Goal: Task Accomplishment & Management: Manage account settings

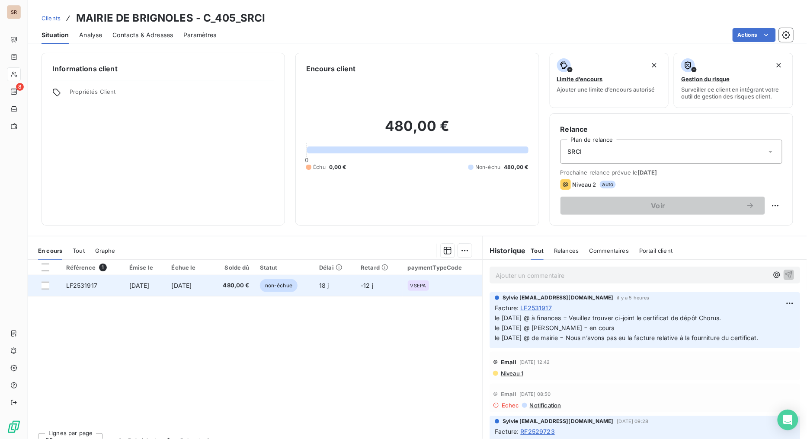
click at [84, 287] on span "LF2531917" at bounding box center [81, 285] width 31 height 7
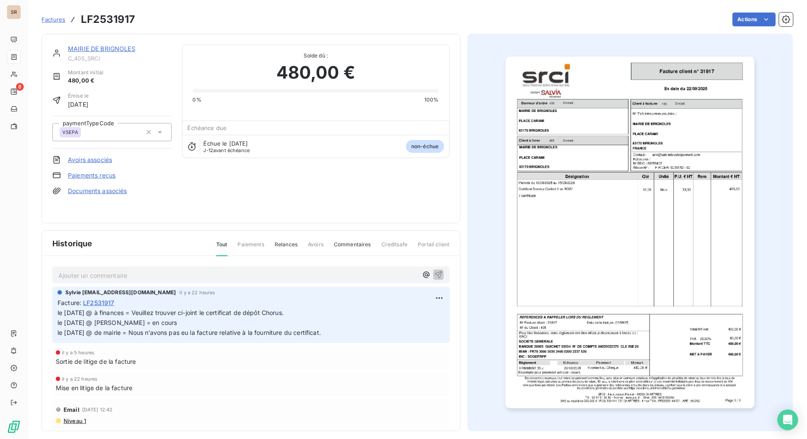
click at [641, 148] on img "button" at bounding box center [630, 233] width 249 height 352
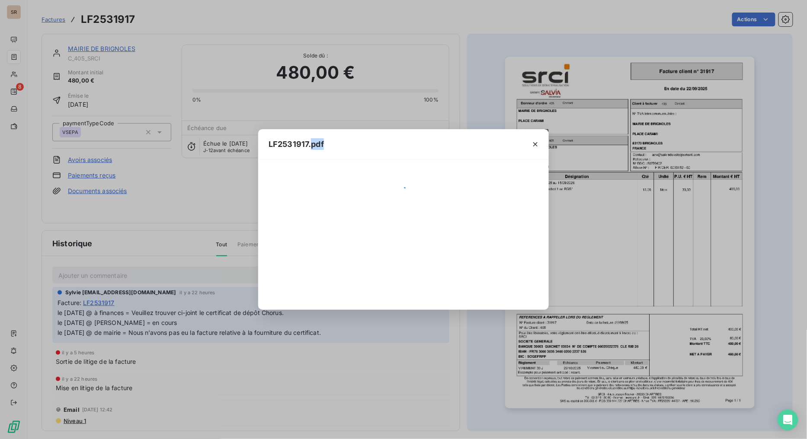
click at [640, 148] on div "LF2531917.pdf" at bounding box center [403, 219] width 807 height 439
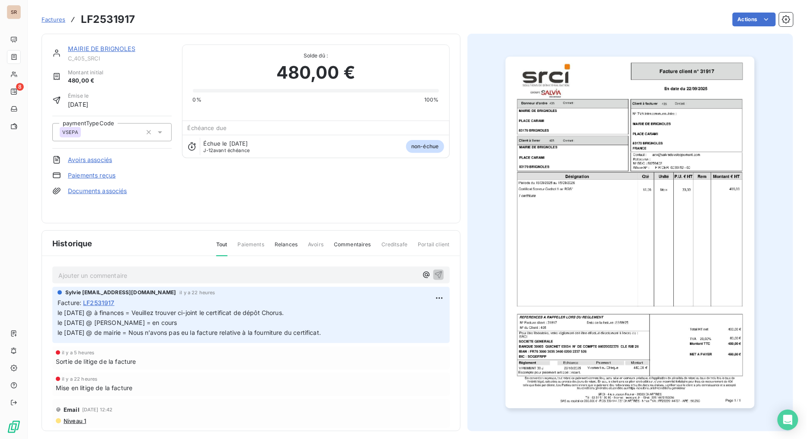
click at [587, 147] on img "button" at bounding box center [630, 233] width 249 height 352
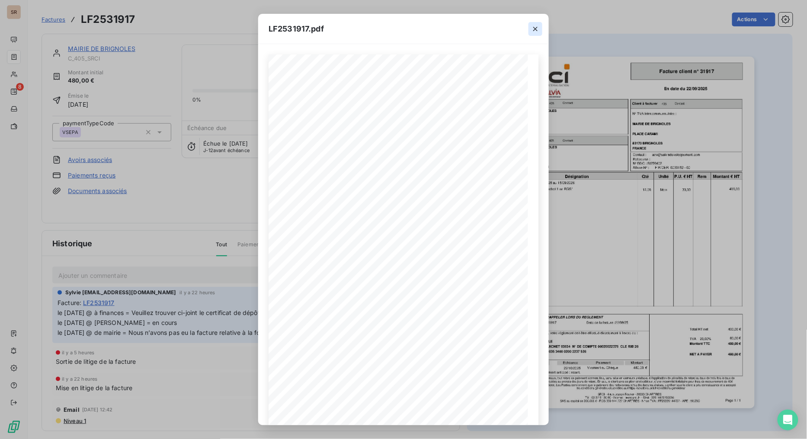
click at [535, 26] on icon "button" at bounding box center [535, 29] width 9 height 9
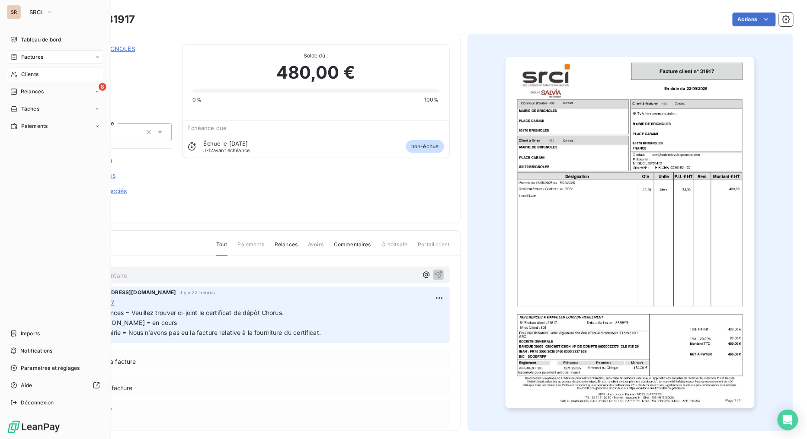
click at [16, 74] on icon at bounding box center [13, 74] width 7 height 7
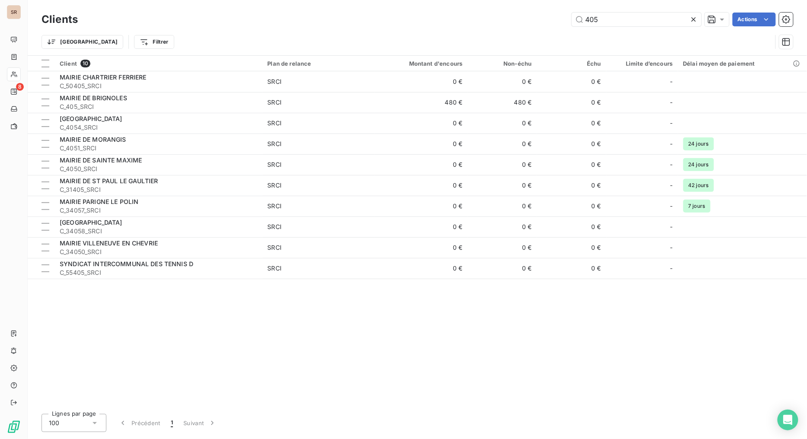
drag, startPoint x: 615, startPoint y: 16, endPoint x: 541, endPoint y: 24, distance: 73.9
click at [546, 26] on div "Clients 405 Actions" at bounding box center [418, 19] width 752 height 18
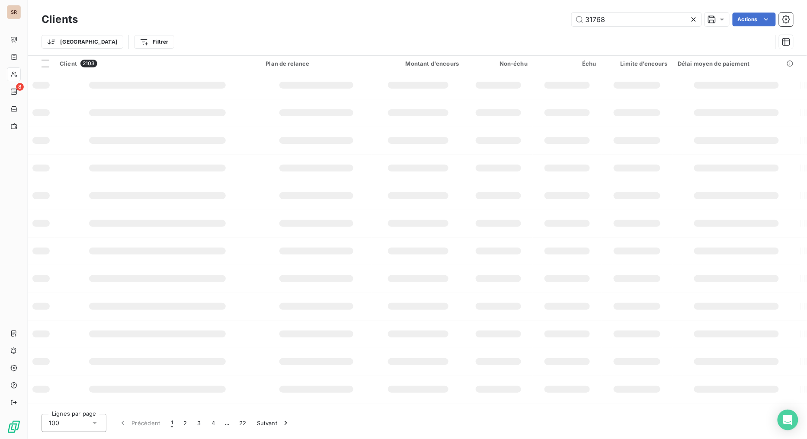
type input "31768"
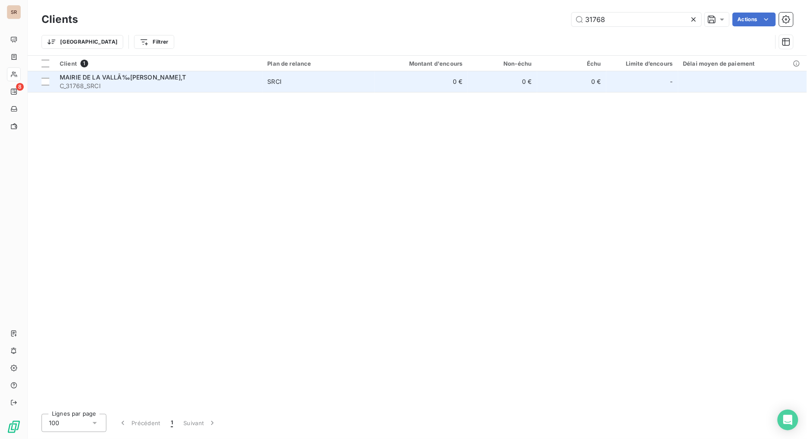
click at [90, 82] on span "C_31768_SRCI" at bounding box center [159, 86] width 198 height 9
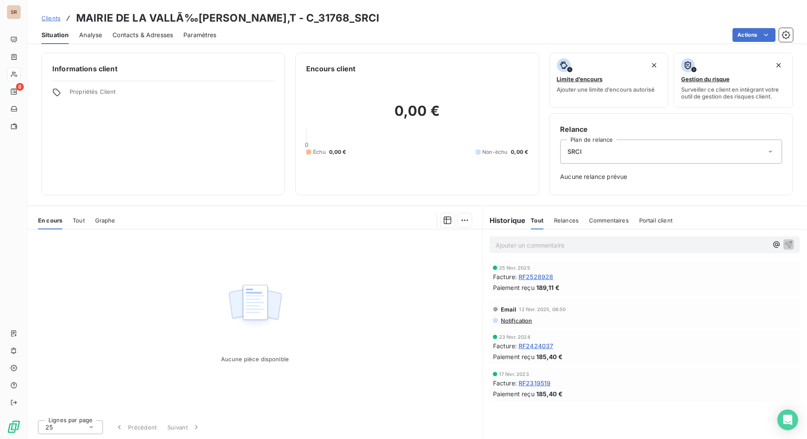
click at [542, 279] on span "RF2528928" at bounding box center [536, 276] width 35 height 9
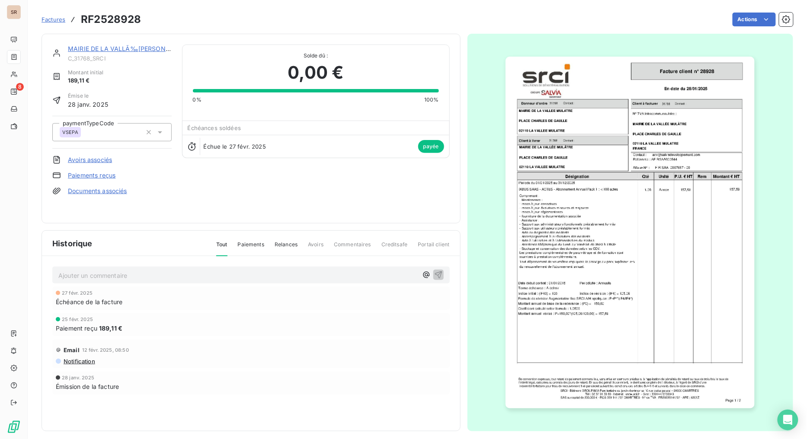
click at [622, 143] on img "button" at bounding box center [630, 233] width 249 height 352
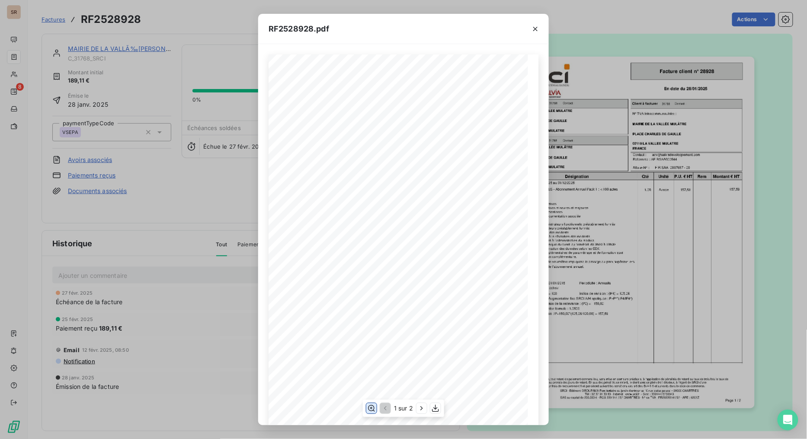
click at [371, 350] on icon "button" at bounding box center [371, 408] width 7 height 6
click at [535, 28] on icon "button" at bounding box center [535, 29] width 4 height 4
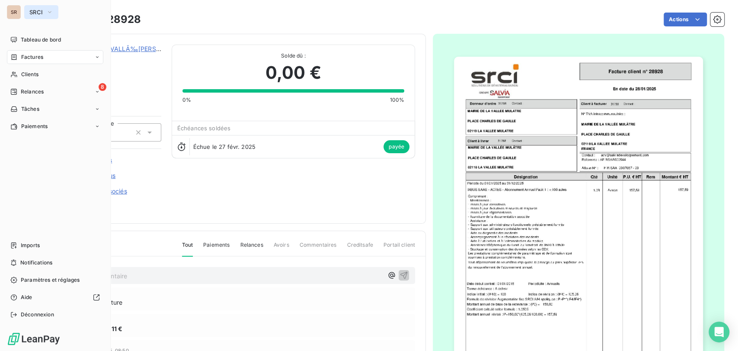
click at [53, 11] on icon "button" at bounding box center [49, 12] width 7 height 9
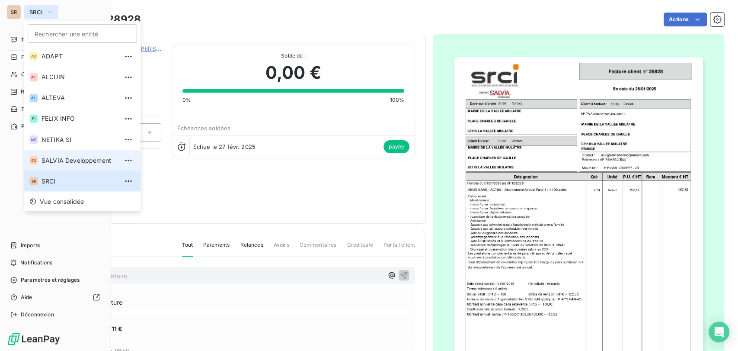
click at [39, 153] on li "SD SALVIA Developpement" at bounding box center [82, 160] width 116 height 21
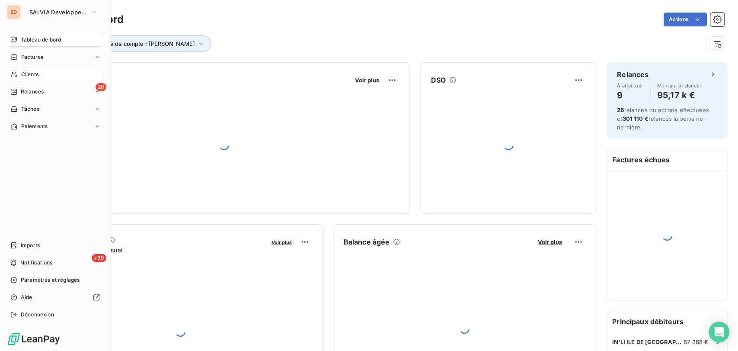
click at [21, 78] on div "Clients" at bounding box center [55, 74] width 96 height 14
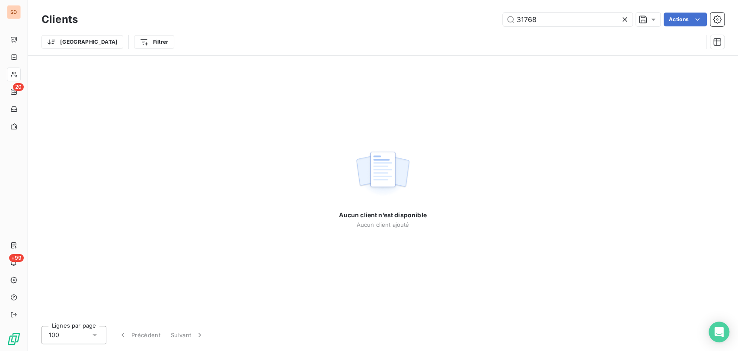
drag, startPoint x: 546, startPoint y: 19, endPoint x: 464, endPoint y: 32, distance: 83.2
click at [464, 32] on div "Clients 31768 Actions Trier Filtrer" at bounding box center [383, 32] width 683 height 45
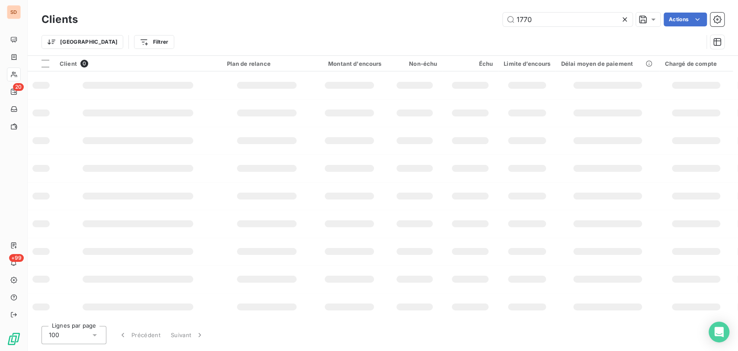
type input "1770"
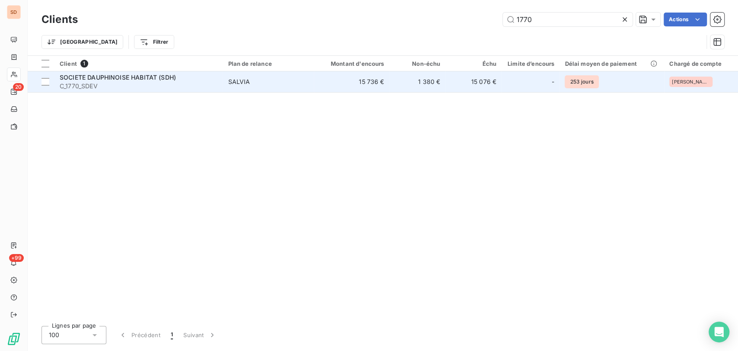
click at [92, 76] on span "SOCIETE DAUPHINOISE HABITAT (SDH)" at bounding box center [118, 77] width 116 height 7
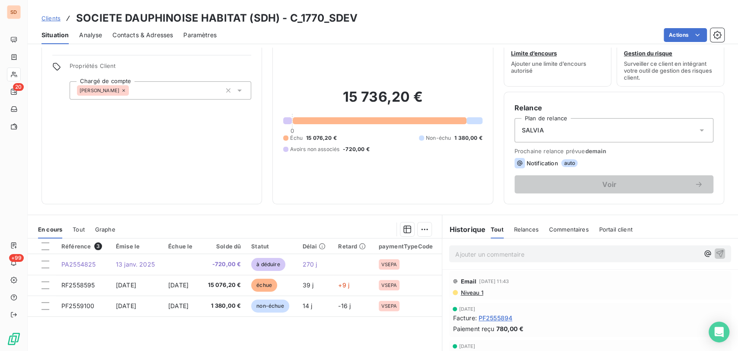
scroll to position [48, 0]
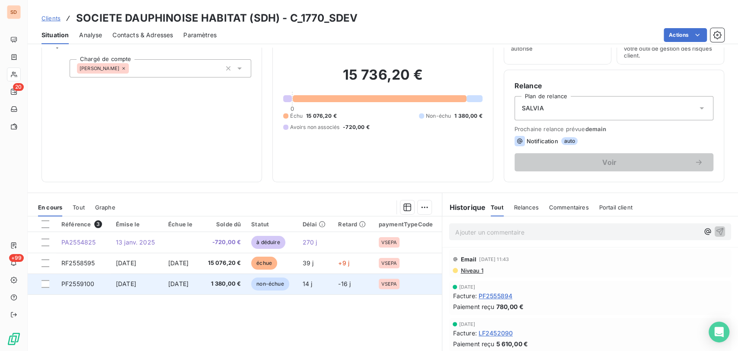
click at [75, 283] on span "PF2559100" at bounding box center [77, 283] width 33 height 7
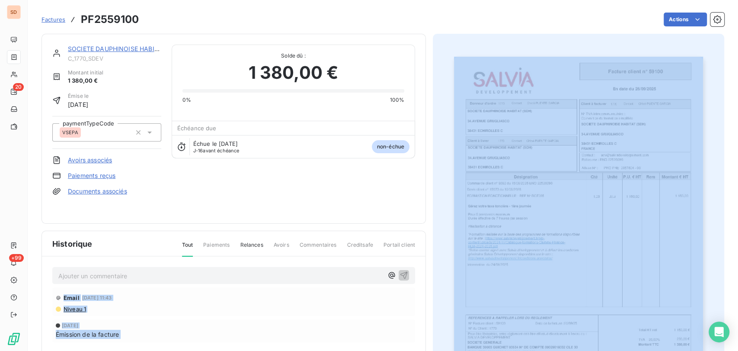
click at [535, 210] on img "button" at bounding box center [578, 233] width 249 height 352
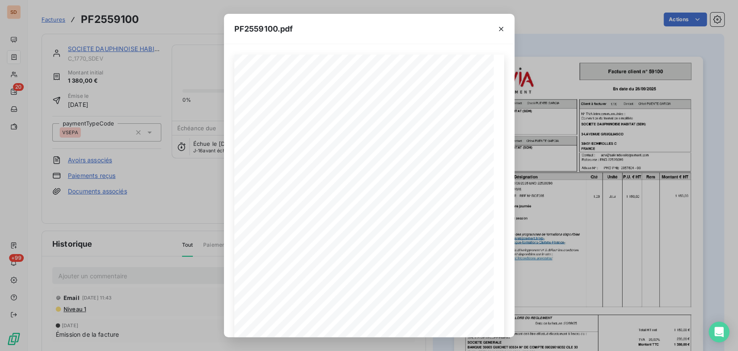
drag, startPoint x: 502, startPoint y: 28, endPoint x: 492, endPoint y: 45, distance: 20.0
click at [502, 29] on icon "button" at bounding box center [501, 29] width 9 height 9
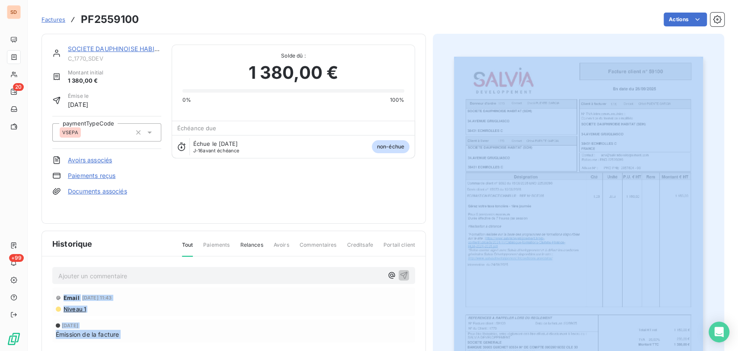
click at [506, 212] on img "button" at bounding box center [578, 233] width 249 height 352
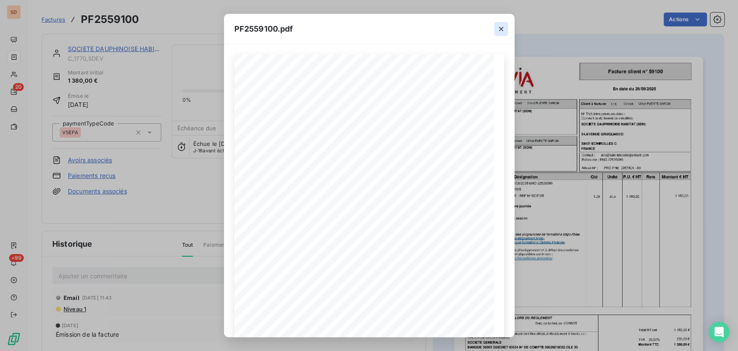
click at [498, 27] on icon "button" at bounding box center [501, 29] width 9 height 9
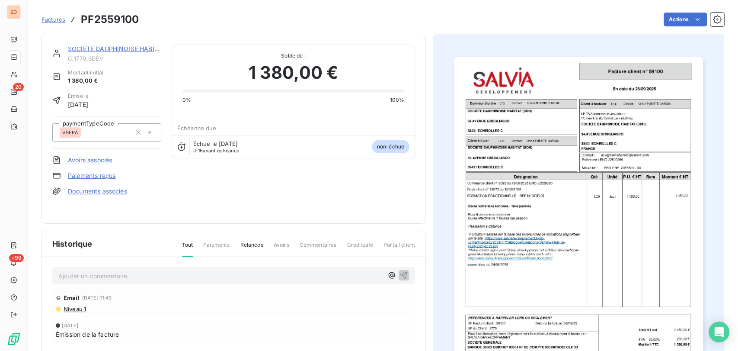
click at [533, 28] on div "Factures PF2559100 Actions" at bounding box center [383, 19] width 683 height 18
click at [102, 49] on link "SOCIETE DAUPHINOISE HABITAT (SDH)" at bounding box center [126, 48] width 117 height 7
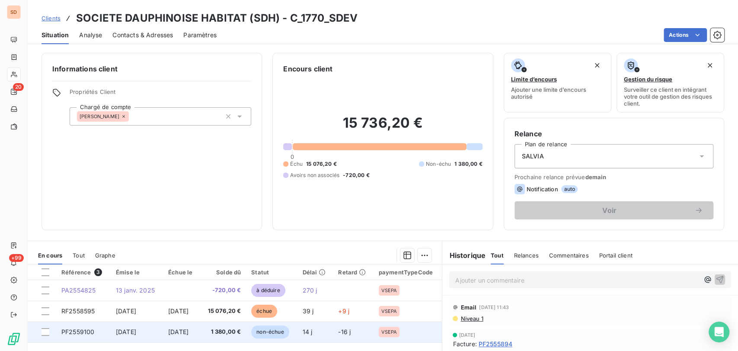
click at [81, 332] on span "PF2559100" at bounding box center [77, 331] width 33 height 7
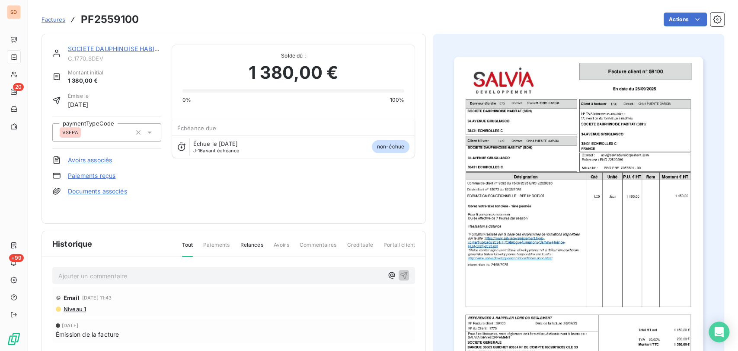
click at [97, 188] on link "Documents associés" at bounding box center [97, 191] width 59 height 9
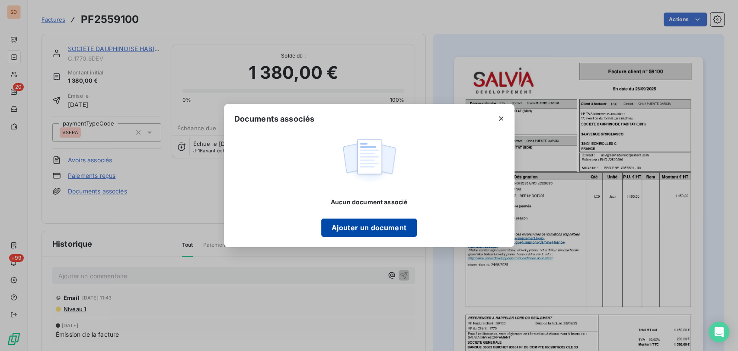
click at [359, 234] on button "Ajouter un document" at bounding box center [369, 227] width 96 height 18
click at [395, 230] on button "Ajouter un document" at bounding box center [369, 227] width 96 height 18
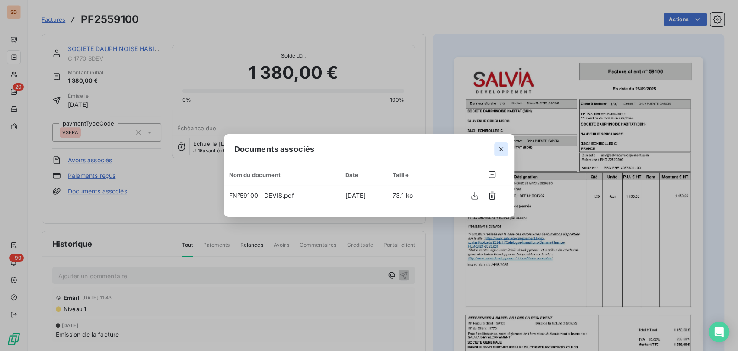
click at [501, 150] on icon "button" at bounding box center [501, 149] width 9 height 9
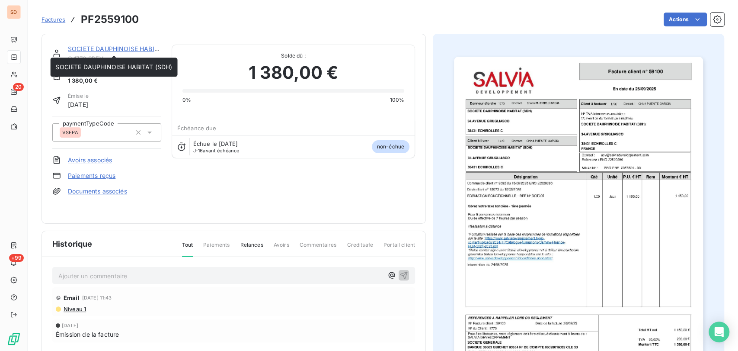
click at [93, 50] on link "SOCIETE DAUPHINOISE HABITAT (SDH)" at bounding box center [126, 48] width 117 height 7
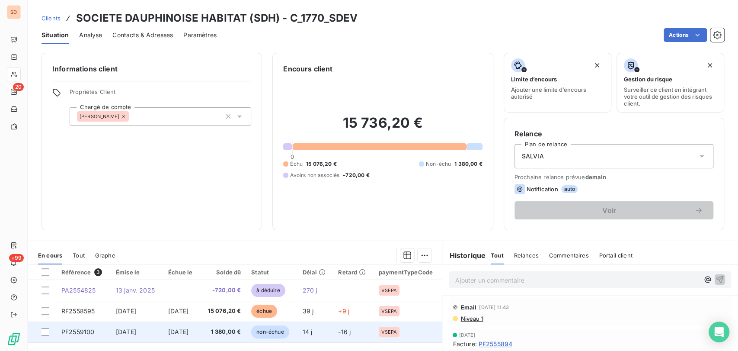
click at [84, 333] on span "PF2559100" at bounding box center [77, 331] width 33 height 7
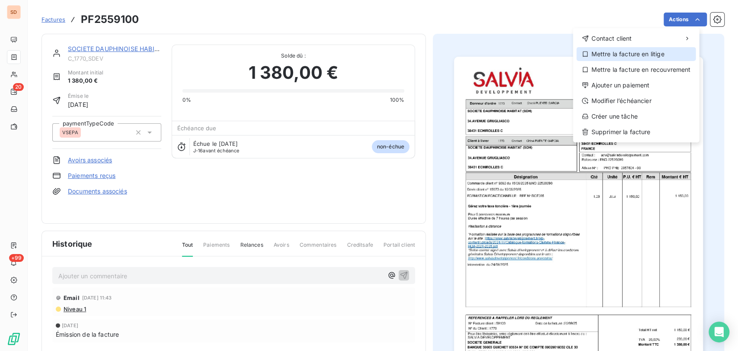
click at [627, 58] on div "Mettre la facture en litige" at bounding box center [636, 54] width 119 height 14
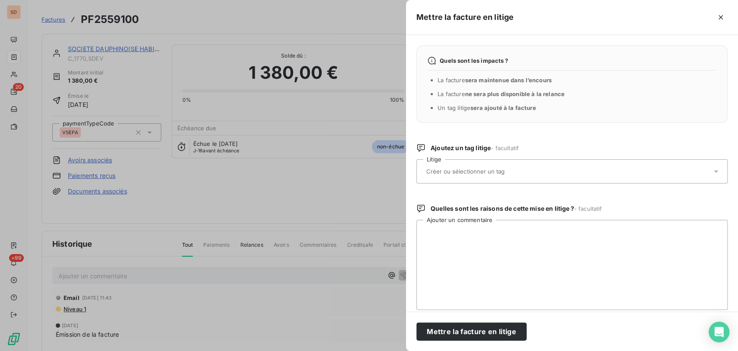
click at [714, 170] on icon at bounding box center [716, 171] width 4 height 2
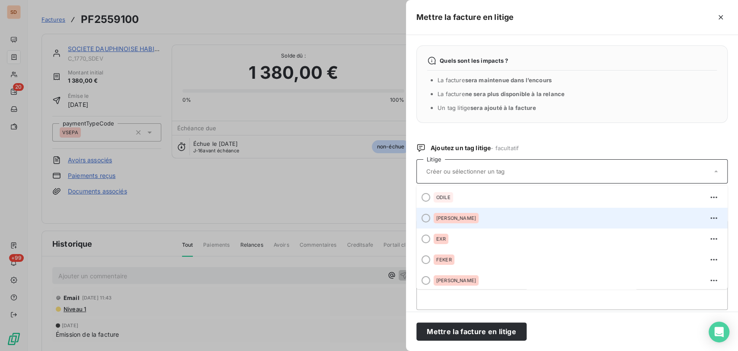
click at [429, 218] on div at bounding box center [426, 218] width 9 height 9
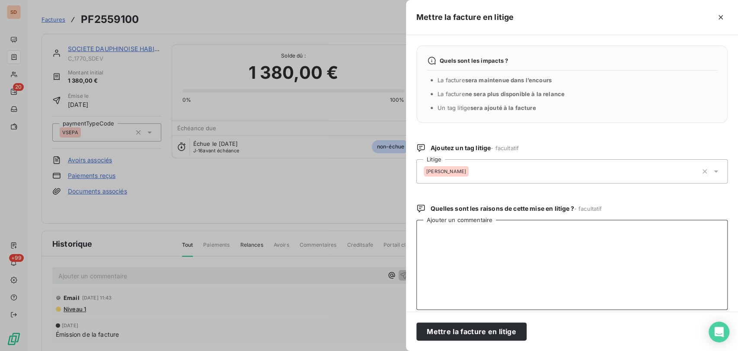
click at [436, 241] on textarea "Ajouter un commentaire" at bounding box center [571, 265] width 311 height 90
click at [541, 242] on textarea "le [DATE] @ à [PERSON_NAME] pour modif sur facture = en cours le [DATE] @ de [P…" at bounding box center [571, 265] width 311 height 90
paste textarea "Je vous prie de bien vouloir trouver en pièce jointe le devis dûment signé. Je …"
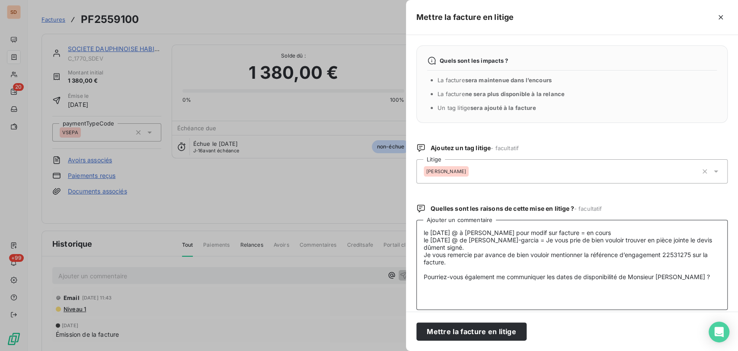
click at [437, 268] on textarea "le [DATE] @ à [PERSON_NAME] pour modif sur facture = en cours le [DATE] @ de [P…" at bounding box center [571, 265] width 311 height 90
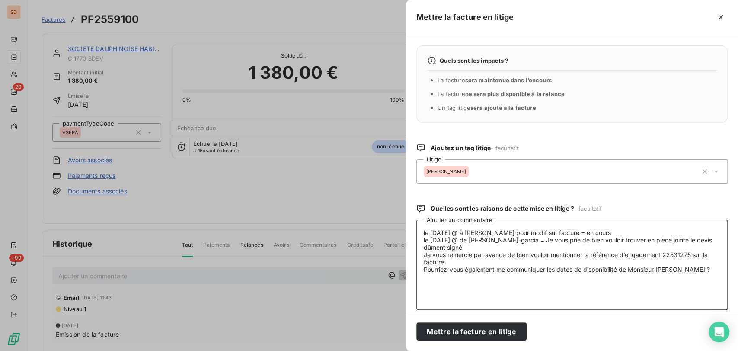
click at [429, 279] on textarea "le [DATE] @ à [PERSON_NAME] pour modif sur facture = en cours le [DATE] @ de [P…" at bounding box center [571, 265] width 311 height 90
type textarea "le [DATE] @ à [PERSON_NAME] pour modif sur facture = en cours le [DATE] @ de [P…"
click at [477, 328] on button "Mettre la facture en litige" at bounding box center [471, 331] width 110 height 18
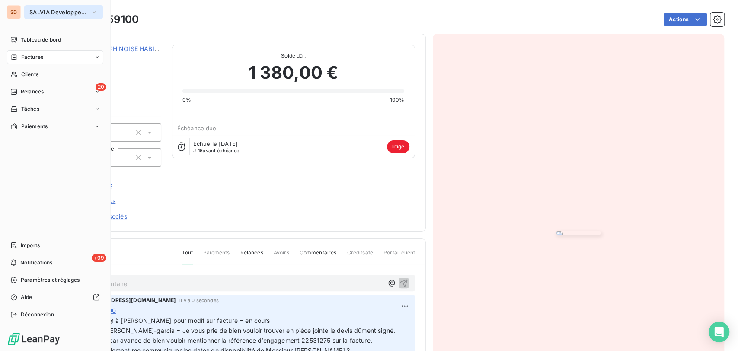
click at [93, 12] on icon "button" at bounding box center [94, 12] width 3 height 2
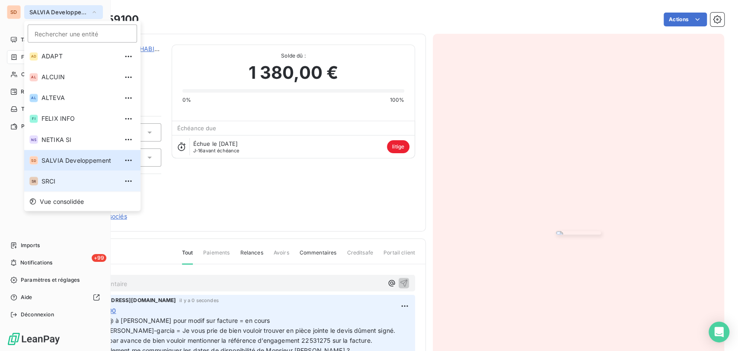
click at [48, 187] on li "SR SRCI" at bounding box center [82, 180] width 116 height 21
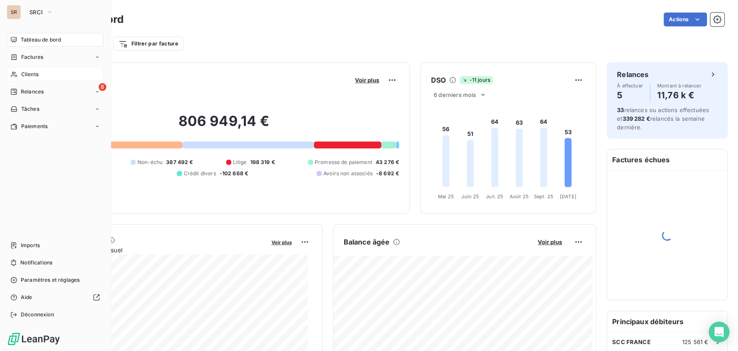
click at [31, 74] on span "Clients" at bounding box center [29, 74] width 17 height 8
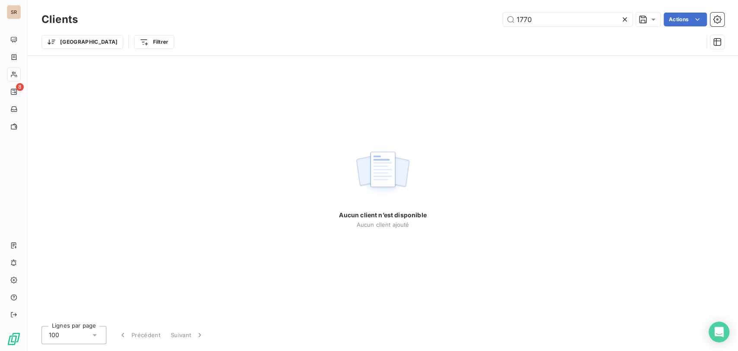
drag, startPoint x: 547, startPoint y: 19, endPoint x: 484, endPoint y: 22, distance: 62.4
click at [485, 22] on div "1770 Actions" at bounding box center [406, 20] width 636 height 14
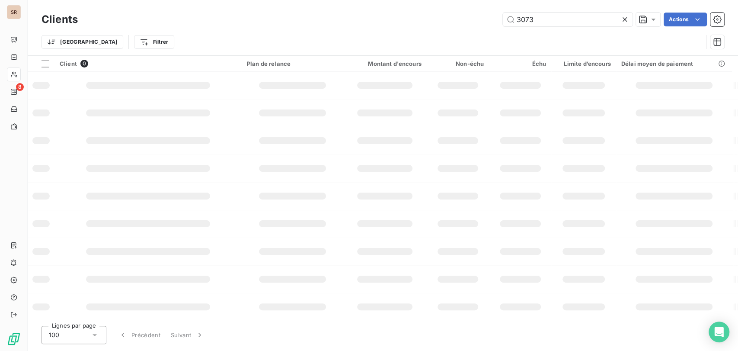
type input "3073"
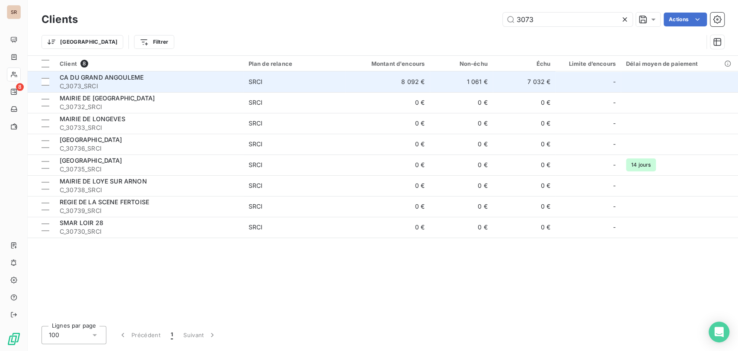
click at [90, 80] on div "CA DU GRAND ANGOULEME" at bounding box center [149, 77] width 179 height 9
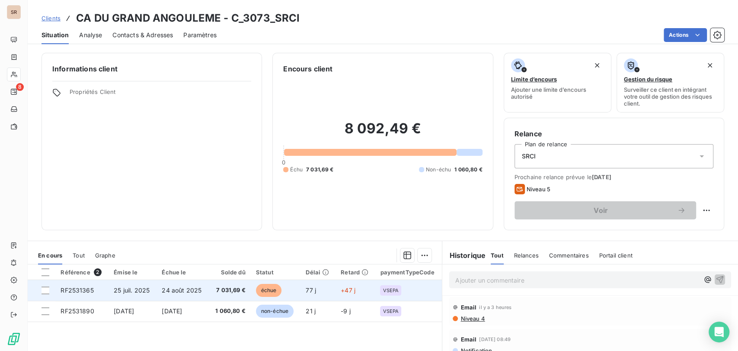
click at [85, 292] on span "RF2531365" at bounding box center [77, 289] width 33 height 7
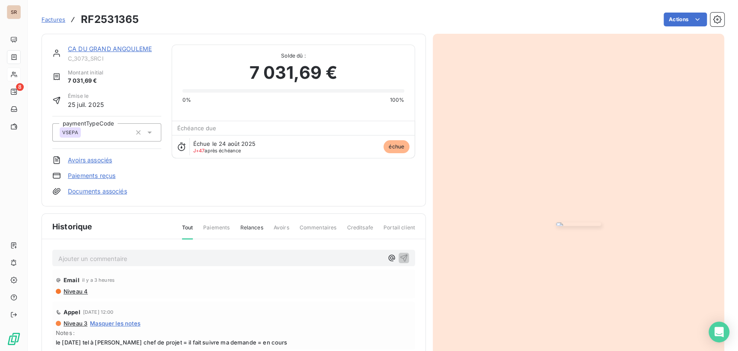
click at [97, 264] on p "Ajouter un commentaire ﻿" at bounding box center [220, 258] width 325 height 11
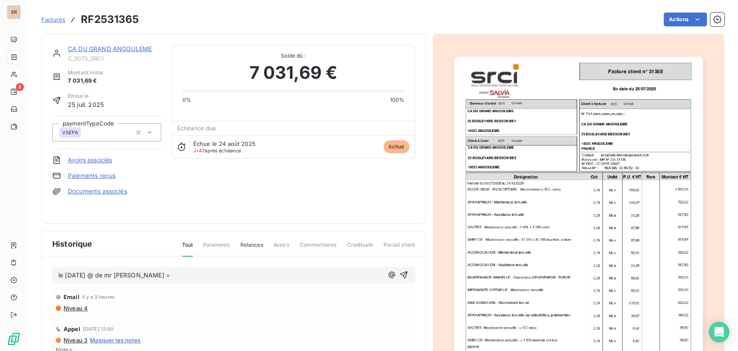
click at [170, 270] on p "le [DATE] @ de mr [PERSON_NAME] =" at bounding box center [220, 275] width 325 height 10
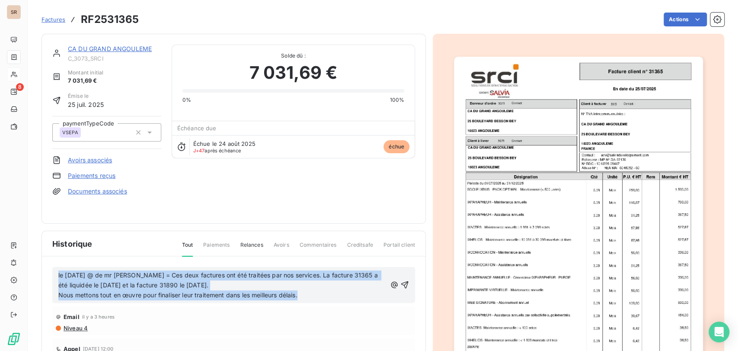
drag, startPoint x: 304, startPoint y: 291, endPoint x: 47, endPoint y: 270, distance: 258.6
click at [47, 270] on div "le [DATE] @ de mr [PERSON_NAME] = Ces deux factures ont été traitées par nos se…" at bounding box center [234, 356] width 384 height 200
copy div "le [DATE] @ de mr [PERSON_NAME] = Ces deux factures ont été traitées par nos se…"
click at [400, 282] on icon "button" at bounding box center [404, 284] width 9 height 9
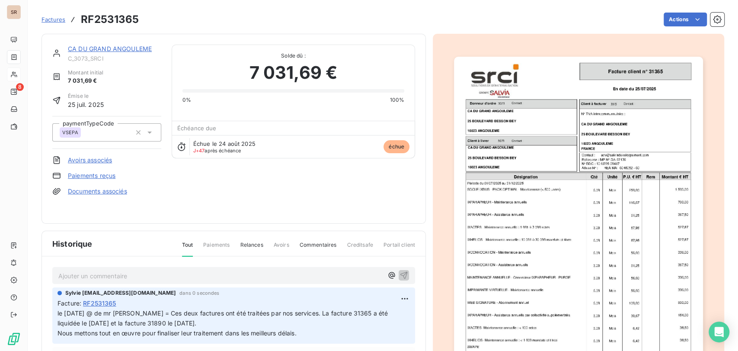
click at [107, 46] on link "CA DU GRAND ANGOULEME" at bounding box center [110, 48] width 84 height 7
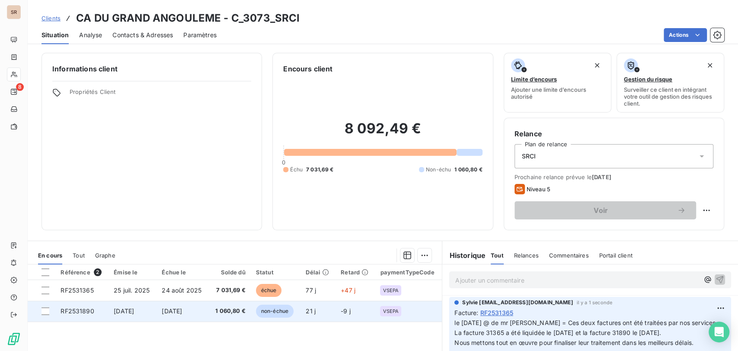
click at [76, 313] on span "RF2531890" at bounding box center [77, 310] width 33 height 7
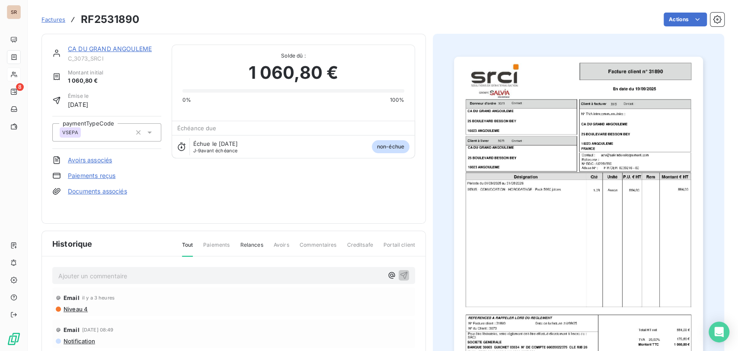
click at [82, 270] on p "Ajouter un commentaire ﻿" at bounding box center [220, 275] width 325 height 11
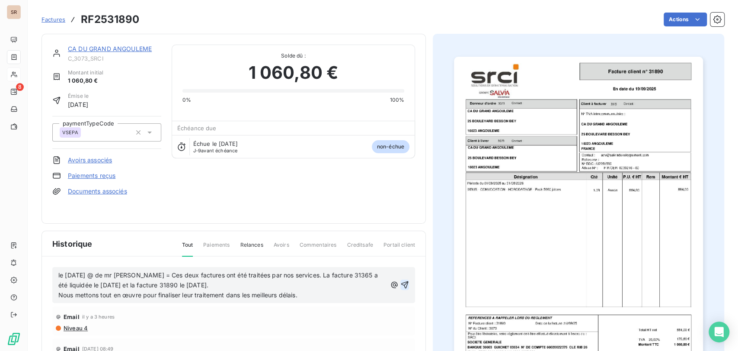
click at [400, 280] on icon "button" at bounding box center [404, 284] width 9 height 9
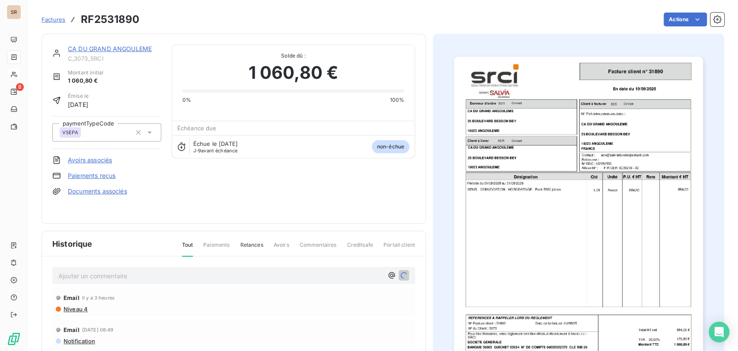
click at [122, 47] on link "CA DU GRAND ANGOULEME" at bounding box center [110, 48] width 84 height 7
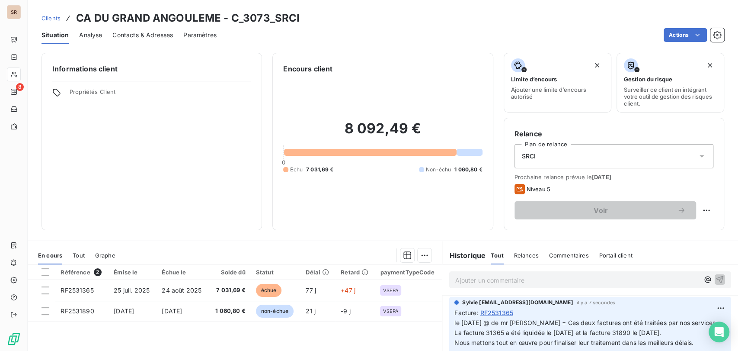
click at [148, 32] on span "Contacts & Adresses" at bounding box center [142, 35] width 61 height 9
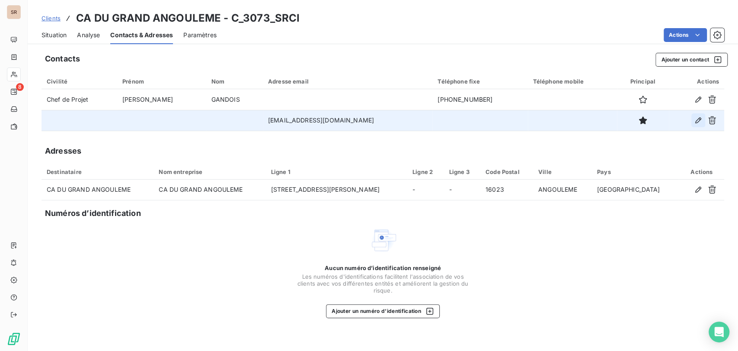
click at [701, 122] on icon "button" at bounding box center [698, 120] width 9 height 9
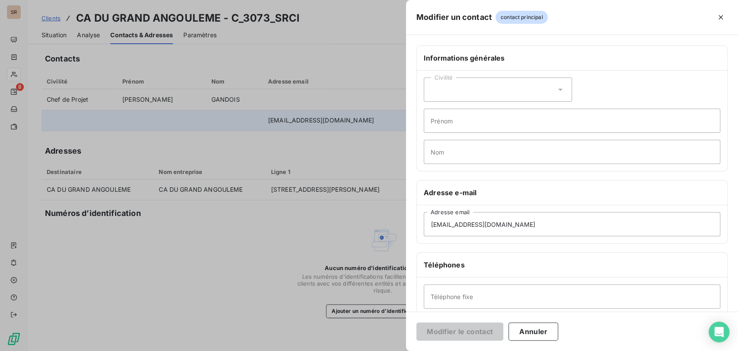
click at [558, 90] on icon at bounding box center [560, 89] width 9 height 9
click at [433, 126] on input "radio" at bounding box center [433, 126] width 9 height 9
click at [449, 127] on input "Prénom" at bounding box center [572, 121] width 297 height 24
type input "FLORENT"
click at [439, 153] on input "Nom" at bounding box center [572, 152] width 297 height 24
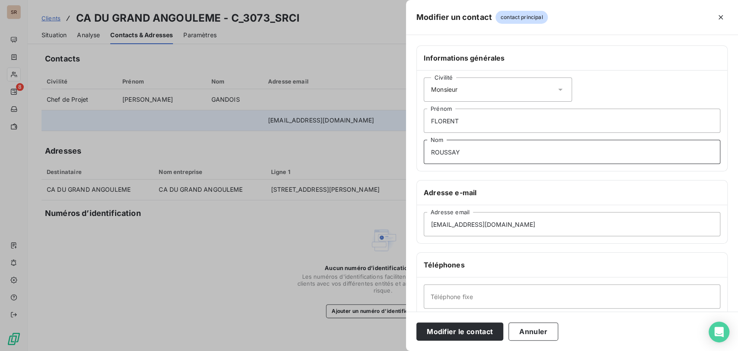
type input "ROUSSAY"
click at [453, 299] on input "Téléphone fixe" at bounding box center [572, 296] width 297 height 24
type input "05 45 69 37 73"
click at [465, 332] on button "Modifier le contact" at bounding box center [459, 331] width 87 height 18
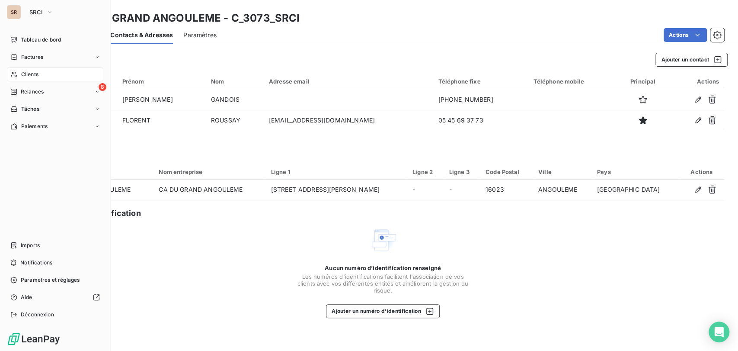
drag, startPoint x: 26, startPoint y: 71, endPoint x: 80, endPoint y: 80, distance: 54.8
click at [28, 73] on span "Clients" at bounding box center [29, 74] width 17 height 8
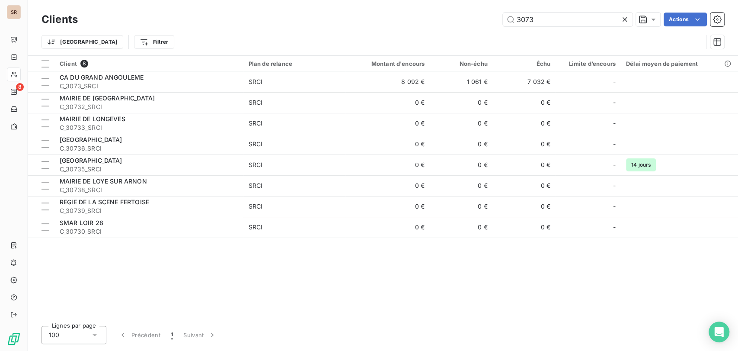
drag, startPoint x: 541, startPoint y: 20, endPoint x: 475, endPoint y: 25, distance: 66.8
click at [477, 25] on div "3073 Actions" at bounding box center [406, 20] width 636 height 14
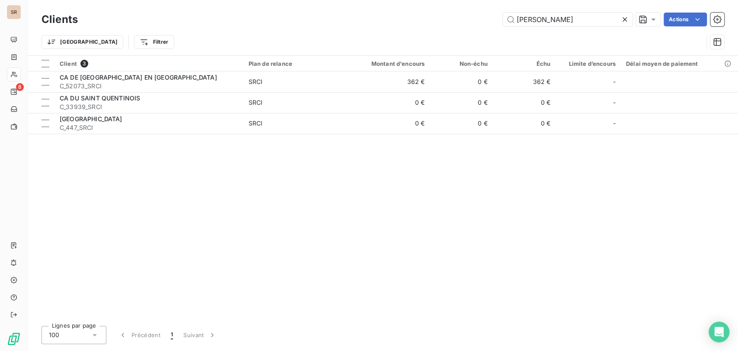
type input "[PERSON_NAME]"
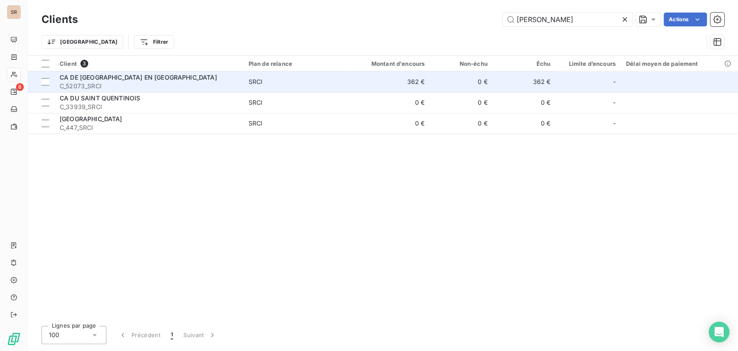
click at [106, 83] on span "C_52073_SRCI" at bounding box center [149, 86] width 179 height 9
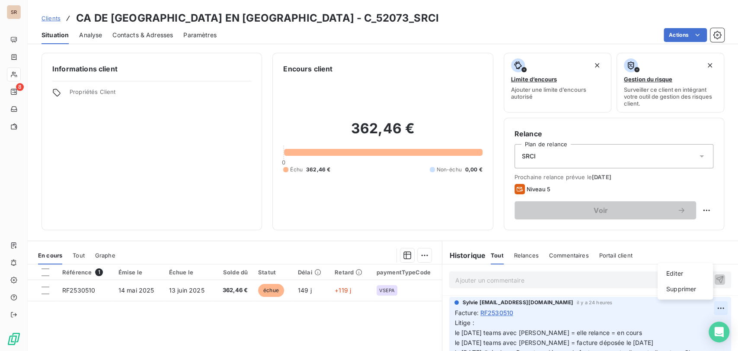
click at [703, 305] on html "SR 8 Clients CA DE [GEOGRAPHIC_DATA] EN [GEOGRAPHIC_DATA] - C_52073_SRCI Situat…" at bounding box center [369, 175] width 738 height 351
click at [670, 275] on div "Editer" at bounding box center [685, 273] width 48 height 14
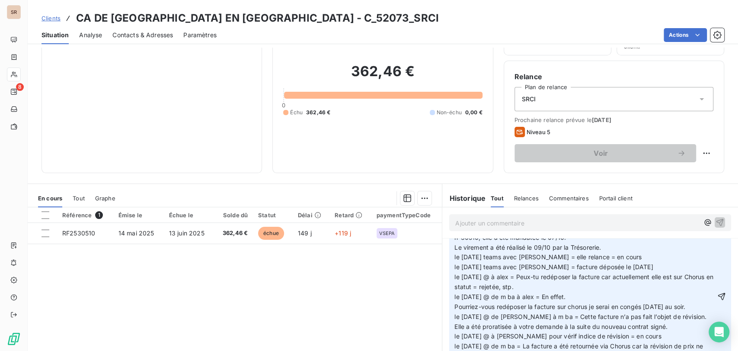
scroll to position [66, 0]
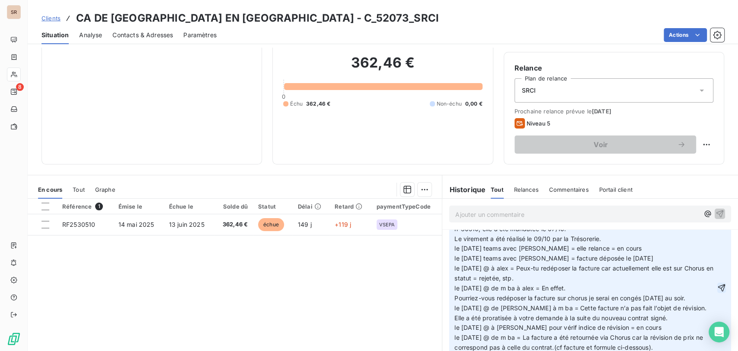
click at [718, 291] on icon "button" at bounding box center [722, 287] width 9 height 9
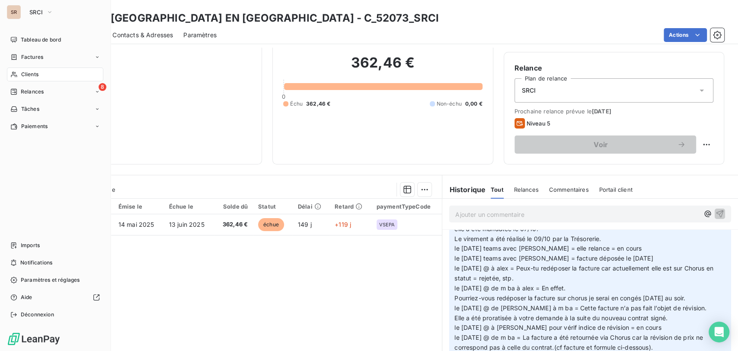
click at [24, 74] on span "Clients" at bounding box center [29, 74] width 17 height 8
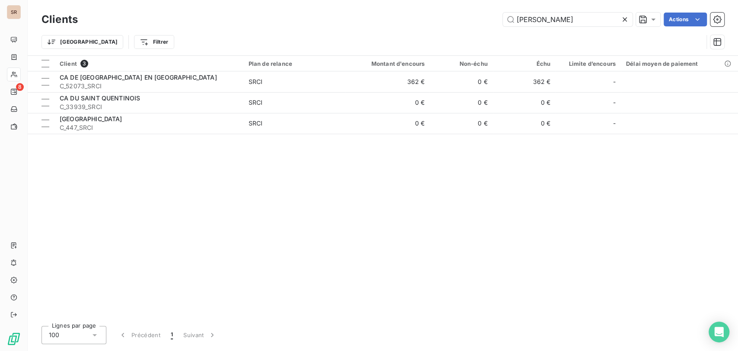
drag, startPoint x: 545, startPoint y: 16, endPoint x: 490, endPoint y: 14, distance: 55.0
click at [490, 14] on div "QUENTIN Actions" at bounding box center [406, 20] width 636 height 14
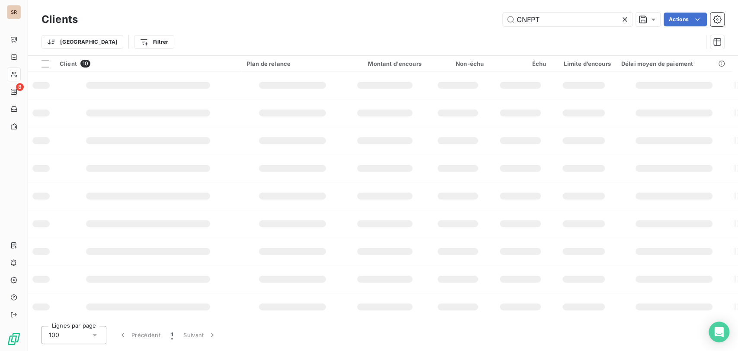
type input "CNFPT"
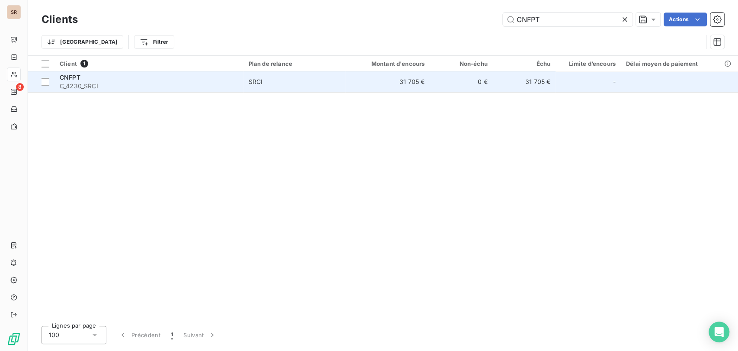
click at [72, 75] on span "CNFPT" at bounding box center [70, 77] width 21 height 7
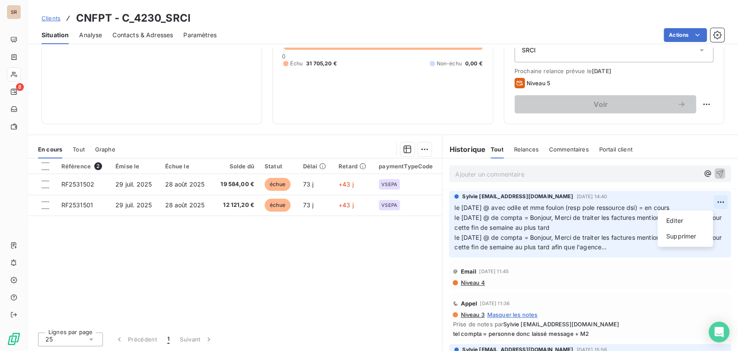
click at [704, 202] on html "SR 8 Clients CNFPT - C_4230_SRCI Situation Analyse Contacts & Adresses Paramètr…" at bounding box center [369, 175] width 738 height 351
click at [681, 220] on div "Editer" at bounding box center [685, 221] width 48 height 14
click at [455, 208] on span "le [DATE] @ avec odile et mme foulon (resp pole ressource dsi) = en cours le [D…" at bounding box center [582, 227] width 254 height 47
click at [462, 220] on p "le [DATE] @ avec odile et mme foulon (resp pole ressource dsi) = en cours le [D…" at bounding box center [585, 227] width 261 height 49
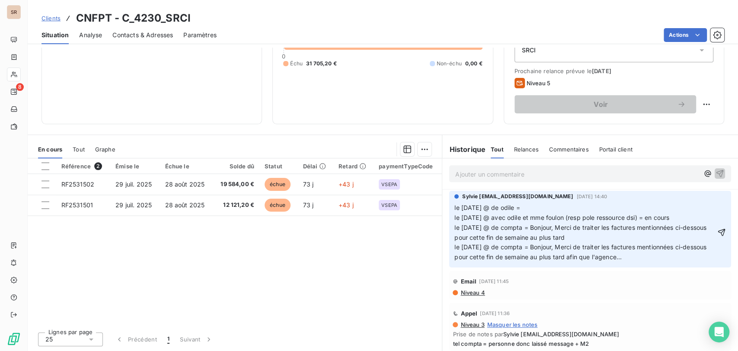
click at [529, 218] on p "le [DATE] @ de odile = le [DATE] @ avec odile et mme foulon (resp pole ressourc…" at bounding box center [585, 232] width 261 height 59
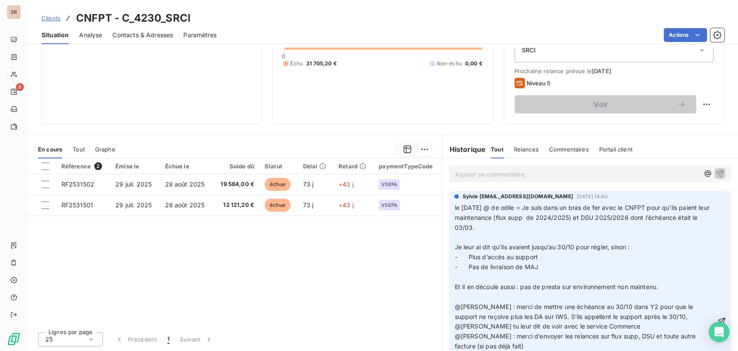
click at [481, 243] on p "﻿" at bounding box center [585, 238] width 261 height 10
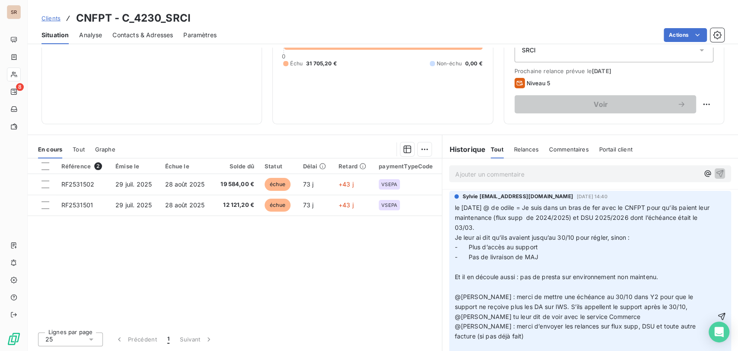
click at [474, 272] on p "﻿" at bounding box center [585, 267] width 261 height 10
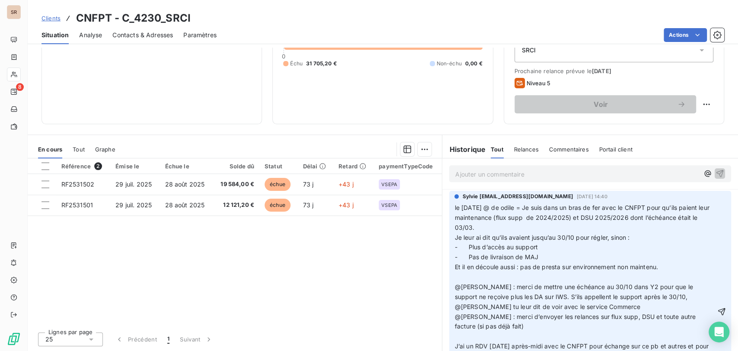
click at [461, 282] on p "﻿" at bounding box center [585, 277] width 261 height 10
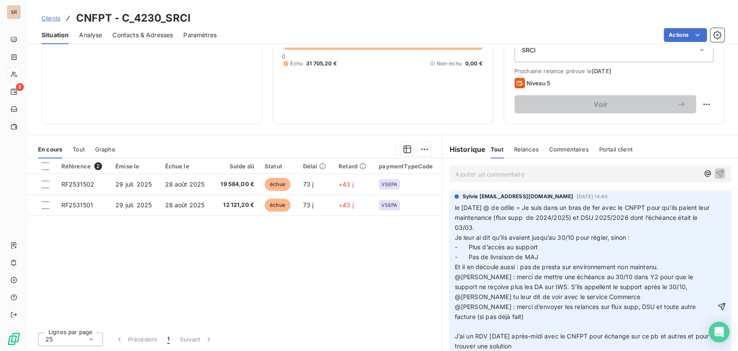
click at [463, 331] on p "﻿" at bounding box center [585, 326] width 261 height 10
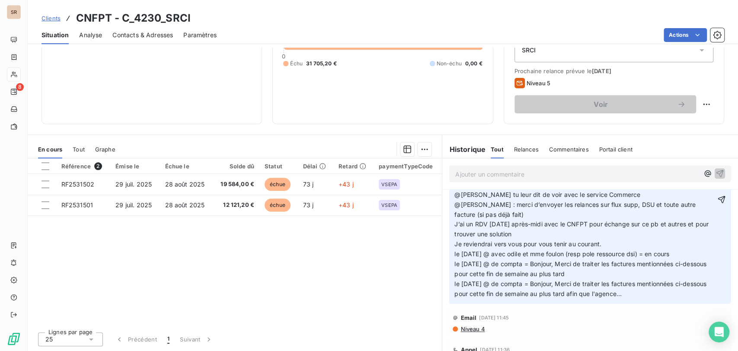
scroll to position [119, 0]
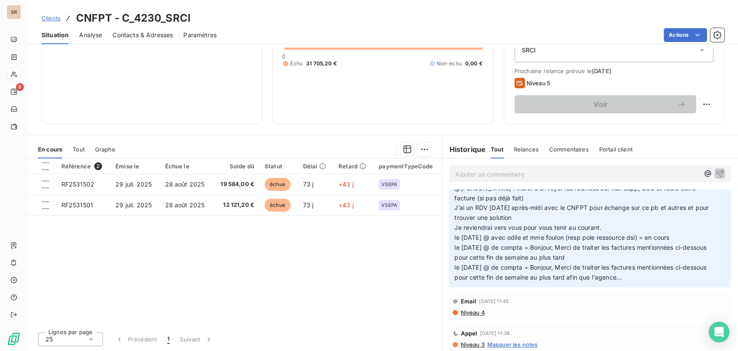
click at [458, 245] on p "le [DATE] @ avec odile et mme foulon (resp pole ressource dsi) = en cours le [D…" at bounding box center [585, 257] width 261 height 49
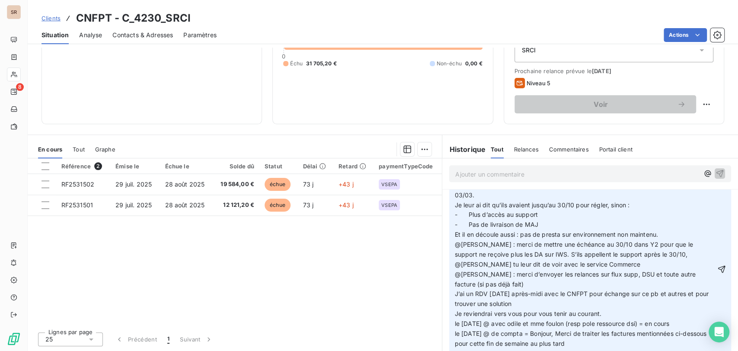
scroll to position [35, 0]
click at [718, 271] on icon "button" at bounding box center [722, 267] width 9 height 9
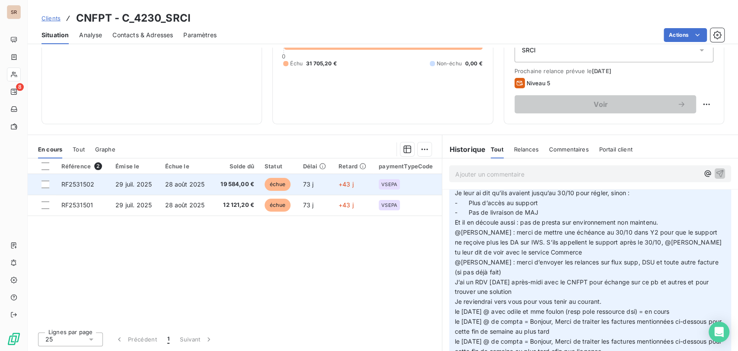
click at [83, 181] on span "RF2531502" at bounding box center [77, 183] width 33 height 7
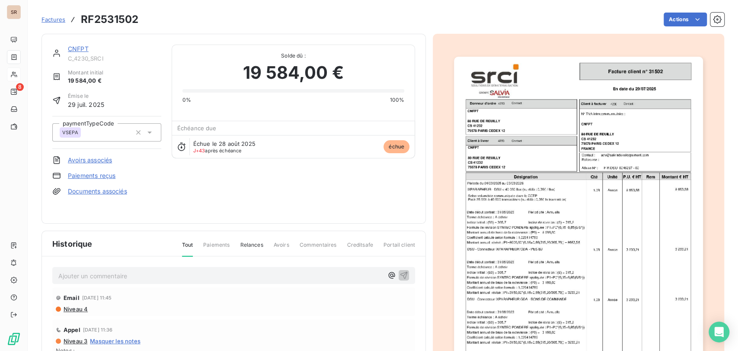
click at [490, 179] on img "button" at bounding box center [578, 233] width 249 height 352
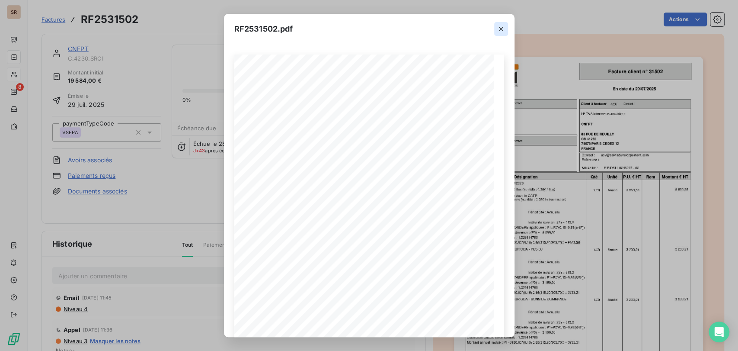
click at [499, 29] on icon "button" at bounding box center [501, 29] width 9 height 9
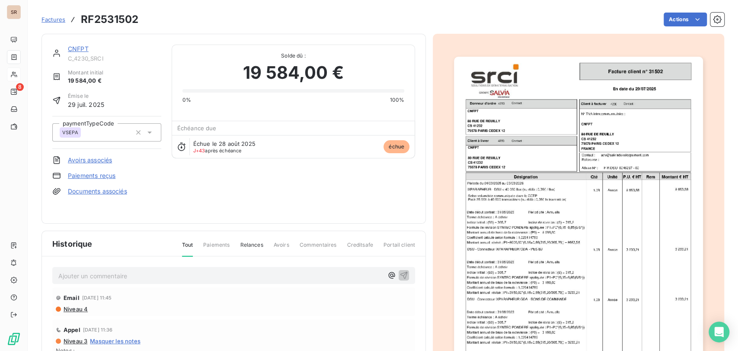
click at [77, 51] on link "CNFPT" at bounding box center [78, 48] width 21 height 7
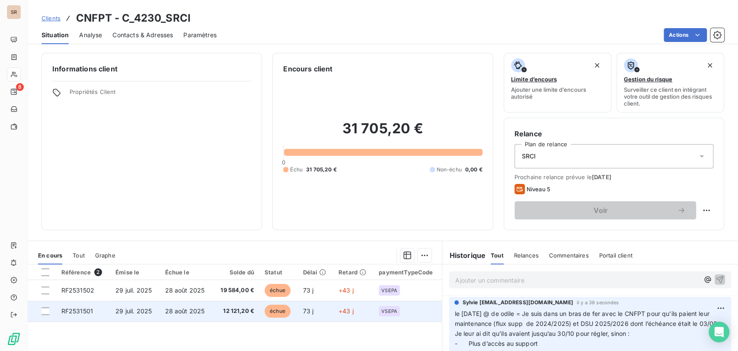
click at [73, 312] on span "RF2531501" at bounding box center [77, 310] width 32 height 7
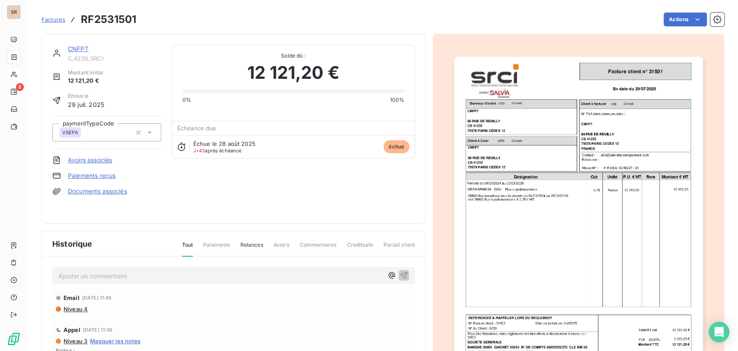
click at [507, 182] on img "button" at bounding box center [578, 233] width 249 height 352
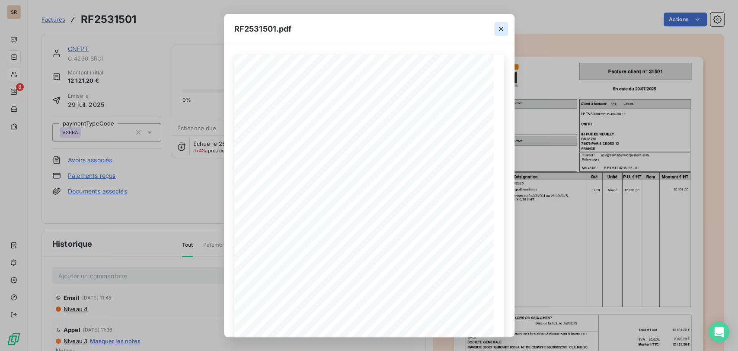
click at [498, 27] on icon "button" at bounding box center [501, 29] width 9 height 9
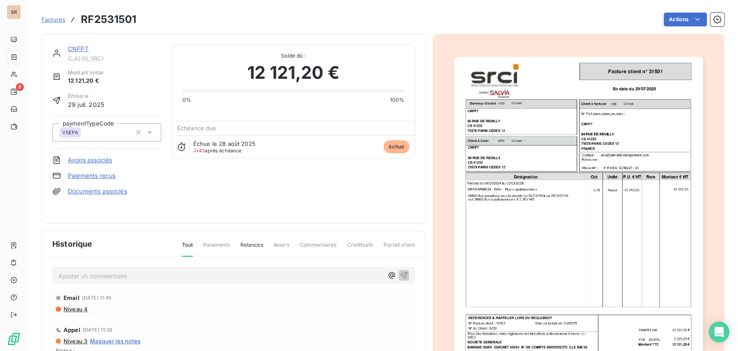
click at [74, 48] on link "CNFPT" at bounding box center [78, 48] width 21 height 7
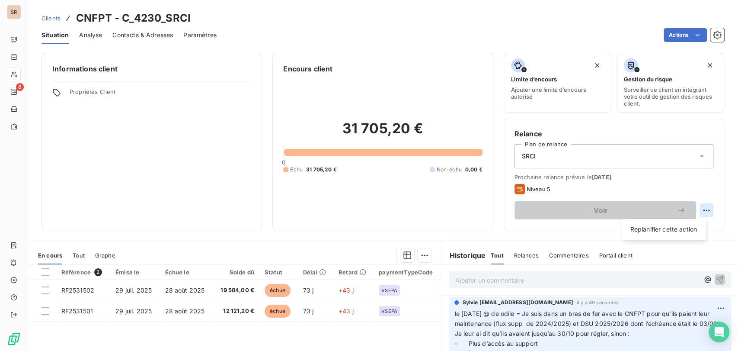
click at [702, 208] on html "SR 8 Clients CNFPT - C_4230_SRCI Situation Analyse Contacts & Adresses Paramètr…" at bounding box center [369, 175] width 738 height 351
click at [668, 233] on div "Replanifier cette action" at bounding box center [663, 229] width 77 height 14
select select "9"
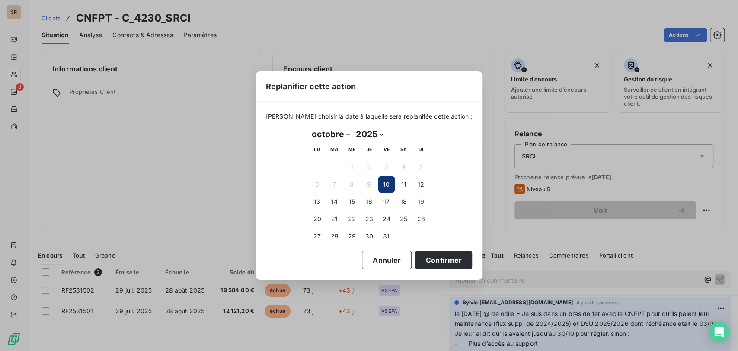
click at [389, 186] on button "10" at bounding box center [386, 184] width 17 height 17
click at [428, 259] on button "Confirmer" at bounding box center [443, 260] width 57 height 18
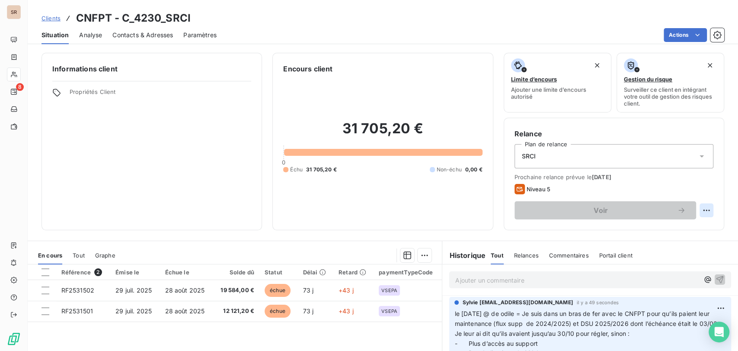
click at [701, 208] on html "SR 8 Clients CNFPT - C_4230_SRCI Situation Analyse Contacts & Adresses Paramètr…" at bounding box center [369, 175] width 738 height 351
click at [644, 227] on div "Replanifier cette action" at bounding box center [663, 229] width 77 height 14
select select "9"
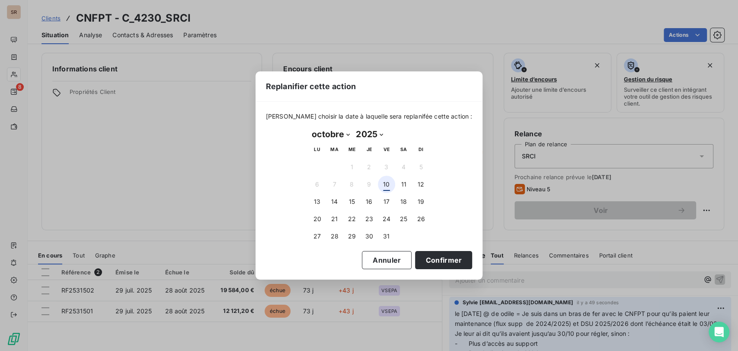
click at [387, 181] on button "10" at bounding box center [386, 184] width 17 height 17
click at [422, 256] on button "Confirmer" at bounding box center [443, 260] width 57 height 18
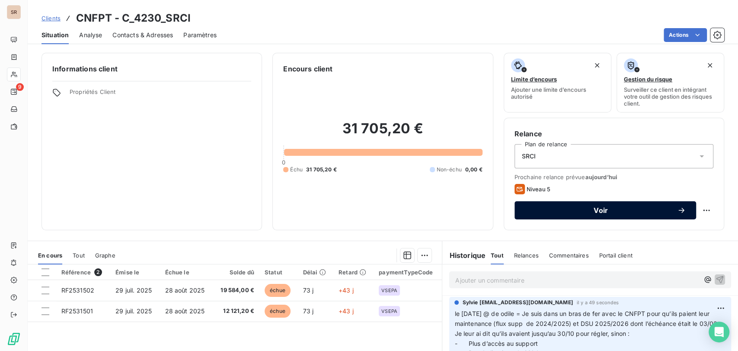
click at [526, 216] on button "Voir" at bounding box center [606, 210] width 182 height 18
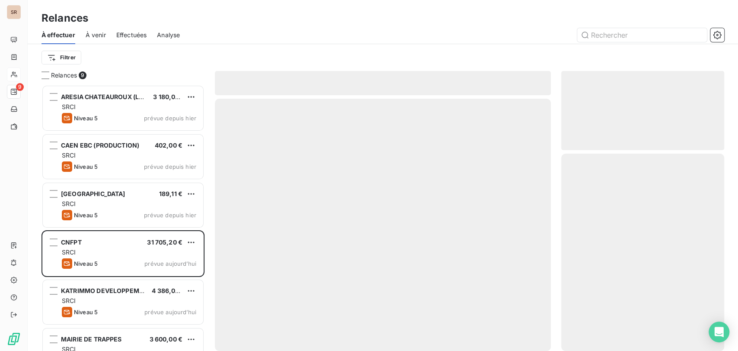
scroll to position [258, 156]
click at [138, 35] on span "Effectuées" at bounding box center [131, 35] width 31 height 9
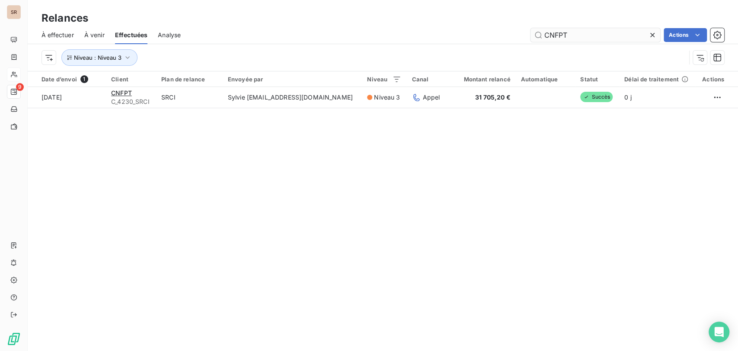
type input "CNFPT"
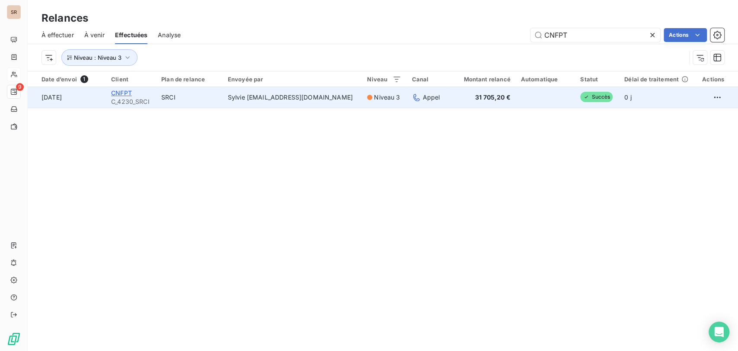
click at [118, 94] on span "CNFPT" at bounding box center [121, 92] width 21 height 7
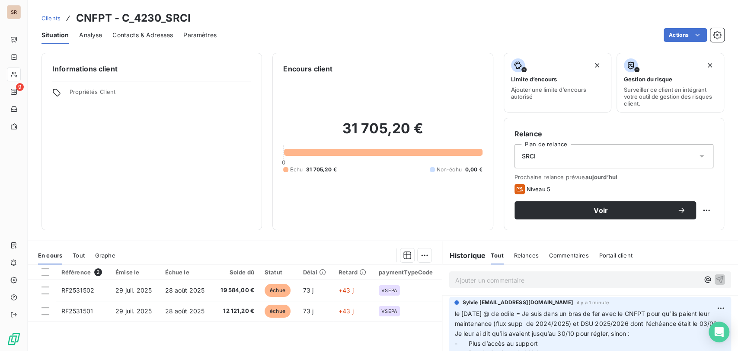
click at [144, 32] on span "Contacts & Adresses" at bounding box center [142, 35] width 61 height 9
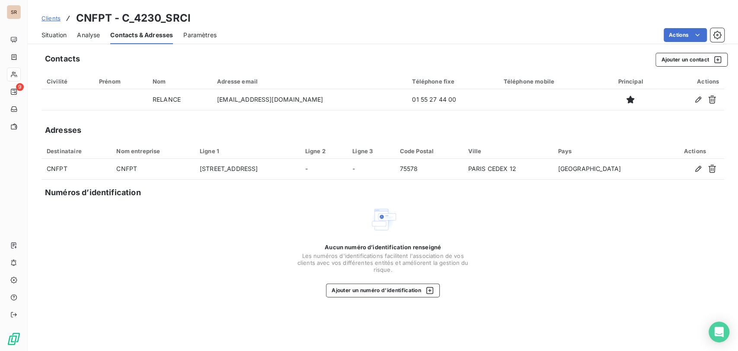
click at [55, 39] on span "Situation" at bounding box center [54, 35] width 25 height 9
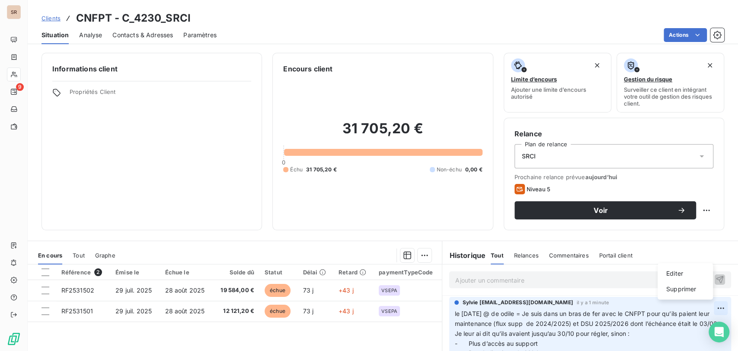
click at [705, 308] on html "SR 9 Clients CNFPT - C_4230_SRCI Situation Analyse Contacts & Adresses Paramètr…" at bounding box center [369, 175] width 738 height 351
click at [672, 275] on div "Editer" at bounding box center [685, 273] width 48 height 14
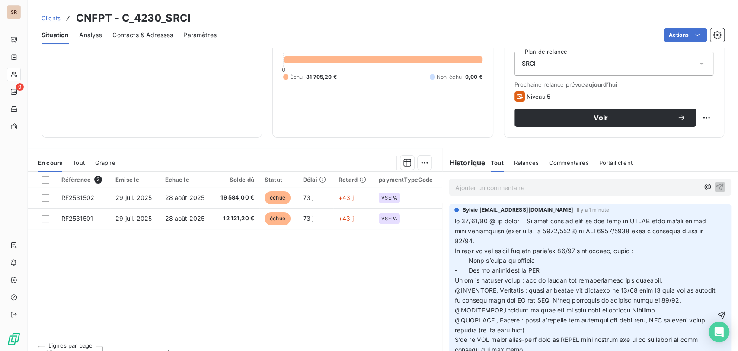
scroll to position [93, 0]
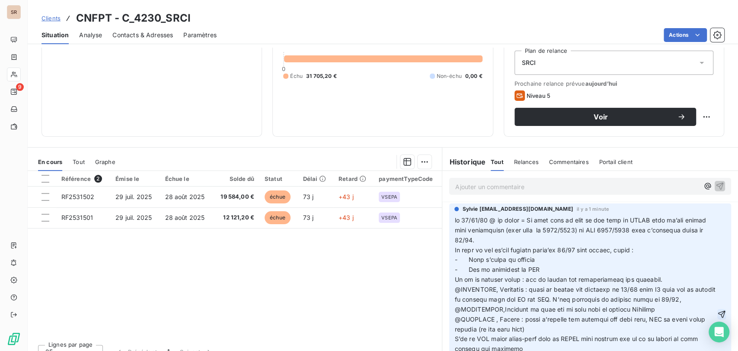
click at [718, 312] on icon "button" at bounding box center [722, 314] width 9 height 9
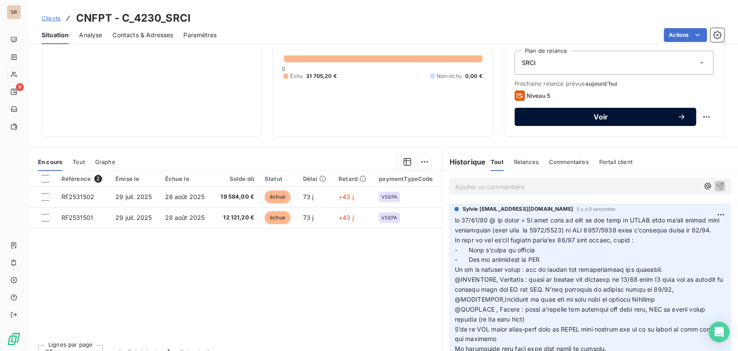
click at [613, 120] on div "Voir" at bounding box center [605, 116] width 161 height 9
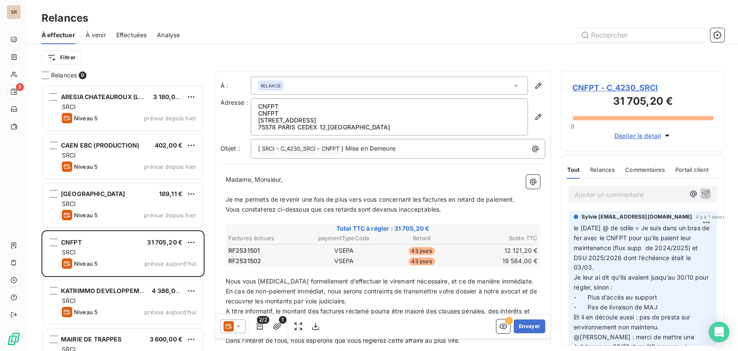
scroll to position [258, 156]
click at [239, 325] on icon at bounding box center [238, 326] width 9 height 9
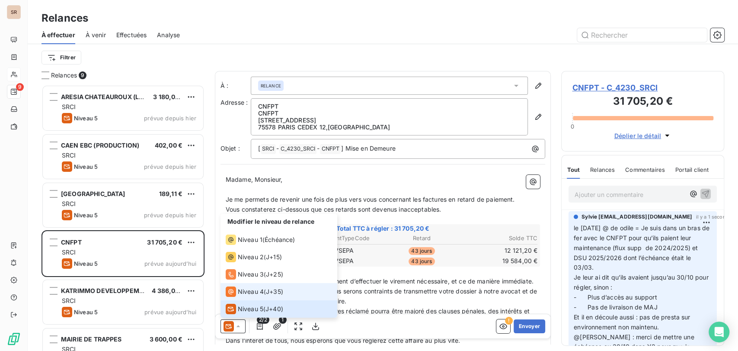
click at [240, 292] on span "Niveau 4" at bounding box center [251, 291] width 26 height 9
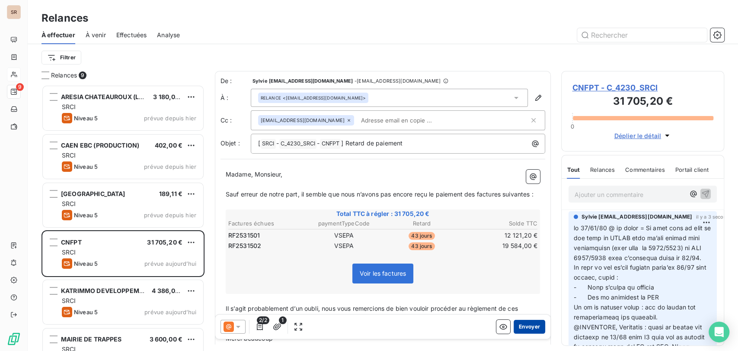
click at [529, 325] on button "Envoyer" at bounding box center [530, 326] width 32 height 14
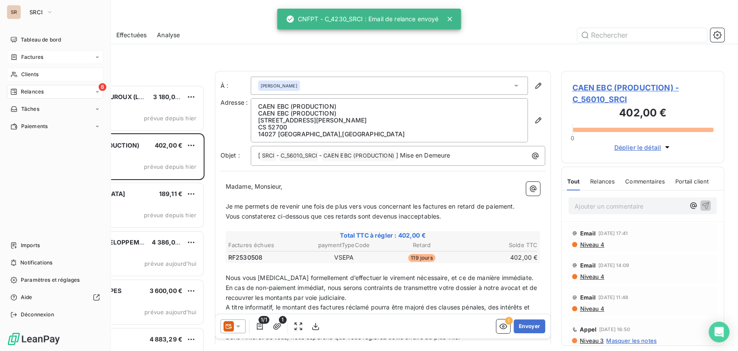
click at [22, 59] on span "Factures" at bounding box center [32, 57] width 22 height 8
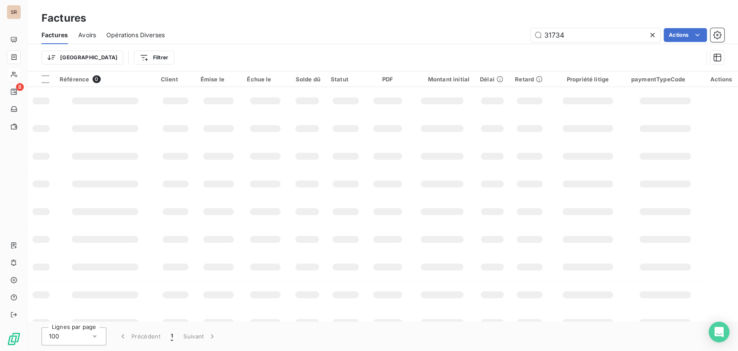
drag, startPoint x: 570, startPoint y: 36, endPoint x: 495, endPoint y: 34, distance: 74.9
click at [499, 37] on div "31734 Actions" at bounding box center [449, 35] width 549 height 14
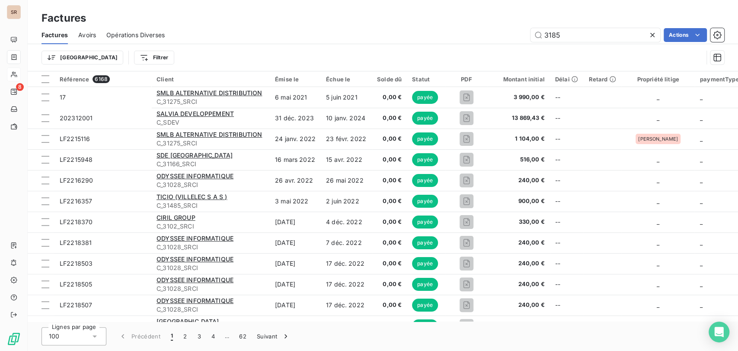
type input "31856"
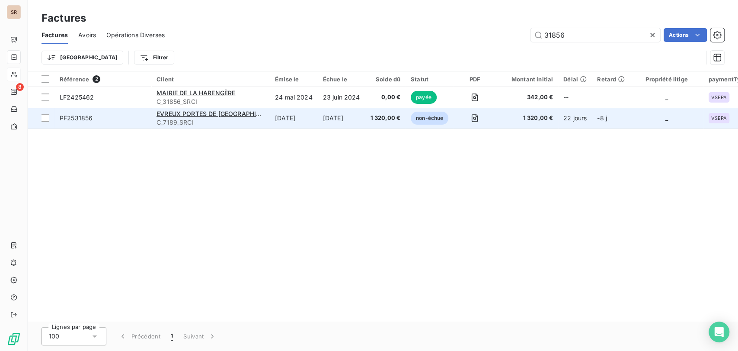
click at [80, 116] on span "PF2531856" at bounding box center [76, 117] width 33 height 7
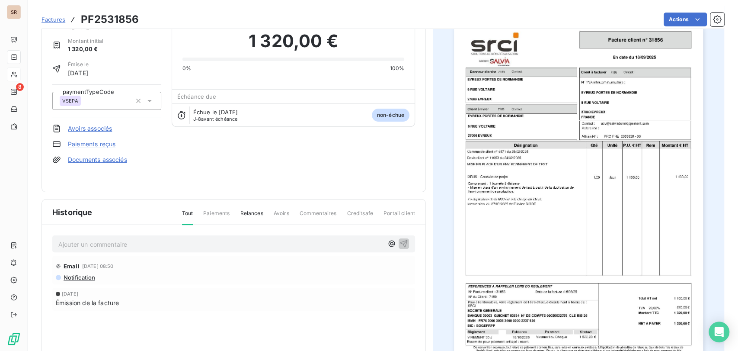
scroll to position [49, 0]
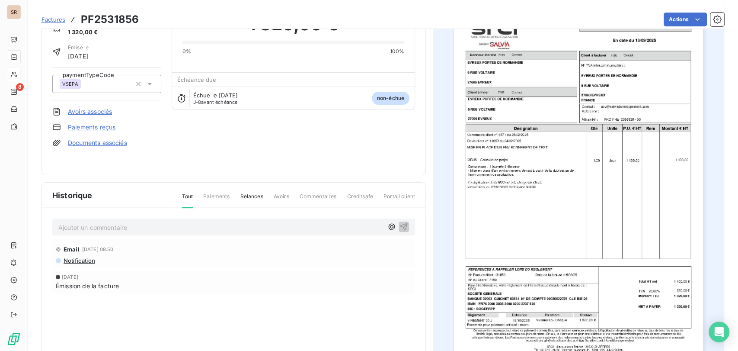
click at [99, 143] on link "Documents associés" at bounding box center [97, 142] width 59 height 9
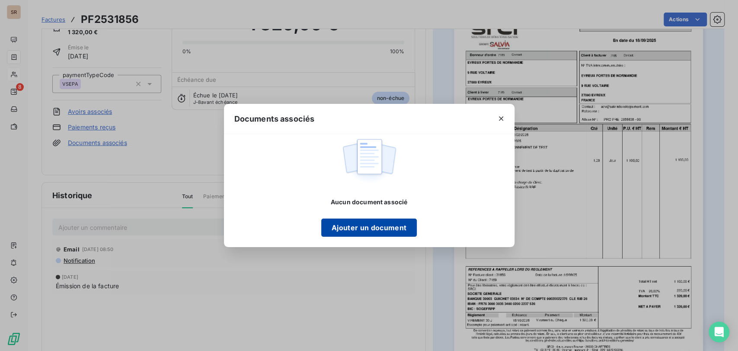
click at [378, 224] on button "Ajouter un document" at bounding box center [369, 227] width 96 height 18
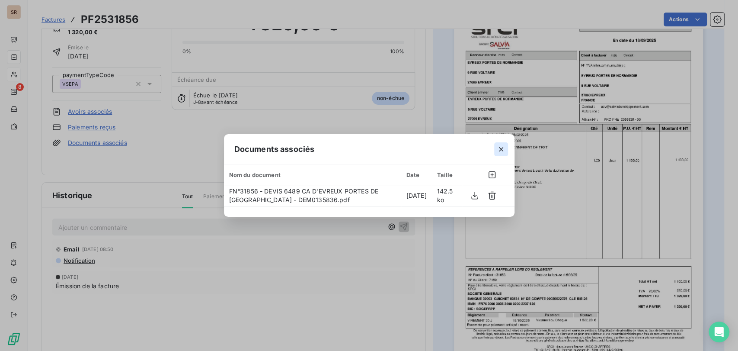
click at [499, 151] on icon "button" at bounding box center [501, 149] width 9 height 9
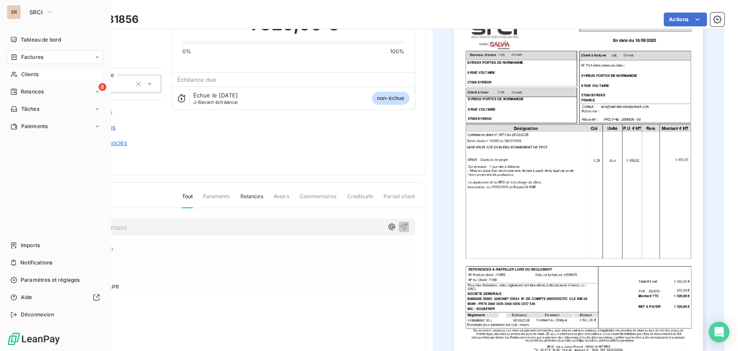
drag, startPoint x: 27, startPoint y: 73, endPoint x: 21, endPoint y: 76, distance: 6.2
click at [21, 76] on span "Clients" at bounding box center [29, 74] width 17 height 8
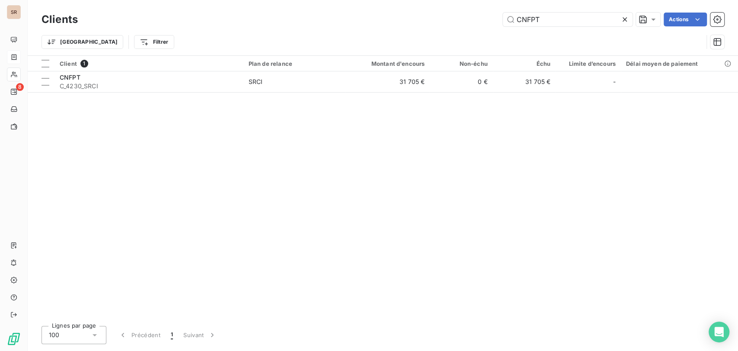
drag, startPoint x: 543, startPoint y: 18, endPoint x: 483, endPoint y: 11, distance: 60.6
click at [486, 15] on div "CNFPT Actions" at bounding box center [406, 20] width 636 height 14
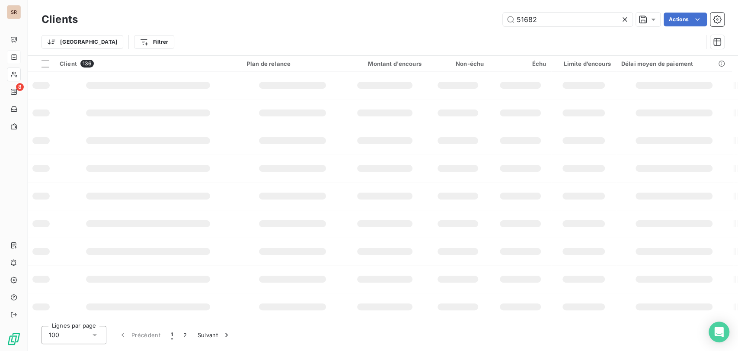
type input "51682"
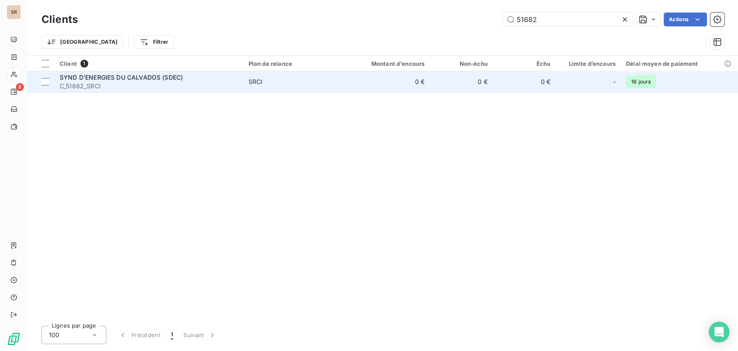
click at [99, 78] on span "SYND D'ENERGIES DU CALVADOS (SDEC)" at bounding box center [121, 77] width 123 height 7
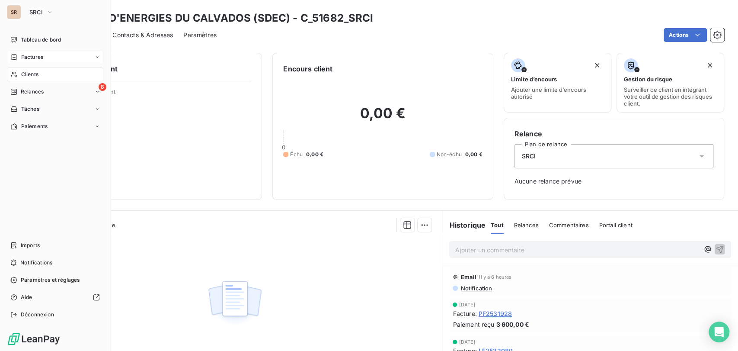
drag, startPoint x: 28, startPoint y: 76, endPoint x: 34, endPoint y: 77, distance: 6.1
click at [28, 76] on span "Clients" at bounding box center [29, 74] width 17 height 8
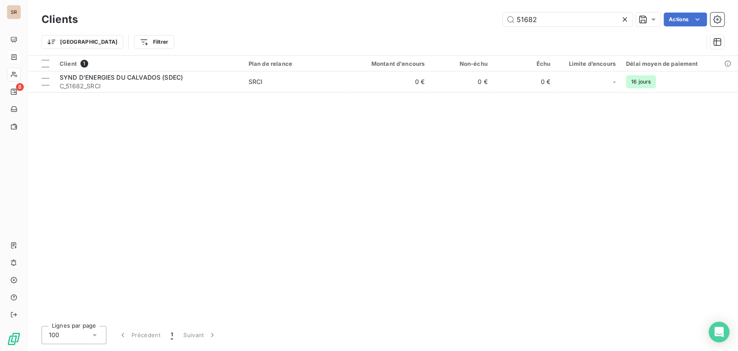
drag, startPoint x: 536, startPoint y: 20, endPoint x: 474, endPoint y: 8, distance: 62.6
click at [476, 9] on div "Clients 51682 Actions Trier Filtrer" at bounding box center [383, 27] width 711 height 55
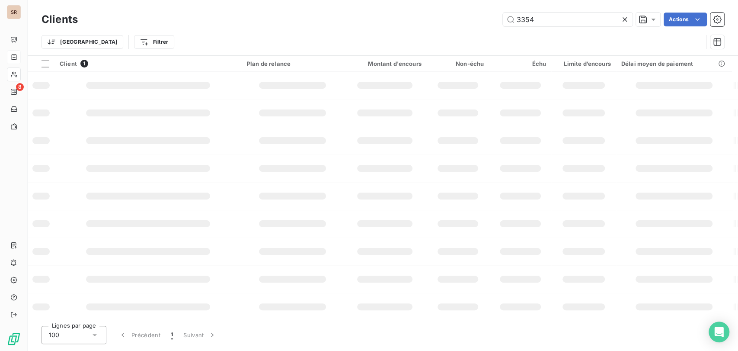
type input "3354"
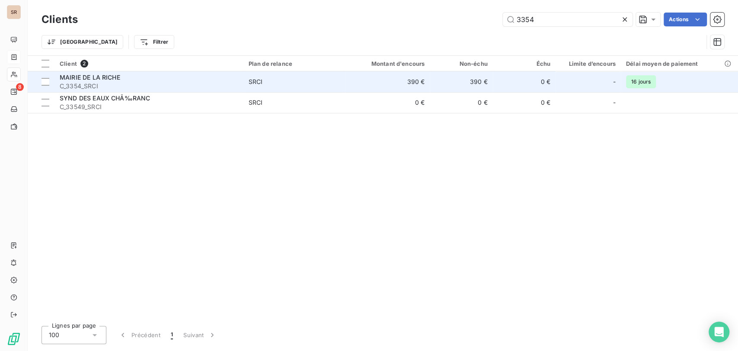
click at [76, 83] on span "C_3354_SRCI" at bounding box center [149, 86] width 179 height 9
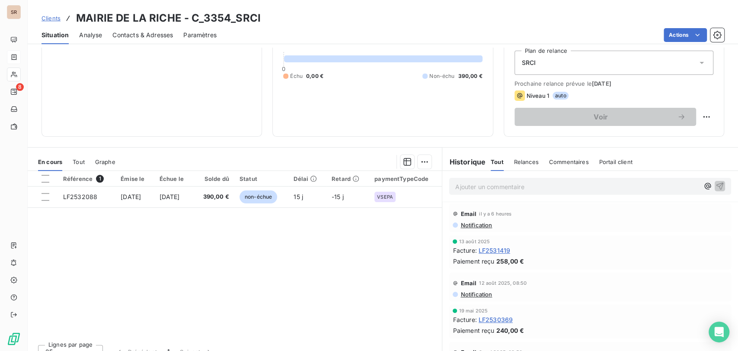
scroll to position [96, 0]
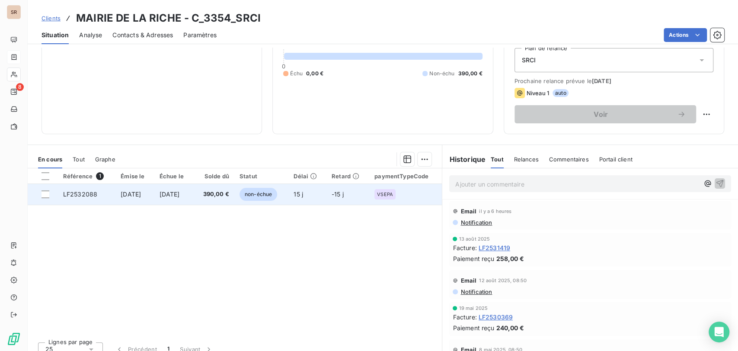
click at [80, 191] on span "LF2532088" at bounding box center [80, 193] width 34 height 7
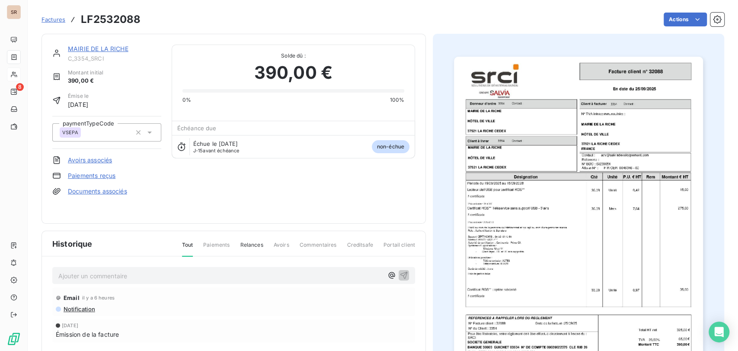
click at [74, 270] on p "Ajouter un commentaire ﻿" at bounding box center [220, 275] width 325 height 11
click at [213, 275] on div "le [DATE] @ de mr [PERSON_NAME] à dcf en interne =" at bounding box center [233, 275] width 363 height 16
click at [212, 270] on p "le [DATE] @ de mr [PERSON_NAME] à dcf en interne =" at bounding box center [220, 275] width 325 height 10
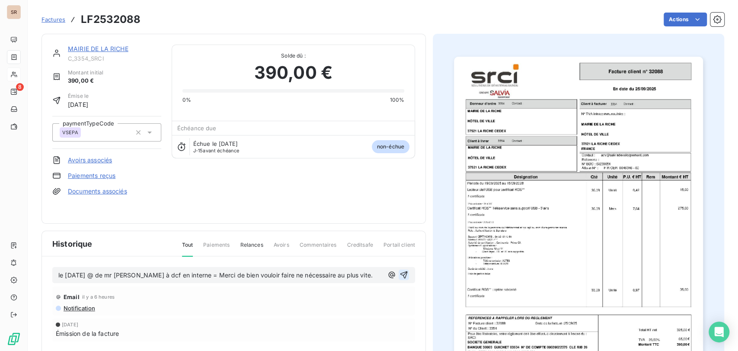
click at [403, 270] on icon "button" at bounding box center [404, 274] width 9 height 9
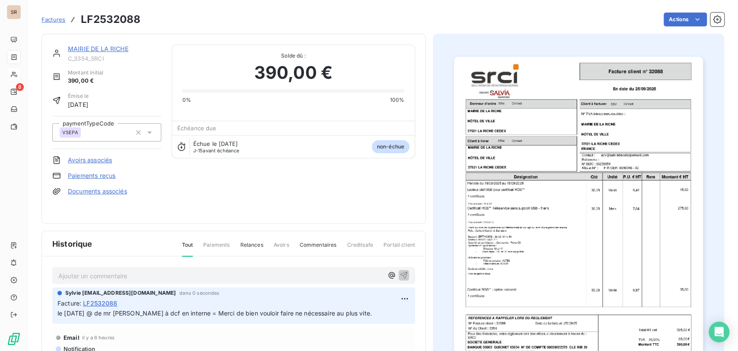
click at [88, 48] on link "MAIRIE DE LA RICHE" at bounding box center [98, 48] width 61 height 7
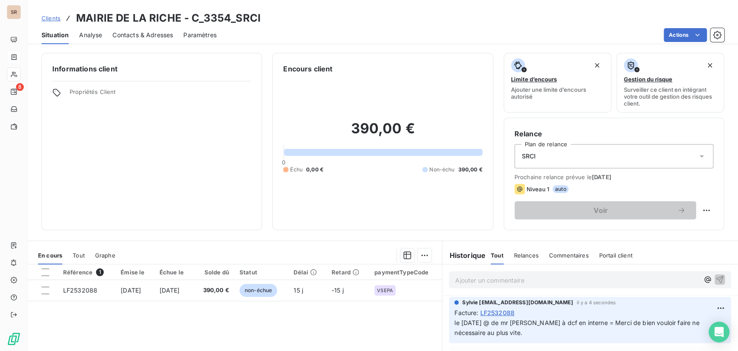
click at [126, 38] on span "Contacts & Adresses" at bounding box center [142, 35] width 61 height 9
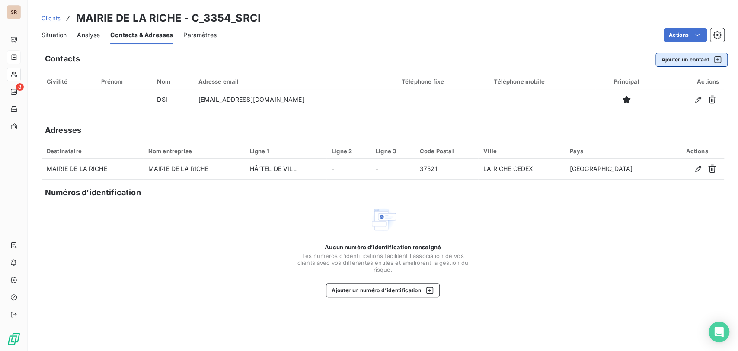
click at [683, 60] on button "Ajouter un contact" at bounding box center [692, 60] width 72 height 14
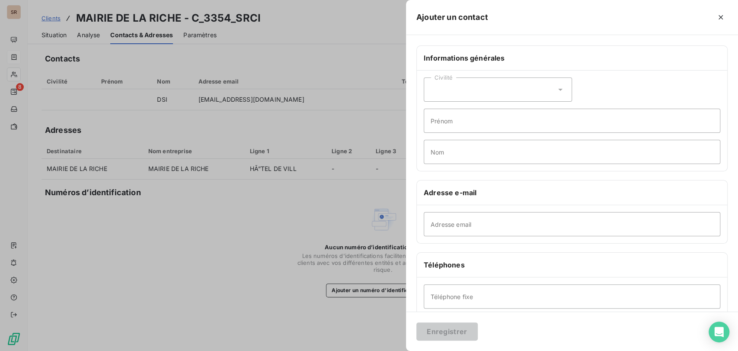
click at [557, 91] on icon at bounding box center [560, 89] width 9 height 9
click at [432, 124] on input "radio" at bounding box center [433, 126] width 9 height 9
click at [436, 124] on input "Prénom" at bounding box center [572, 121] width 297 height 24
type input "GAEL"
click at [452, 150] on input "Nom" at bounding box center [572, 152] width 297 height 24
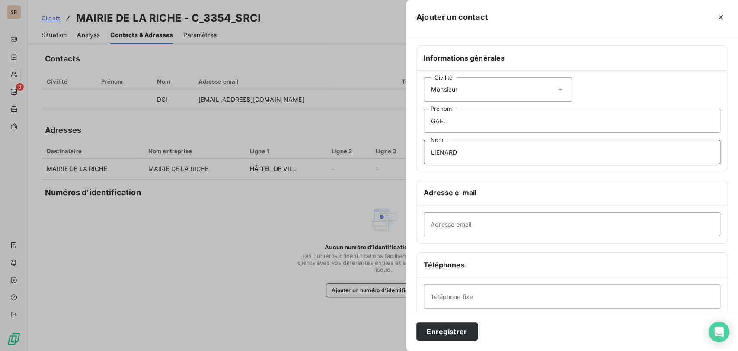
type input "LIENARD"
click at [462, 224] on input "Adresse email" at bounding box center [572, 224] width 297 height 24
paste input "[EMAIL_ADDRESS][DOMAIN_NAME]"
type input "[EMAIL_ADDRESS][DOMAIN_NAME]"
click at [433, 298] on input "Téléphone fixe" at bounding box center [572, 296] width 297 height 24
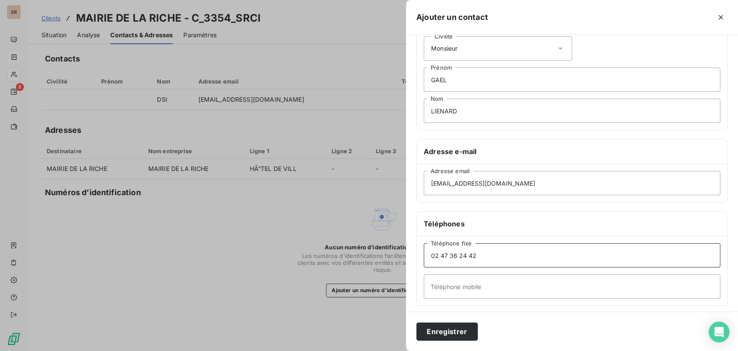
scroll to position [96, 0]
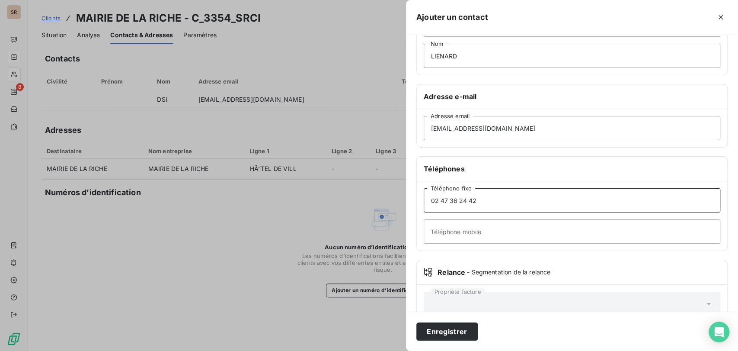
type input "02 47 36 24 42"
click at [454, 234] on input "Téléphone mobile" at bounding box center [572, 231] width 297 height 24
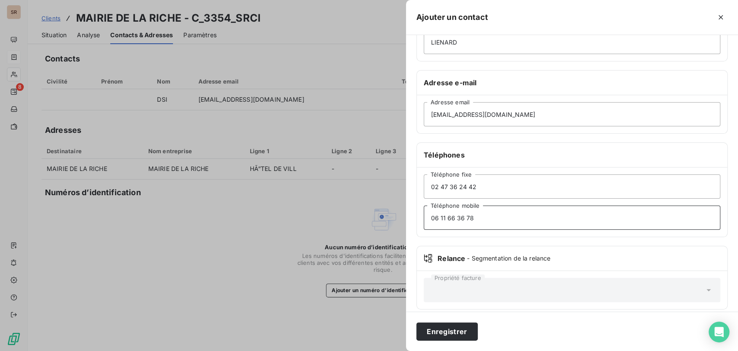
scroll to position [118, 0]
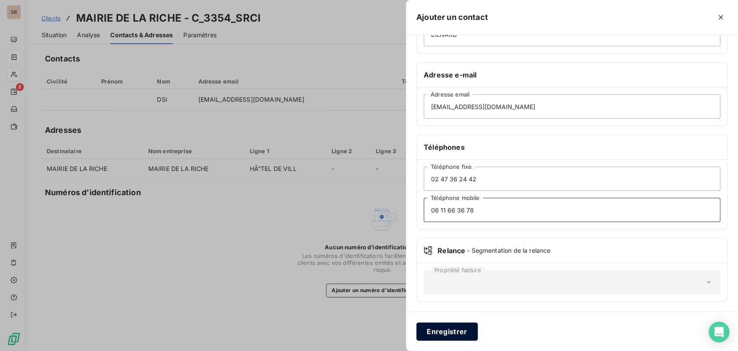
type input "06 11 66 36 78"
click at [457, 331] on button "Enregistrer" at bounding box center [446, 331] width 61 height 18
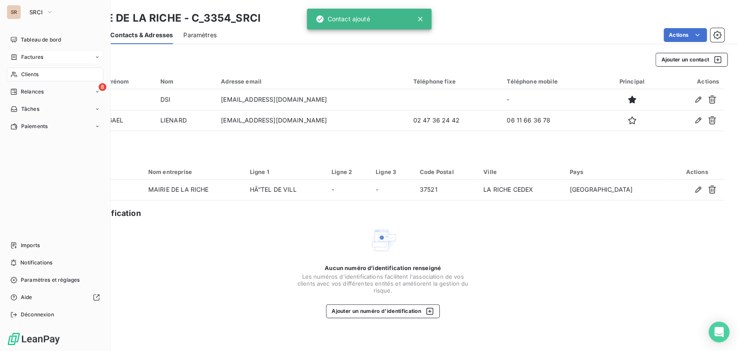
click at [37, 70] on span "Clients" at bounding box center [29, 74] width 17 height 8
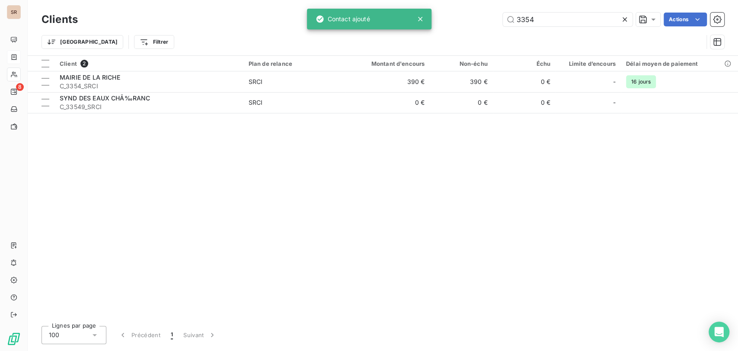
drag, startPoint x: 544, startPoint y: 20, endPoint x: 474, endPoint y: 26, distance: 69.9
click at [474, 26] on div "Clients 3354 Actions" at bounding box center [383, 19] width 683 height 18
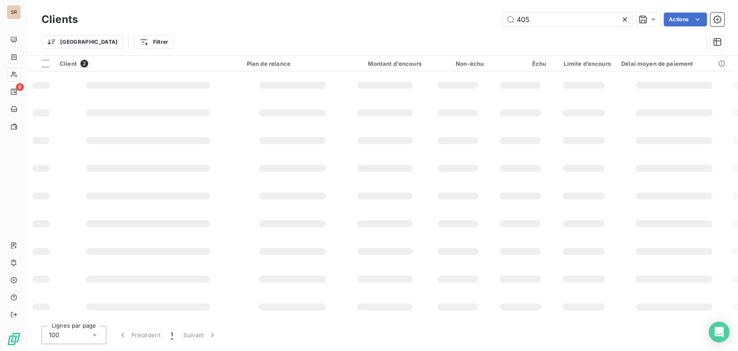
type input "405"
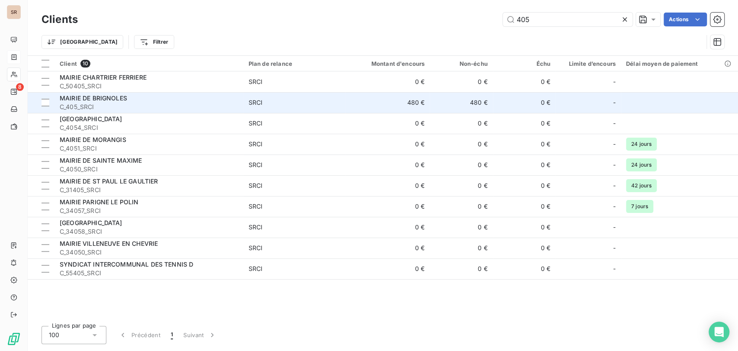
click at [102, 104] on span "C_405_SRCI" at bounding box center [149, 107] width 179 height 9
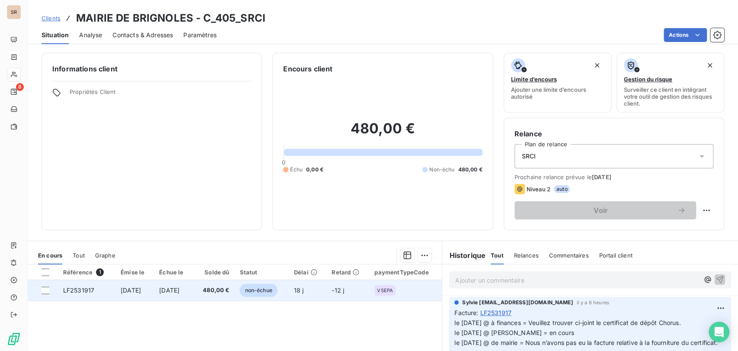
click at [80, 289] on span "LF2531917" at bounding box center [78, 289] width 31 height 7
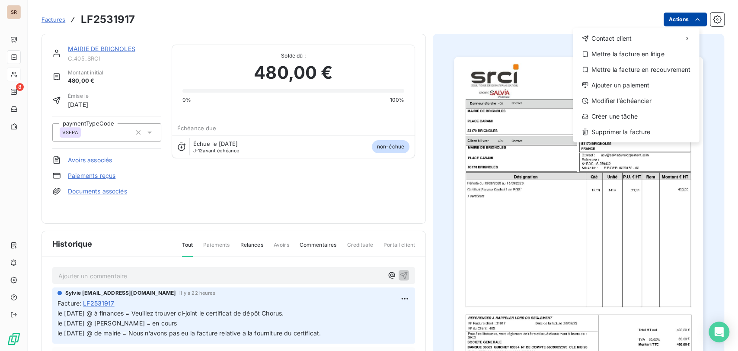
click at [673, 20] on html "SR 8 Factures LF2531917 Actions Contact client Mettre la facture en litige Mett…" at bounding box center [369, 175] width 738 height 351
click at [644, 52] on div "Mettre la facture en litige" at bounding box center [636, 54] width 119 height 14
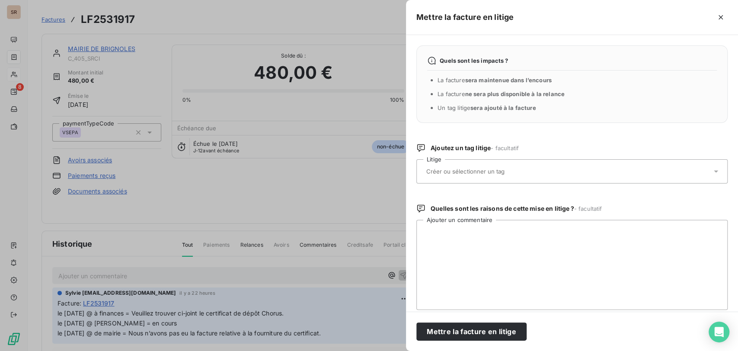
click at [712, 170] on icon at bounding box center [716, 171] width 9 height 9
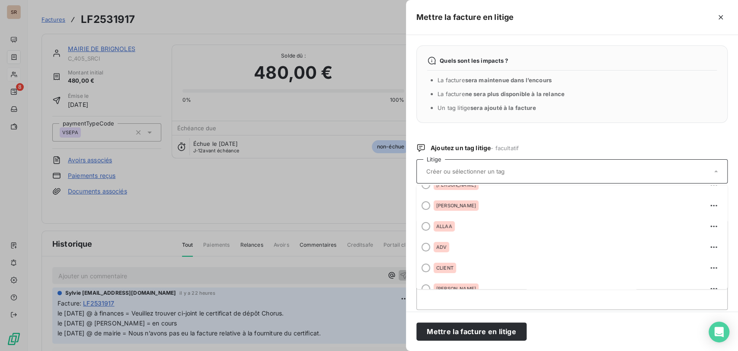
scroll to position [46, 0]
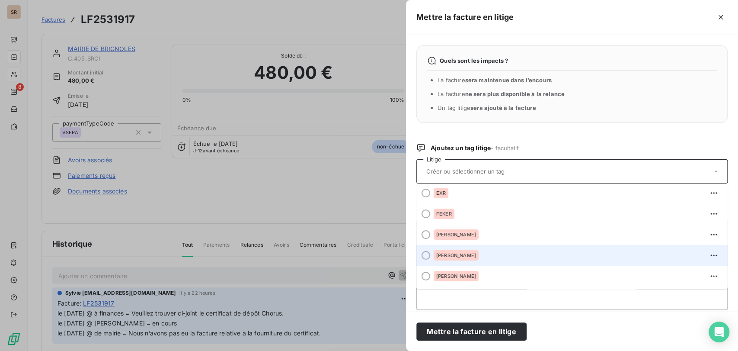
click at [426, 255] on div at bounding box center [426, 255] width 9 height 9
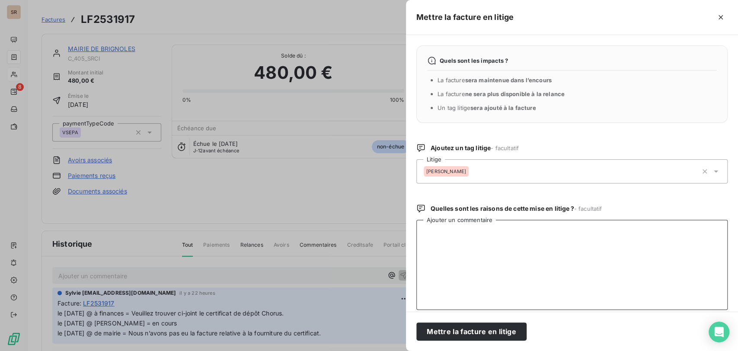
click at [445, 238] on textarea "Ajouter un commentaire" at bounding box center [571, 265] width 311 height 90
click at [452, 329] on button "Mettre la facture en litige" at bounding box center [471, 331] width 110 height 18
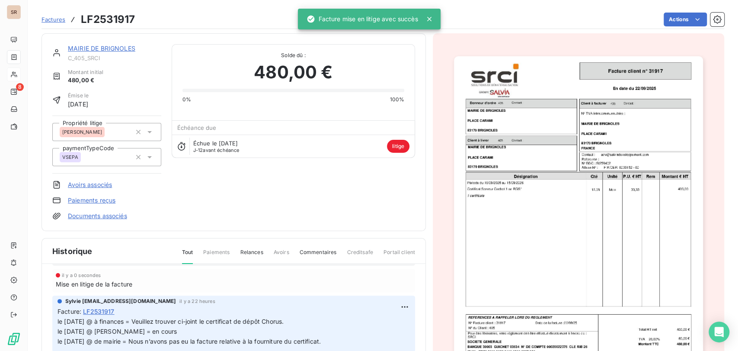
scroll to position [38, 0]
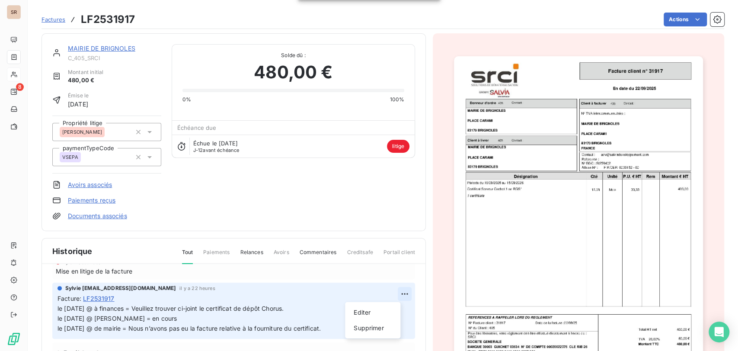
click at [394, 290] on html "SR 8 Factures LF2531917 Actions MAIRIE DE BRIGNOLES C_405_SRCI Montant initial …" at bounding box center [369, 175] width 738 height 351
click at [360, 310] on div "Editer" at bounding box center [373, 312] width 48 height 14
click at [131, 296] on div "Facture : LF2531917" at bounding box center [234, 298] width 352 height 9
click at [114, 300] on span "LF2531917" at bounding box center [98, 298] width 31 height 9
click at [58, 308] on span "le [DATE] @ à finances = Veuillez trouver ci-joint le certificat de dépôt Choru…" at bounding box center [189, 317] width 263 height 27
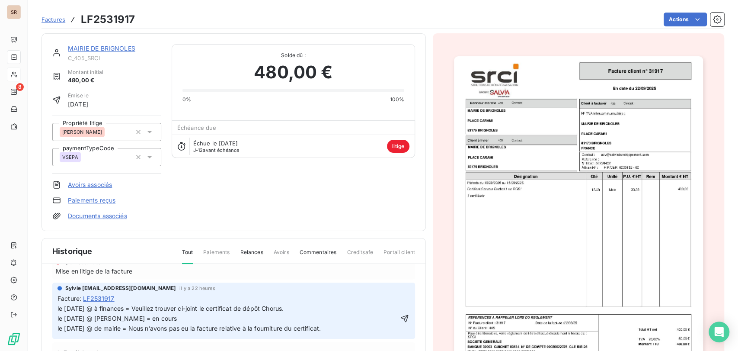
click at [58, 308] on p "le [DATE] @ à finances = Veuillez trouver ci-joint le certificat de dépôt Choru…" at bounding box center [228, 319] width 340 height 30
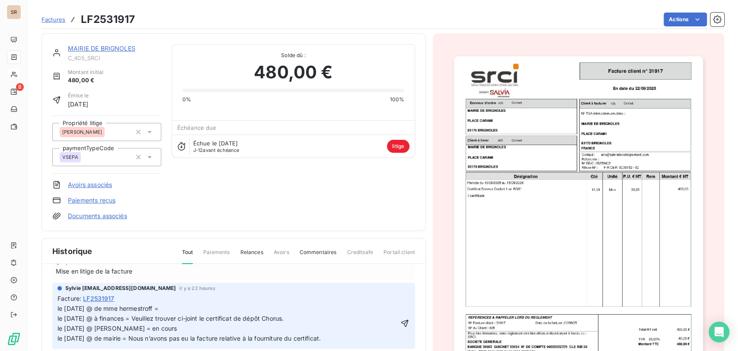
click at [181, 309] on p "le [DATE] @ de mme hermestroff = le [DATE] @ à finances = Veuillez trouver ci-j…" at bounding box center [228, 324] width 340 height 40
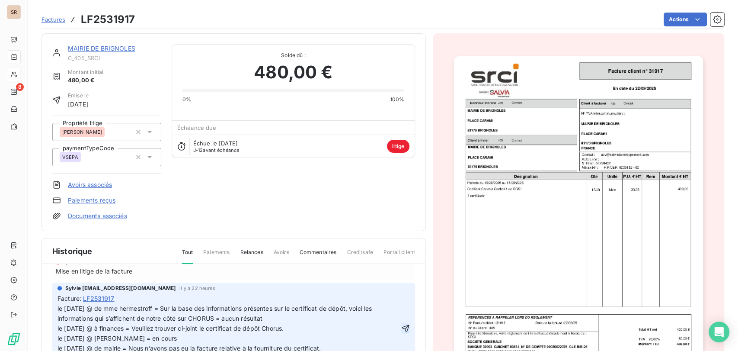
click at [401, 328] on icon "button" at bounding box center [405, 328] width 9 height 9
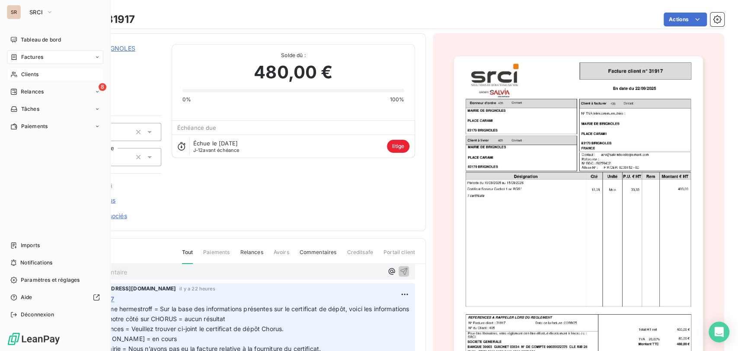
click at [33, 78] on div "Clients" at bounding box center [55, 74] width 96 height 14
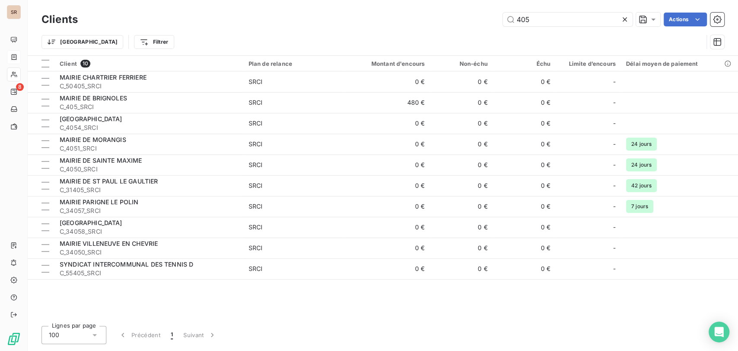
drag, startPoint x: 560, startPoint y: 19, endPoint x: 451, endPoint y: 26, distance: 109.2
click at [451, 26] on div "405 Actions" at bounding box center [406, 20] width 636 height 14
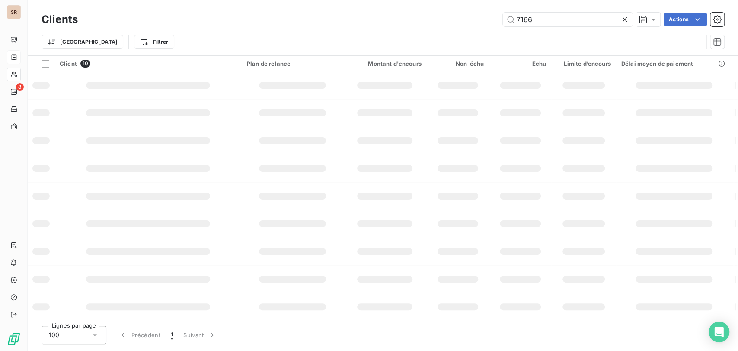
type input "7166"
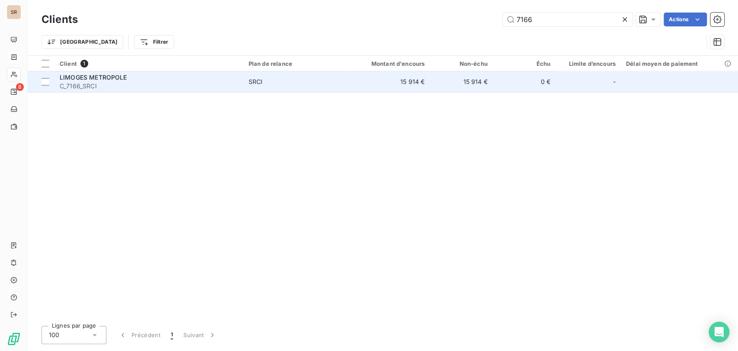
click at [82, 74] on span "LIMOGES METROPOLE" at bounding box center [93, 77] width 67 height 7
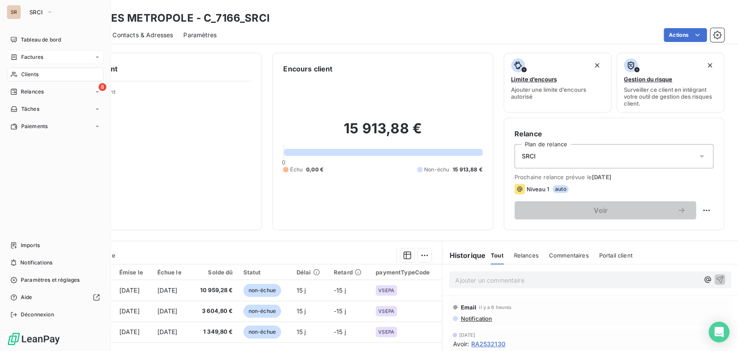
click at [21, 74] on span "Clients" at bounding box center [29, 74] width 17 height 8
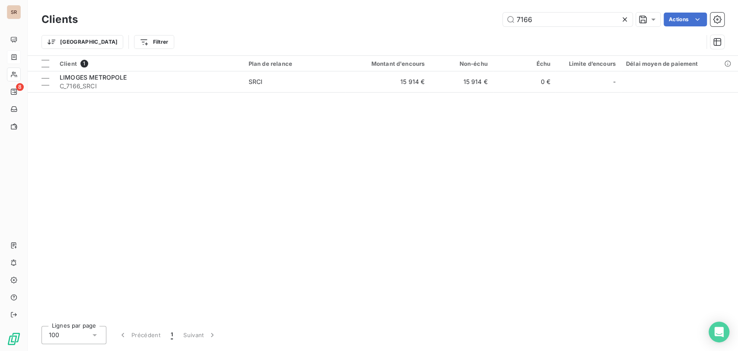
drag, startPoint x: 544, startPoint y: 21, endPoint x: 476, endPoint y: 21, distance: 68.3
click at [481, 20] on div "7166 Actions" at bounding box center [406, 20] width 636 height 14
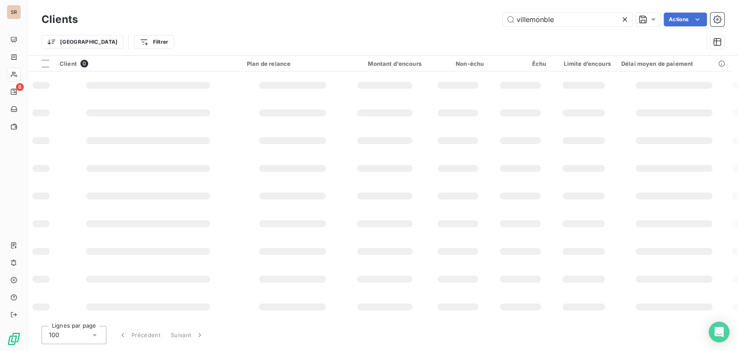
type input "villemonble"
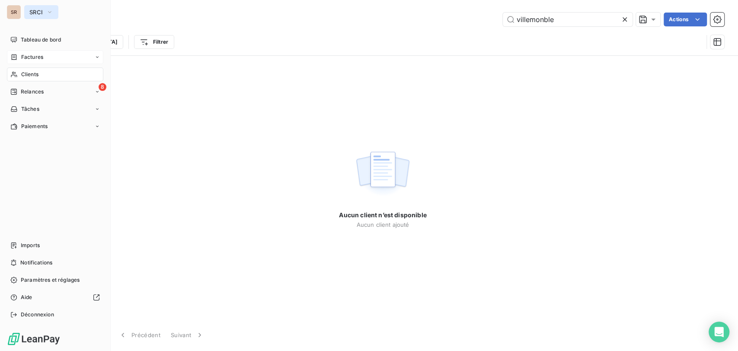
drag, startPoint x: 22, startPoint y: 14, endPoint x: 27, endPoint y: 15, distance: 5.2
click at [21, 14] on div "SR SRCI" at bounding box center [55, 12] width 96 height 14
click at [51, 11] on icon "button" at bounding box center [49, 12] width 7 height 9
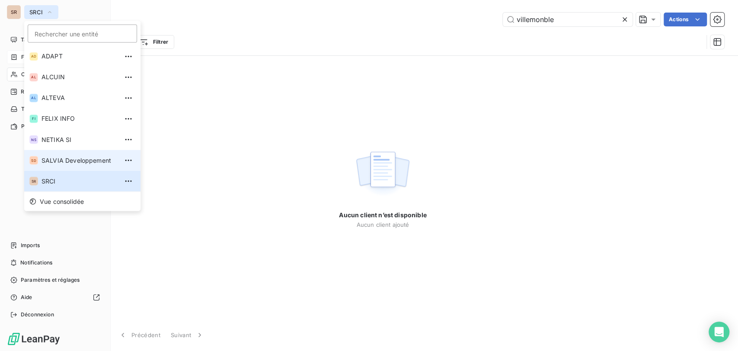
click at [49, 159] on span "SALVIA Developpement" at bounding box center [80, 160] width 77 height 9
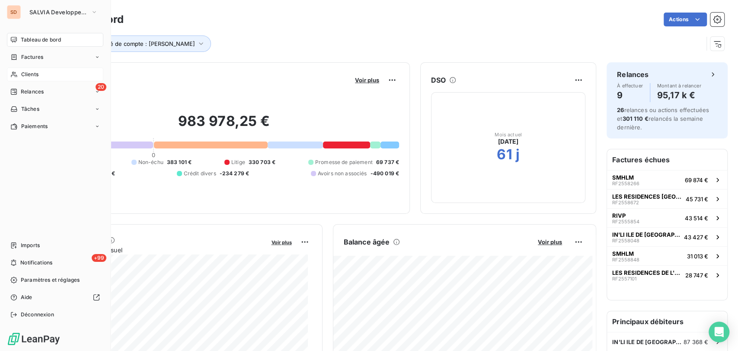
click at [31, 72] on span "Clients" at bounding box center [29, 74] width 17 height 8
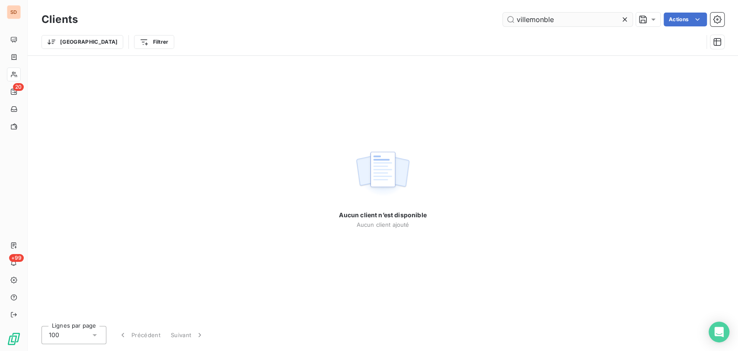
click at [558, 22] on input "villemonble" at bounding box center [568, 20] width 130 height 14
click at [516, 20] on input "villemonble" at bounding box center [568, 20] width 130 height 14
drag, startPoint x: 573, startPoint y: 19, endPoint x: 468, endPoint y: 22, distance: 105.1
click at [468, 22] on div "oph villemonble Actions" at bounding box center [406, 20] width 636 height 14
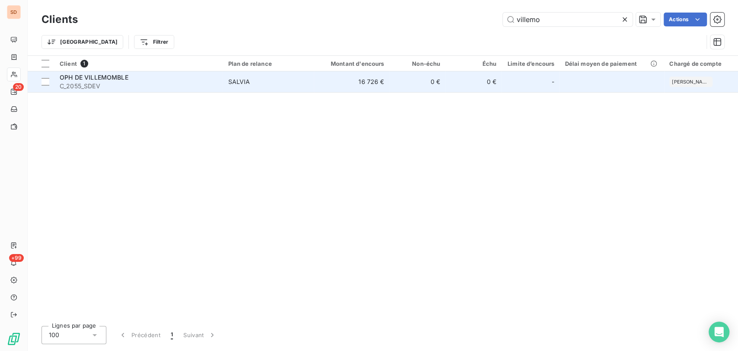
type input "villemo"
click at [73, 80] on span "OPH DE VILLEMOMBLE" at bounding box center [94, 77] width 69 height 7
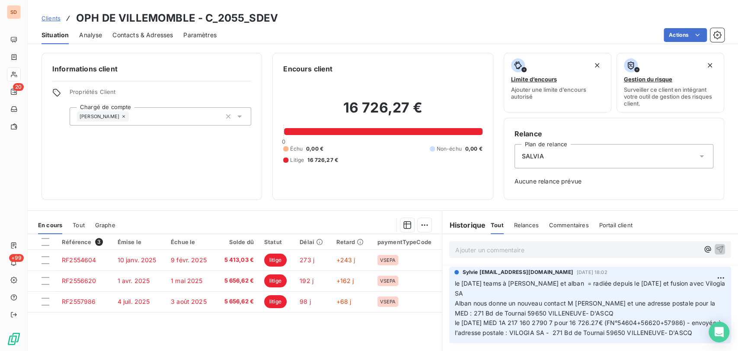
scroll to position [48, 0]
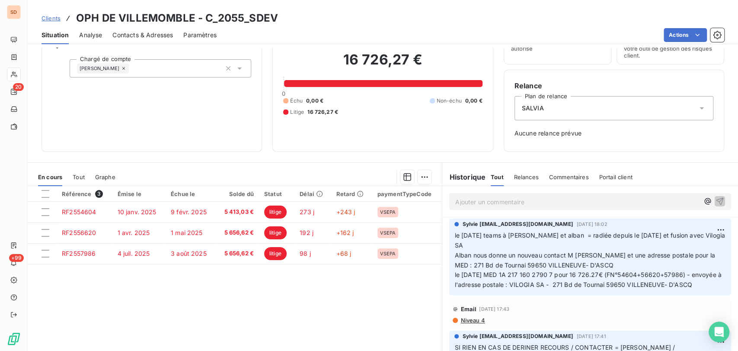
click at [555, 287] on p "le [DATE] teams à [PERSON_NAME] et alban = radiée depuis le [DATE] et fusion av…" at bounding box center [591, 260] width 272 height 59
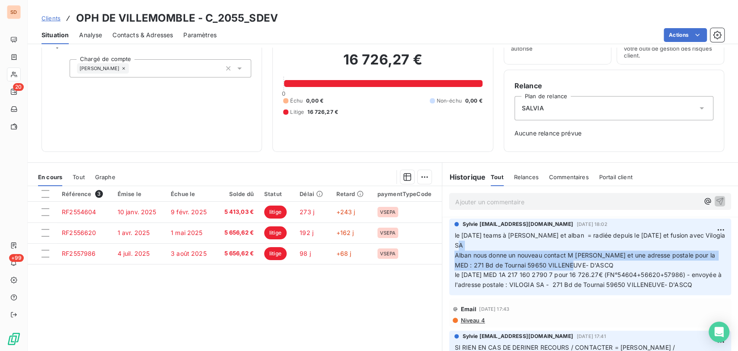
drag, startPoint x: 578, startPoint y: 254, endPoint x: 454, endPoint y: 249, distance: 124.2
click at [455, 249] on p "le [DATE] teams à [PERSON_NAME] et alban = radiée depuis le [DATE] et fusion av…" at bounding box center [591, 260] width 272 height 59
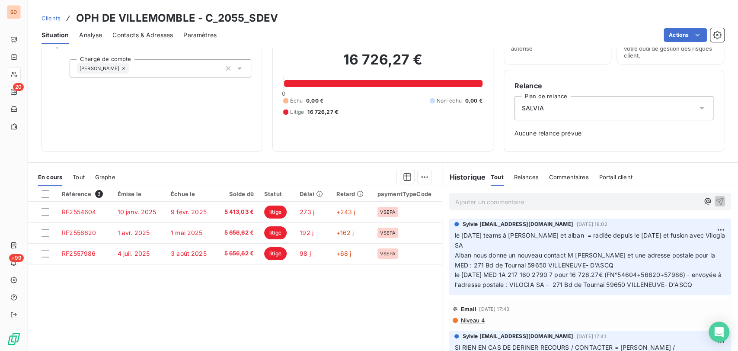
click at [493, 286] on p "le [DATE] teams à [PERSON_NAME] et alban = radiée depuis le [DATE] et fusion av…" at bounding box center [591, 260] width 272 height 59
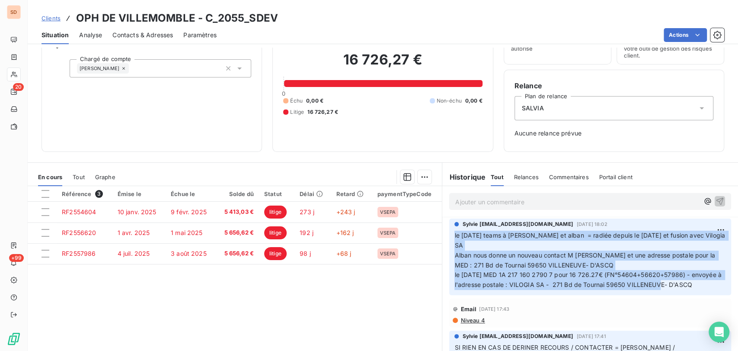
drag, startPoint x: 479, startPoint y: 286, endPoint x: 450, endPoint y: 233, distance: 60.8
click at [455, 233] on p "le [DATE] teams à [PERSON_NAME] et alban = radiée depuis le [DATE] et fusion av…" at bounding box center [591, 260] width 272 height 59
copy span "le [DATE] teams à [PERSON_NAME] et alban = radiée depuis le [DATE] et fusion av…"
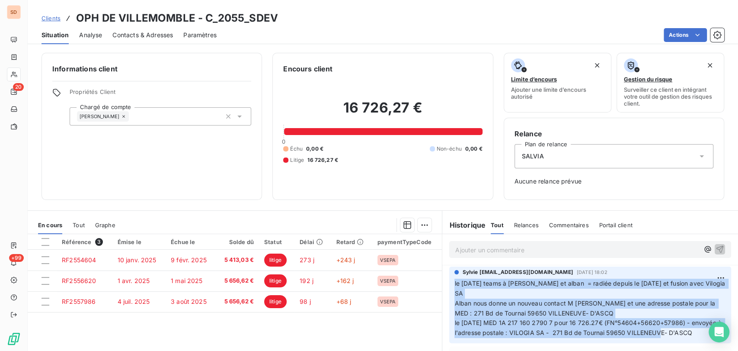
click at [150, 35] on span "Contacts & Adresses" at bounding box center [142, 35] width 61 height 9
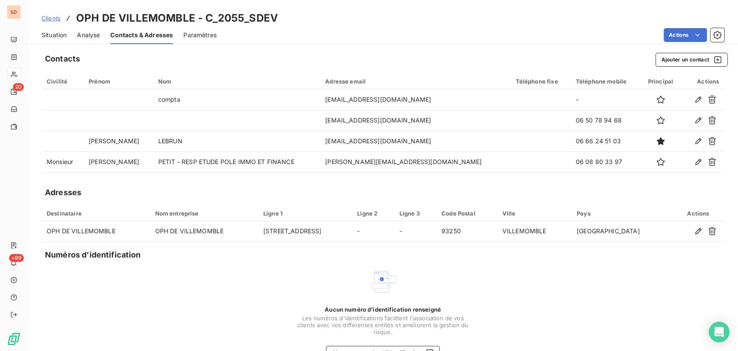
click at [60, 34] on span "Situation" at bounding box center [54, 35] width 25 height 9
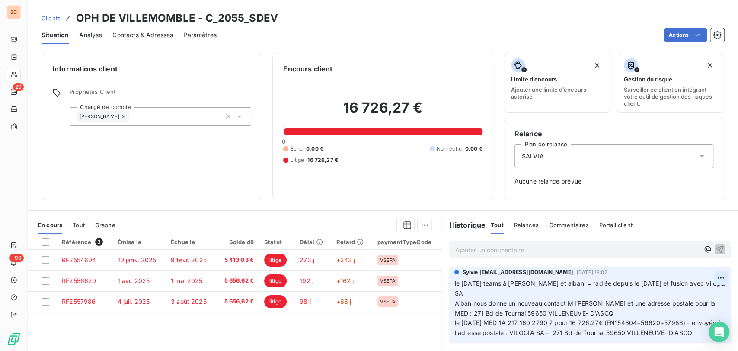
click at [706, 277] on html "SD 20 +99 Clients OPH DE VILLEMOMBLE - C_2055_SDEV Situation Analyse Contacts &…" at bounding box center [369, 175] width 738 height 351
click at [675, 293] on div "Editer" at bounding box center [685, 297] width 48 height 14
click at [455, 282] on span "le [DATE] teams à [PERSON_NAME] et alban = radiée depuis le [DATE] et fusion av…" at bounding box center [586, 312] width 262 height 67
click at [458, 294] on p "le [DATE] teams à [PERSON_NAME] et alban = radiée depuis le [DATE] et fusion av…" at bounding box center [585, 313] width 261 height 69
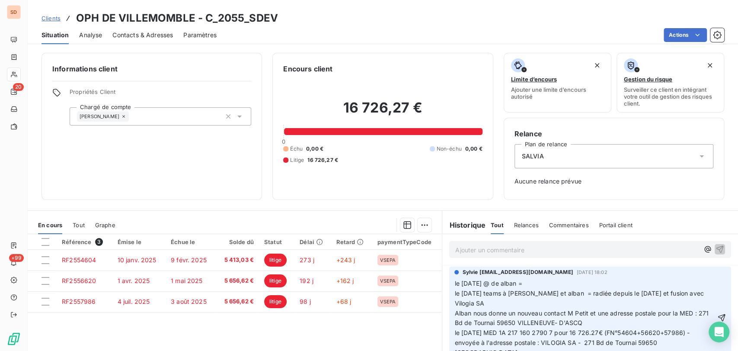
click at [527, 292] on p "le [DATE] @ de alban = le [DATE] teams à [PERSON_NAME] et alban = radiée depuis…" at bounding box center [585, 318] width 261 height 79
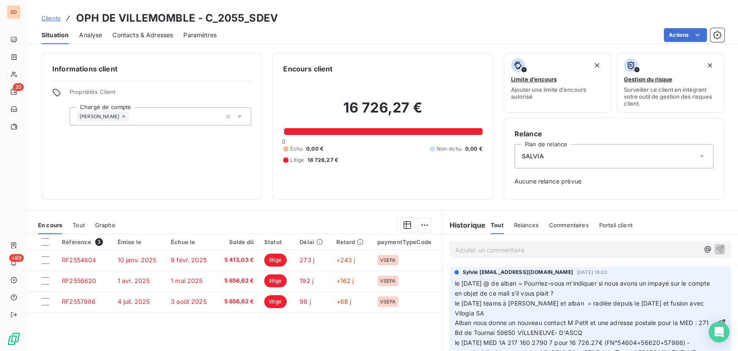
click at [455, 288] on p "le [DATE] @ de alban = Pourriez-vous m’indiquer si nous avons un impayé sur le …" at bounding box center [585, 323] width 261 height 89
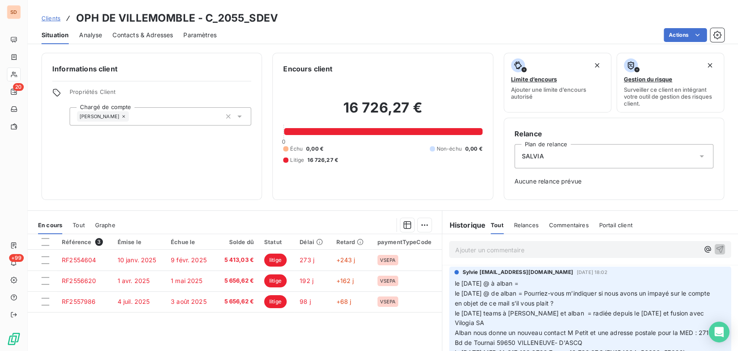
click at [524, 285] on p "le [DATE] @ à alban = le [DATE] @ de alban = Pourriez-vous m’indiquer si nous a…" at bounding box center [585, 328] width 261 height 99
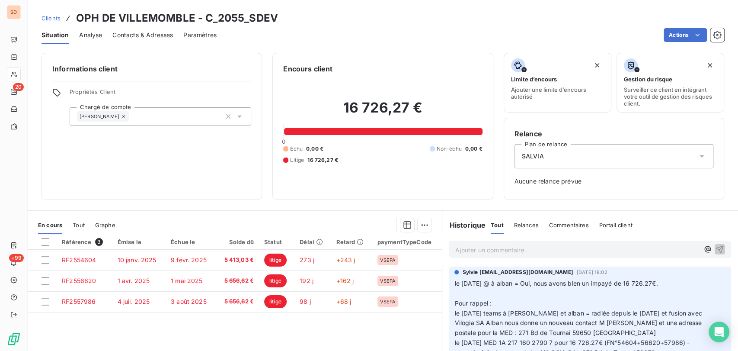
click at [478, 297] on p "﻿" at bounding box center [585, 293] width 261 height 10
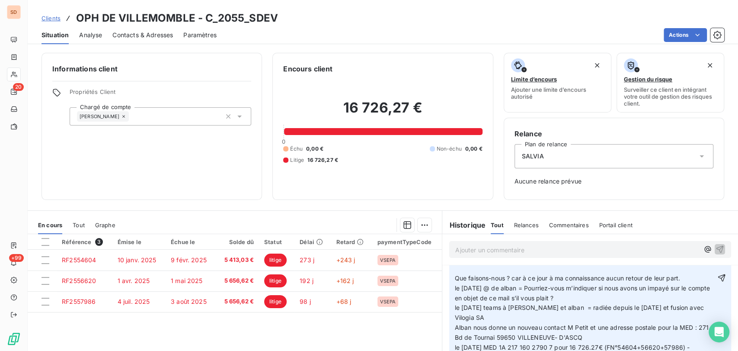
scroll to position [96, 0]
click at [458, 285] on p "le [DATE] @ de alban = Pourriez-vous m’indiquer si nous avons un impayé sur le …" at bounding box center [585, 326] width 261 height 89
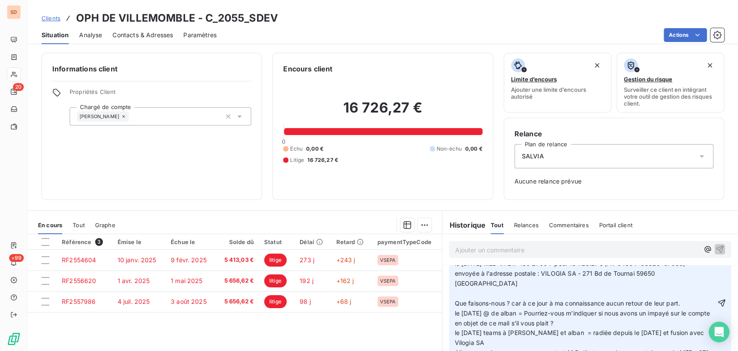
scroll to position [48, 0]
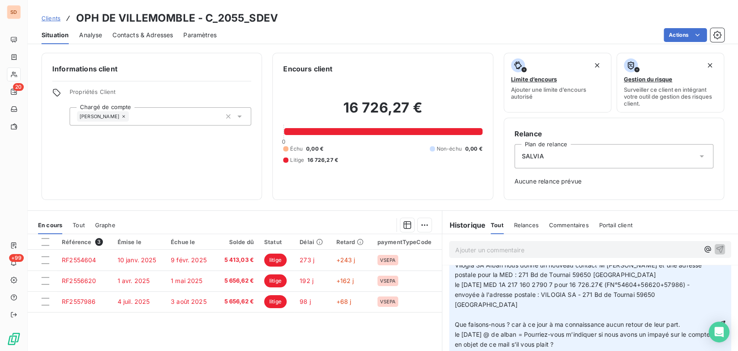
click at [455, 314] on p "﻿" at bounding box center [585, 315] width 261 height 10
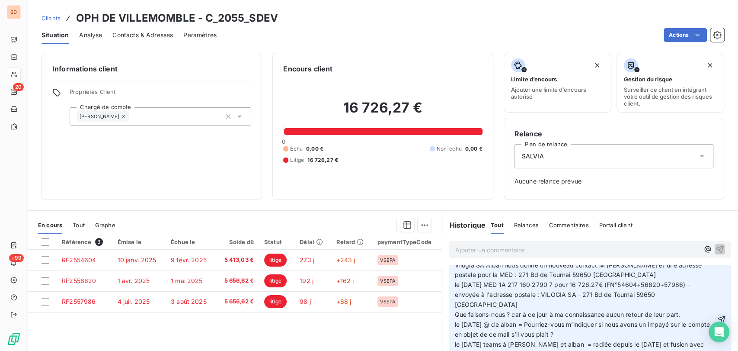
click at [718, 319] on icon "button" at bounding box center [722, 319] width 9 height 9
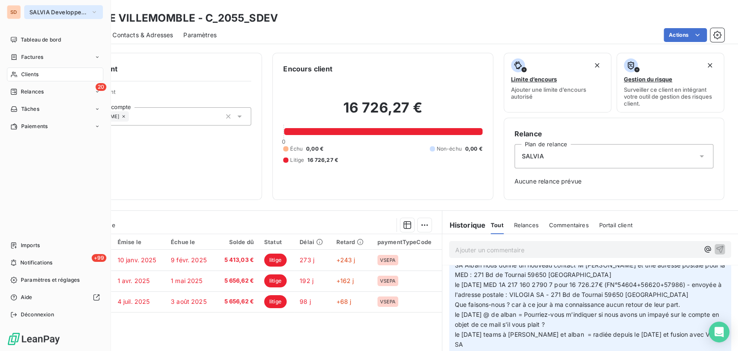
click at [93, 11] on icon "button" at bounding box center [94, 12] width 7 height 9
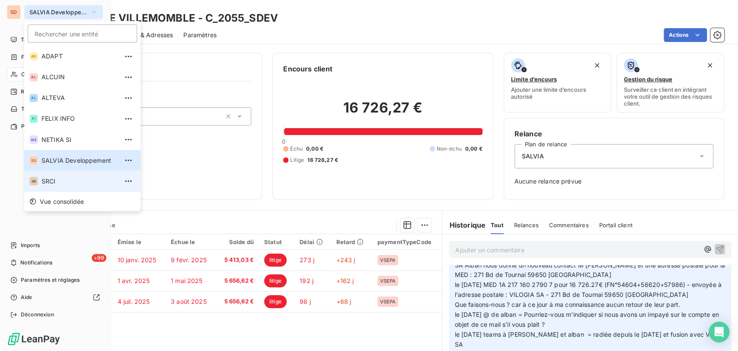
click at [48, 183] on span "SRCI" at bounding box center [80, 180] width 77 height 9
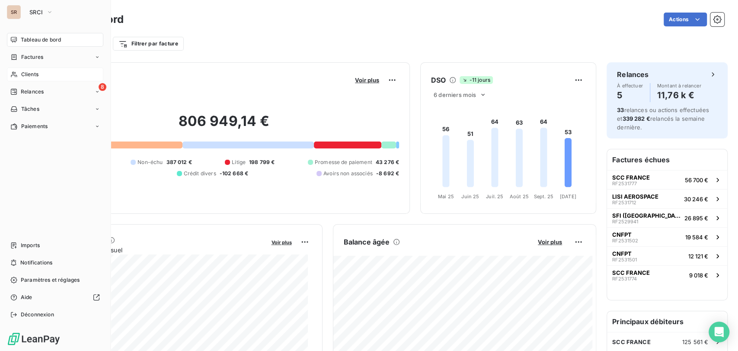
click at [19, 74] on div "Clients" at bounding box center [55, 74] width 96 height 14
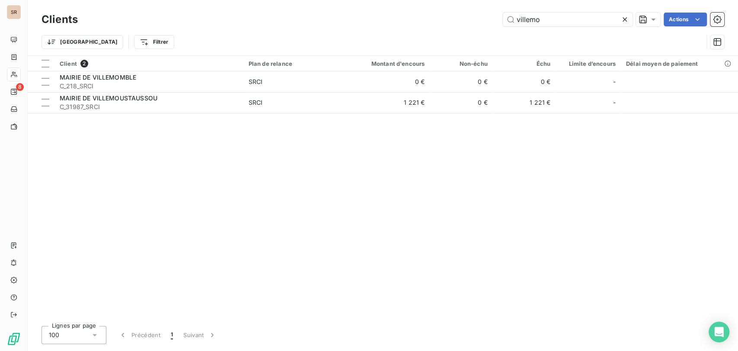
drag, startPoint x: 474, startPoint y: 21, endPoint x: 449, endPoint y: 22, distance: 26.0
click at [450, 22] on div "villemo Actions" at bounding box center [406, 20] width 636 height 14
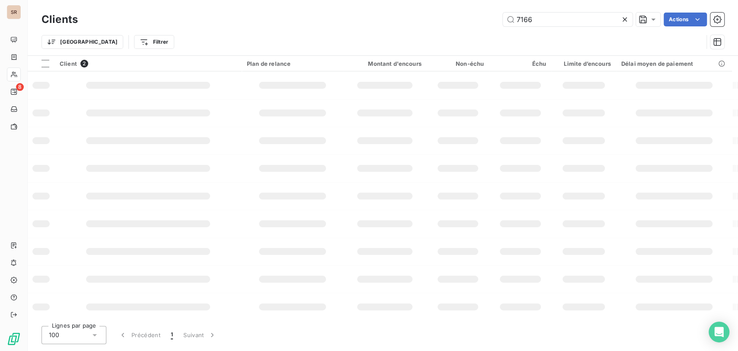
type input "7166"
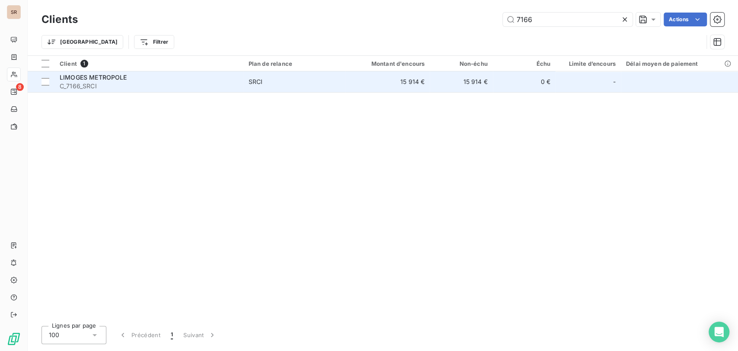
click at [77, 82] on span "C_7166_SRCI" at bounding box center [149, 86] width 179 height 9
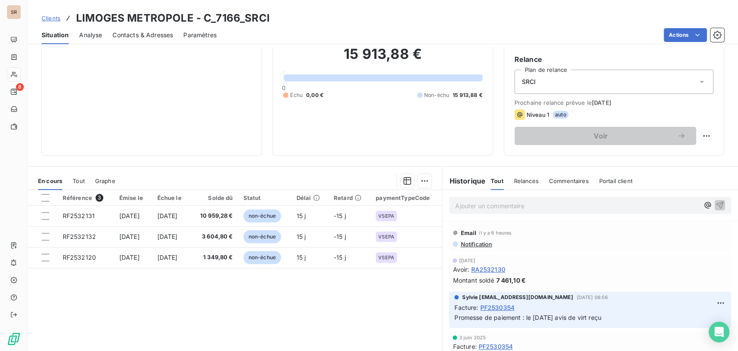
scroll to position [58, 0]
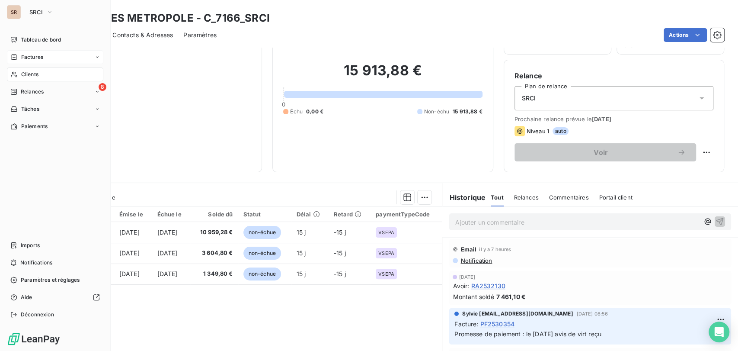
click at [28, 55] on span "Factures" at bounding box center [32, 57] width 22 height 8
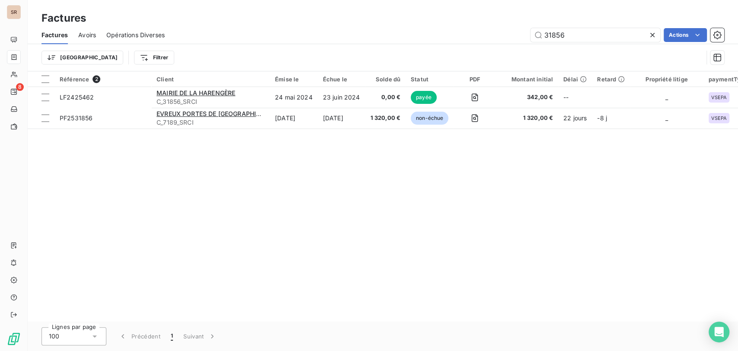
click at [652, 34] on icon at bounding box center [652, 35] width 9 height 9
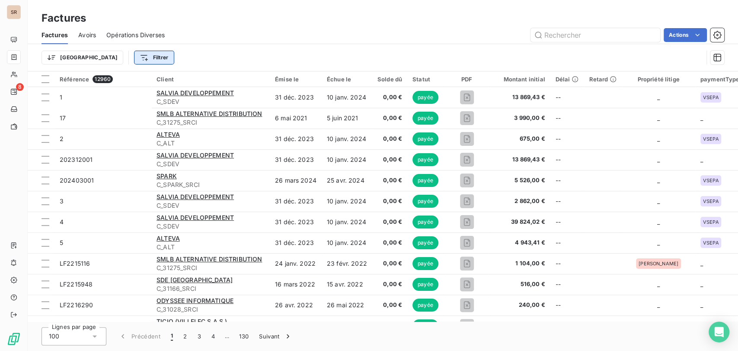
click at [115, 56] on html "SR 8 Factures Factures Avoirs Opérations Diverses Actions Trier Filtrer Référen…" at bounding box center [369, 175] width 738 height 351
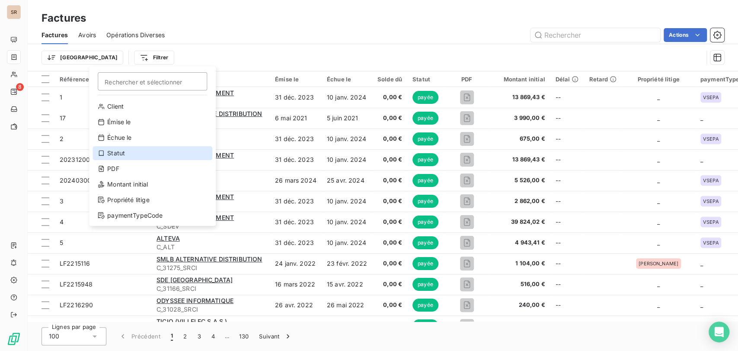
click at [125, 157] on div "Statut" at bounding box center [153, 153] width 120 height 14
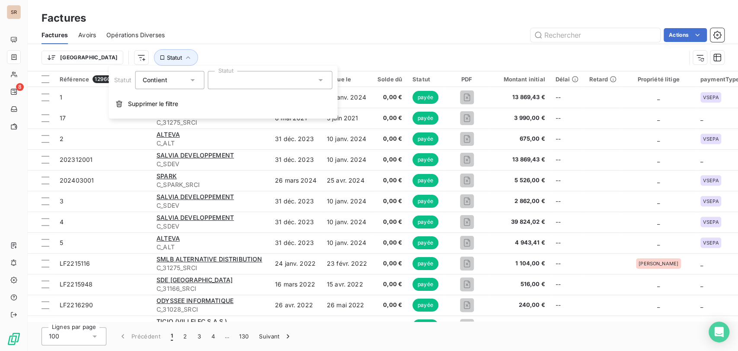
click at [316, 79] on icon at bounding box center [320, 80] width 9 height 9
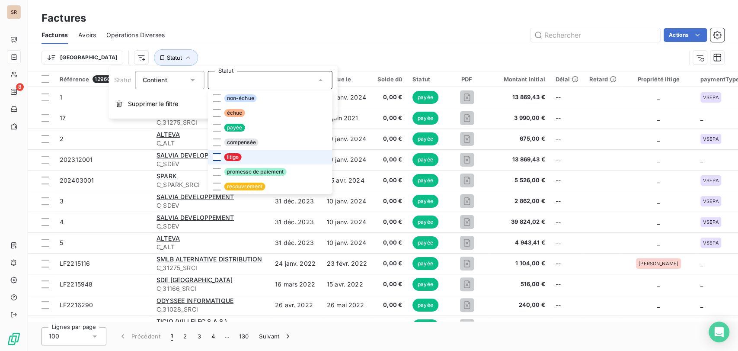
click at [213, 157] on div at bounding box center [217, 157] width 8 height 8
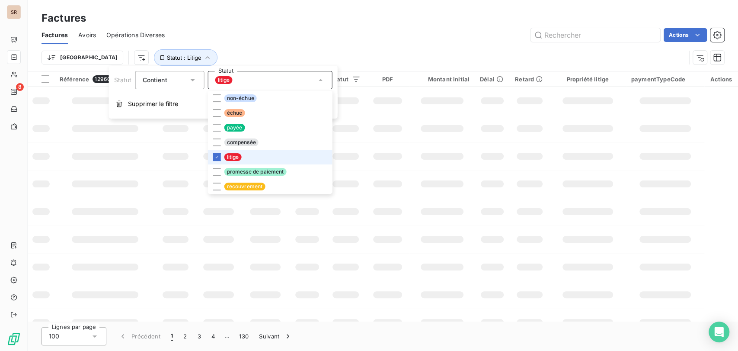
click at [327, 48] on div "Trier Statut : Litige" at bounding box center [383, 57] width 683 height 27
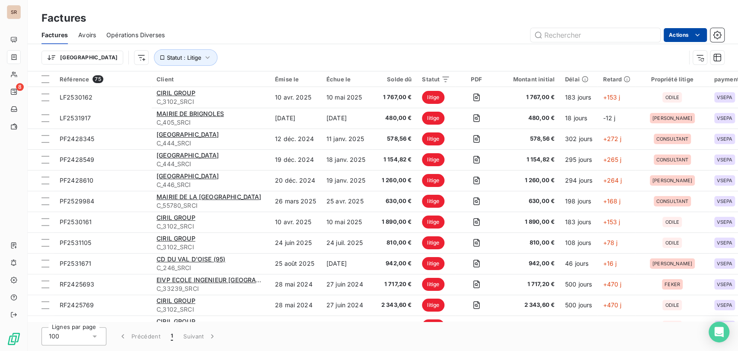
click at [686, 33] on html "SR 8 Factures Factures Avoirs Opérations Diverses Actions Trier Statut : Litige…" at bounding box center [369, 175] width 738 height 351
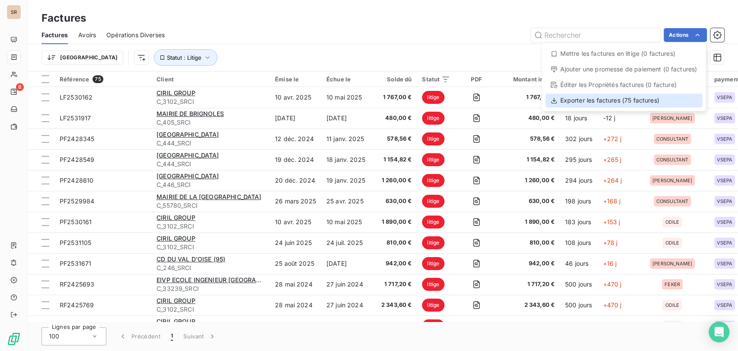
click at [609, 99] on div "Exporter les factures (75 factures)" at bounding box center [623, 100] width 157 height 14
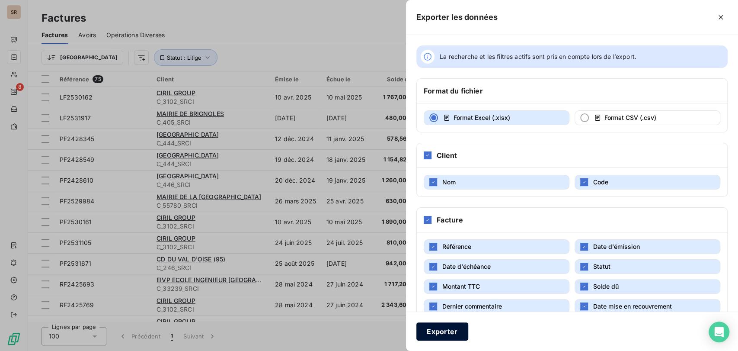
click at [442, 330] on button "Exporter" at bounding box center [442, 331] width 52 height 18
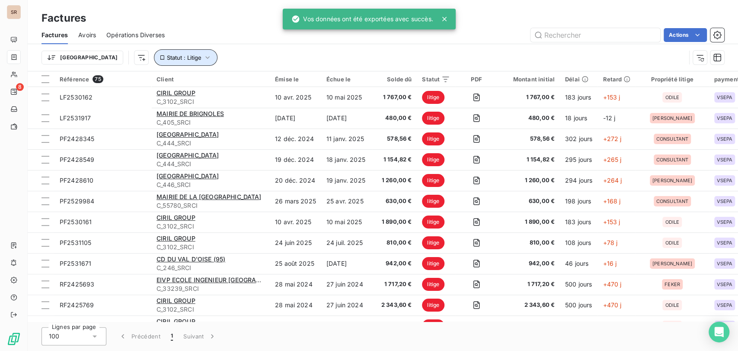
click at [203, 60] on icon "button" at bounding box center [207, 57] width 9 height 9
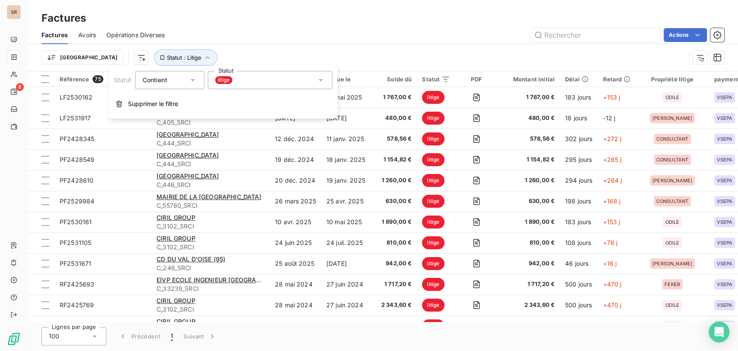
click at [279, 44] on div "Trier Statut : Litige" at bounding box center [383, 57] width 683 height 27
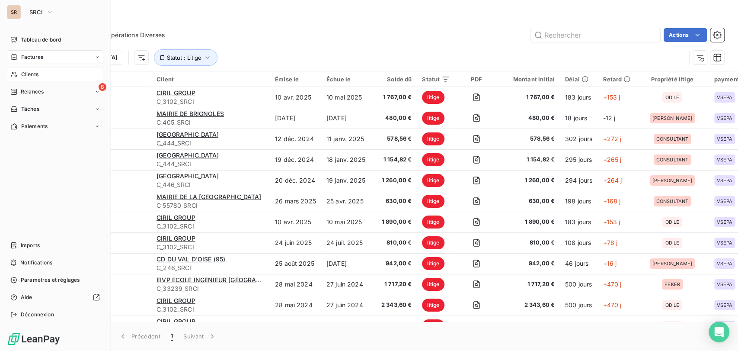
click at [20, 74] on div "Clients" at bounding box center [55, 74] width 96 height 14
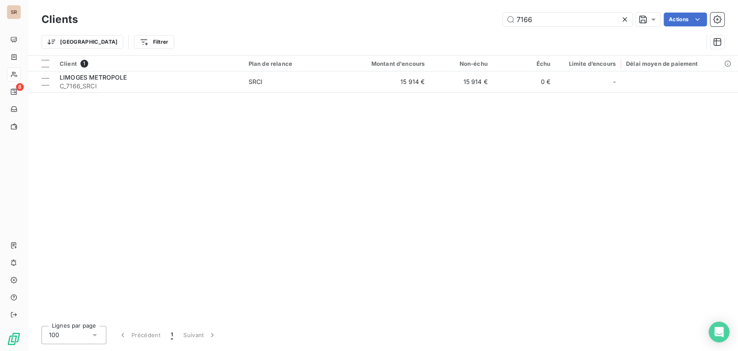
drag, startPoint x: 546, startPoint y: 15, endPoint x: 478, endPoint y: 14, distance: 67.5
click at [479, 15] on div "7166 Actions" at bounding box center [406, 20] width 636 height 14
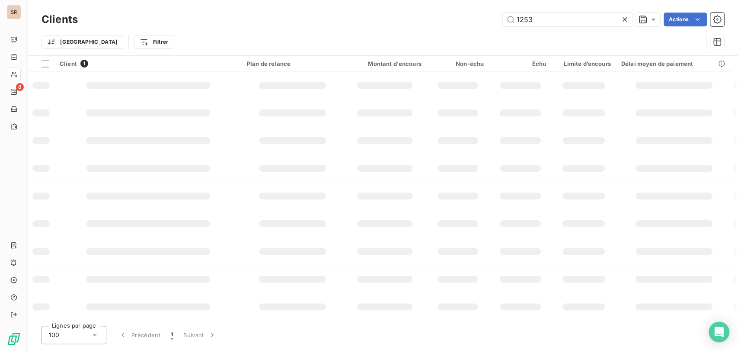
type input "1253"
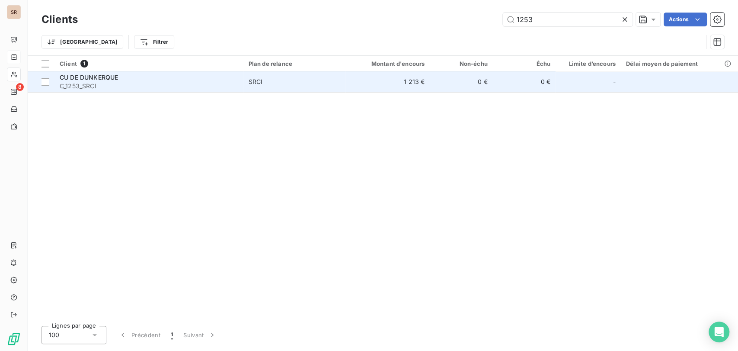
click at [86, 79] on span "CU DE DUNKERQUE" at bounding box center [89, 77] width 58 height 7
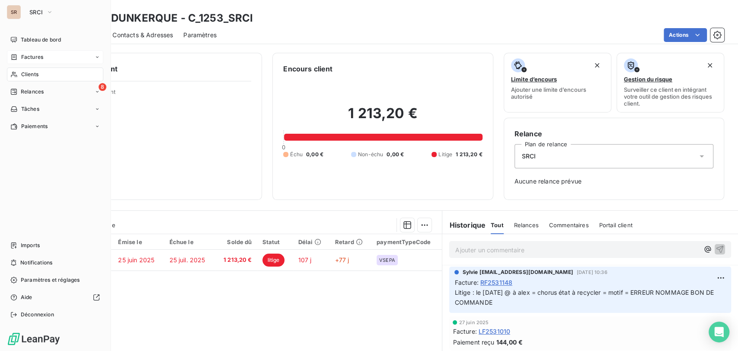
click at [15, 75] on icon at bounding box center [14, 75] width 6 height 6
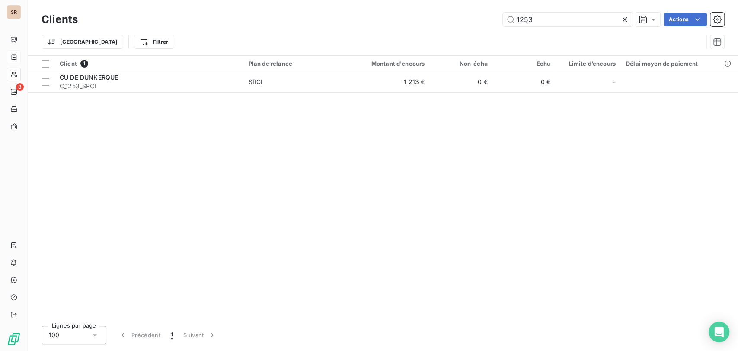
drag, startPoint x: 528, startPoint y: 17, endPoint x: 474, endPoint y: 19, distance: 54.5
click at [474, 19] on div "1253 Actions" at bounding box center [406, 20] width 636 height 14
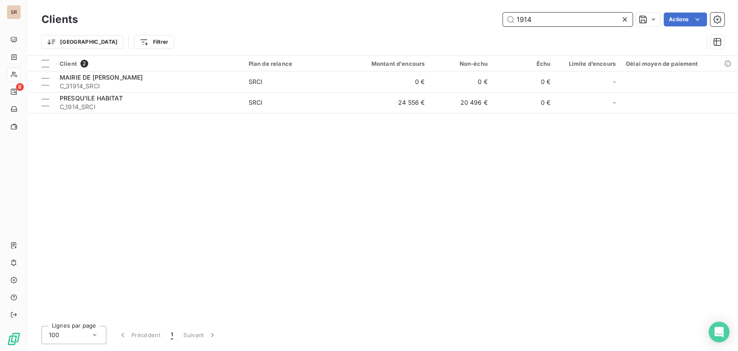
drag, startPoint x: 526, startPoint y: 20, endPoint x: 493, endPoint y: 19, distance: 32.9
click at [494, 21] on div "1914 Actions" at bounding box center [406, 20] width 636 height 14
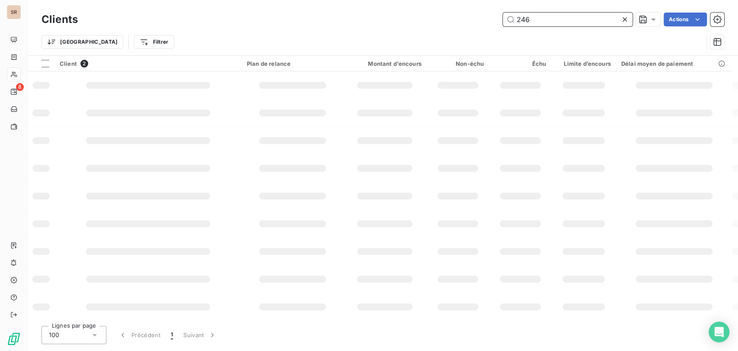
type input "246"
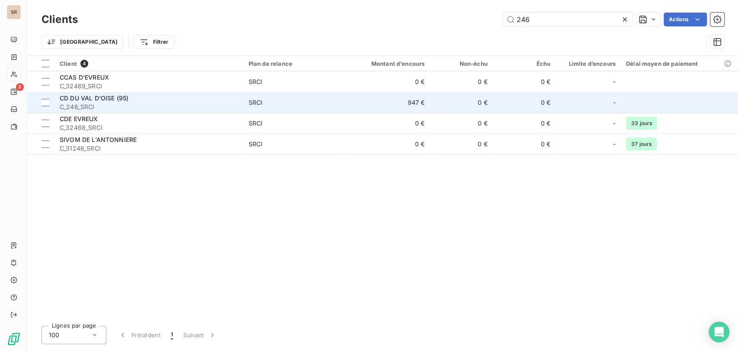
click at [66, 106] on span "C_246_SRCI" at bounding box center [149, 107] width 179 height 9
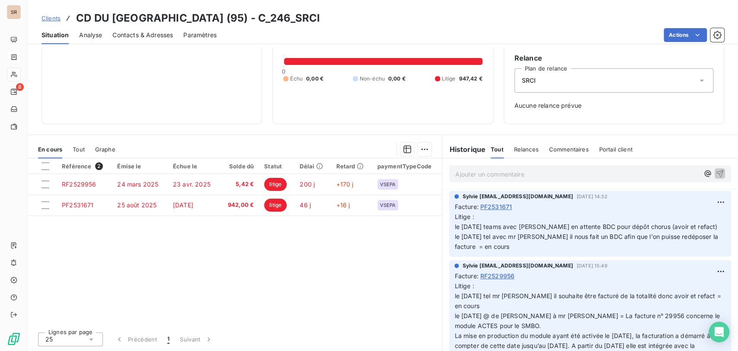
scroll to position [48, 0]
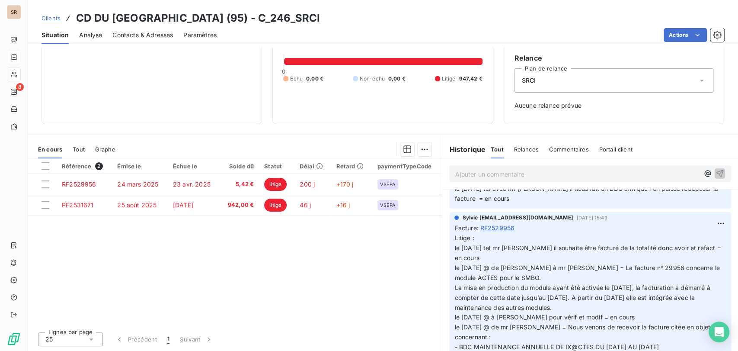
click at [499, 230] on span "RF2529956" at bounding box center [498, 227] width 34 height 9
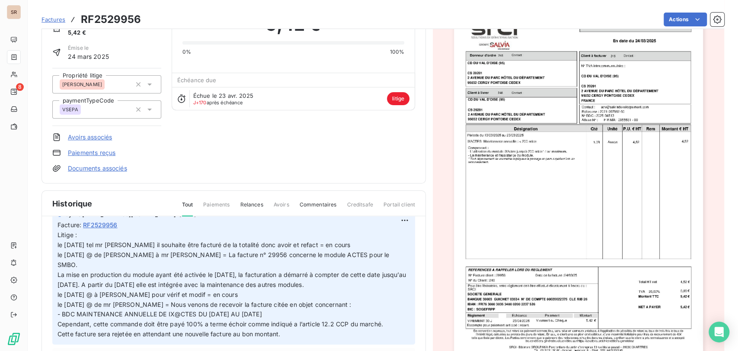
scroll to position [48, 0]
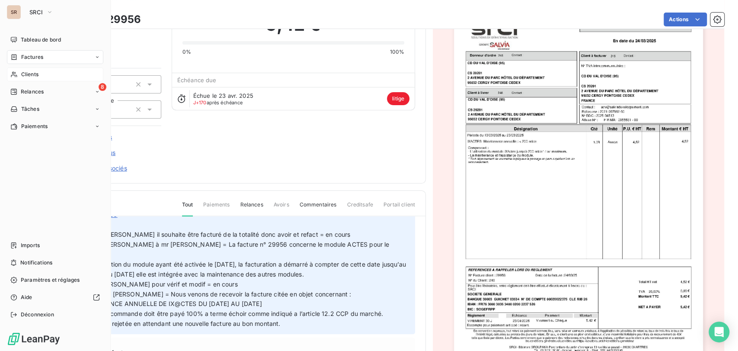
click at [28, 77] on span "Clients" at bounding box center [29, 74] width 17 height 8
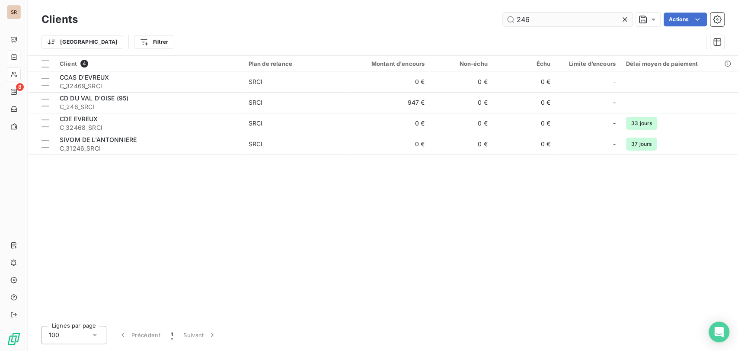
drag, startPoint x: 556, startPoint y: 21, endPoint x: 512, endPoint y: 15, distance: 44.5
click at [512, 15] on input "246" at bounding box center [568, 20] width 130 height 14
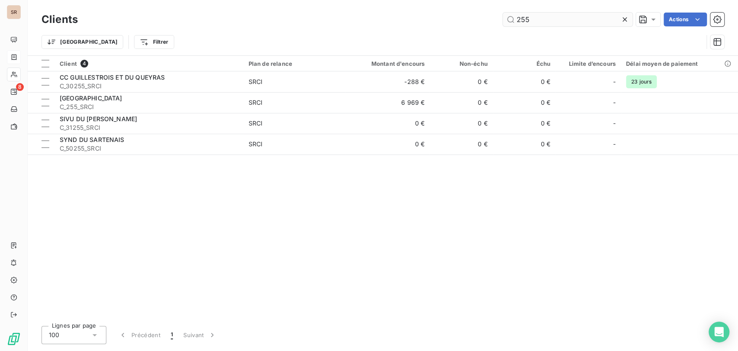
type input "255"
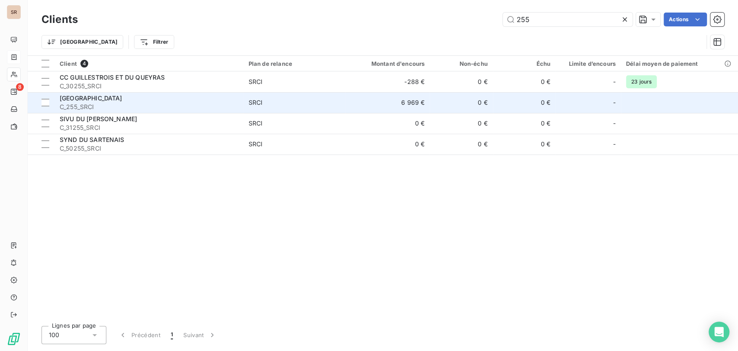
click at [86, 101] on span "[GEOGRAPHIC_DATA]" at bounding box center [91, 97] width 63 height 7
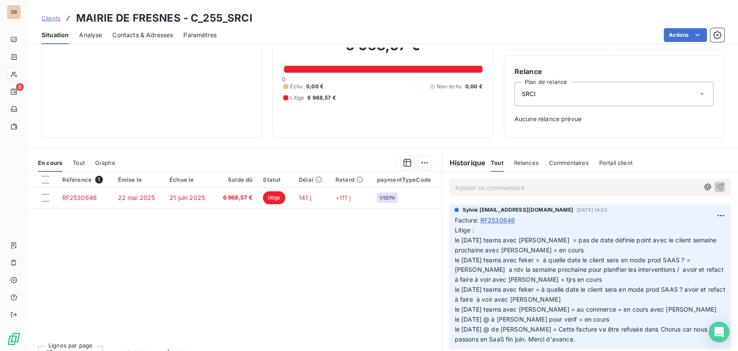
scroll to position [76, 0]
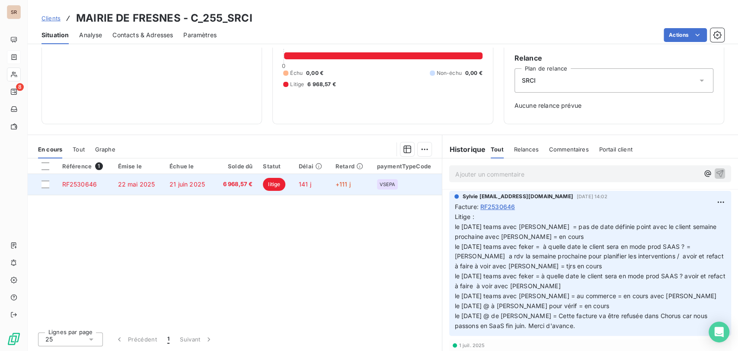
click at [85, 182] on span "RF2530646" at bounding box center [79, 183] width 35 height 7
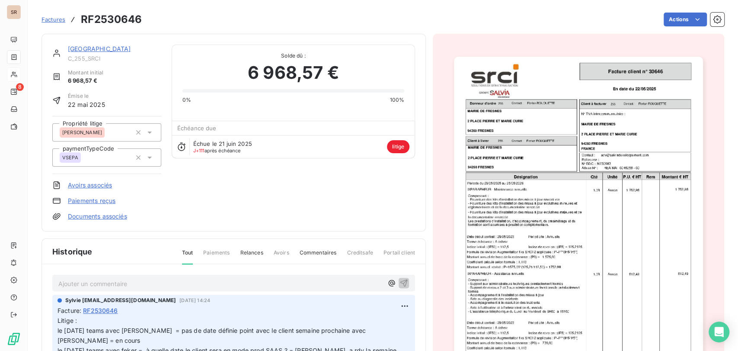
click at [157, 106] on div "Émise le [DATE]" at bounding box center [106, 100] width 109 height 17
click at [100, 51] on link "[GEOGRAPHIC_DATA]" at bounding box center [99, 48] width 63 height 7
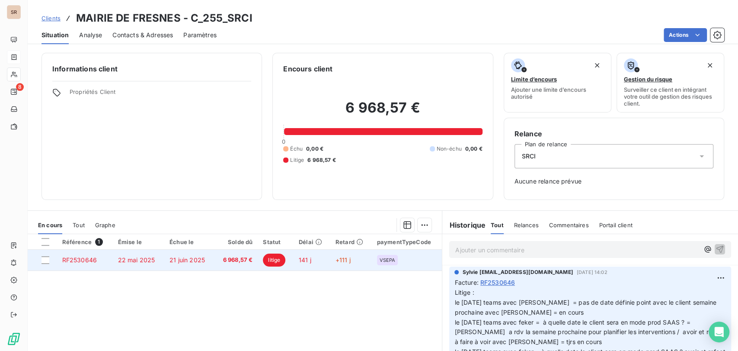
click at [84, 262] on span "RF2530646" at bounding box center [79, 259] width 35 height 7
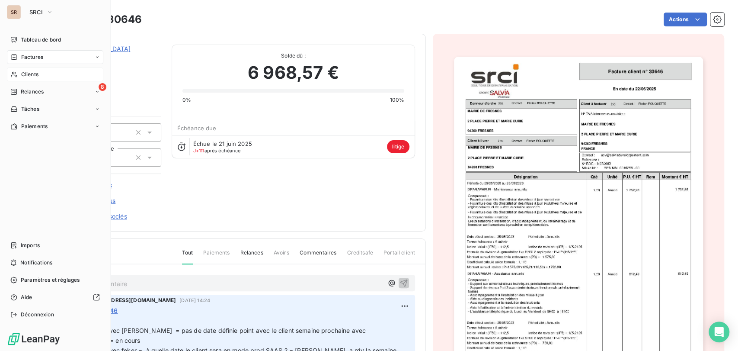
click at [19, 77] on div "Clients" at bounding box center [55, 74] width 96 height 14
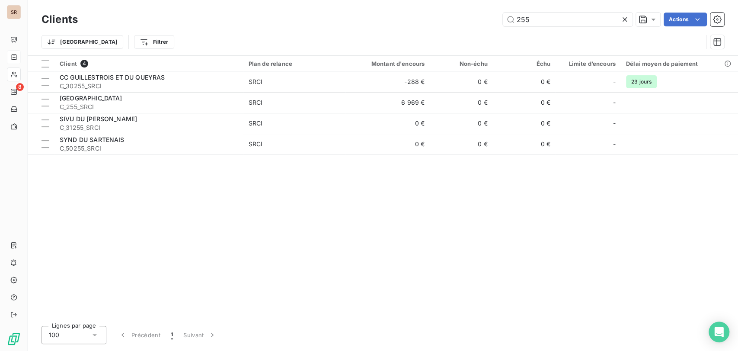
drag, startPoint x: 534, startPoint y: 21, endPoint x: 493, endPoint y: 15, distance: 40.7
click at [493, 15] on div "255 Actions" at bounding box center [406, 20] width 636 height 14
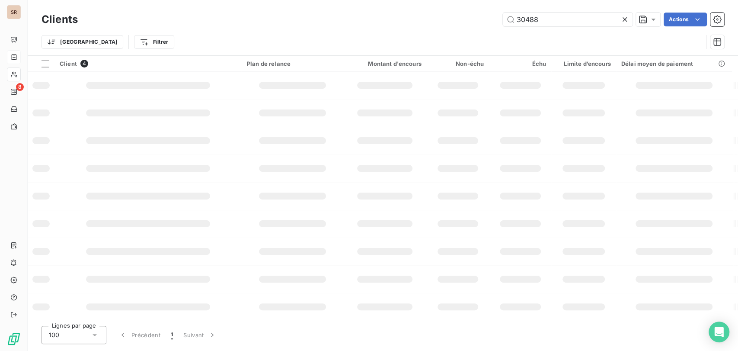
type input "30488"
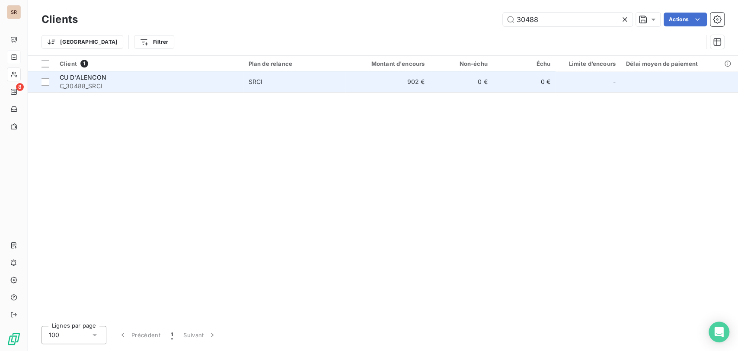
click at [78, 78] on span "CU D'ALENCON" at bounding box center [83, 77] width 47 height 7
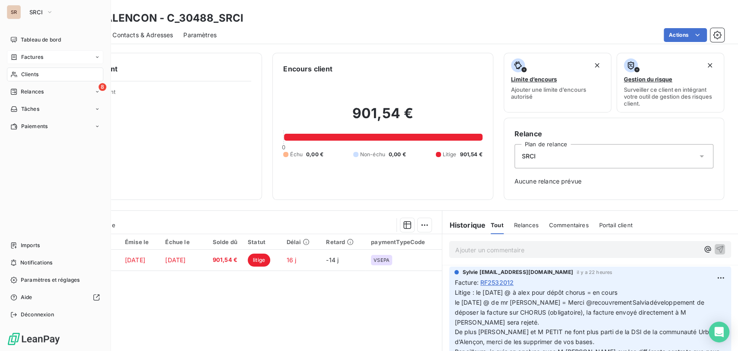
drag, startPoint x: 48, startPoint y: 73, endPoint x: 58, endPoint y: 73, distance: 9.5
click at [48, 73] on div "Clients" at bounding box center [55, 74] width 96 height 14
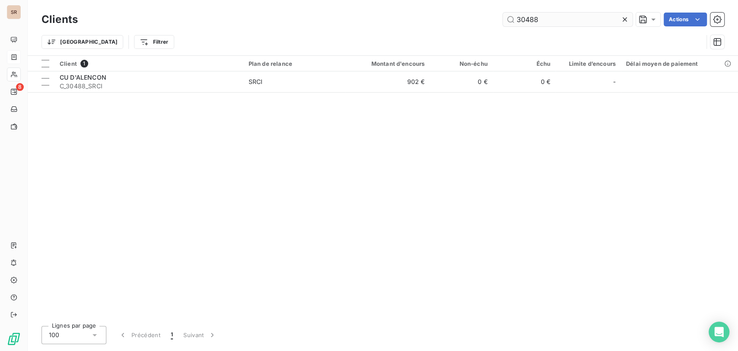
drag, startPoint x: 516, startPoint y: 21, endPoint x: 505, endPoint y: 22, distance: 10.8
click at [510, 22] on input "30488" at bounding box center [568, 20] width 130 height 14
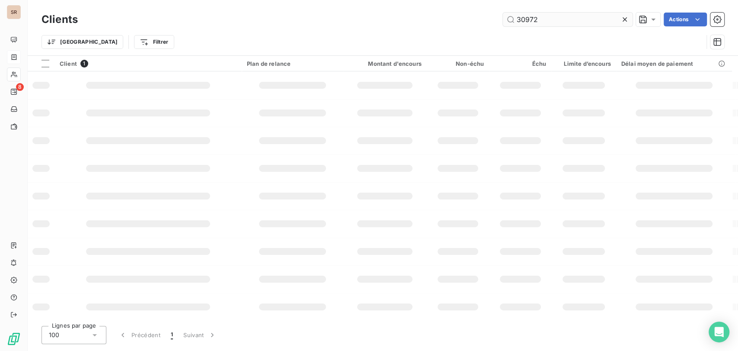
type input "30972"
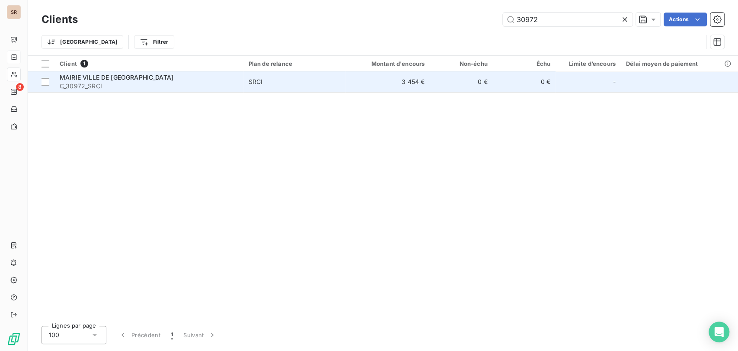
click at [84, 77] on span "MAIRIE VILLE DE [GEOGRAPHIC_DATA]" at bounding box center [117, 77] width 114 height 7
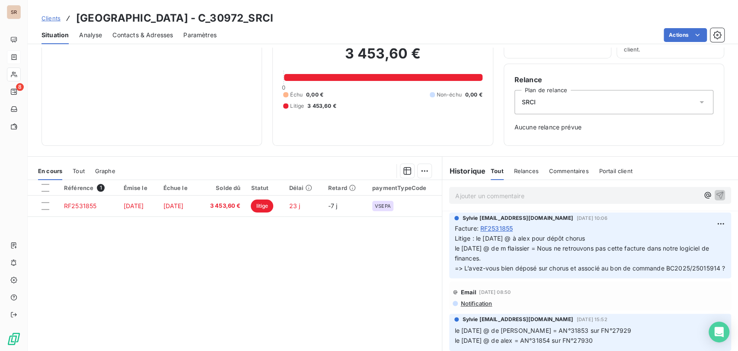
scroll to position [55, 0]
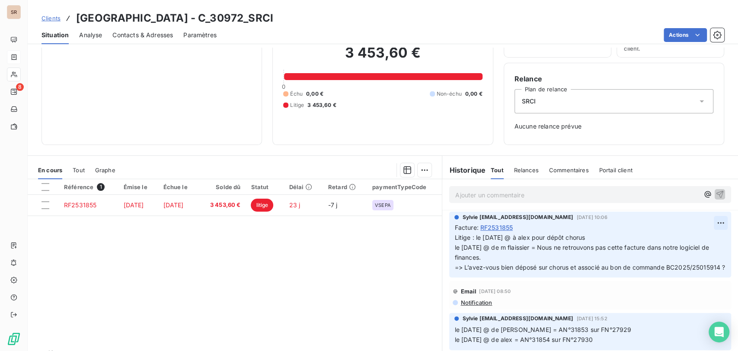
click at [704, 224] on html "SR 8 Clients MAIRIE VILLE DE [GEOGRAPHIC_DATA] - C_30972_SRCI Situation Analyse…" at bounding box center [369, 175] width 738 height 351
drag, startPoint x: 680, startPoint y: 240, endPoint x: 658, endPoint y: 243, distance: 21.8
click at [678, 240] on div "Editer" at bounding box center [685, 242] width 48 height 14
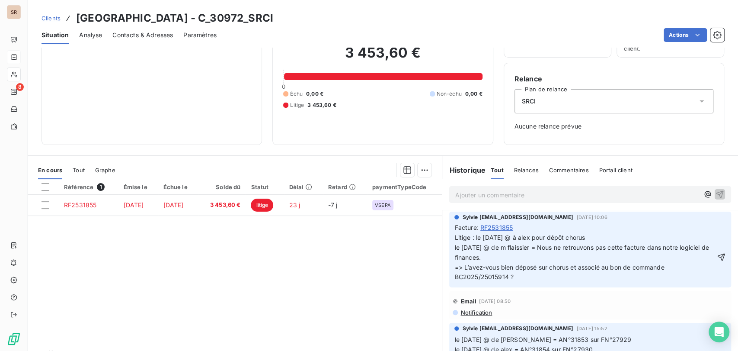
click at [472, 238] on span "Litige : le [DATE] @ à alex pour dépôt chorus le [DATE] @ de m flaissier = Nous…" at bounding box center [583, 257] width 256 height 47
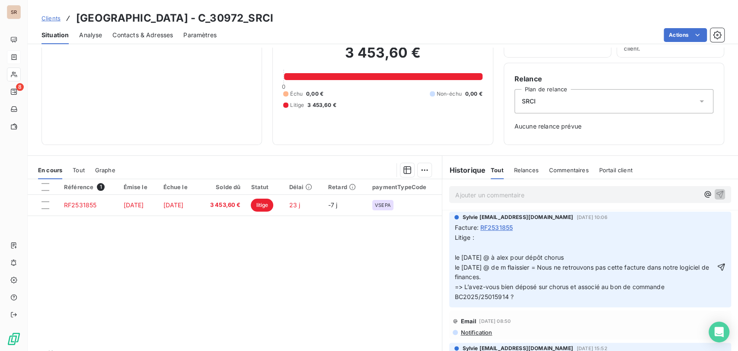
click at [464, 247] on p "Litige : le [DATE] @ à alex pour dépôt chorus le [DATE] @ de m flaissier = Nous…" at bounding box center [585, 267] width 260 height 69
click at [717, 266] on icon "button" at bounding box center [721, 267] width 9 height 9
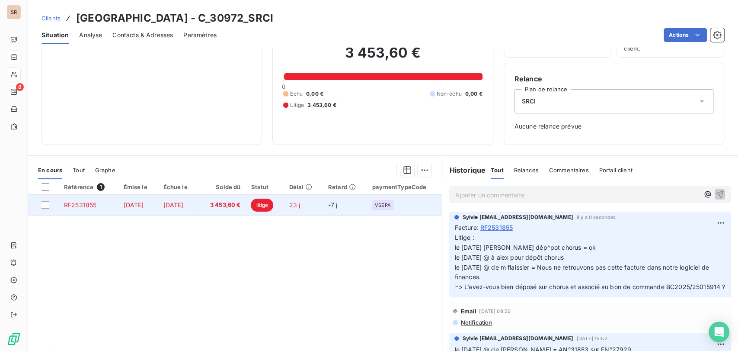
click at [88, 205] on span "RF2531855" at bounding box center [80, 204] width 32 height 7
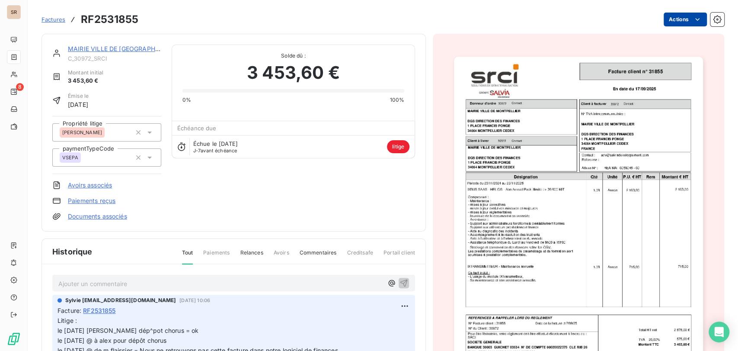
click at [678, 15] on html "SR 8 Factures RF2531855 Actions MAIRIE VILLE DE [GEOGRAPHIC_DATA] C_30972_SRCI …" at bounding box center [369, 175] width 738 height 351
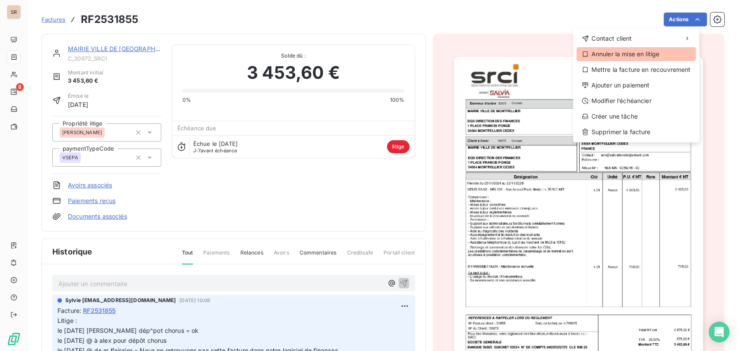
click at [611, 54] on div "Annuler la mise en litige" at bounding box center [636, 54] width 119 height 14
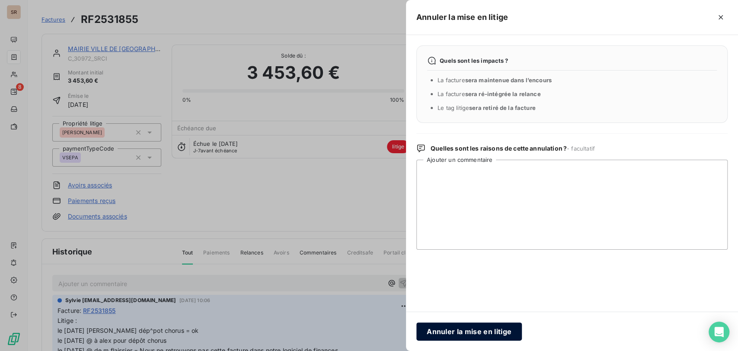
click at [484, 330] on button "Annuler la mise en litige" at bounding box center [469, 331] width 106 height 18
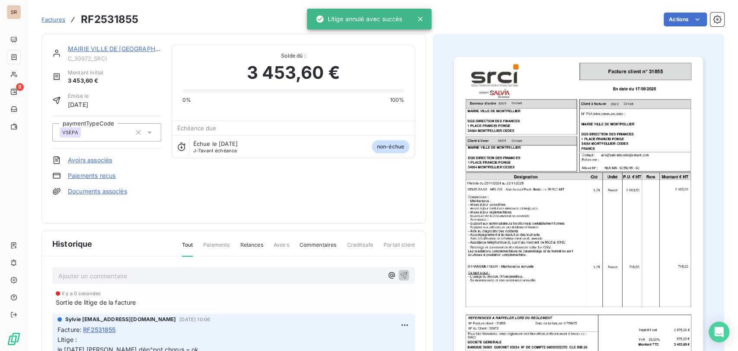
click at [124, 50] on link "MAIRIE VILLE DE [GEOGRAPHIC_DATA]" at bounding box center [125, 48] width 114 height 7
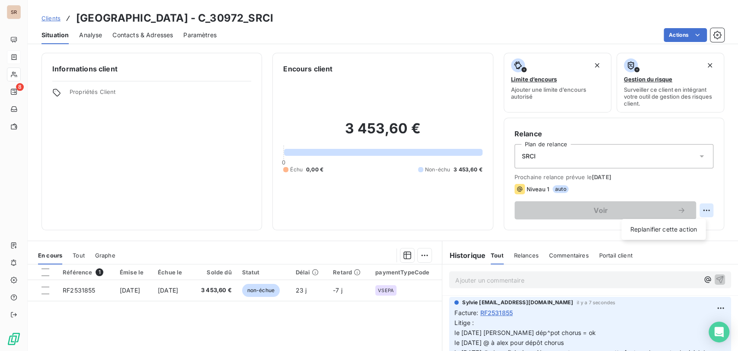
click at [701, 208] on html "SR 8 Clients MAIRIE VILLE DE [GEOGRAPHIC_DATA] - C_30972_SRCI Situation Analyse…" at bounding box center [369, 175] width 738 height 351
click at [679, 228] on div "Replanifier cette action" at bounding box center [663, 229] width 77 height 14
select select "9"
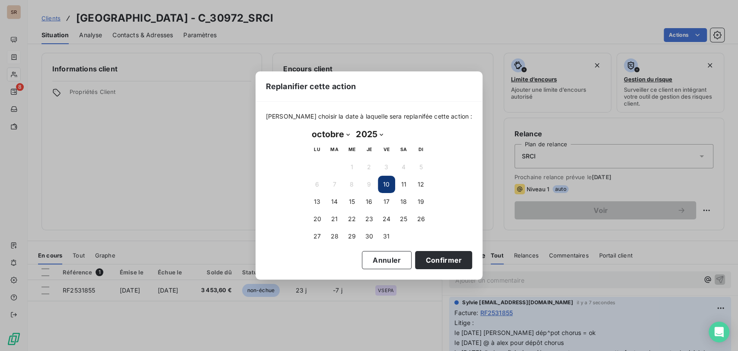
click at [385, 184] on button "10" at bounding box center [386, 184] width 17 height 17
click at [426, 255] on button "Confirmer" at bounding box center [443, 260] width 57 height 18
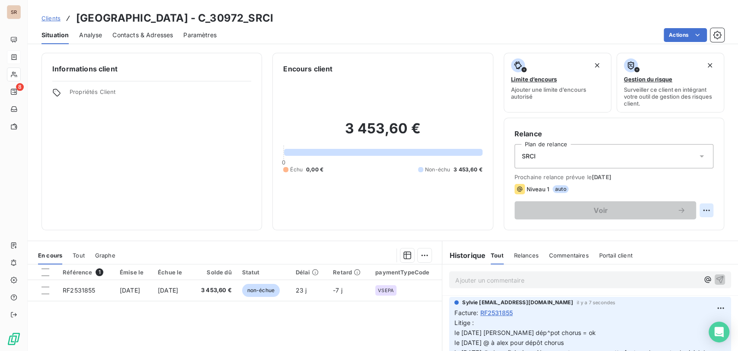
click at [703, 211] on html "SR 8 Clients MAIRIE VILLE DE [GEOGRAPHIC_DATA] - C_30972_SRCI Situation Analyse…" at bounding box center [369, 175] width 738 height 351
click at [650, 228] on div "Replanifier cette action" at bounding box center [663, 229] width 77 height 14
select select "9"
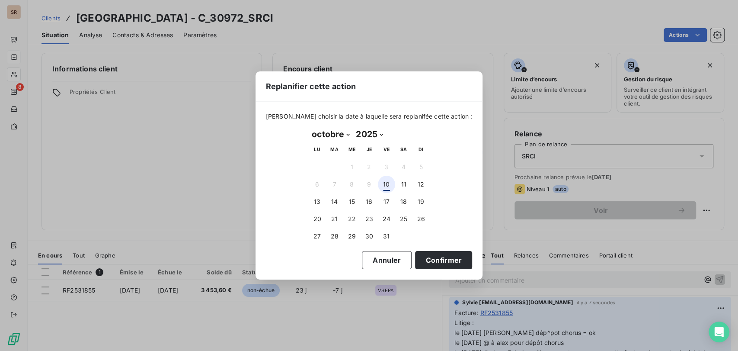
click at [383, 189] on button "10" at bounding box center [386, 184] width 17 height 17
click at [421, 263] on button "Confirmer" at bounding box center [443, 260] width 57 height 18
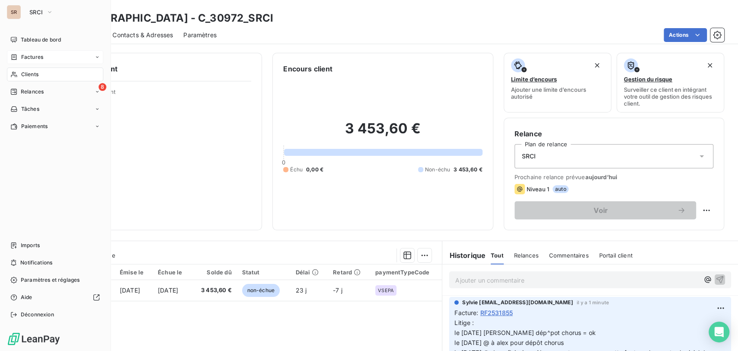
click at [24, 74] on span "Clients" at bounding box center [29, 74] width 17 height 8
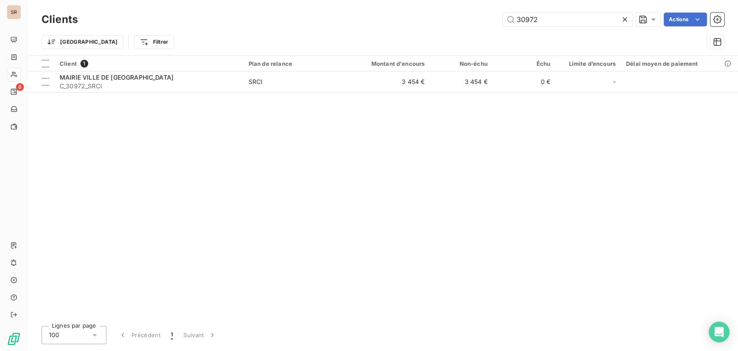
drag, startPoint x: 493, startPoint y: 18, endPoint x: 440, endPoint y: 22, distance: 53.8
click at [440, 22] on div "30972 Actions" at bounding box center [406, 20] width 636 height 14
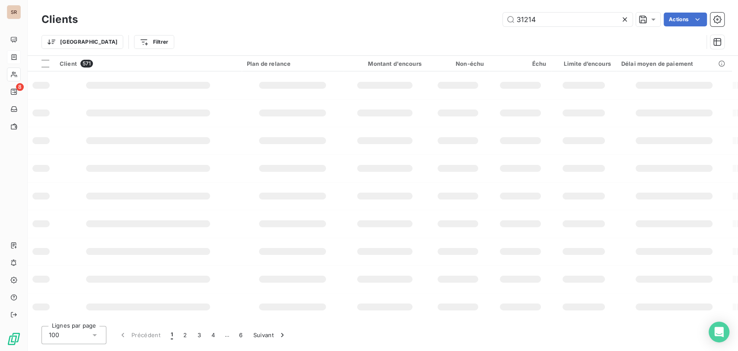
type input "31214"
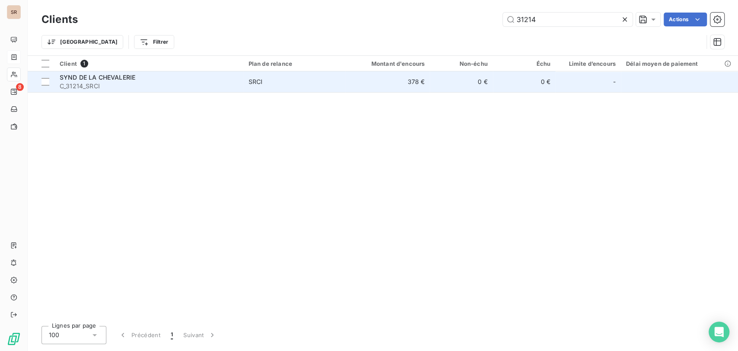
click at [73, 83] on span "C_31214_SRCI" at bounding box center [149, 86] width 179 height 9
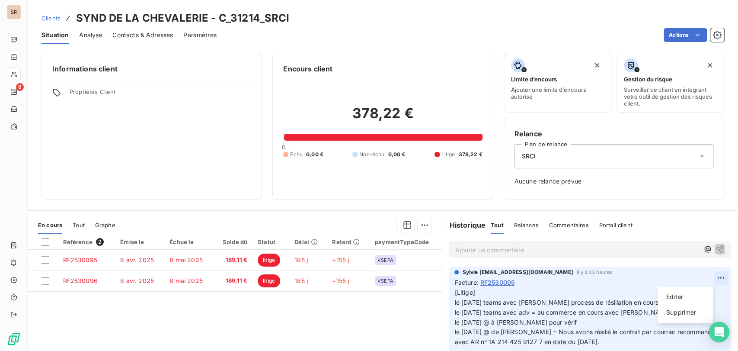
click at [706, 276] on html "SR 8 Clients SYND DE LA CHEVALERIE - C_31214_SRCI Situation Analyse Contacts & …" at bounding box center [369, 175] width 738 height 351
click at [681, 293] on div "Editer" at bounding box center [685, 297] width 48 height 14
click at [534, 301] on span "[Litige] le [DATE] teams avec [PERSON_NAME] process de résiliation en cours/avo…" at bounding box center [586, 316] width 263 height 57
click at [479, 291] on p "[Litige] le [DATE] teams avec [PERSON_NAME] process de résiliation en cours/avo…" at bounding box center [585, 317] width 261 height 59
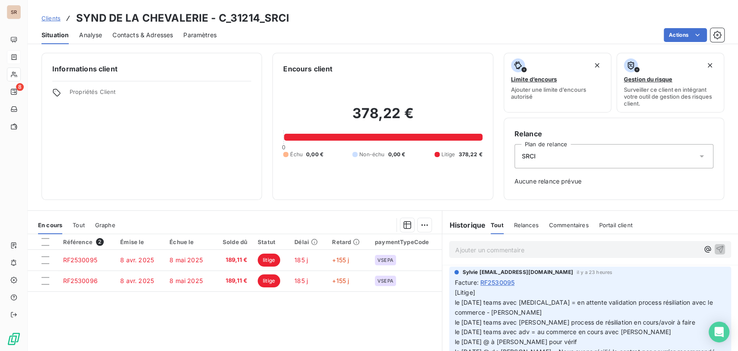
click at [718, 327] on icon "button" at bounding box center [722, 326] width 9 height 9
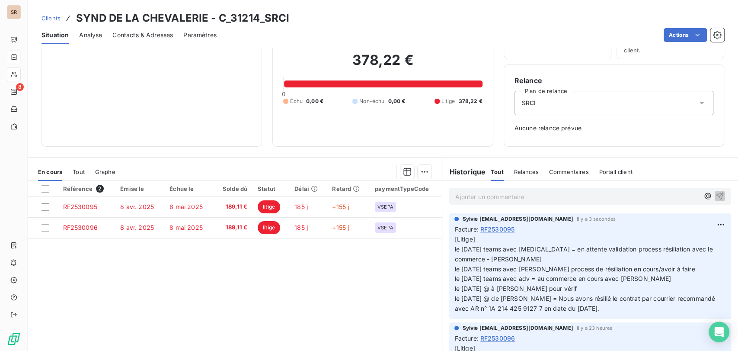
scroll to position [76, 0]
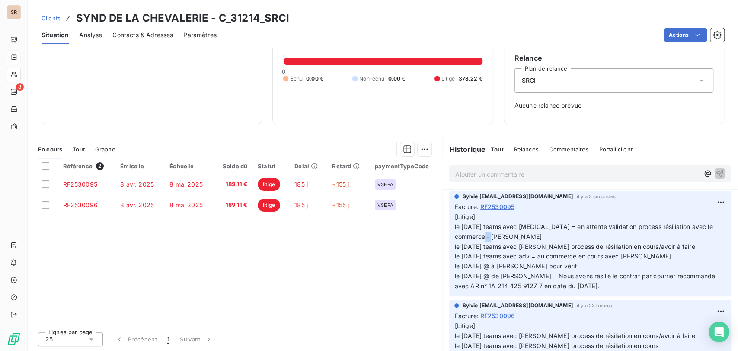
drag, startPoint x: 479, startPoint y: 236, endPoint x: 464, endPoint y: 236, distance: 15.1
click at [464, 236] on p "[Litige] le [DATE] teams avec [MEDICAL_DATA] = en attente validation process ré…" at bounding box center [591, 251] width 272 height 79
click at [484, 235] on p "[Litige] le [DATE] teams avec [MEDICAL_DATA] = en attente validation process ré…" at bounding box center [591, 251] width 272 height 79
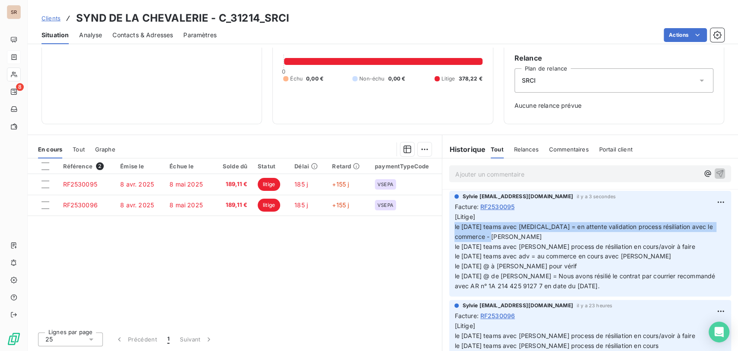
drag, startPoint x: 473, startPoint y: 236, endPoint x: 450, endPoint y: 222, distance: 26.6
click at [450, 222] on div "Sylvie [EMAIL_ADDRESS][DOMAIN_NAME] il y a 3 secondes Facture : RF2530095 [Liti…" at bounding box center [590, 244] width 282 height 106
copy span "le [DATE] teams avec [MEDICAL_DATA] = en attente validation process résiliation…"
click at [702, 311] on html "SR 8 Clients SYND DE LA CHEVALERIE - C_31214_SRCI Situation Analyse Contacts & …" at bounding box center [369, 175] width 738 height 351
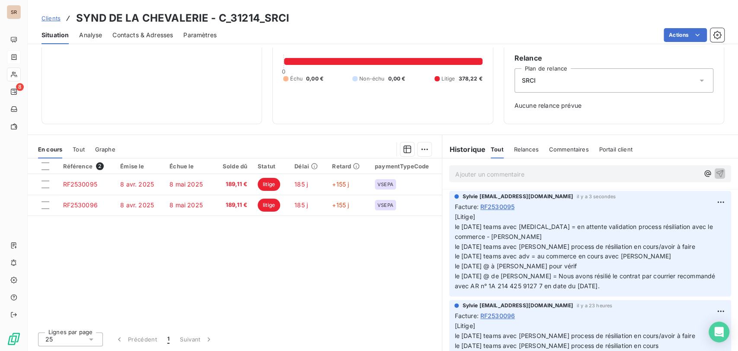
click at [483, 326] on html "SR 8 Clients SYND DE LA CHEVALERIE - C_31214_SRCI Situation Analyse Contacts & …" at bounding box center [369, 175] width 738 height 351
click at [702, 309] on html "SR 8 Clients SYND DE LA CHEVALERIE - C_31214_SRCI Situation Analyse Contacts & …" at bounding box center [369, 175] width 738 height 351
click at [671, 276] on div "Editer" at bounding box center [685, 276] width 48 height 14
click at [487, 329] on p "[Litige] le [DATE] teams avec [PERSON_NAME] process de résiliation en cours/avo…" at bounding box center [585, 355] width 261 height 69
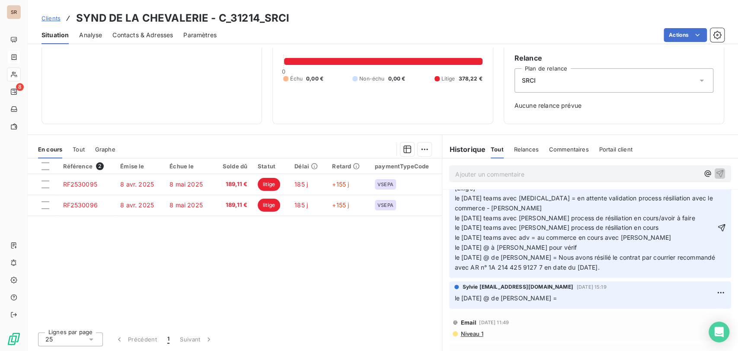
scroll to position [124, 0]
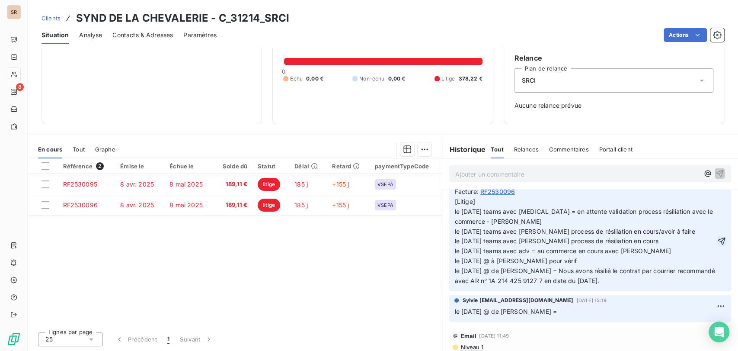
click at [718, 240] on icon "button" at bounding box center [721, 240] width 7 height 7
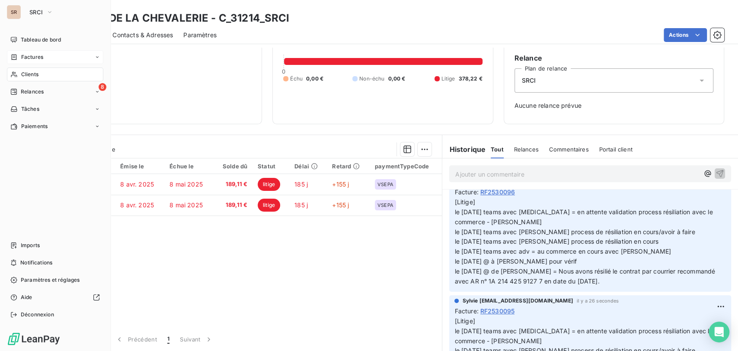
drag, startPoint x: 26, startPoint y: 73, endPoint x: 62, endPoint y: 71, distance: 35.9
click at [62, 71] on div "Clients" at bounding box center [55, 74] width 96 height 14
drag, startPoint x: 62, startPoint y: 71, endPoint x: 0, endPoint y: 87, distance: 63.9
click at [45, 74] on div "Clients" at bounding box center [55, 74] width 96 height 14
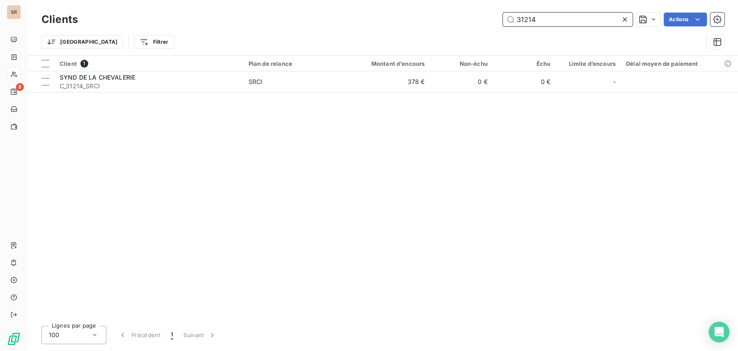
drag, startPoint x: 540, startPoint y: 22, endPoint x: 487, endPoint y: 25, distance: 52.4
click at [488, 25] on div "31214 Actions" at bounding box center [406, 20] width 636 height 14
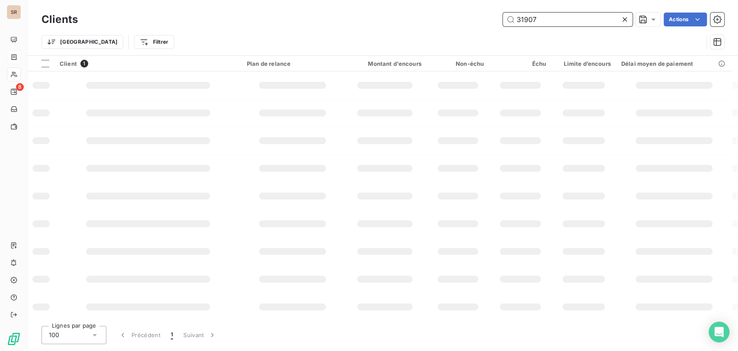
type input "31907"
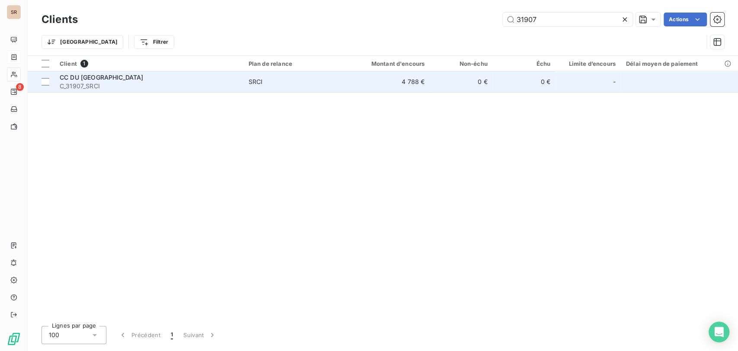
click at [79, 79] on span "CC DU [GEOGRAPHIC_DATA]" at bounding box center [101, 77] width 83 height 7
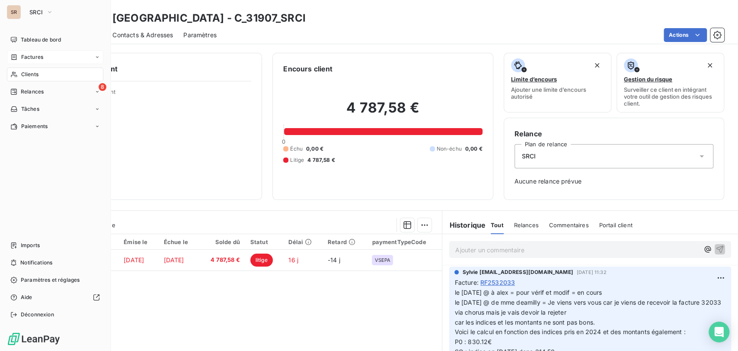
drag, startPoint x: 40, startPoint y: 74, endPoint x: 96, endPoint y: 77, distance: 55.9
click at [41, 74] on div "Clients" at bounding box center [55, 74] width 96 height 14
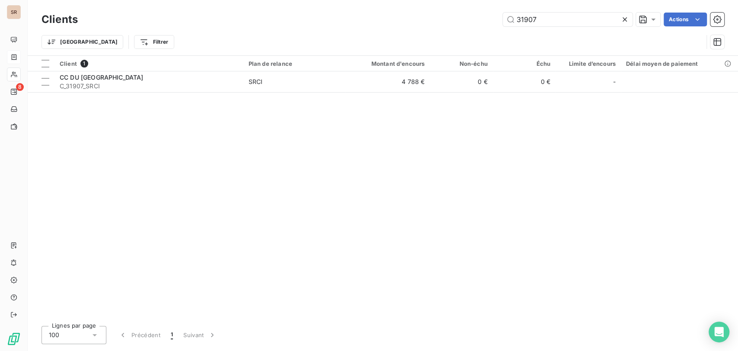
drag, startPoint x: 554, startPoint y: 22, endPoint x: 456, endPoint y: 25, distance: 97.8
click at [457, 24] on div "31907 Actions" at bounding box center [406, 20] width 636 height 14
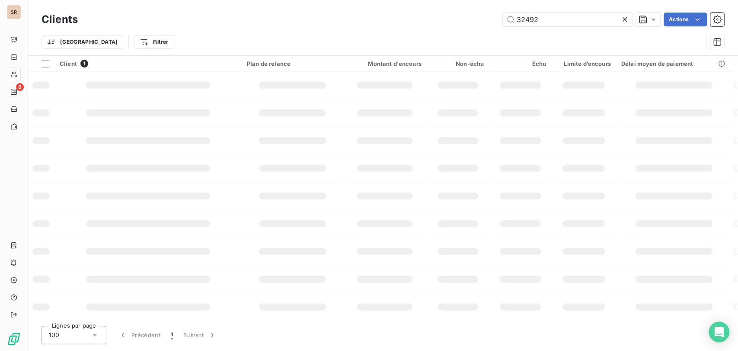
type input "32492"
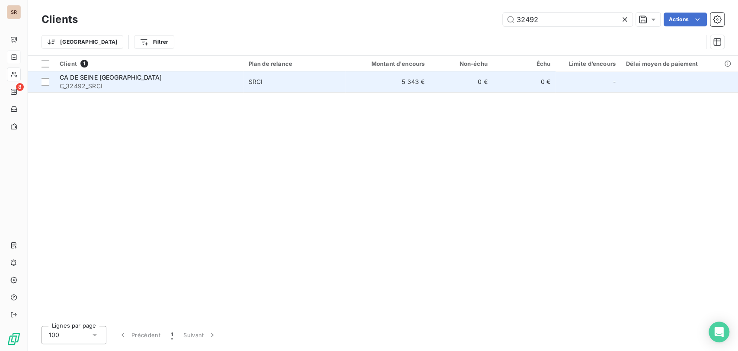
click at [82, 79] on span "CA DE SEINE [GEOGRAPHIC_DATA]" at bounding box center [111, 77] width 102 height 7
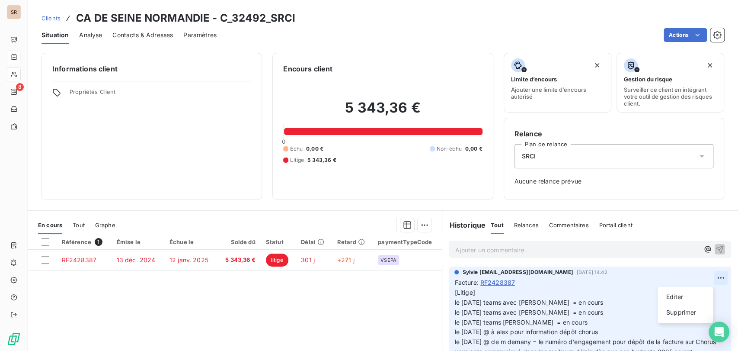
click at [705, 279] on html "SR 8 Clients CA DE SEINE NORMANDIE - C_32492_SRCI Situation Analyse Contacts & …" at bounding box center [369, 175] width 738 height 351
click at [681, 298] on div "Editer" at bounding box center [685, 297] width 48 height 14
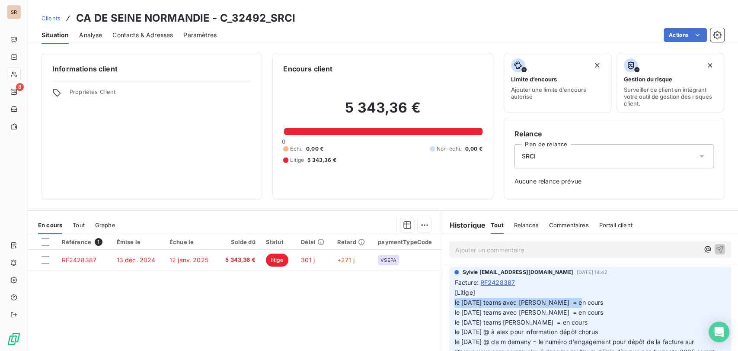
drag, startPoint x: 573, startPoint y: 302, endPoint x: 450, endPoint y: 302, distance: 122.8
click at [455, 302] on p "[Litige] le [DATE] teams avec [PERSON_NAME] = en cours le [DATE] teams avec [PE…" at bounding box center [585, 327] width 261 height 79
copy span "le [DATE] teams avec [PERSON_NAME] = en cours"
click at [484, 295] on p "[Litige] le [DATE] teams avec [PERSON_NAME] = en cours le [DATE] teams avec [PE…" at bounding box center [585, 327] width 261 height 79
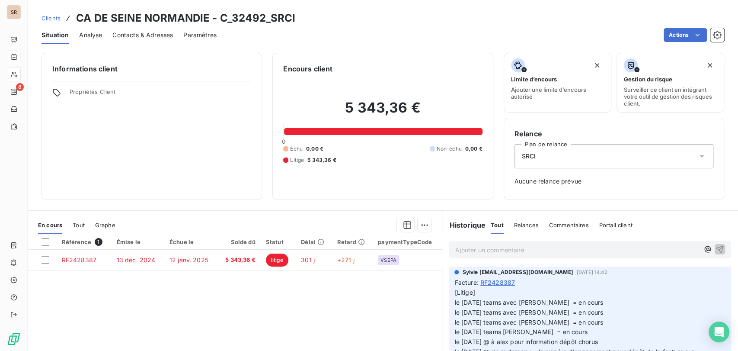
click at [470, 302] on span "[Litige] le [DATE] teams avec [PERSON_NAME] = en cours le [DATE] teams avec [PE…" at bounding box center [586, 331] width 262 height 86
click at [718, 332] on icon "button" at bounding box center [721, 331] width 7 height 7
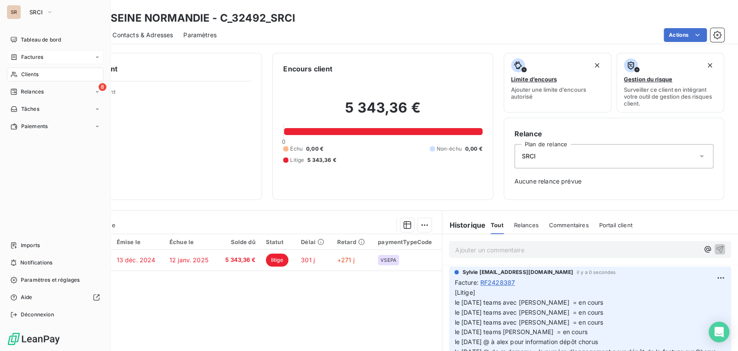
click at [37, 73] on span "Clients" at bounding box center [29, 74] width 17 height 8
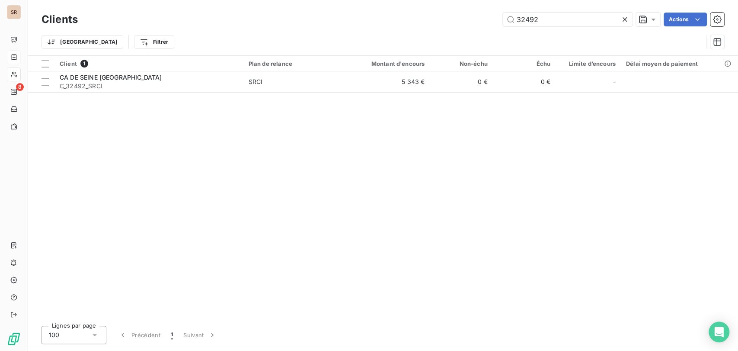
drag, startPoint x: 550, startPoint y: 16, endPoint x: 487, endPoint y: 18, distance: 63.6
click at [487, 18] on div "32492 Actions" at bounding box center [406, 20] width 636 height 14
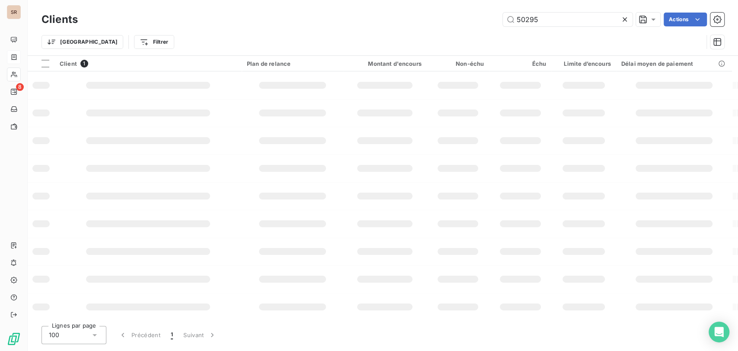
type input "50295"
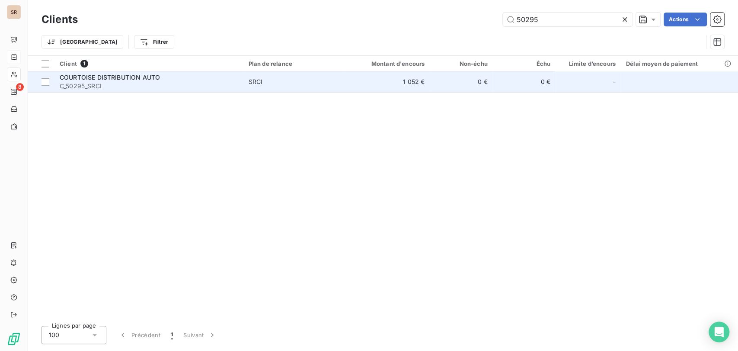
click at [95, 77] on span "COURTOISE DISTRIBUTION AUTO" at bounding box center [110, 77] width 100 height 7
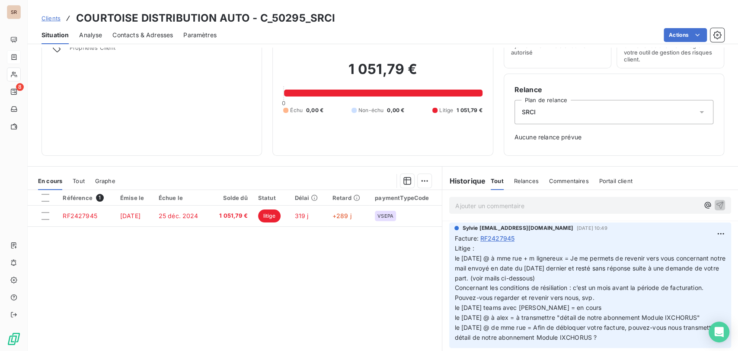
scroll to position [48, 0]
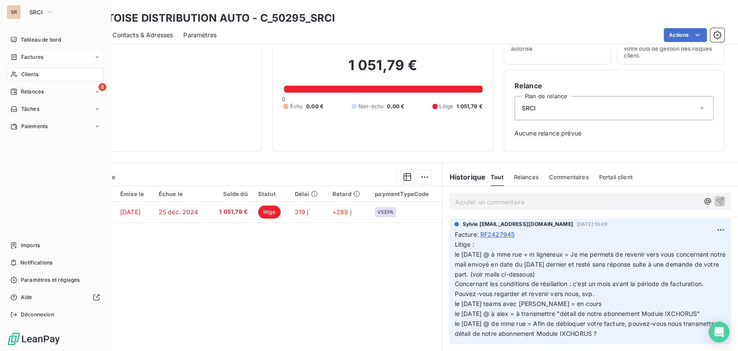
click at [31, 77] on span "Clients" at bounding box center [29, 74] width 17 height 8
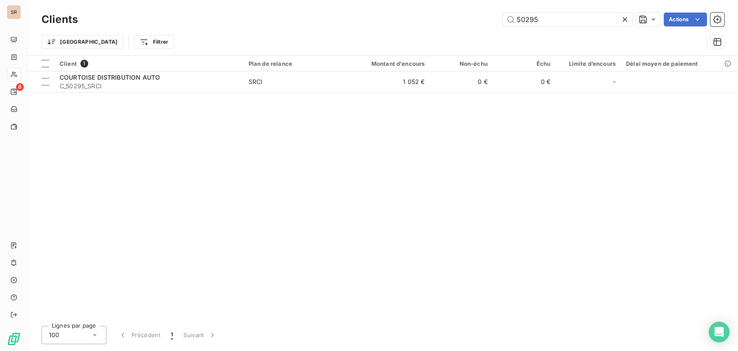
drag, startPoint x: 561, startPoint y: 18, endPoint x: 483, endPoint y: 20, distance: 77.4
click at [484, 18] on div "50295 Actions" at bounding box center [406, 20] width 636 height 14
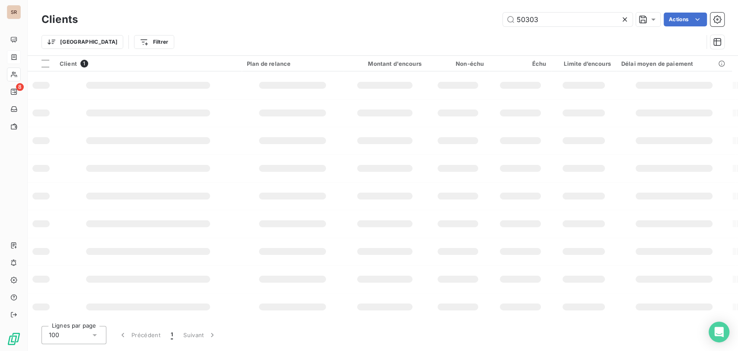
type input "50303"
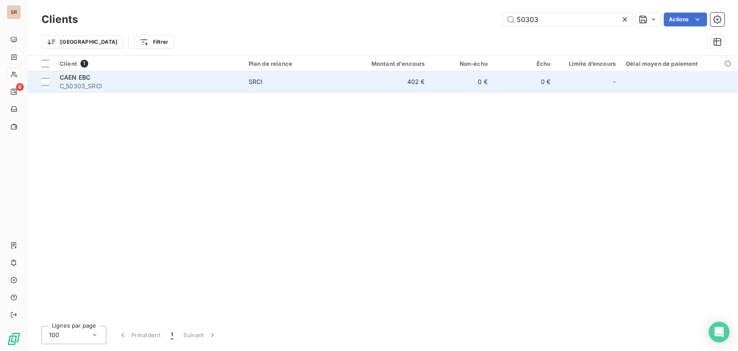
click at [73, 77] on span "CAEN EBC" at bounding box center [75, 77] width 31 height 7
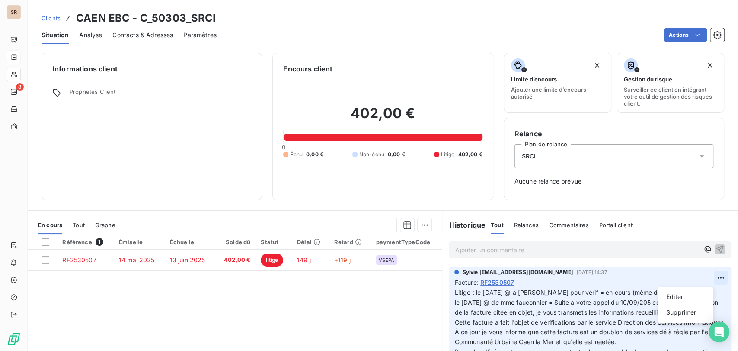
click at [709, 275] on html "SR 8 Clients CAEN EBC - C_50303_SRCI Situation Analyse Contacts & Adresses Para…" at bounding box center [369, 175] width 738 height 351
drag, startPoint x: 675, startPoint y: 294, endPoint x: 590, endPoint y: 290, distance: 84.9
click at [673, 294] on div "Editer" at bounding box center [685, 297] width 48 height 14
click at [471, 292] on span "Litige : le [DATE] @ à [PERSON_NAME] pour vérif = en cours (même dossier que ca…" at bounding box center [586, 331] width 263 height 86
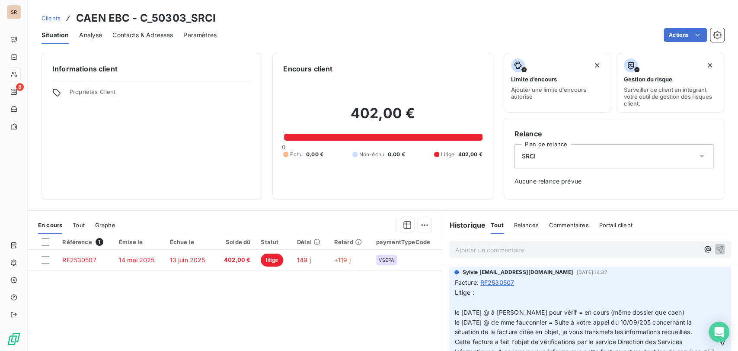
click at [460, 302] on p "Litige : le [DATE] @ à [PERSON_NAME] pour vérif = en cours (même dossier que ca…" at bounding box center [585, 342] width 261 height 109
drag, startPoint x: 650, startPoint y: 312, endPoint x: 490, endPoint y: 310, distance: 159.2
click at [490, 310] on p "Litige : le [DATE] le [DATE] @ à [PERSON_NAME] pour vérif = en cours (même doss…" at bounding box center [585, 342] width 261 height 109
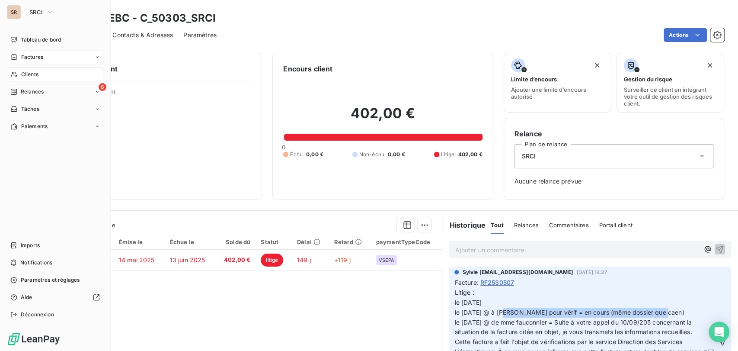
click at [32, 71] on span "Clients" at bounding box center [29, 74] width 17 height 8
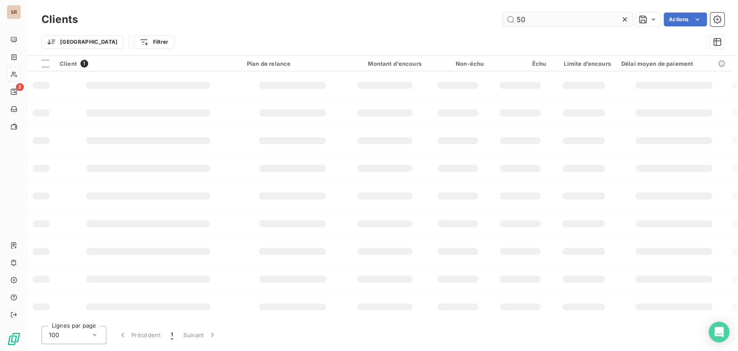
type input "5"
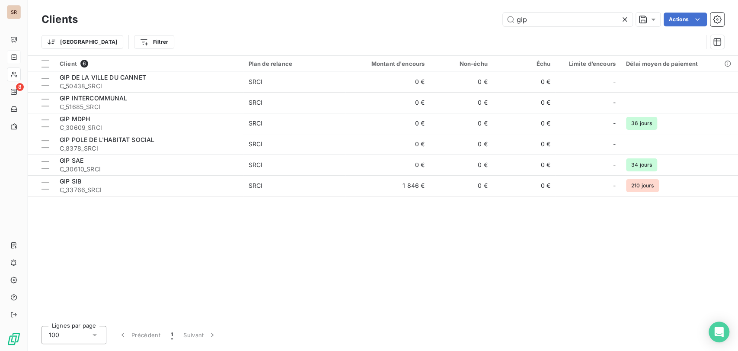
drag, startPoint x: 541, startPoint y: 17, endPoint x: 485, endPoint y: 18, distance: 55.8
click at [492, 19] on div "gip Actions" at bounding box center [406, 20] width 636 height 14
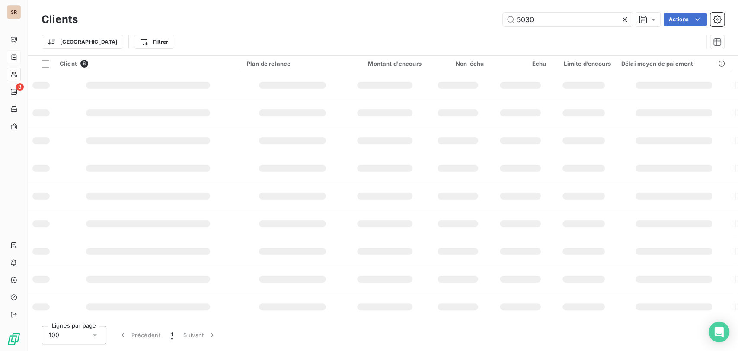
type input "50303"
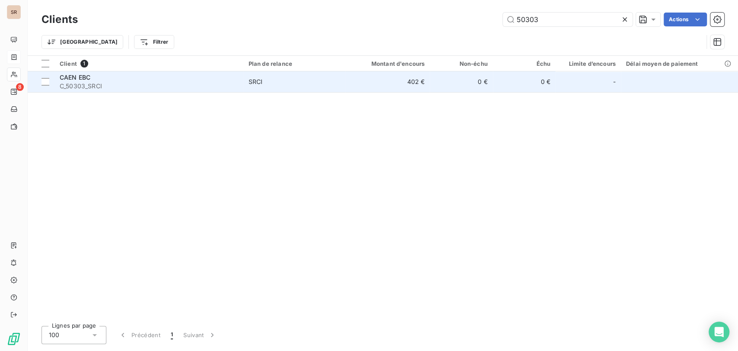
click at [67, 77] on span "CAEN EBC" at bounding box center [75, 77] width 31 height 7
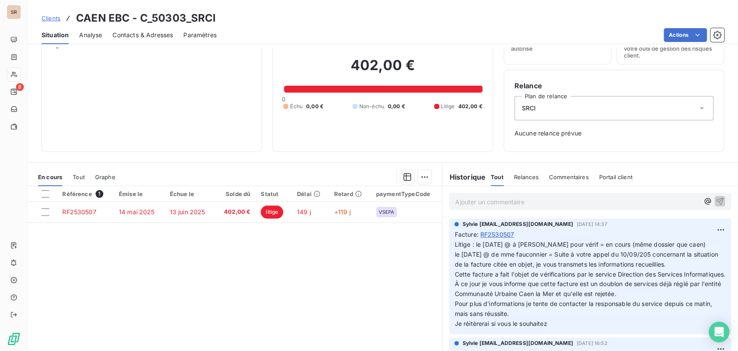
scroll to position [54, 0]
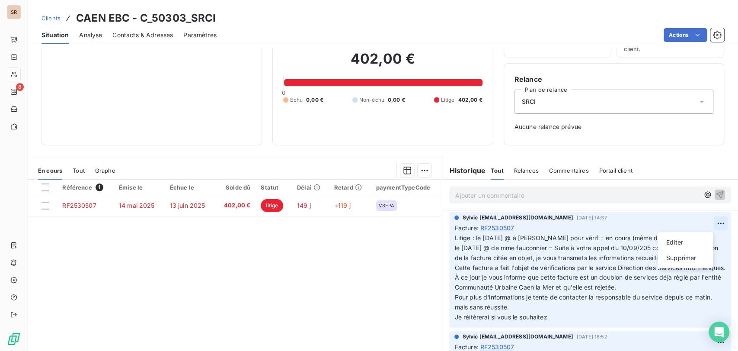
click at [700, 225] on html "SR 8 Clients CAEN EBC - C_50303_SRCI Situation Analyse Contacts & Adresses Para…" at bounding box center [369, 175] width 738 height 351
click at [680, 243] on div "Editer" at bounding box center [685, 242] width 48 height 14
click at [521, 229] on div "Facture : RF2530507" at bounding box center [591, 227] width 272 height 9
click at [471, 237] on span "Litige : le [DATE] @ à [PERSON_NAME] pour vérif = en cours (même dossier que ca…" at bounding box center [586, 277] width 263 height 86
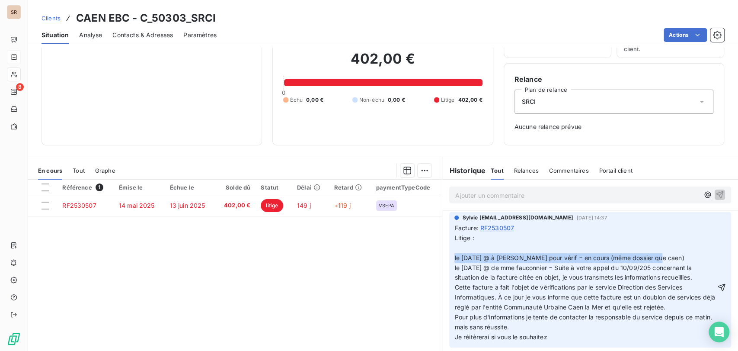
drag, startPoint x: 647, startPoint y: 257, endPoint x: 446, endPoint y: 257, distance: 201.1
click at [449, 257] on div "Sylvie [EMAIL_ADDRESS][DOMAIN_NAME] [DATE] 14:37 Facture : RF2530507 Litige : l…" at bounding box center [590, 279] width 282 height 135
copy span "le [DATE] @ à [PERSON_NAME] pour vérif = en cours (même dossier que caen)"
click at [455, 248] on p "Litige : le [DATE] @ à [PERSON_NAME] pour vérif = en cours (même dossier que ca…" at bounding box center [585, 287] width 261 height 109
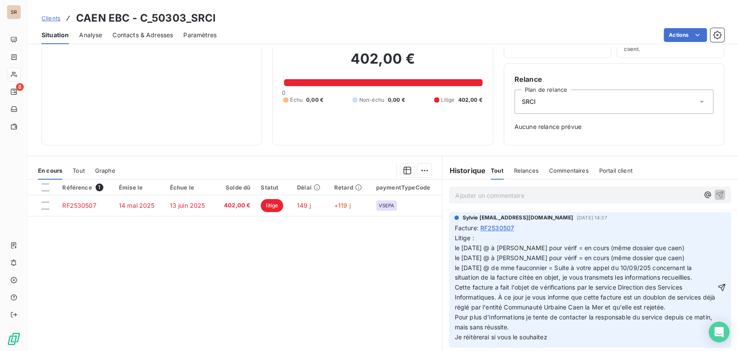
click at [471, 247] on span "Litige : le [DATE] @ à [PERSON_NAME] pour vérif = en cours (même dossier que ca…" at bounding box center [586, 287] width 263 height 106
click at [718, 284] on icon "button" at bounding box center [722, 287] width 9 height 9
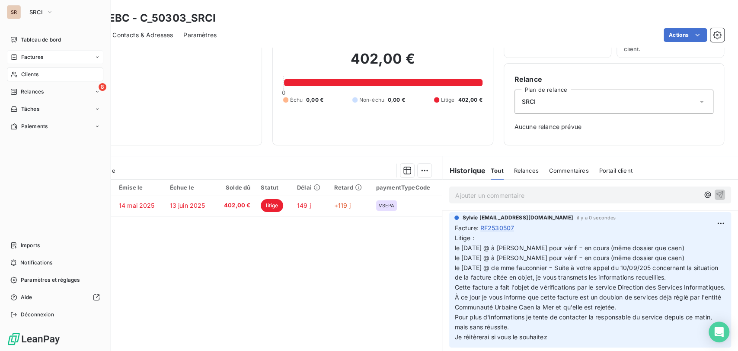
click at [19, 73] on div "Clients" at bounding box center [55, 74] width 96 height 14
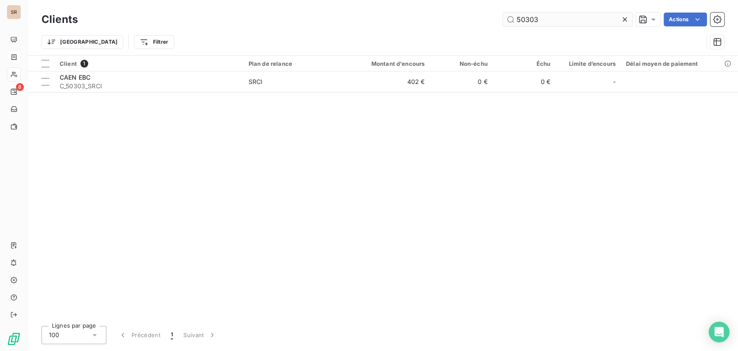
click at [554, 18] on input "50303" at bounding box center [568, 20] width 130 height 14
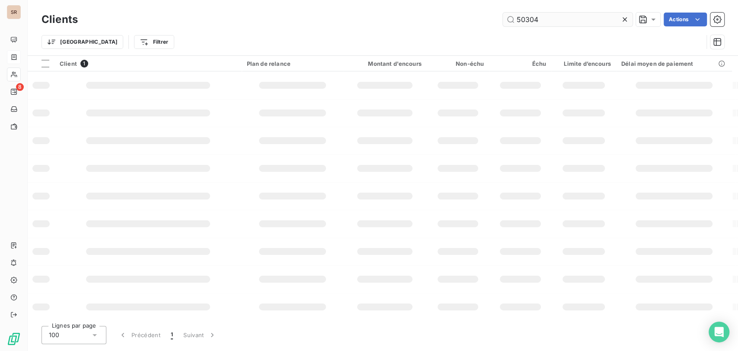
type input "50304"
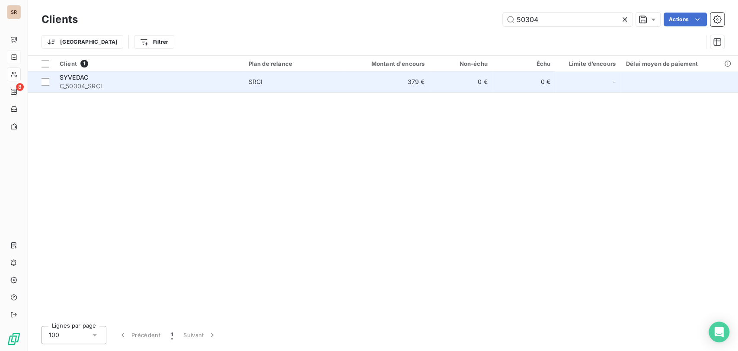
click at [74, 76] on span "SYVEDAC" at bounding box center [74, 77] width 29 height 7
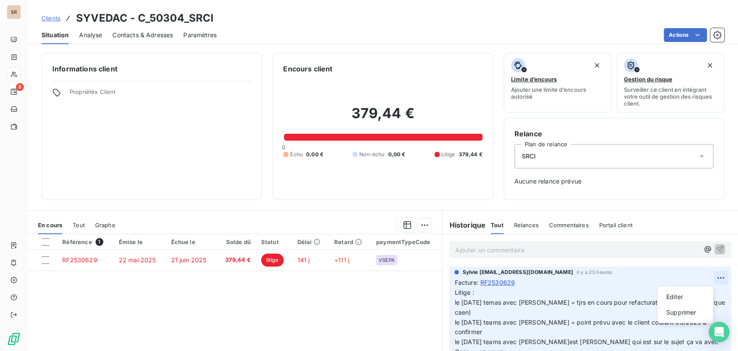
click at [706, 275] on html "SR 8 Clients SYVEDAC - C_50304_SRCI Situation Analyse Contacts & Adresses Param…" at bounding box center [369, 175] width 738 height 351
drag, startPoint x: 673, startPoint y: 297, endPoint x: 623, endPoint y: 295, distance: 50.6
click at [673, 297] on div "Editer" at bounding box center [685, 297] width 48 height 14
click at [486, 295] on p "Litige : le [DATE] temas avec [PERSON_NAME] = tjrs en cours pour refacturation …" at bounding box center [585, 342] width 261 height 109
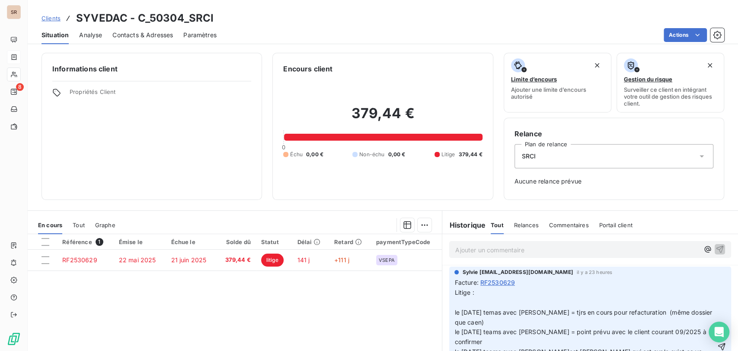
click at [498, 313] on span "Litige : le [DATE] temas avec [PERSON_NAME] = tjrs en cours pour refacturation …" at bounding box center [584, 346] width 259 height 116
click at [579, 293] on p "Litige : le [DATE] teams avec [PERSON_NAME] = tjrs en cours pour refacturation …" at bounding box center [585, 347] width 261 height 119
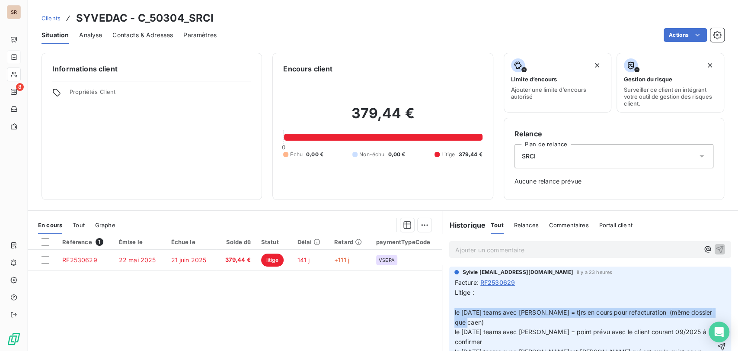
drag, startPoint x: 469, startPoint y: 324, endPoint x: 448, endPoint y: 313, distance: 24.0
click at [449, 313] on div "Sylvie [EMAIL_ADDRESS][DOMAIN_NAME] il y a 23 heures Facture : RF2530629 Litige…" at bounding box center [590, 338] width 282 height 145
copy span "le [DATE] teams avec [PERSON_NAME] = tjrs en cours pour refacturation (même dos…"
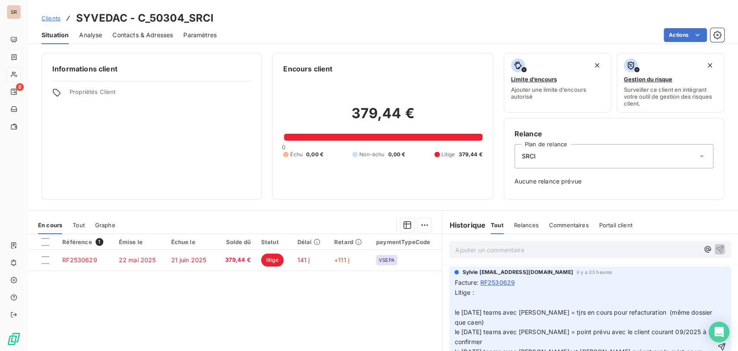
click at [455, 301] on p "Litige : le [DATE] teams avec [PERSON_NAME] = tjrs en cours pour refacturation …" at bounding box center [585, 347] width 261 height 119
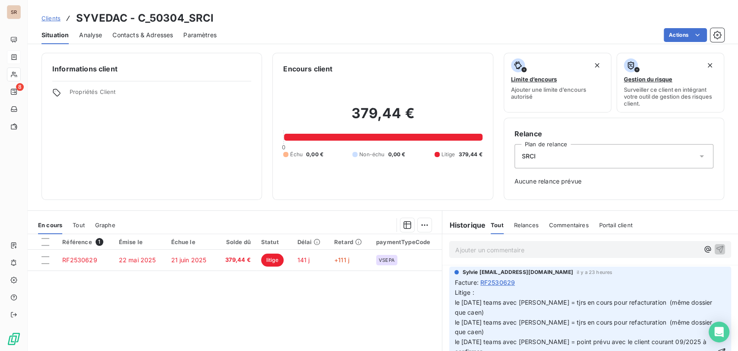
click at [532, 304] on span "Litige : le [DATE] teams avec [PERSON_NAME] = tjrs en cours pour refacturation …" at bounding box center [584, 351] width 259 height 126
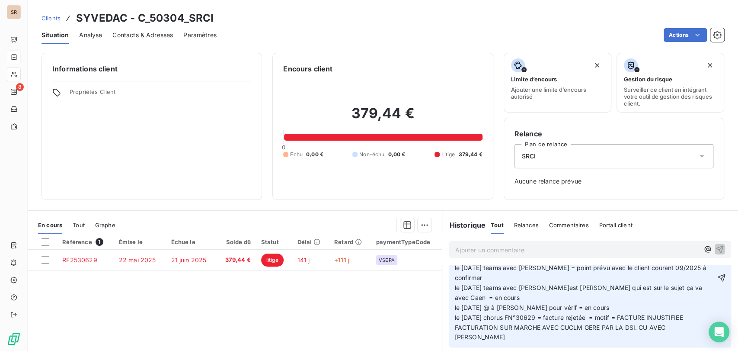
scroll to position [79, 0]
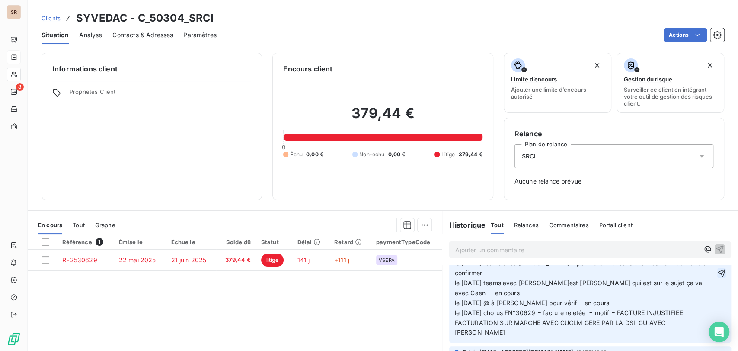
click at [718, 273] on icon "button" at bounding box center [722, 273] width 9 height 9
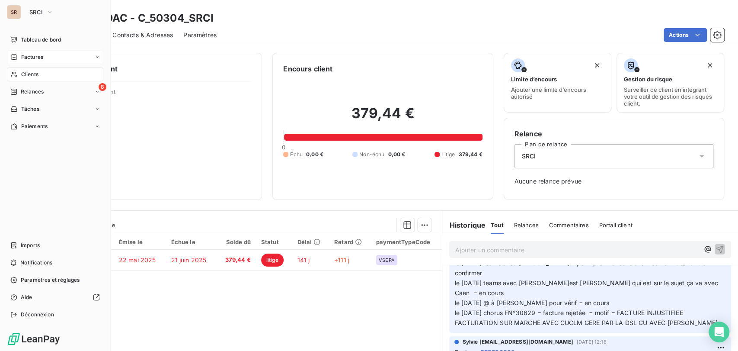
click at [32, 72] on span "Clients" at bounding box center [29, 74] width 17 height 8
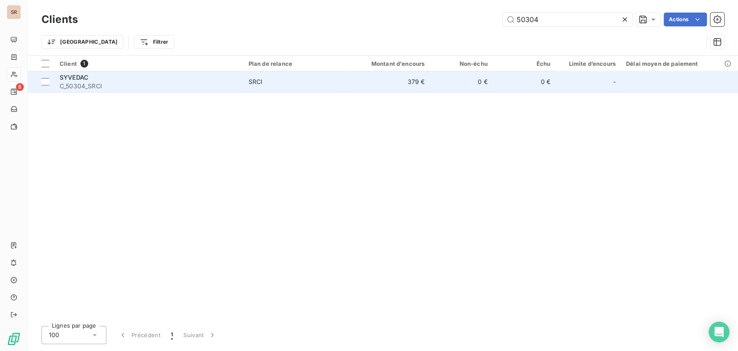
click at [83, 82] on span "C_50304_SRCI" at bounding box center [149, 86] width 179 height 9
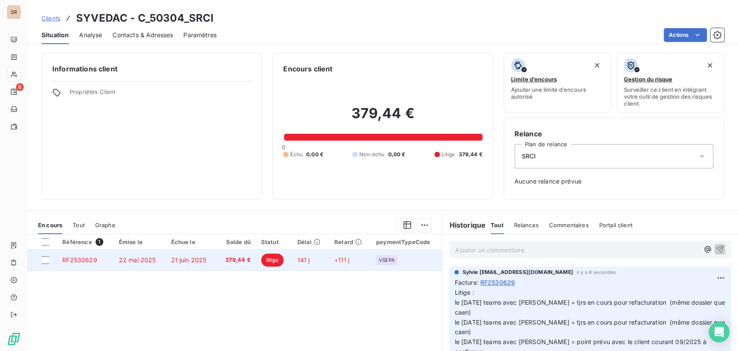
click at [91, 260] on span "RF2530629" at bounding box center [79, 259] width 35 height 7
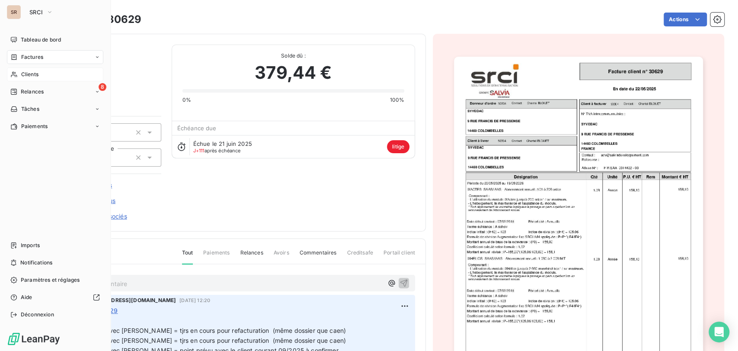
click at [29, 70] on div "Clients" at bounding box center [55, 74] width 96 height 14
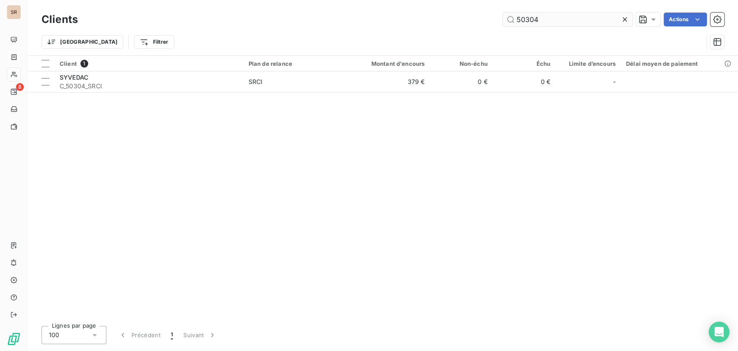
drag, startPoint x: 541, startPoint y: 19, endPoint x: 505, endPoint y: 19, distance: 36.8
click at [505, 19] on input "50304" at bounding box center [568, 20] width 130 height 14
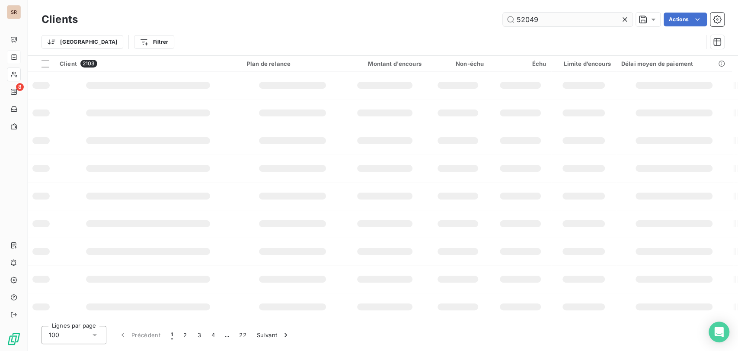
type input "52049"
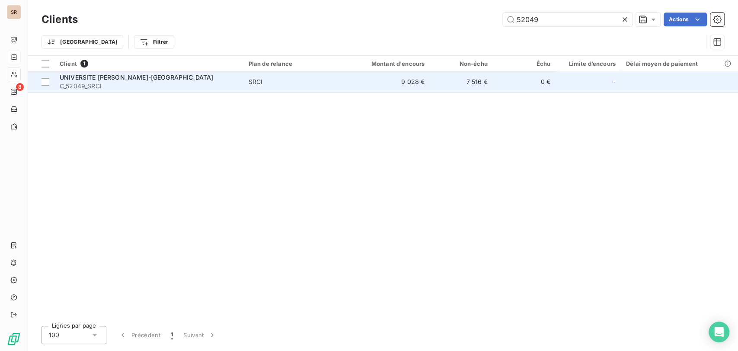
click at [119, 71] on td "UNIVERSITE [PERSON_NAME]-[GEOGRAPHIC_DATA] C_52049_SRCI" at bounding box center [148, 81] width 189 height 21
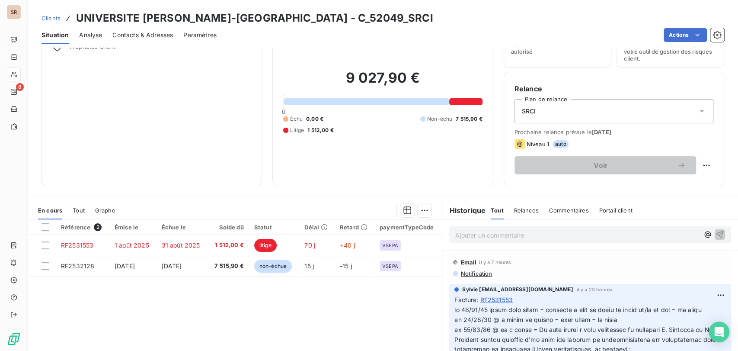
scroll to position [96, 0]
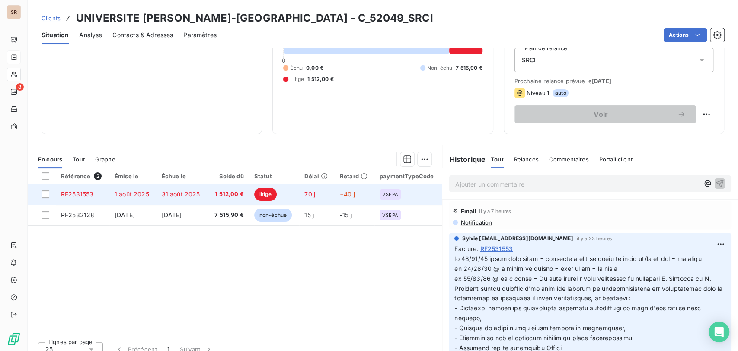
click at [89, 191] on span "RF2531553" at bounding box center [77, 193] width 32 height 7
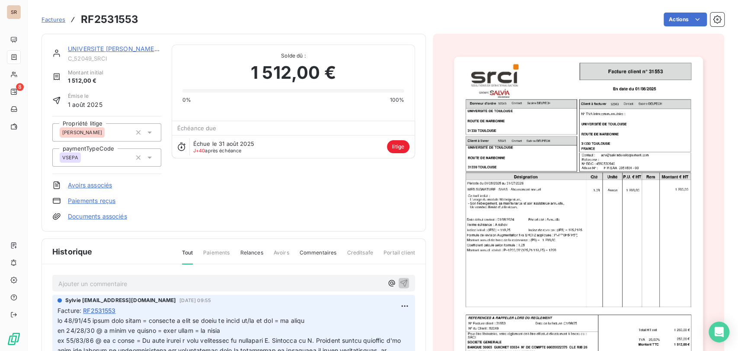
click at [495, 219] on img "button" at bounding box center [578, 233] width 249 height 352
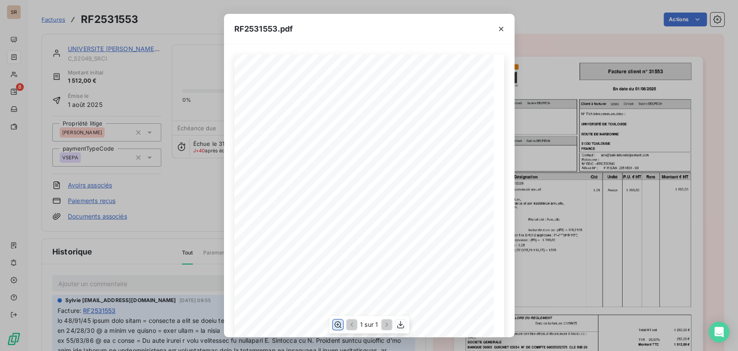
click at [335, 325] on icon "button" at bounding box center [337, 324] width 9 height 9
drag, startPoint x: 502, startPoint y: 29, endPoint x: 485, endPoint y: 33, distance: 17.8
click at [502, 29] on icon "button" at bounding box center [501, 29] width 9 height 9
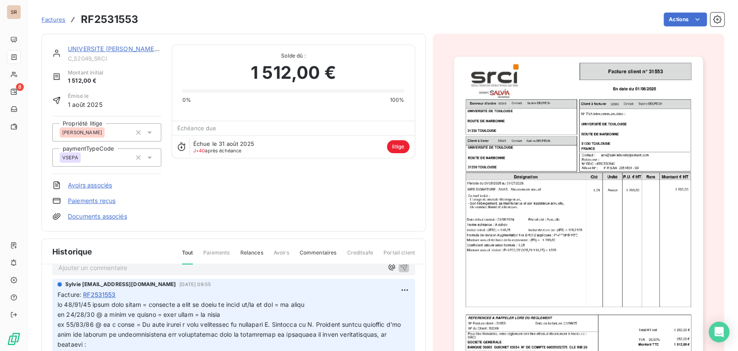
scroll to position [0, 0]
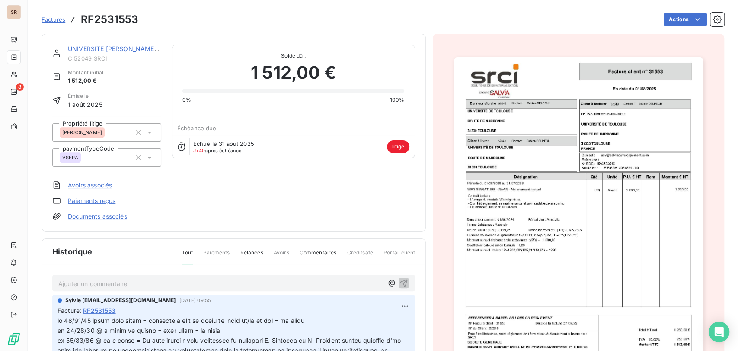
click at [99, 49] on link "UNIVERSITE [PERSON_NAME]-[GEOGRAPHIC_DATA]" at bounding box center [145, 48] width 154 height 7
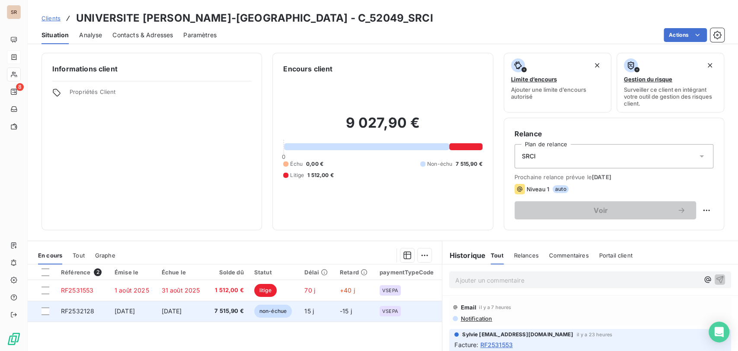
click at [81, 310] on span "RF2532128" at bounding box center [77, 310] width 33 height 7
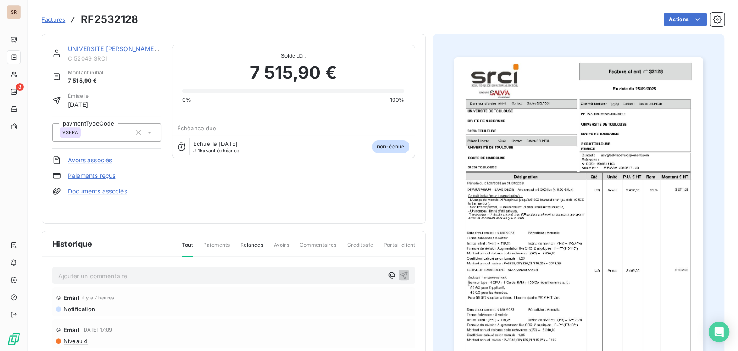
click at [583, 202] on img "button" at bounding box center [578, 233] width 249 height 352
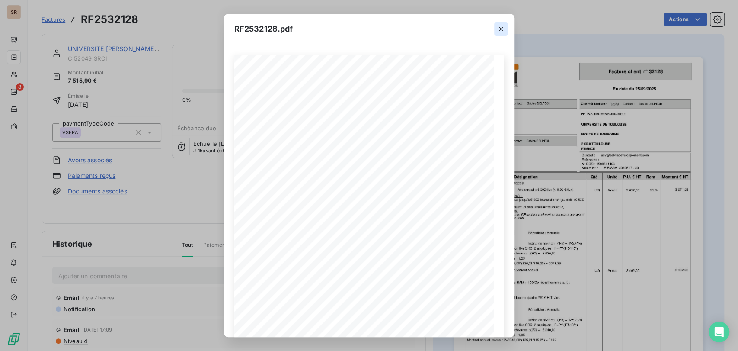
click at [503, 29] on icon "button" at bounding box center [501, 29] width 9 height 9
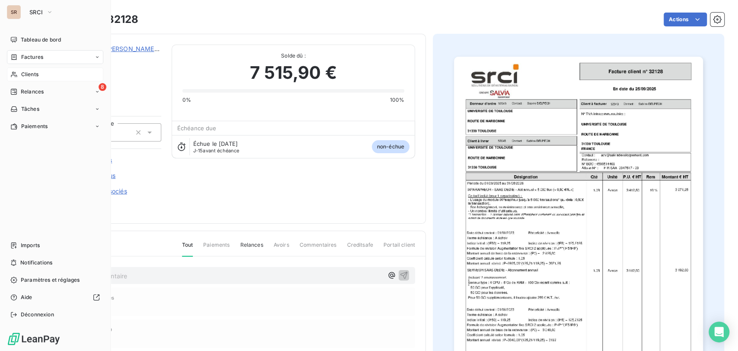
click at [19, 77] on div "Clients" at bounding box center [55, 74] width 96 height 14
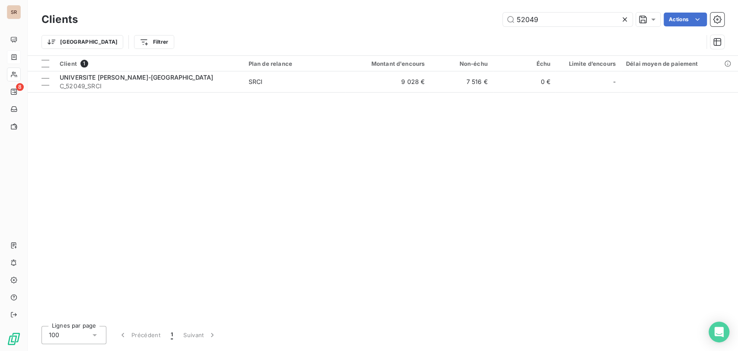
drag, startPoint x: 541, startPoint y: 16, endPoint x: 492, endPoint y: 16, distance: 48.4
click at [493, 16] on div "52049 Actions" at bounding box center [406, 20] width 636 height 14
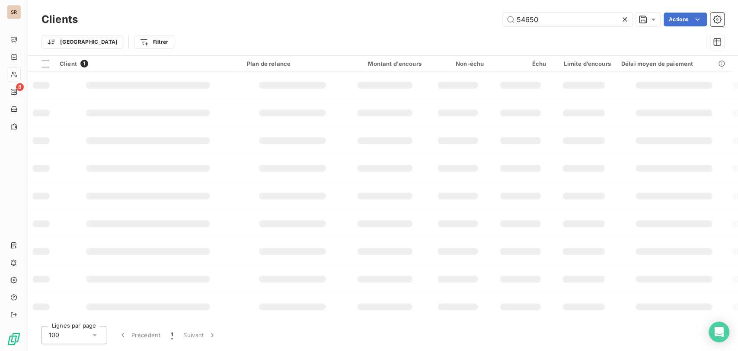
type input "54650"
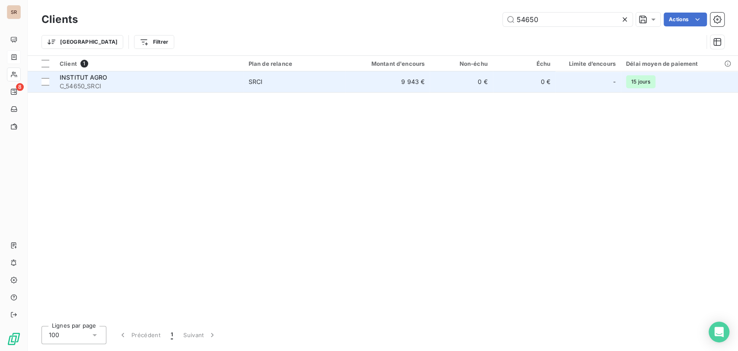
click at [97, 77] on span "INSTITUT AGRO" at bounding box center [84, 77] width 48 height 7
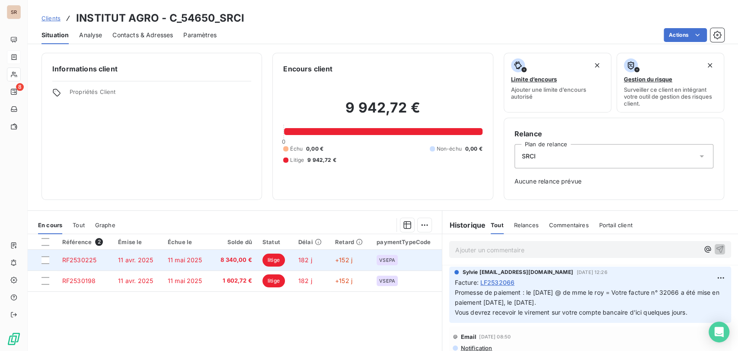
click at [84, 257] on span "RF2530225" at bounding box center [79, 259] width 34 height 7
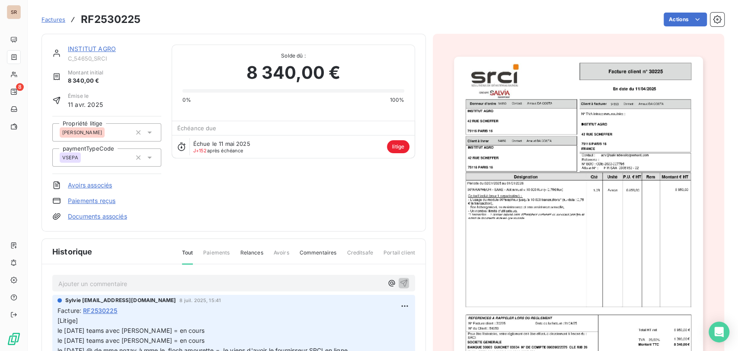
click at [87, 49] on link "INSTITUT AGRO" at bounding box center [92, 48] width 48 height 7
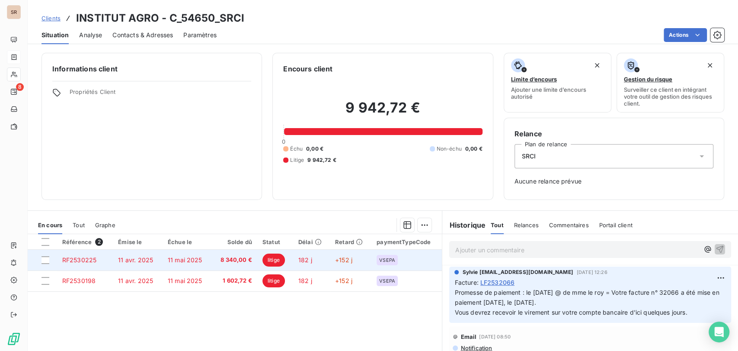
click at [84, 256] on span "RF2530225" at bounding box center [79, 259] width 34 height 7
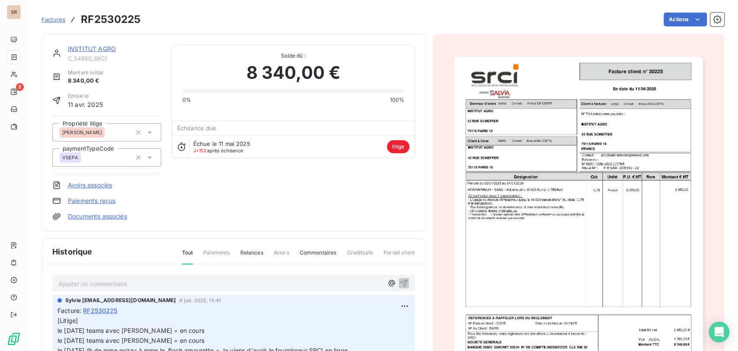
click at [87, 51] on link "INSTITUT AGRO" at bounding box center [92, 48] width 48 height 7
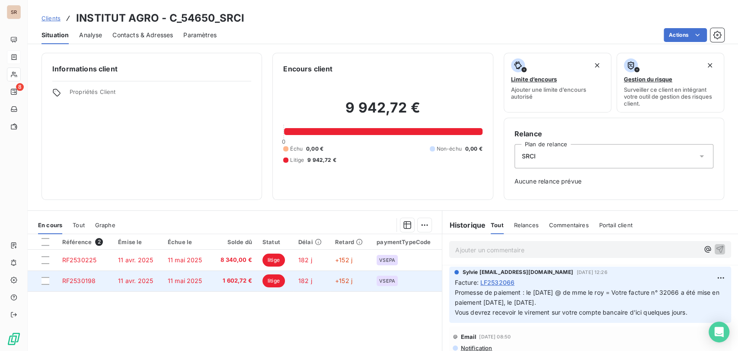
click at [80, 280] on span "RF2530198" at bounding box center [78, 280] width 33 height 7
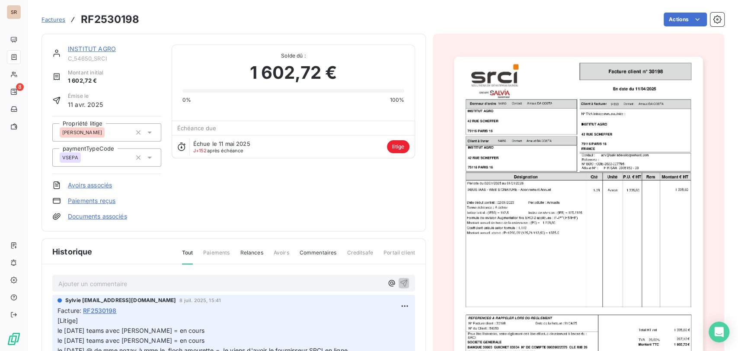
click at [94, 51] on link "INSTITUT AGRO" at bounding box center [92, 48] width 48 height 7
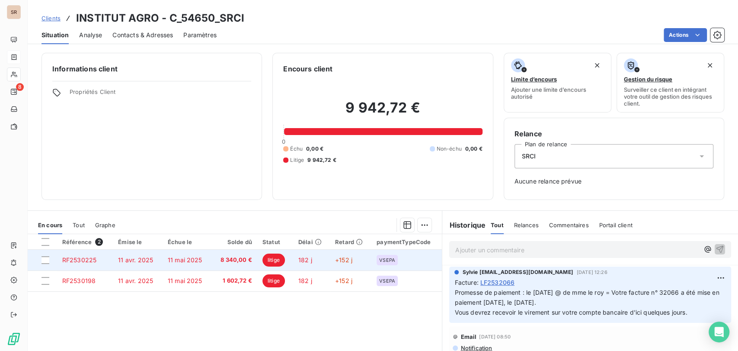
click at [84, 258] on span "RF2530225" at bounding box center [79, 259] width 34 height 7
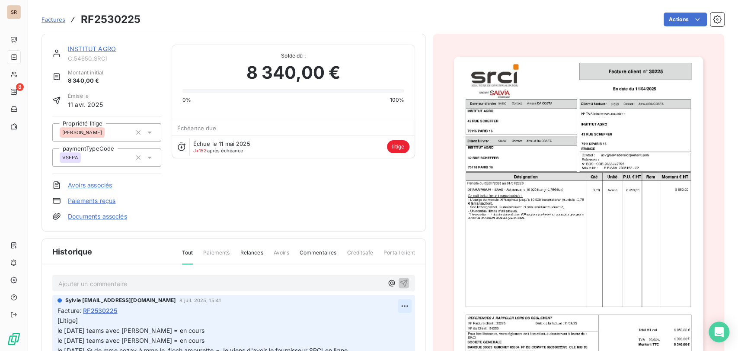
click at [397, 305] on html "SR 8 Factures RF2530225 Actions INSTITUT AGRO C_54650_SRCI Montant initial 8 34…" at bounding box center [369, 175] width 738 height 351
click at [360, 325] on div "Editer" at bounding box center [373, 324] width 48 height 14
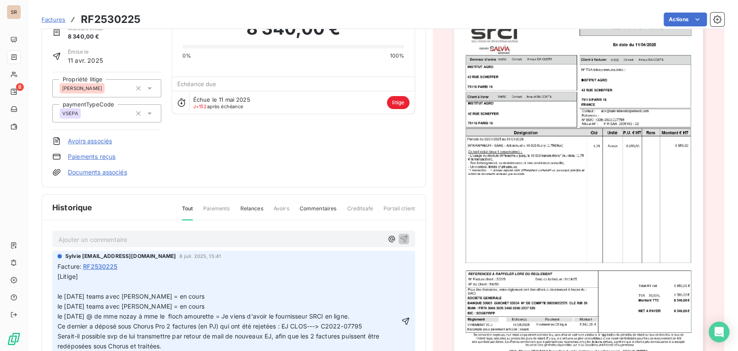
scroll to position [51, 0]
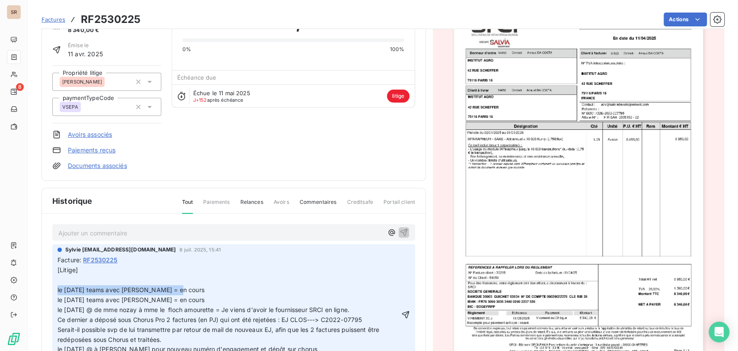
drag, startPoint x: 173, startPoint y: 289, endPoint x: 55, endPoint y: 288, distance: 118.5
click at [55, 288] on div "Sylvie [EMAIL_ADDRESS][DOMAIN_NAME] [DATE] 15:41 Facture : RF2530225 [Litige] l…" at bounding box center [233, 306] width 363 height 125
copy span "le [DATE] teams avec [PERSON_NAME] = en cours"
click at [63, 281] on p "[Litige] le [DATE] teams avec [PERSON_NAME] = en cours le [DATE] teams avec [PE…" at bounding box center [229, 314] width 342 height 99
click at [78, 279] on span "[Litige] le [DATE] teams avec [PERSON_NAME] = en cours le [DATE] teams avec [PE…" at bounding box center [220, 314] width 324 height 96
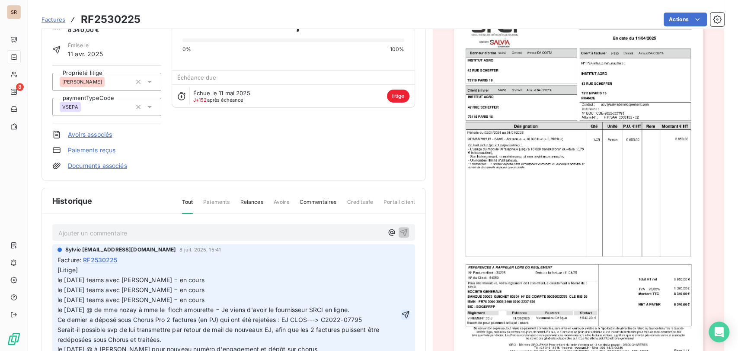
click at [402, 311] on icon "button" at bounding box center [405, 314] width 7 height 7
drag, startPoint x: 172, startPoint y: 278, endPoint x: 52, endPoint y: 281, distance: 119.8
click at [52, 281] on div "Sylvie [EMAIL_ADDRESS][DOMAIN_NAME] [DATE] 15:41 Facture : RF2530225 [Litige] l…" at bounding box center [233, 306] width 363 height 125
copy span "le [DATE] teams avec [PERSON_NAME] = en cours"
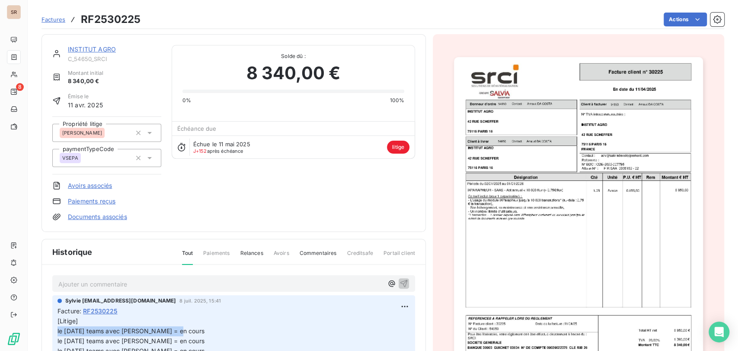
scroll to position [0, 0]
click at [103, 49] on link "INSTITUT AGRO" at bounding box center [92, 48] width 48 height 7
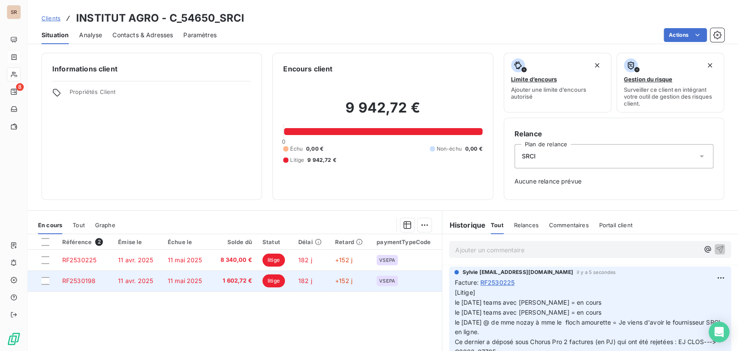
click at [85, 282] on span "RF2530198" at bounding box center [78, 280] width 33 height 7
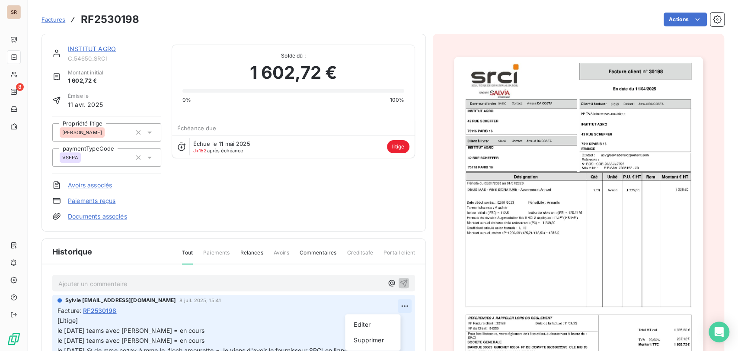
click at [392, 304] on html "SR 8 Factures RF2530198 Actions INSTITUT AGRO C_54650_SRCI Montant initial 1 60…" at bounding box center [369, 175] width 738 height 351
click at [356, 325] on div "Editer" at bounding box center [373, 324] width 48 height 14
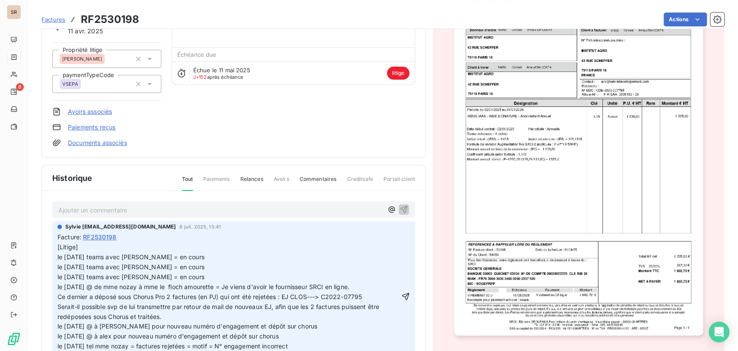
scroll to position [103, 0]
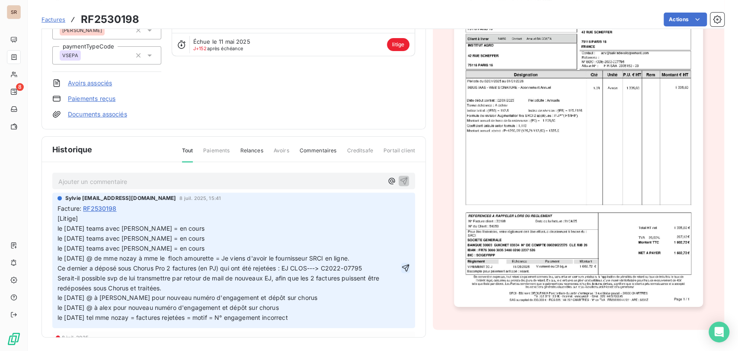
click at [401, 263] on icon "button" at bounding box center [405, 267] width 9 height 9
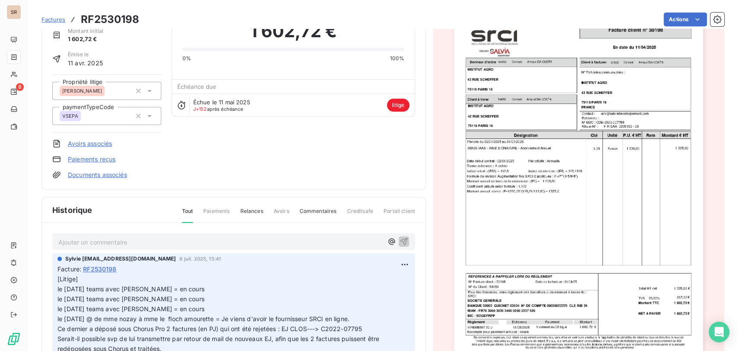
scroll to position [0, 0]
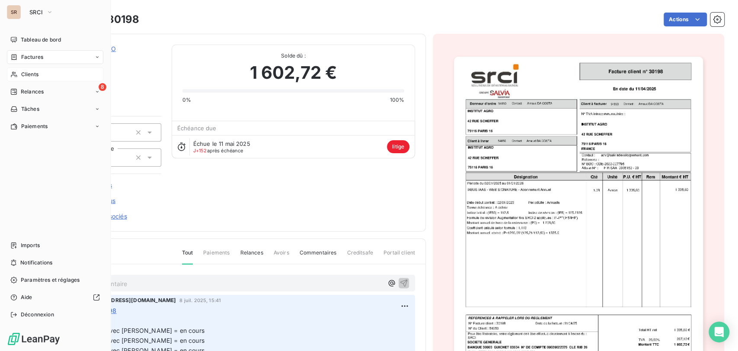
drag, startPoint x: 34, startPoint y: 73, endPoint x: 42, endPoint y: 72, distance: 7.5
click at [34, 73] on span "Clients" at bounding box center [29, 74] width 17 height 8
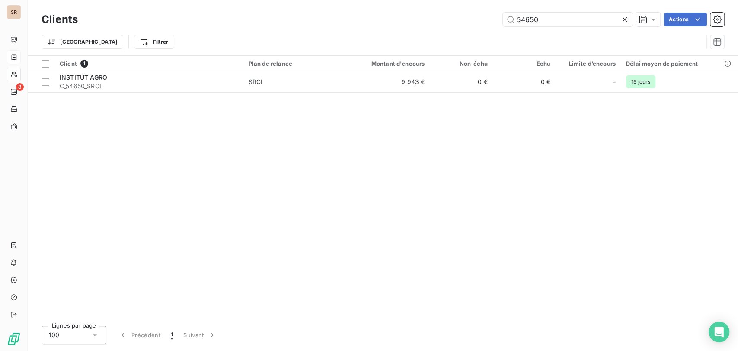
drag, startPoint x: 548, startPoint y: 22, endPoint x: 470, endPoint y: 23, distance: 78.7
click at [471, 22] on div "54650 Actions" at bounding box center [406, 20] width 636 height 14
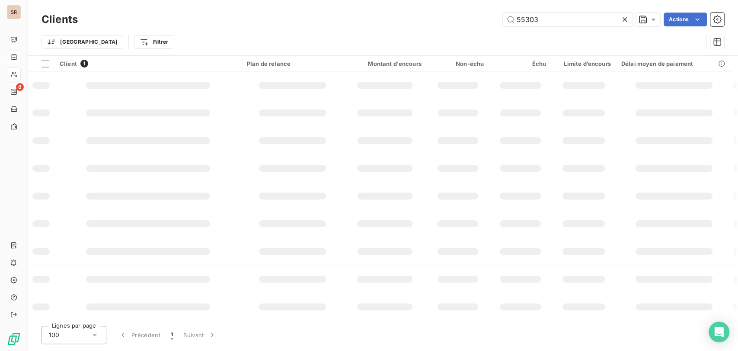
type input "55303"
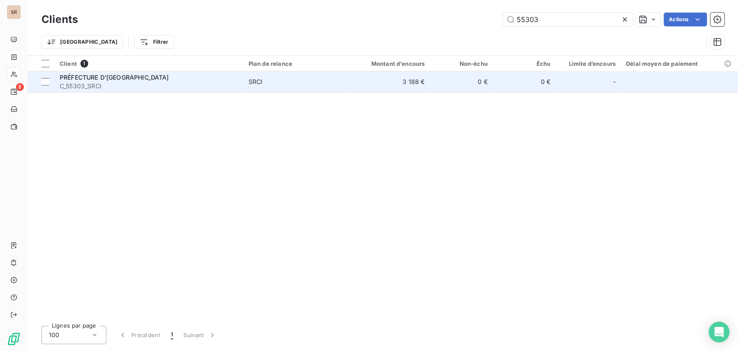
click at [76, 85] on span "C_55303_SRCI" at bounding box center [149, 86] width 179 height 9
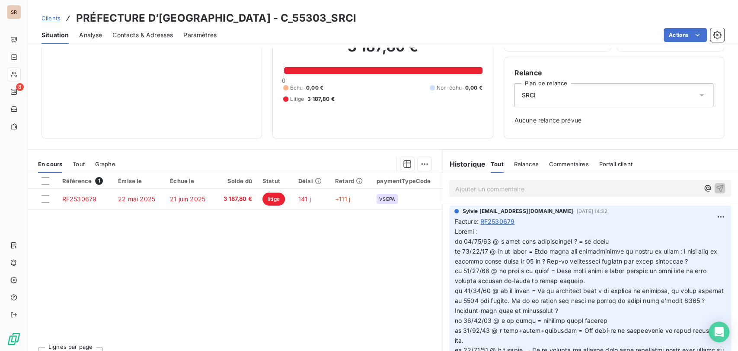
scroll to position [70, 0]
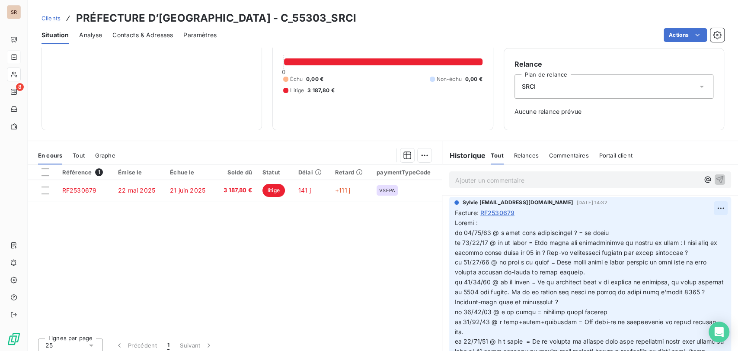
click at [704, 207] on html "SR 8 Clients PRÉFECTURE D’INDRE-ET-LOIRE - C_55303_SRCI Situation Analyse Conta…" at bounding box center [369, 175] width 738 height 351
click at [676, 226] on div "Editer" at bounding box center [685, 227] width 48 height 14
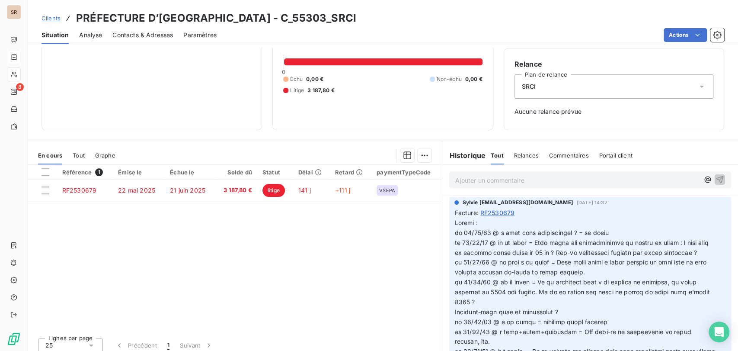
click at [476, 224] on p at bounding box center [585, 327] width 261 height 218
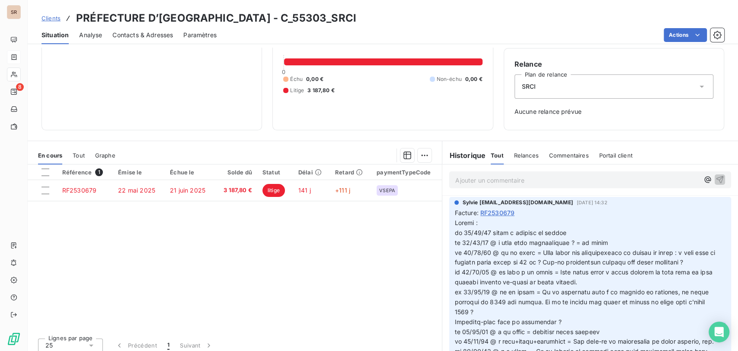
click at [718, 331] on icon "button" at bounding box center [722, 326] width 9 height 9
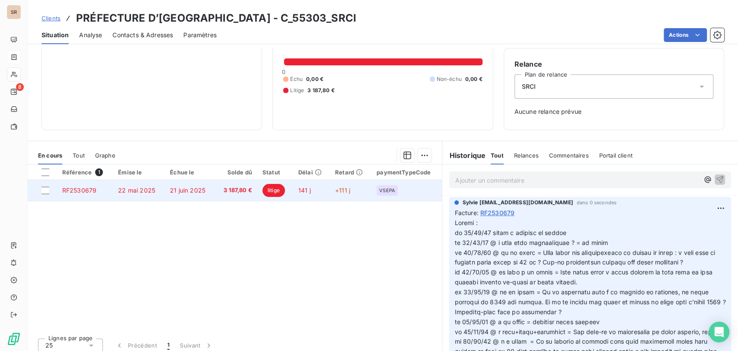
click at [84, 189] on span "RF2530679" at bounding box center [79, 189] width 34 height 7
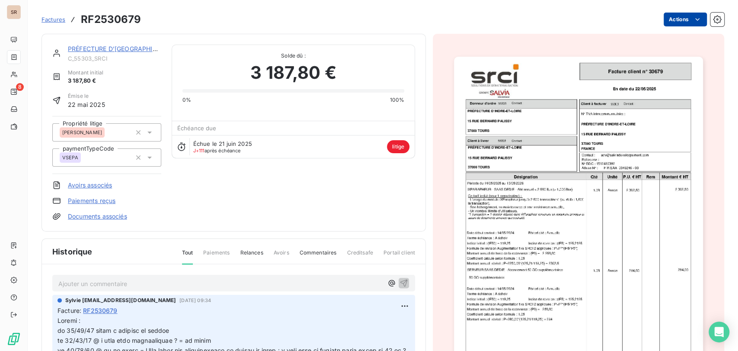
click at [670, 16] on html "SR 8 Factures RF2530679 Actions PRÉFECTURE D’[GEOGRAPHIC_DATA] C_55303_SRCI Mon…" at bounding box center [369, 175] width 738 height 351
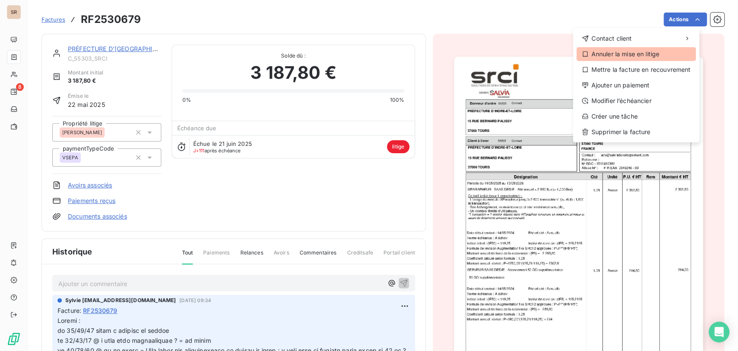
click at [627, 53] on div "Annuler la mise en litige" at bounding box center [636, 54] width 119 height 14
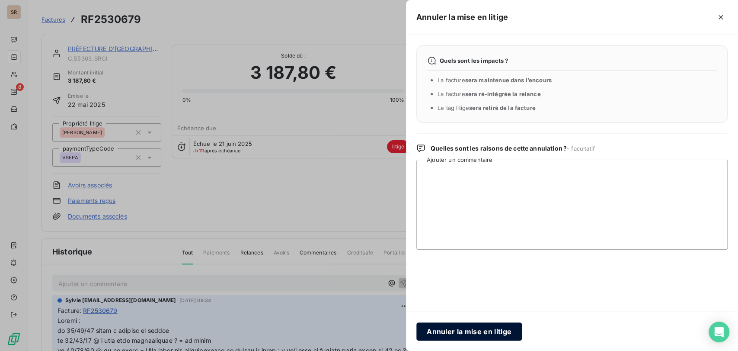
click at [469, 326] on button "Annuler la mise en litige" at bounding box center [469, 331] width 106 height 18
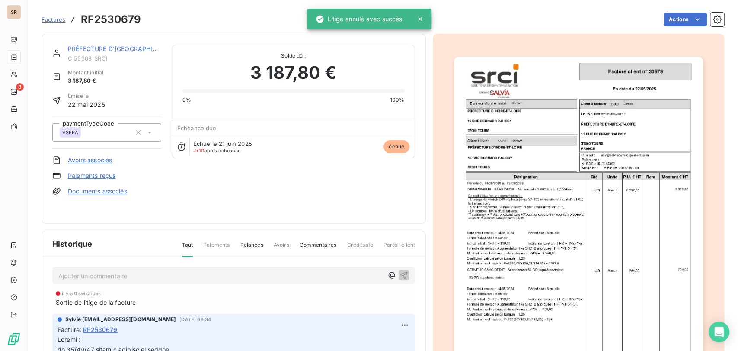
click at [117, 52] on link "PRÉFECTURE D’[GEOGRAPHIC_DATA]" at bounding box center [123, 48] width 110 height 7
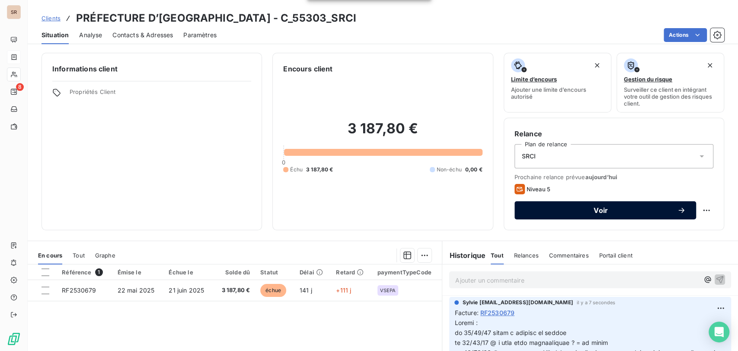
click at [645, 210] on span "Voir" at bounding box center [601, 210] width 152 height 7
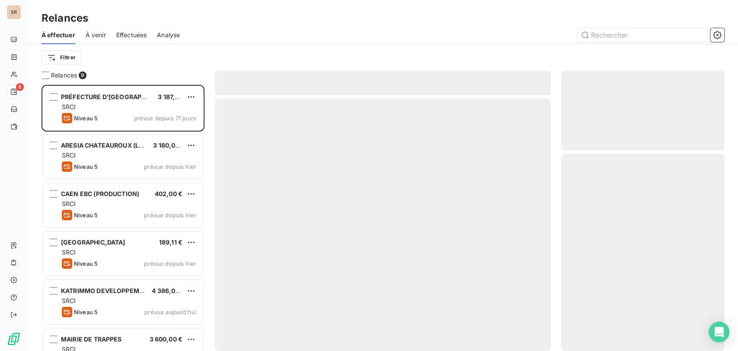
scroll to position [258, 156]
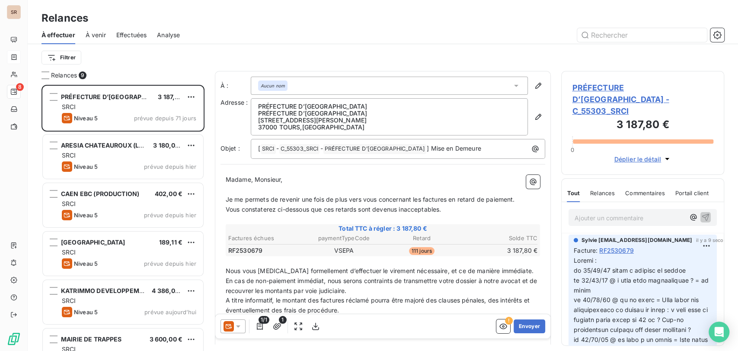
click at [236, 326] on icon at bounding box center [238, 326] width 9 height 9
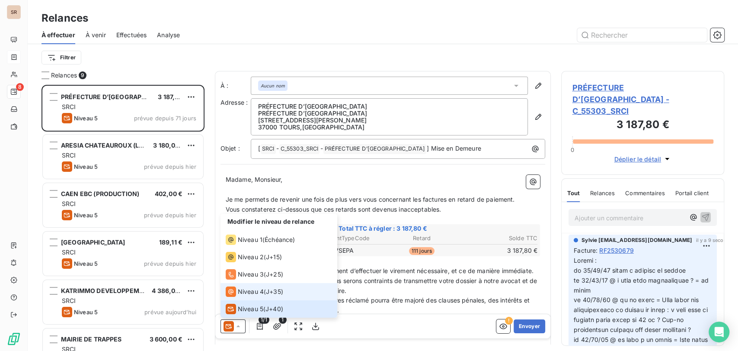
click at [241, 289] on span "Niveau 4" at bounding box center [251, 291] width 26 height 9
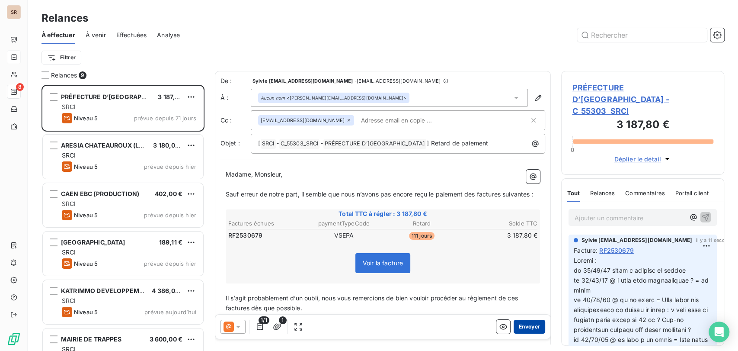
click at [530, 326] on button "Envoyer" at bounding box center [530, 326] width 32 height 14
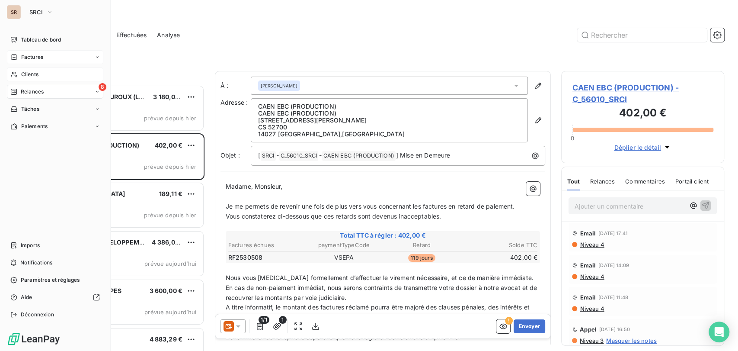
click at [38, 74] on span "Clients" at bounding box center [29, 74] width 17 height 8
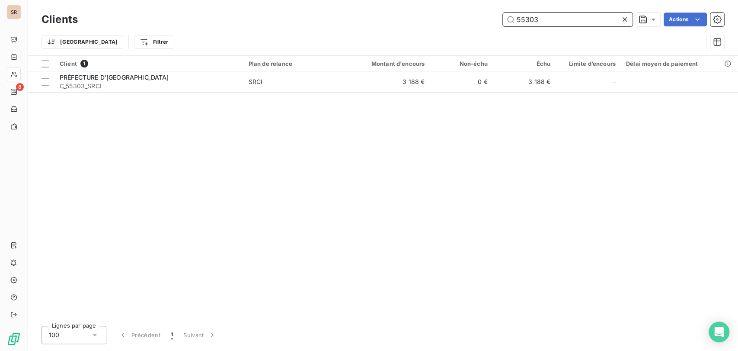
drag, startPoint x: 550, startPoint y: 18, endPoint x: 495, endPoint y: 20, distance: 54.5
click at [495, 20] on div "55303 Actions" at bounding box center [406, 20] width 636 height 14
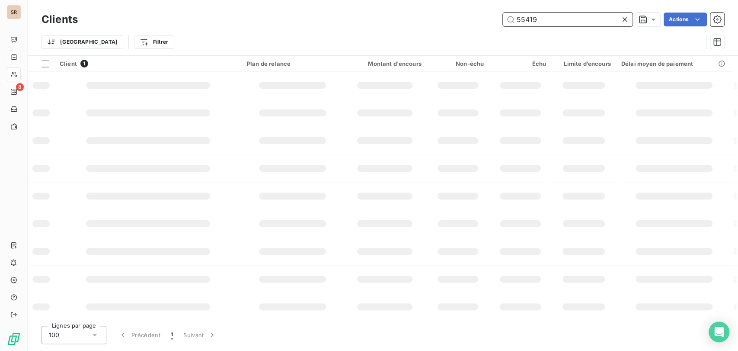
type input "55419"
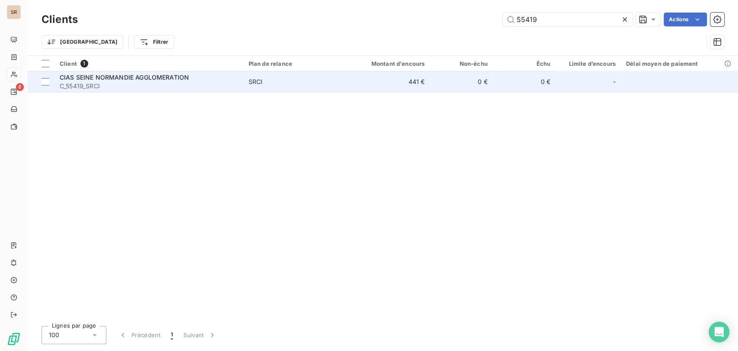
click at [82, 78] on span "CIAS SEINE NORMANDIE AGGLOMERATION" at bounding box center [124, 77] width 129 height 7
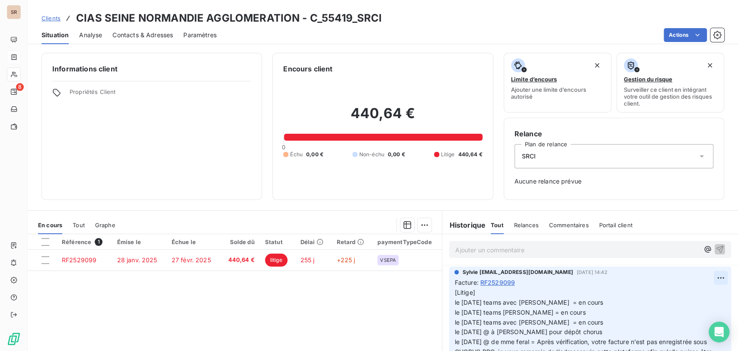
click at [705, 278] on html "SR 8 Clients CIAS SEINE NORMANDIE AGGLOMERATION - C_55419_SRCI Situation Analys…" at bounding box center [369, 175] width 738 height 351
drag, startPoint x: 678, startPoint y: 299, endPoint x: 603, endPoint y: 294, distance: 74.6
click at [676, 299] on div "Editer" at bounding box center [685, 297] width 48 height 14
click at [481, 298] on span "[Litige] le [DATE] teams avec [PERSON_NAME] = en cours le [DATE] teams [PERSON_…" at bounding box center [585, 336] width 260 height 96
click at [481, 292] on p "[Litige] le [DATE] teams avec [PERSON_NAME] = en cours le [DATE] teams [PERSON_…" at bounding box center [585, 337] width 261 height 99
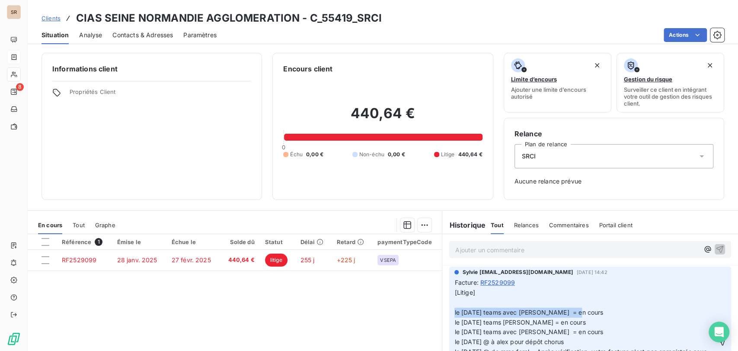
drag, startPoint x: 570, startPoint y: 310, endPoint x: 445, endPoint y: 310, distance: 125.0
click at [449, 309] on div "Sylvie [EMAIL_ADDRESS][DOMAIN_NAME] [DATE] 14:42 Facture : RF2529099 [Litige] l…" at bounding box center [590, 333] width 282 height 135
copy span "le [DATE] teams avec [PERSON_NAME] = en cours"
click at [461, 300] on p "[Litige] le [DATE] teams avec [PERSON_NAME] = en cours le [DATE] teams [PERSON_…" at bounding box center [585, 342] width 261 height 109
click at [471, 303] on span "[Litige] le [DATE] teams avec [PERSON_NAME] = en cours le [DATE] teams avec [PE…" at bounding box center [585, 341] width 260 height 106
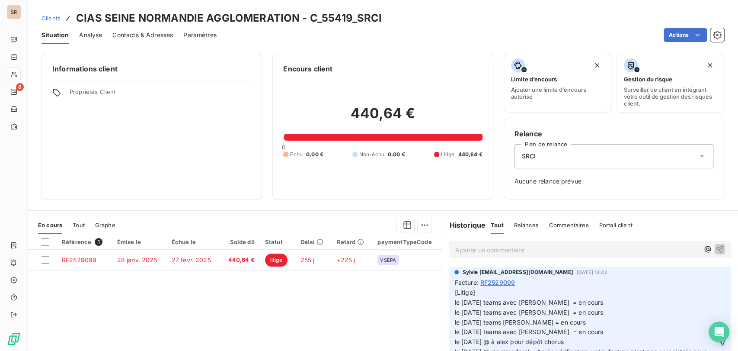
click at [718, 341] on icon "button" at bounding box center [721, 341] width 7 height 7
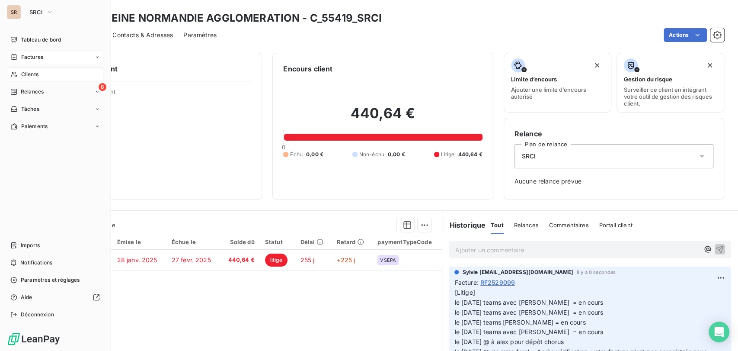
click at [24, 74] on span "Clients" at bounding box center [29, 74] width 17 height 8
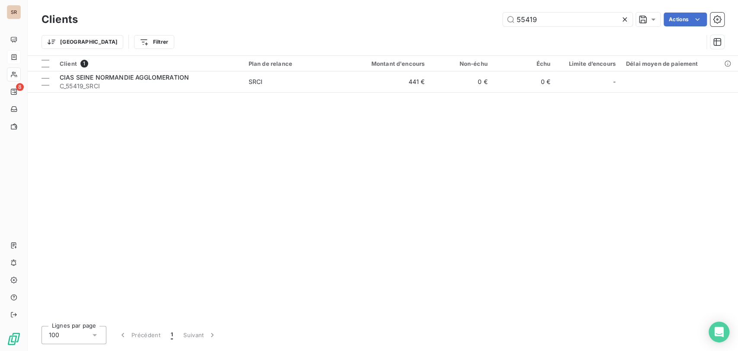
drag, startPoint x: 518, startPoint y: 17, endPoint x: 471, endPoint y: 20, distance: 47.7
click at [471, 20] on div "55419 Actions" at bounding box center [406, 20] width 636 height 14
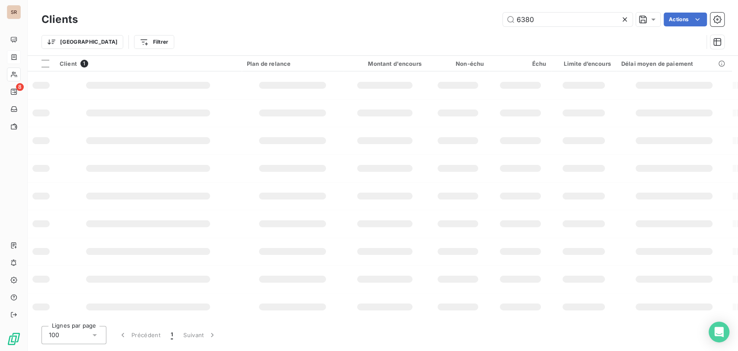
type input "6380"
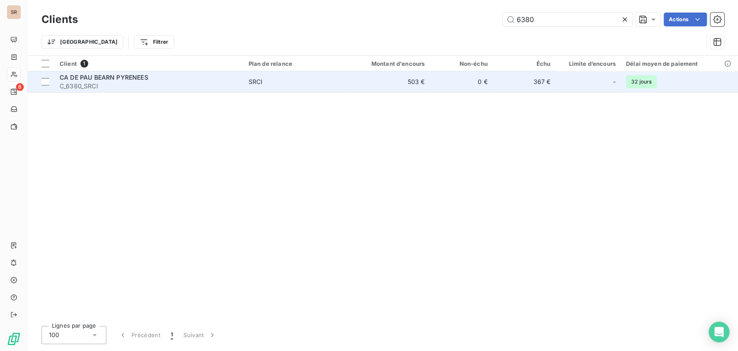
click at [89, 82] on span "C_6380_SRCI" at bounding box center [149, 86] width 179 height 9
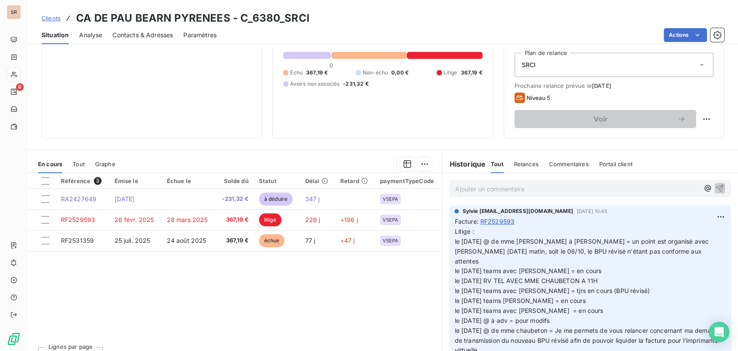
scroll to position [106, 0]
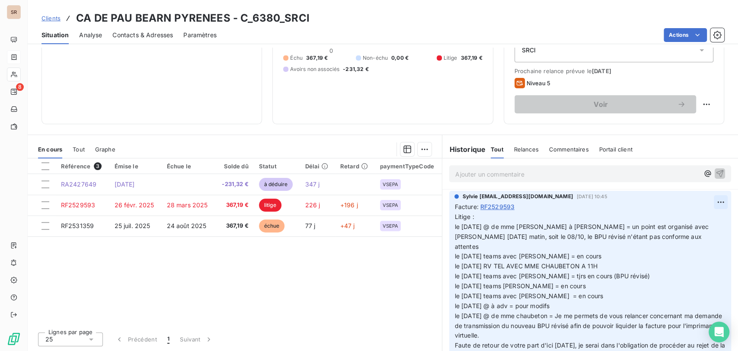
click at [706, 202] on html "SR 8 Clients CA DE PAU BEARN PYRENEES - C_6380_SRCI Situation Analyse Contacts …" at bounding box center [369, 175] width 738 height 351
click at [675, 222] on div "Editer" at bounding box center [685, 221] width 48 height 14
click at [470, 218] on span "Litige : le [DATE] @ de mme [PERSON_NAME] à [PERSON_NAME] = un point est organi…" at bounding box center [583, 306] width 257 height 186
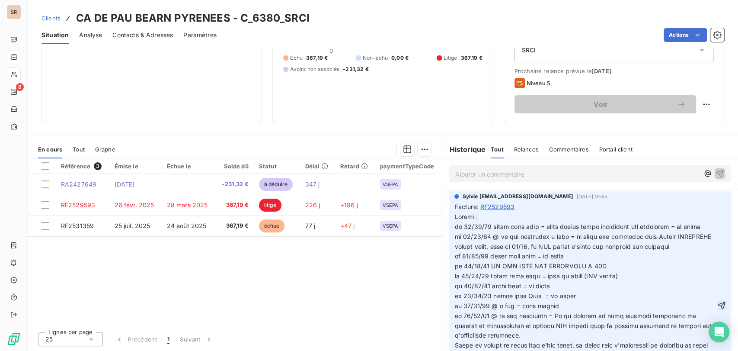
click at [718, 309] on icon "button" at bounding box center [721, 305] width 7 height 7
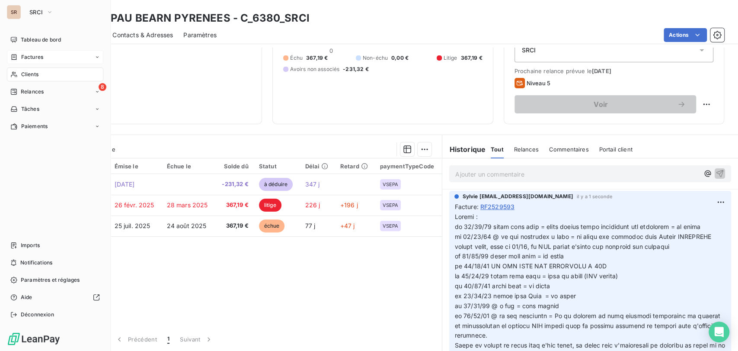
click at [29, 73] on span "Clients" at bounding box center [29, 74] width 17 height 8
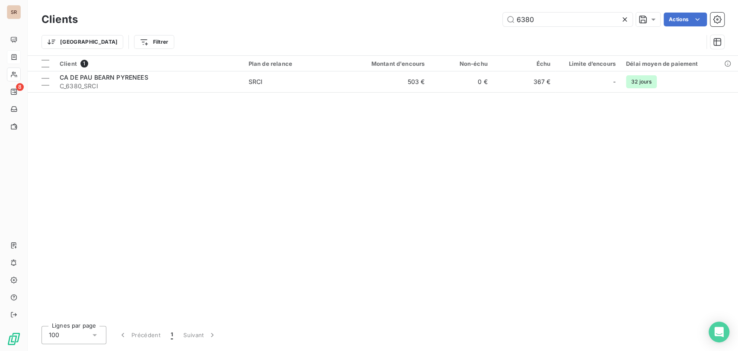
drag, startPoint x: 543, startPoint y: 10, endPoint x: 494, endPoint y: 27, distance: 52.1
click at [494, 27] on div "Clients 6380 Actions" at bounding box center [383, 19] width 683 height 18
click at [488, 18] on div "6380 Actions" at bounding box center [406, 20] width 636 height 14
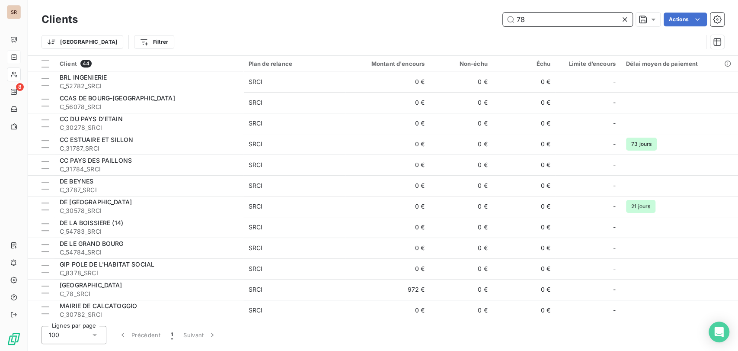
type input "7"
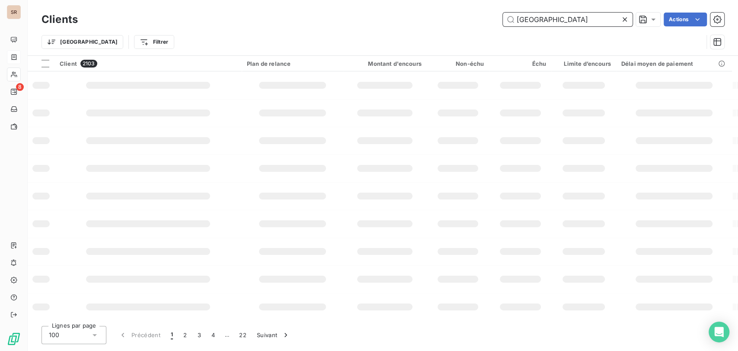
type input "[GEOGRAPHIC_DATA]"
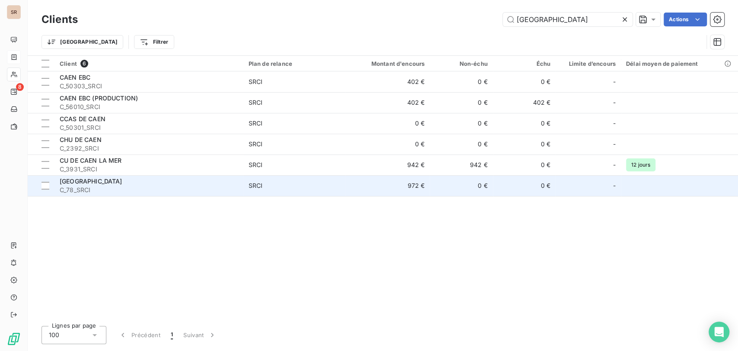
click at [79, 182] on span "[GEOGRAPHIC_DATA]" at bounding box center [91, 180] width 63 height 7
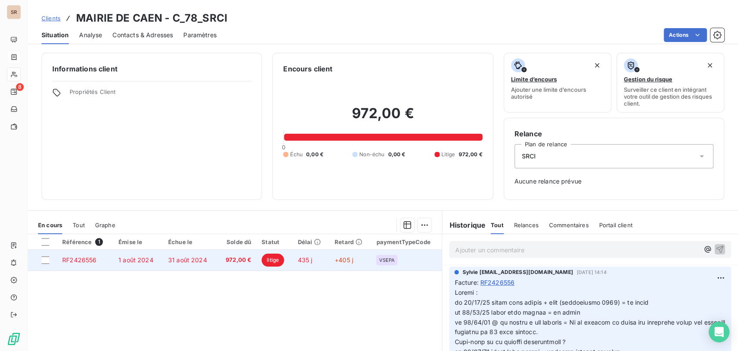
click at [77, 259] on span "RF2426556" at bounding box center [79, 259] width 34 height 7
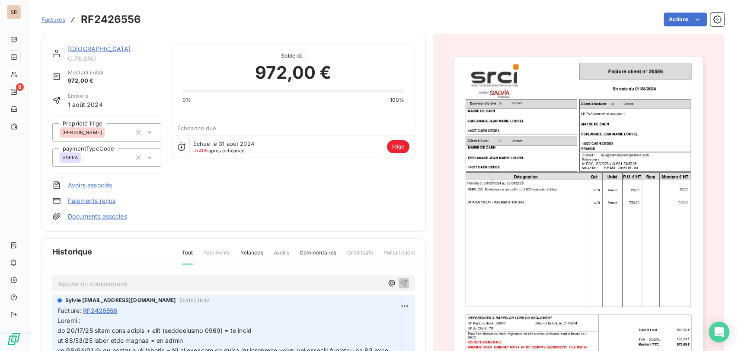
click at [98, 46] on link "[GEOGRAPHIC_DATA]" at bounding box center [99, 48] width 63 height 7
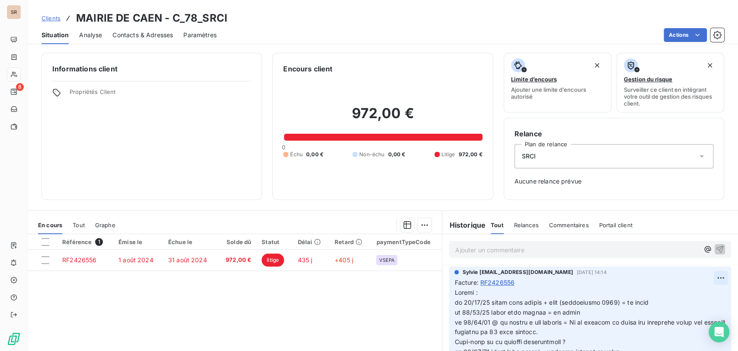
click at [707, 280] on html "SR 8 Clients MAIRIE DE CAEN - C_78_SRCI Situation Analyse Contacts & Adresses P…" at bounding box center [369, 175] width 738 height 351
click at [683, 297] on div "Editer" at bounding box center [685, 297] width 48 height 14
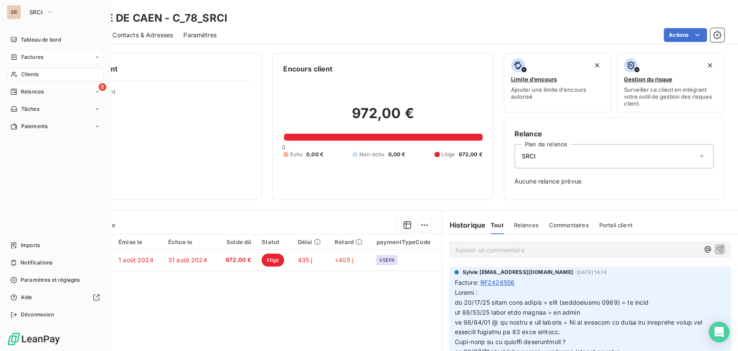
click at [34, 73] on span "Clients" at bounding box center [29, 74] width 17 height 8
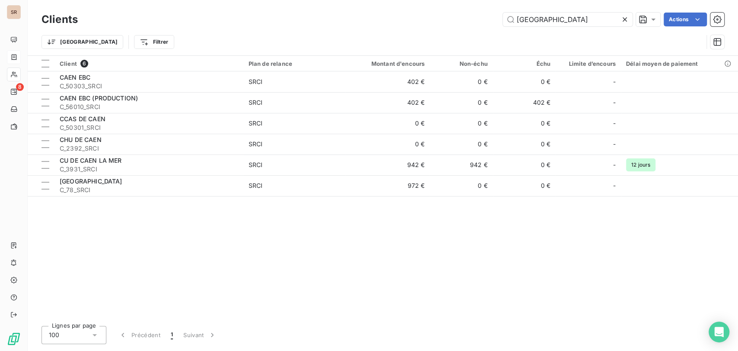
drag, startPoint x: 505, startPoint y: 15, endPoint x: 452, endPoint y: 23, distance: 53.3
click at [453, 23] on div "caen Actions" at bounding box center [406, 20] width 636 height 14
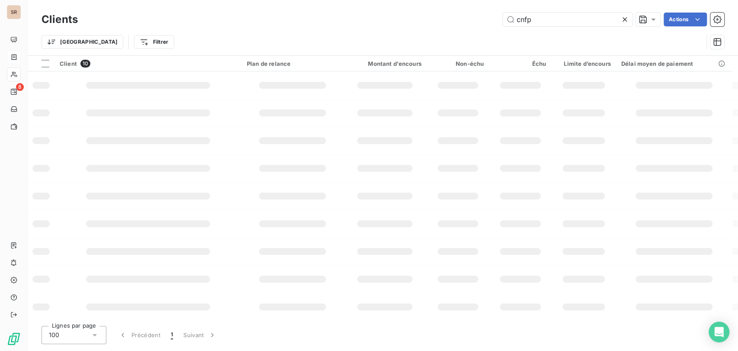
type input "cnfp"
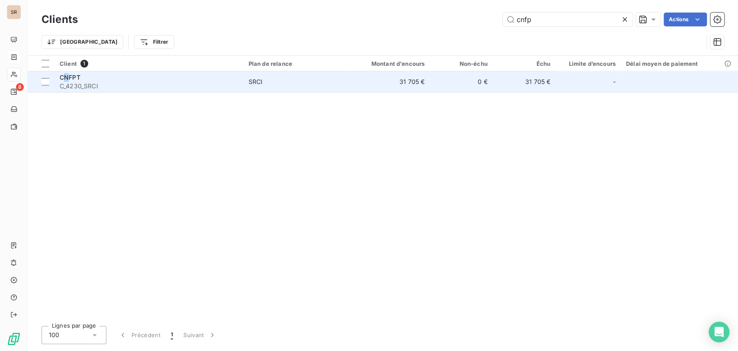
click at [67, 80] on span "CNFPT" at bounding box center [70, 77] width 21 height 7
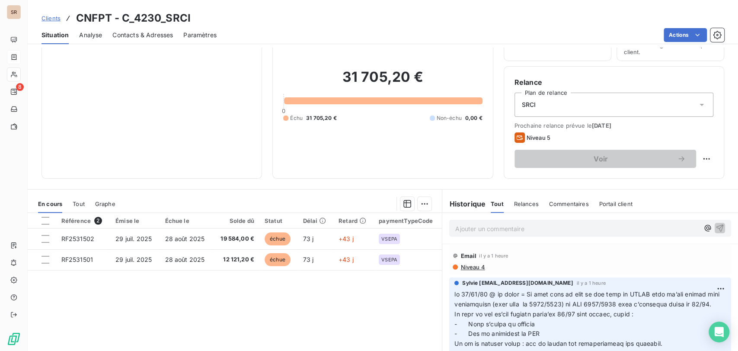
scroll to position [10, 0]
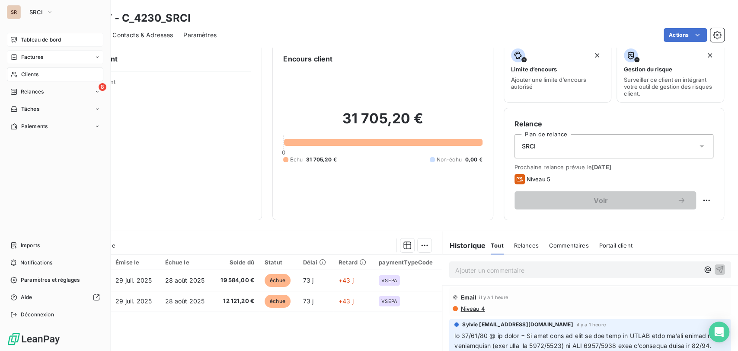
click at [21, 41] on span "Tableau de bord" at bounding box center [41, 40] width 40 height 8
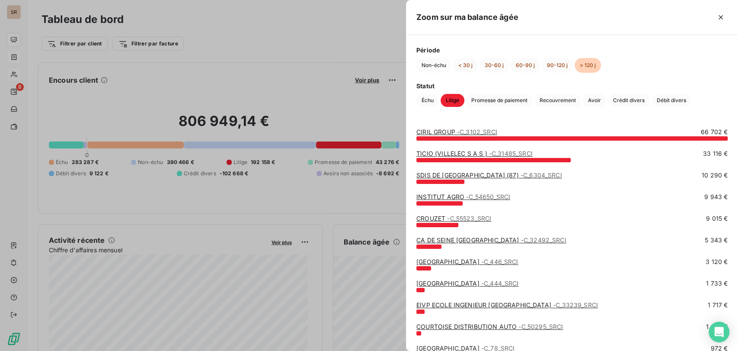
drag, startPoint x: 333, startPoint y: 69, endPoint x: 337, endPoint y: 72, distance: 4.7
click at [334, 70] on div at bounding box center [369, 175] width 738 height 351
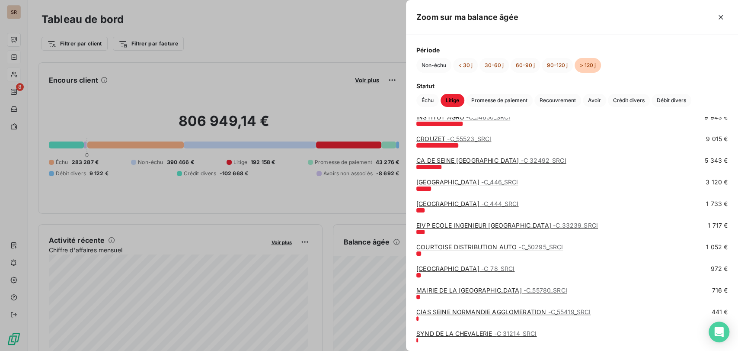
scroll to position [96, 0]
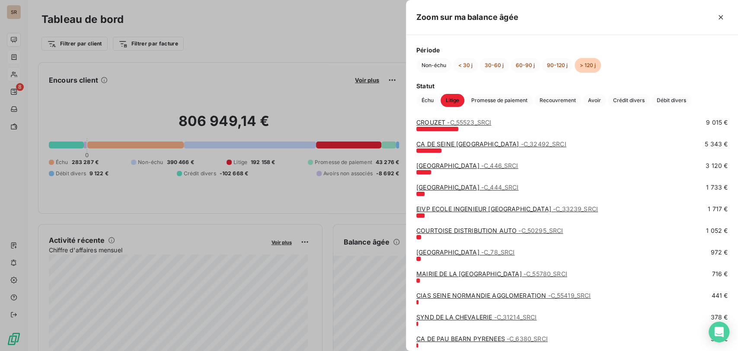
click at [460, 208] on link "EIVP ECOLE INGENIEUR PARIS - C_33239_SRCI" at bounding box center [507, 208] width 182 height 7
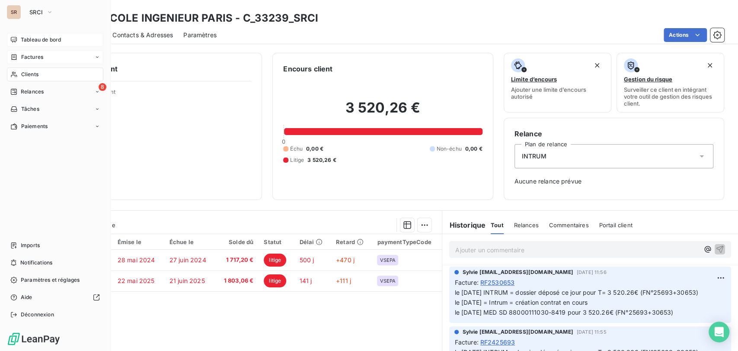
click at [36, 39] on span "Tableau de bord" at bounding box center [41, 40] width 40 height 8
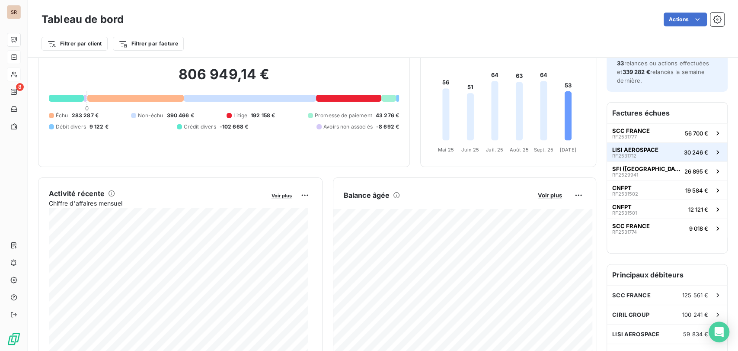
scroll to position [48, 0]
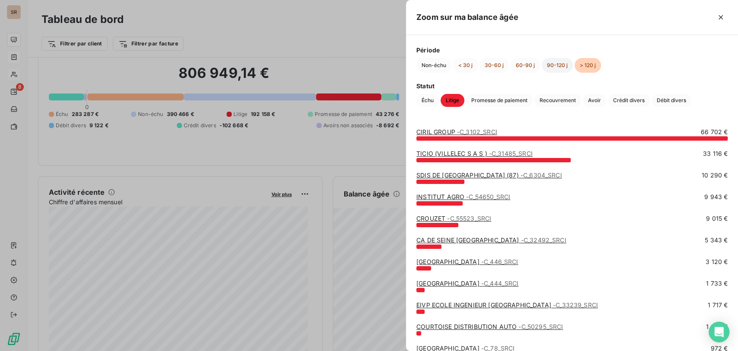
click at [556, 66] on button "90-120 j" at bounding box center [557, 65] width 31 height 15
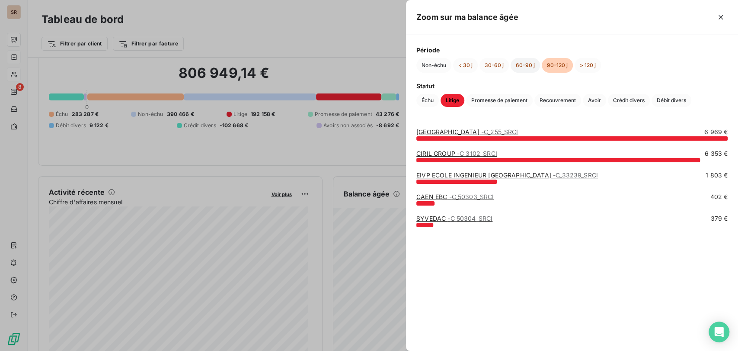
click at [522, 65] on button "60-90 j" at bounding box center [525, 65] width 29 height 15
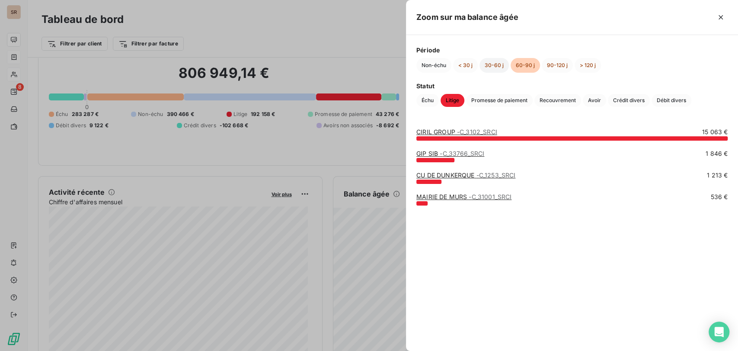
click at [492, 65] on button "30-60 j" at bounding box center [494, 65] width 29 height 15
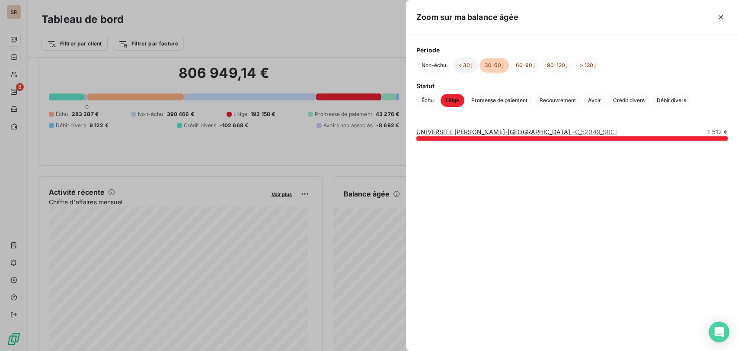
click at [467, 68] on button "< 30 j" at bounding box center [465, 65] width 25 height 15
click at [494, 65] on button "30-60 j" at bounding box center [494, 65] width 29 height 15
click at [519, 66] on button "60-90 j" at bounding box center [525, 65] width 29 height 15
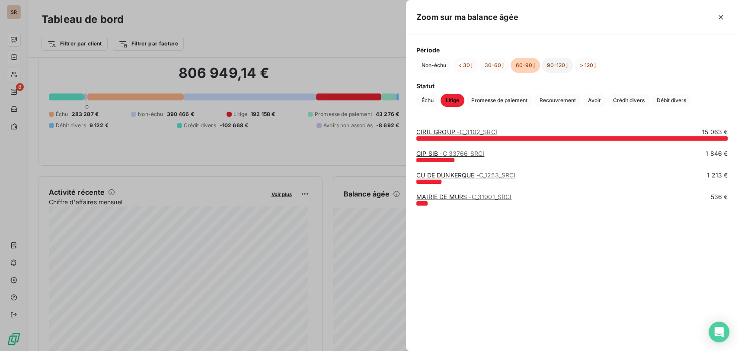
click at [546, 63] on button "90-120 j" at bounding box center [557, 65] width 31 height 15
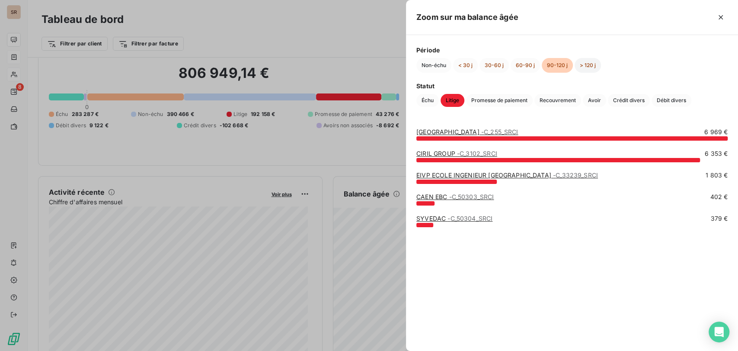
click at [586, 64] on button "> 120 j" at bounding box center [588, 65] width 26 height 15
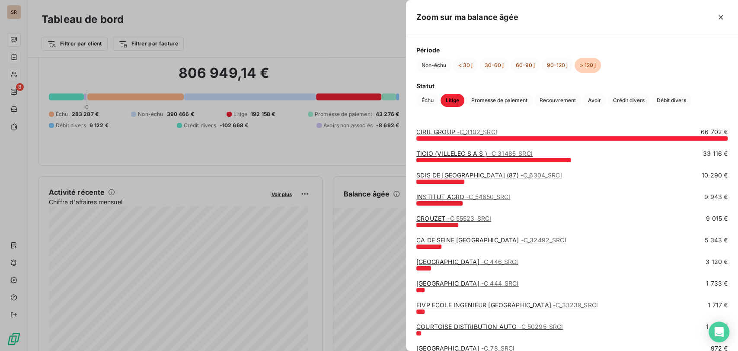
click at [17, 70] on div at bounding box center [369, 175] width 738 height 351
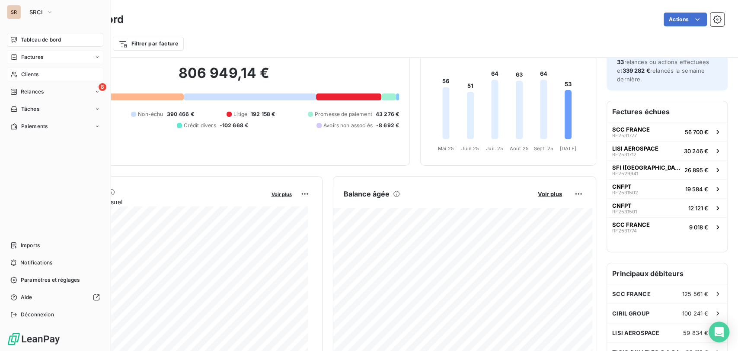
click at [19, 75] on div "Clients" at bounding box center [55, 74] width 96 height 14
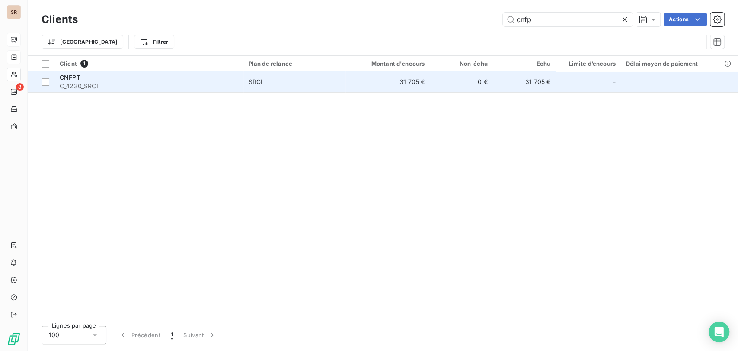
click at [73, 80] on div "CNFPT" at bounding box center [149, 77] width 179 height 9
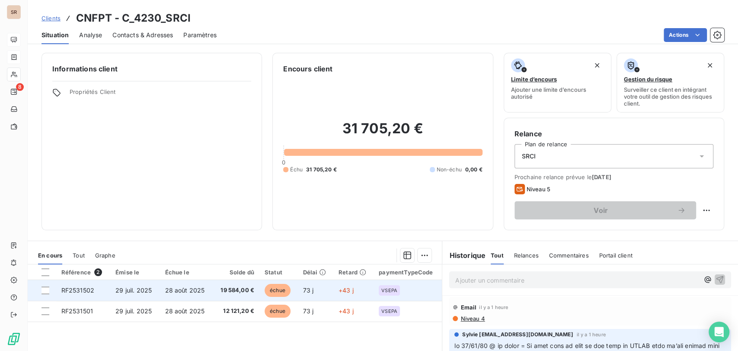
scroll to position [48, 0]
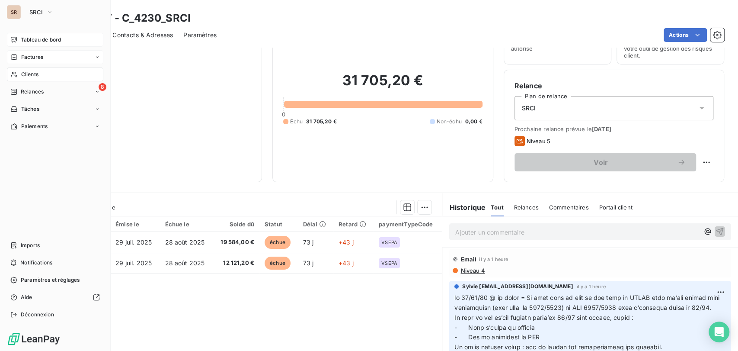
click at [21, 36] on span "Tableau de bord" at bounding box center [41, 40] width 40 height 8
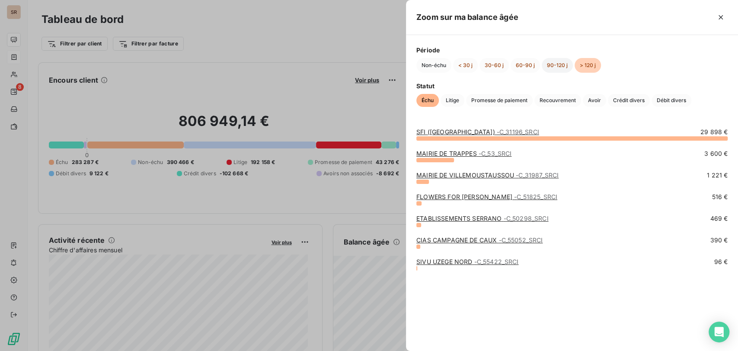
click at [554, 69] on button "90-120 j" at bounding box center [557, 65] width 31 height 15
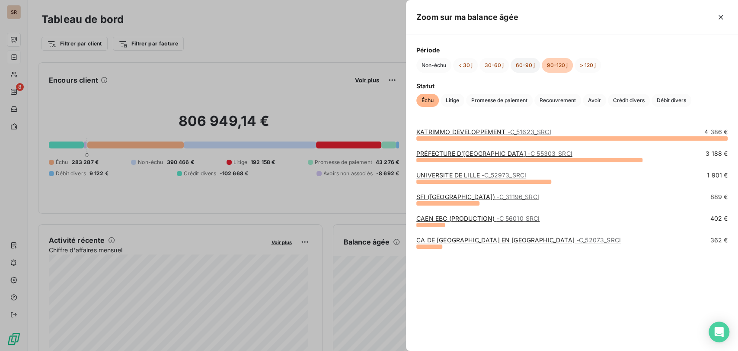
click at [529, 65] on button "60-90 j" at bounding box center [525, 65] width 29 height 15
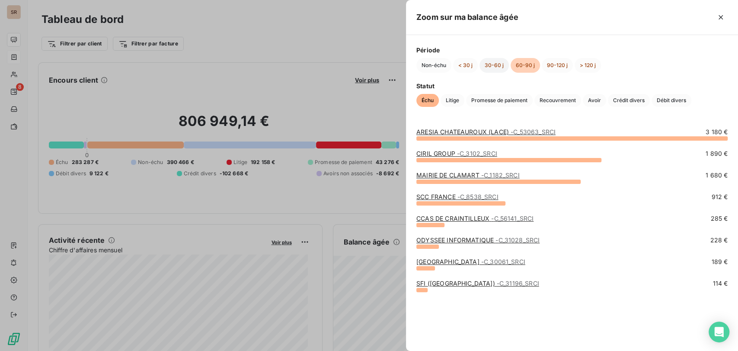
click at [495, 67] on button "30-60 j" at bounding box center [494, 65] width 29 height 15
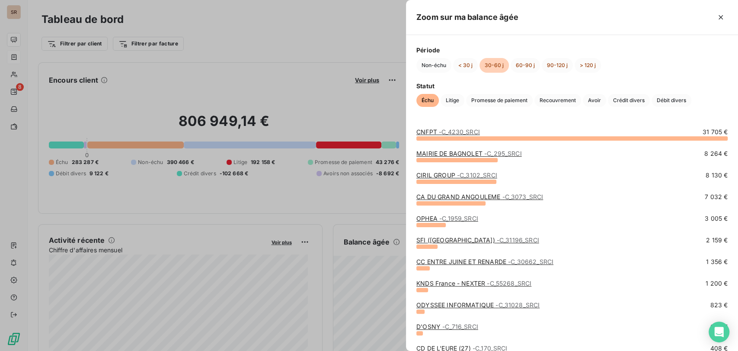
click at [16, 11] on div at bounding box center [369, 175] width 738 height 351
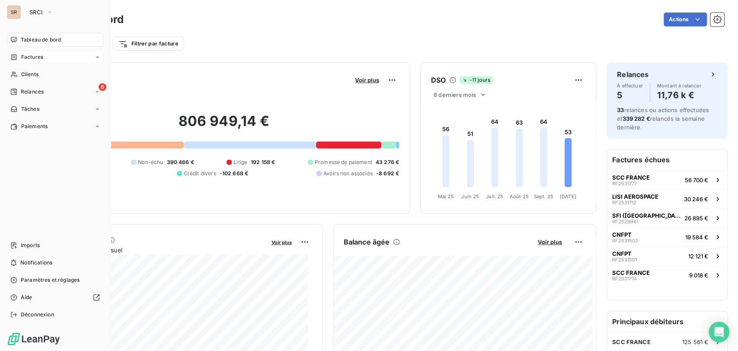
click at [21, 13] on div "SR SRCI" at bounding box center [55, 12] width 96 height 14
click at [44, 13] on button "SRCI" at bounding box center [41, 12] width 34 height 14
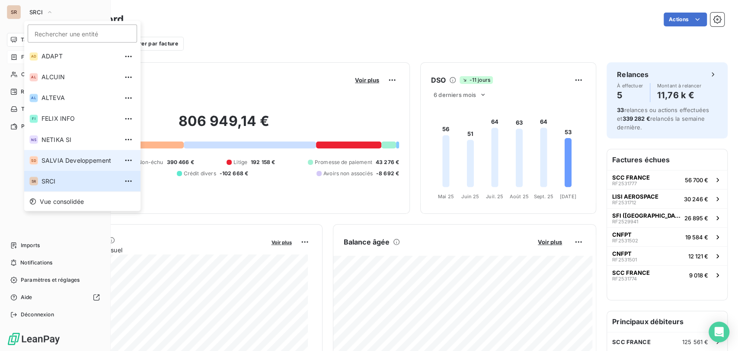
click at [49, 154] on li "SD SALVIA Developpement" at bounding box center [82, 160] width 116 height 21
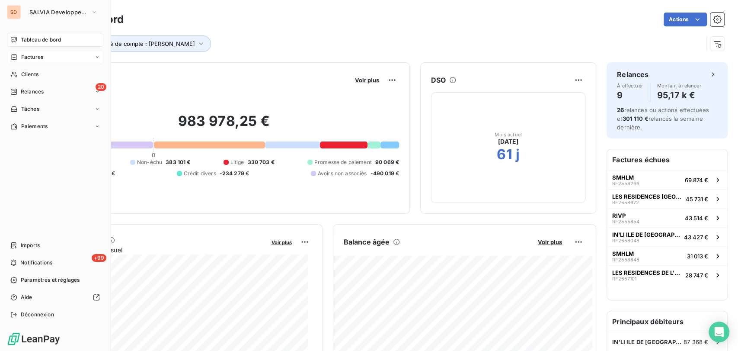
click at [21, 61] on div "Factures" at bounding box center [55, 57] width 96 height 14
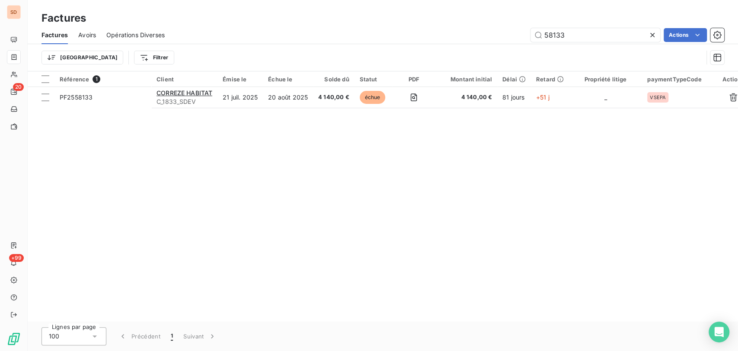
click at [652, 35] on icon at bounding box center [652, 35] width 9 height 9
click at [116, 58] on html "SD 20 +99 Factures Factures Avoirs Opérations Diverses Actions Trier Filtrer Ré…" at bounding box center [369, 175] width 738 height 351
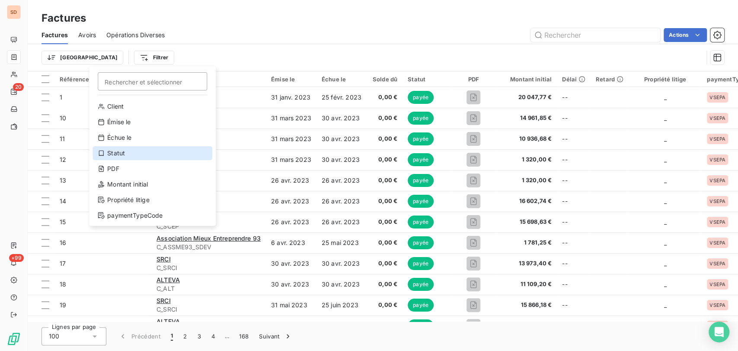
click at [117, 153] on div "Statut" at bounding box center [153, 153] width 120 height 14
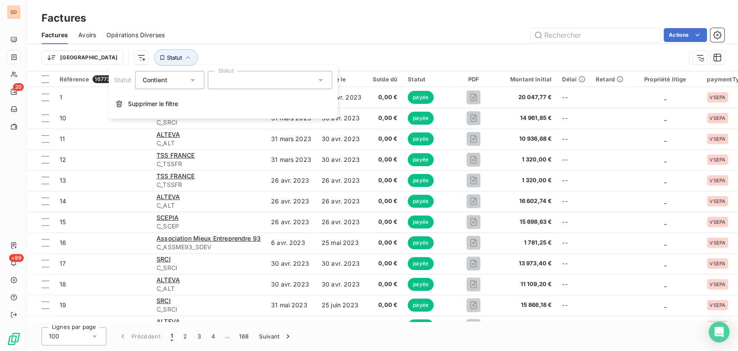
click at [318, 81] on icon at bounding box center [320, 80] width 9 height 9
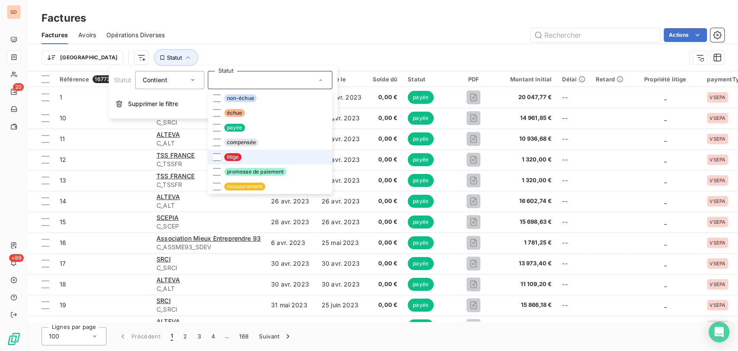
click at [221, 157] on li "litige" at bounding box center [270, 157] width 125 height 15
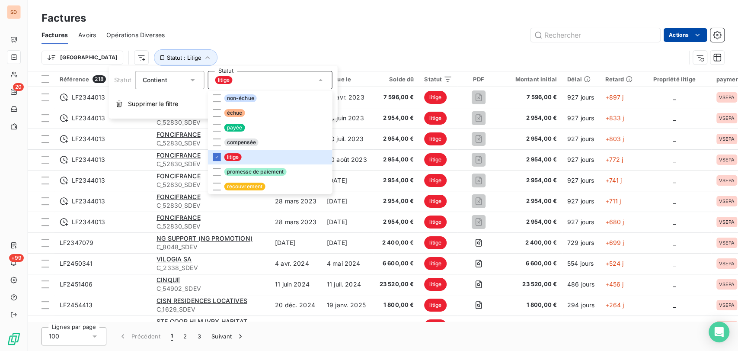
click at [683, 38] on html "SD 20 +99 Factures Factures Avoirs Opérations Diverses Actions Trier Statut : L…" at bounding box center [369, 175] width 738 height 351
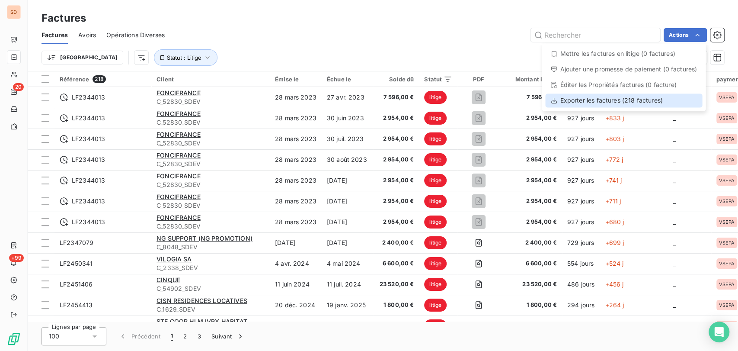
click at [580, 103] on div "Exporter les factures (218 factures)" at bounding box center [623, 100] width 157 height 14
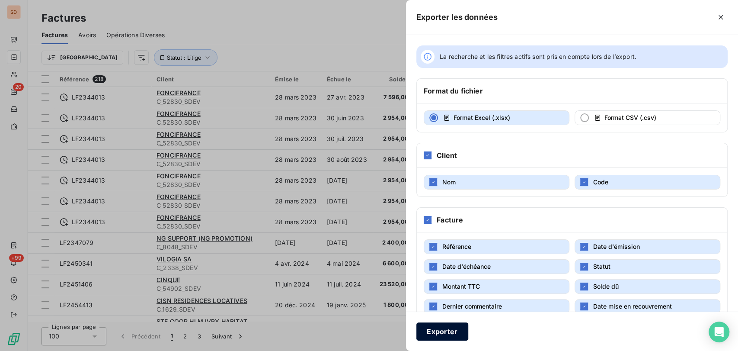
click at [450, 332] on button "Exporter" at bounding box center [442, 331] width 52 height 18
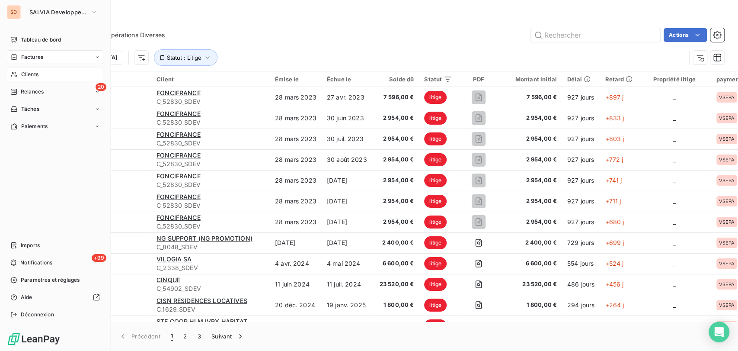
click at [18, 75] on div "Clients" at bounding box center [55, 74] width 96 height 14
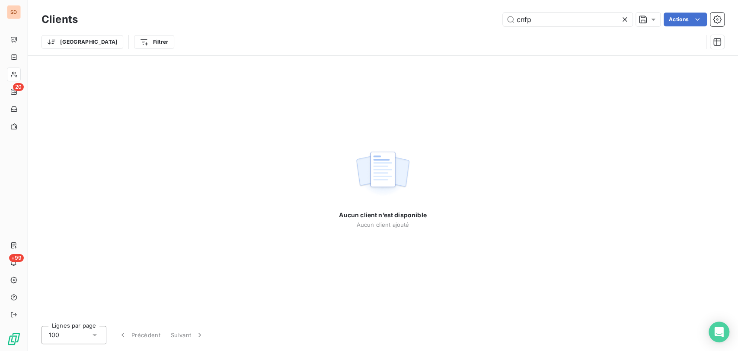
drag, startPoint x: 541, startPoint y: 22, endPoint x: 485, endPoint y: 18, distance: 56.0
click at [485, 18] on div "cnfp Actions" at bounding box center [406, 20] width 636 height 14
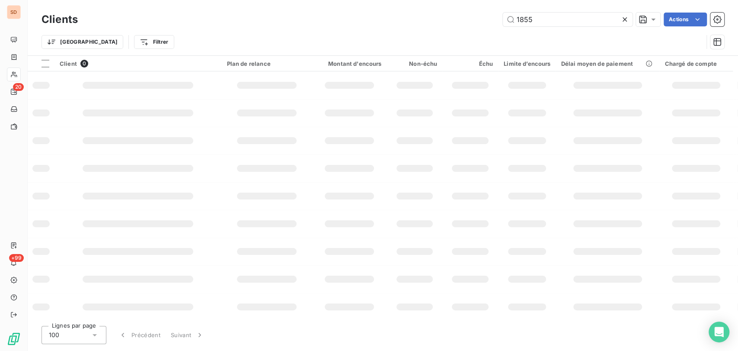
type input "1855"
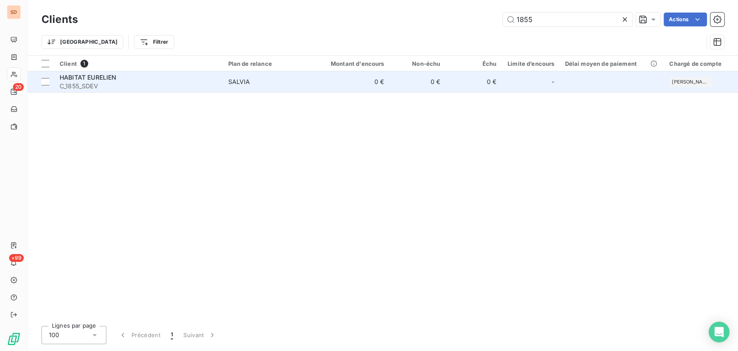
click at [61, 80] on span "HABITAT EURELIEN" at bounding box center [88, 77] width 57 height 7
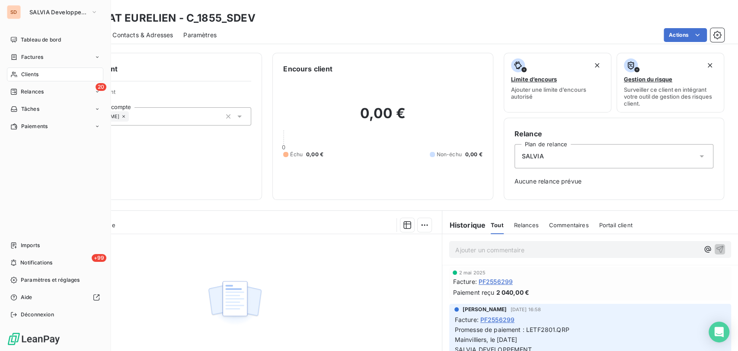
drag, startPoint x: 28, startPoint y: 74, endPoint x: 35, endPoint y: 76, distance: 8.2
click at [33, 75] on span "Clients" at bounding box center [29, 74] width 17 height 8
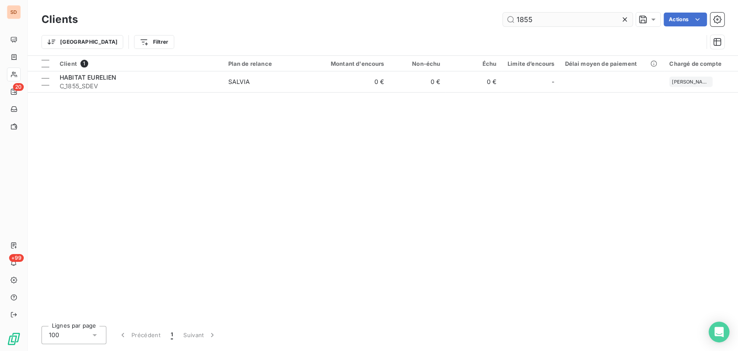
drag, startPoint x: 546, startPoint y: 25, endPoint x: 505, endPoint y: 24, distance: 41.1
click at [505, 24] on input "1855" at bounding box center [568, 20] width 130 height 14
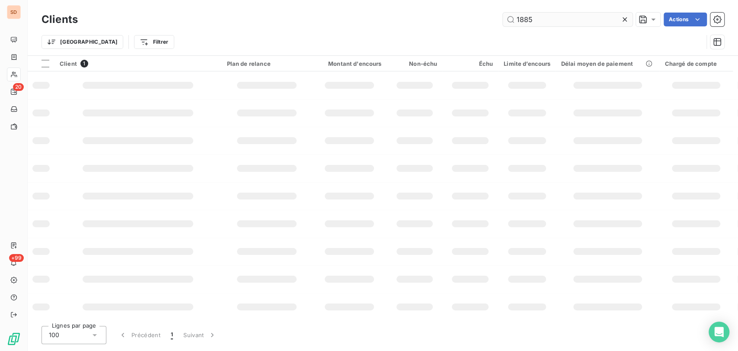
type input "1885"
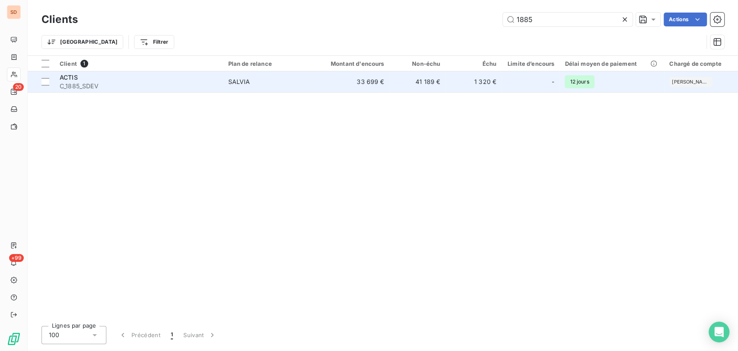
click at [65, 72] on td "ACTIS C_1885_SDEV" at bounding box center [138, 81] width 168 height 21
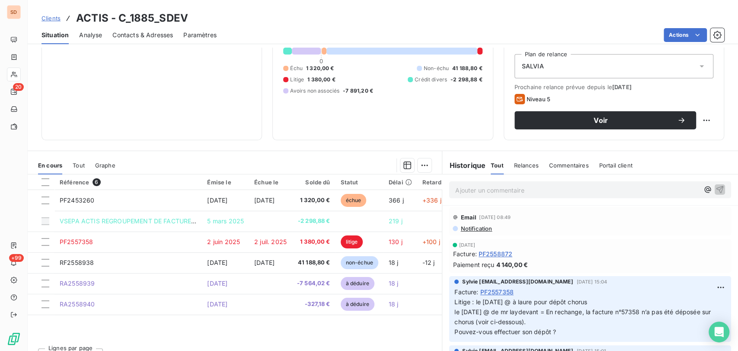
scroll to position [96, 0]
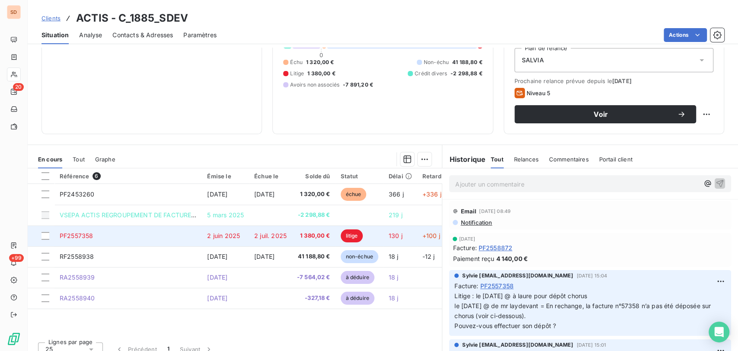
click at [88, 237] on span "PF2557358" at bounding box center [76, 235] width 33 height 7
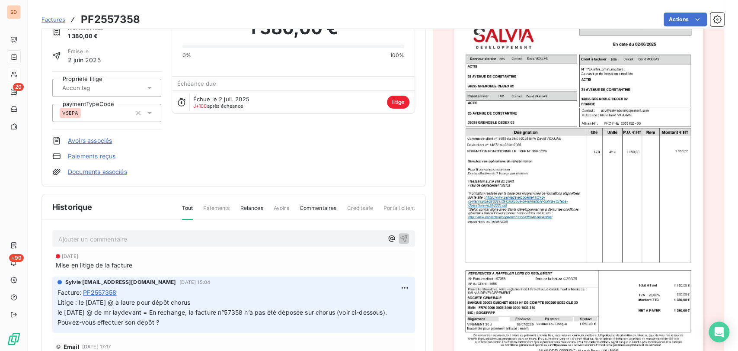
scroll to position [49, 0]
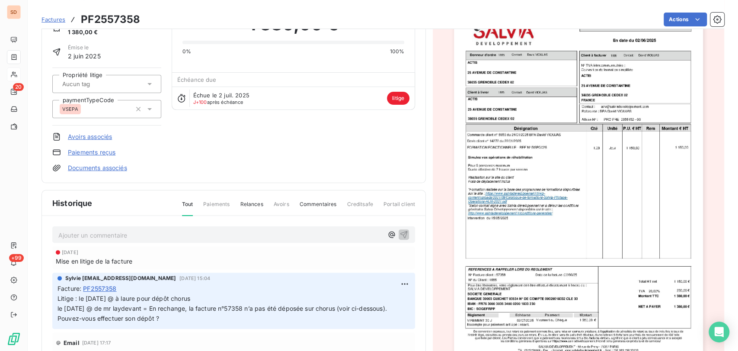
click at [149, 83] on icon at bounding box center [149, 84] width 4 height 2
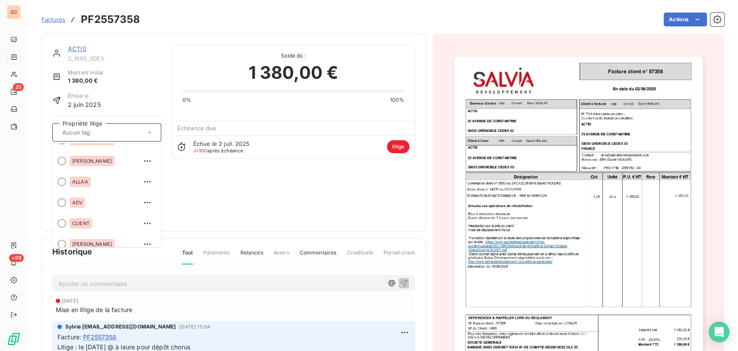
scroll to position [144, 0]
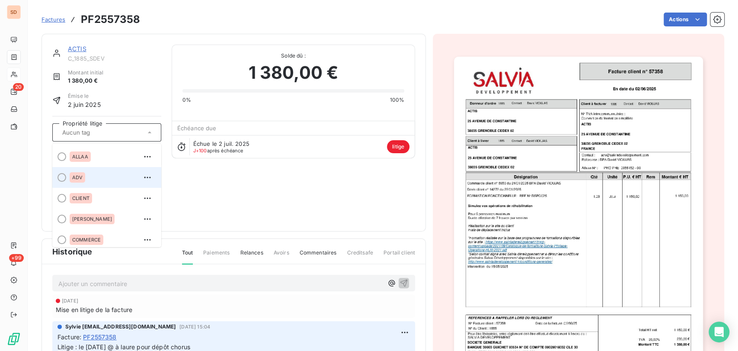
click at [63, 175] on div at bounding box center [62, 177] width 9 height 9
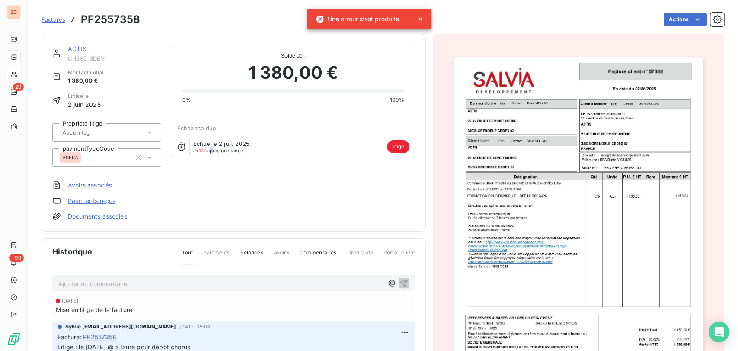
click at [209, 189] on div "ACTIS C_1885_SDEV Montant initial 1 380,00 € Émise le [DATE] Propriété litige p…" at bounding box center [233, 133] width 363 height 176
click at [151, 131] on icon at bounding box center [149, 132] width 9 height 9
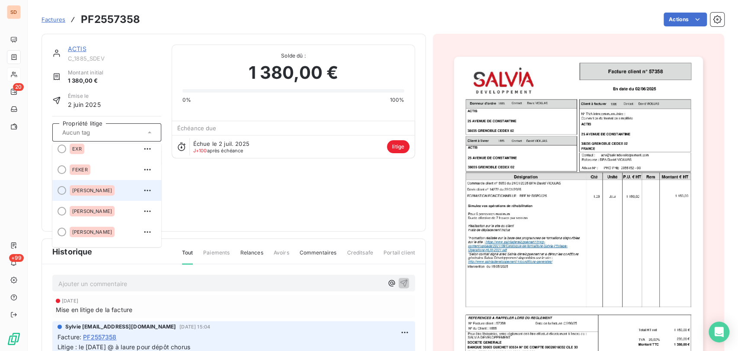
scroll to position [0, 0]
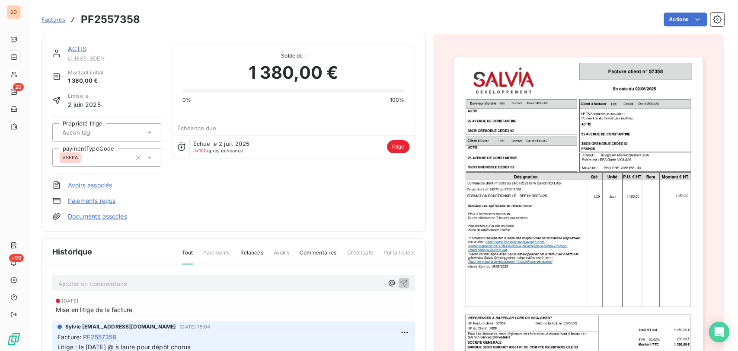
click at [204, 191] on div "ACTIS C_1885_SDEV Montant initial 1 380,00 € Émise le [DATE] Propriété litige p…" at bounding box center [233, 133] width 363 height 176
click at [149, 132] on icon at bounding box center [149, 132] width 4 height 2
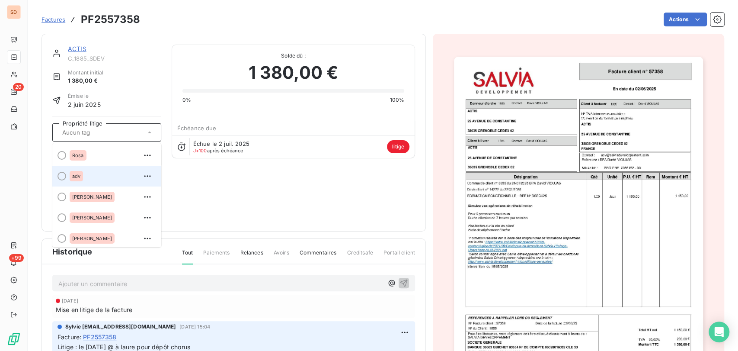
click at [62, 173] on div at bounding box center [62, 176] width 9 height 9
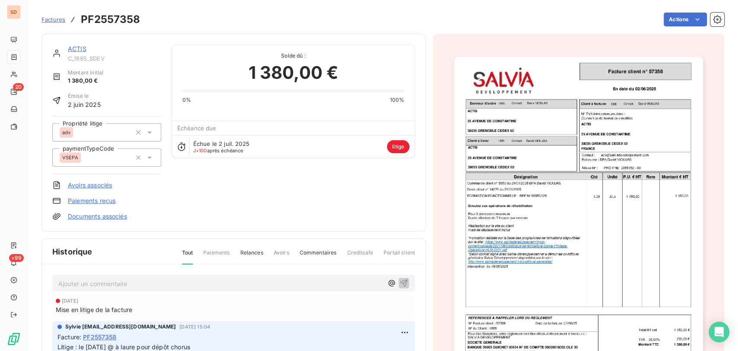
click at [70, 49] on link "ACTIS" at bounding box center [77, 48] width 19 height 7
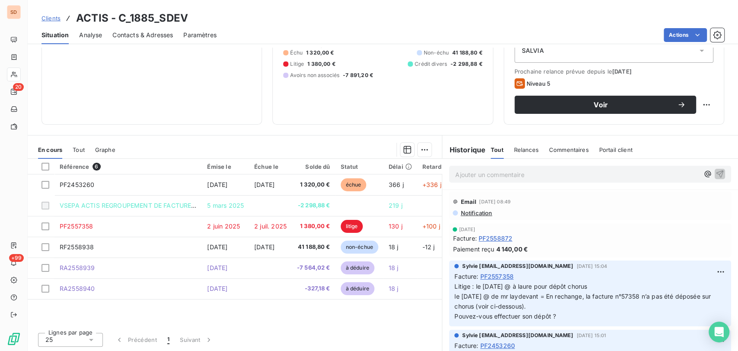
scroll to position [106, 0]
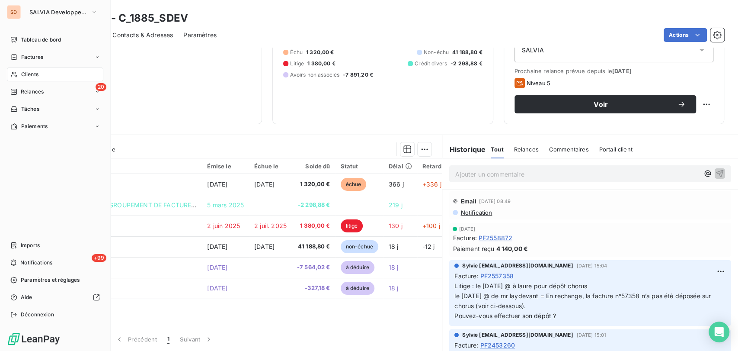
drag, startPoint x: 23, startPoint y: 74, endPoint x: 48, endPoint y: 77, distance: 25.6
click at [24, 74] on span "Clients" at bounding box center [29, 74] width 17 height 8
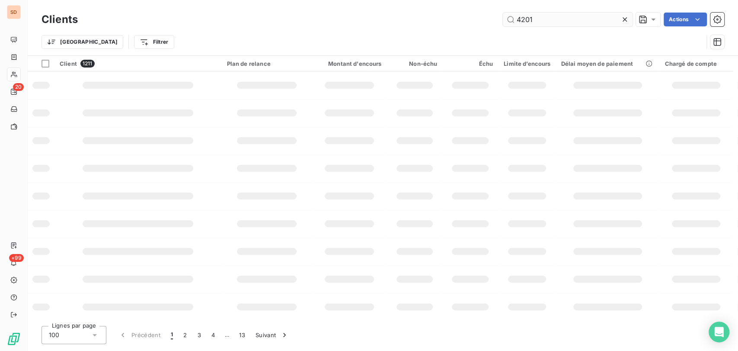
type input "4201"
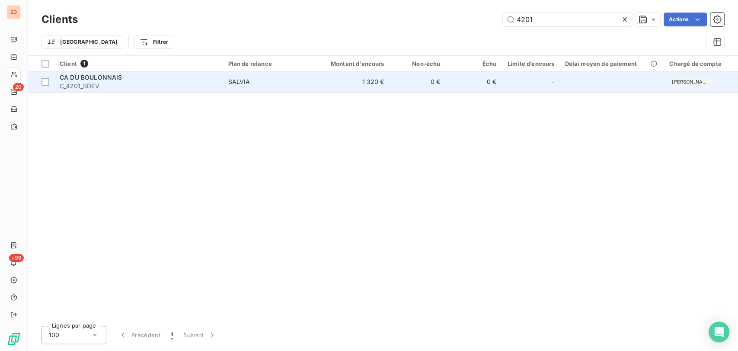
click at [73, 78] on span "CA DU BOULONNAIS" at bounding box center [91, 77] width 62 height 7
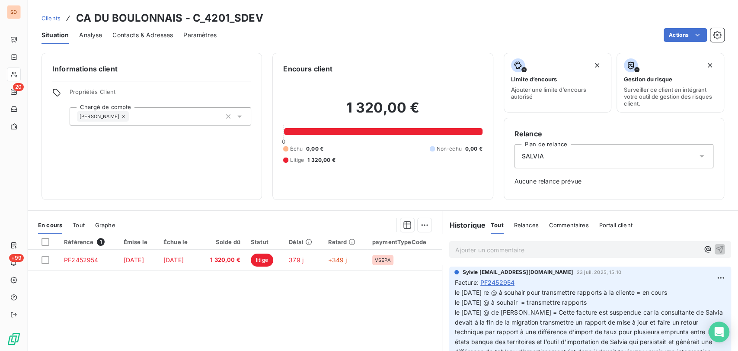
click at [56, 33] on span "Situation" at bounding box center [55, 35] width 27 height 9
click at [56, 32] on span "Situation" at bounding box center [55, 35] width 27 height 9
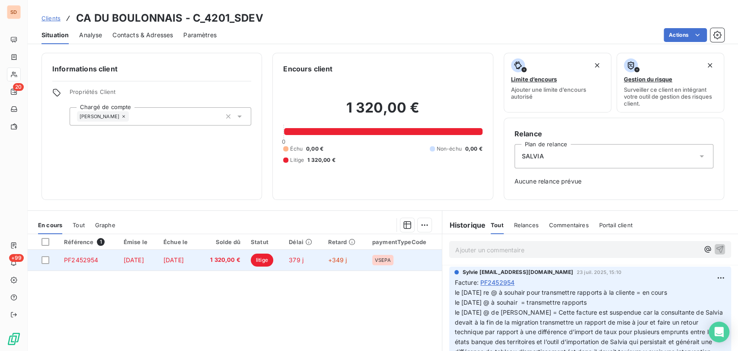
click at [74, 260] on span "PF2452954" at bounding box center [81, 259] width 34 height 7
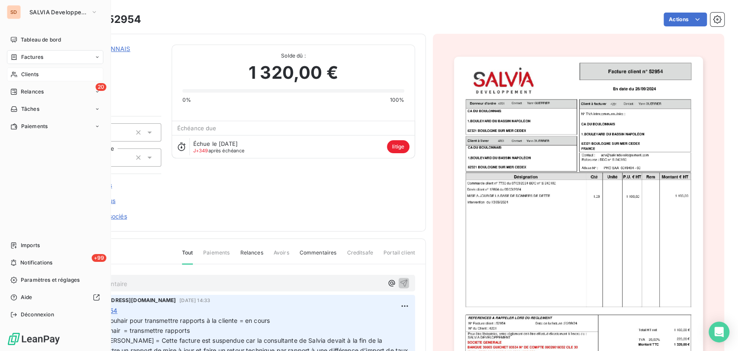
drag, startPoint x: 21, startPoint y: 74, endPoint x: 43, endPoint y: 74, distance: 21.6
click at [21, 74] on span "Clients" at bounding box center [29, 74] width 17 height 8
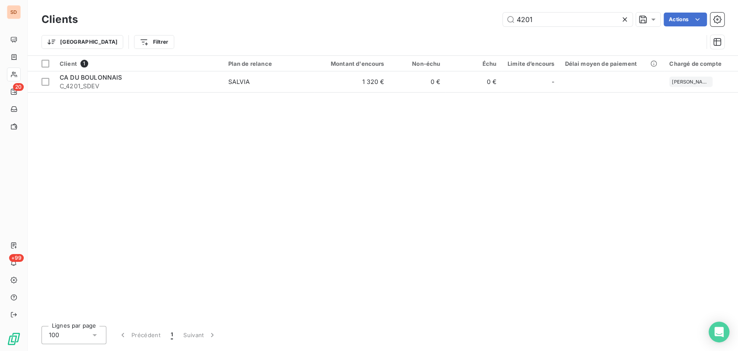
drag, startPoint x: 542, startPoint y: 20, endPoint x: 466, endPoint y: 22, distance: 76.6
click at [466, 22] on div "4201 Actions" at bounding box center [406, 20] width 636 height 14
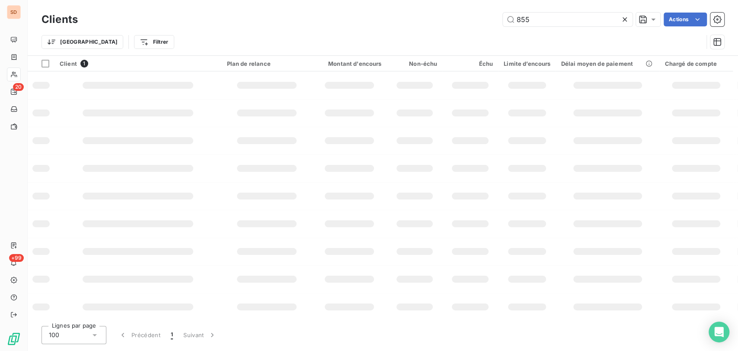
type input "855"
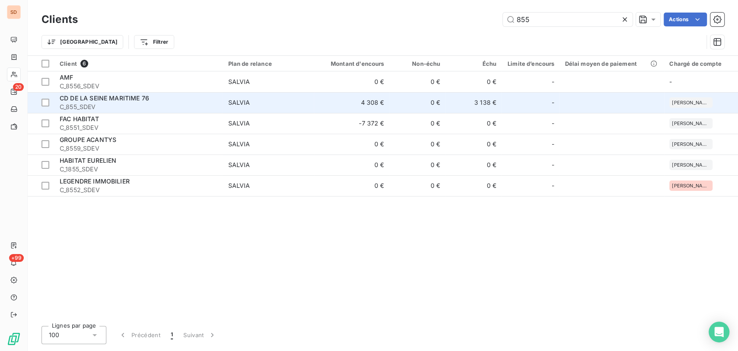
click at [70, 99] on span "CD DE LA SEINE MARITIME 76" at bounding box center [105, 97] width 90 height 7
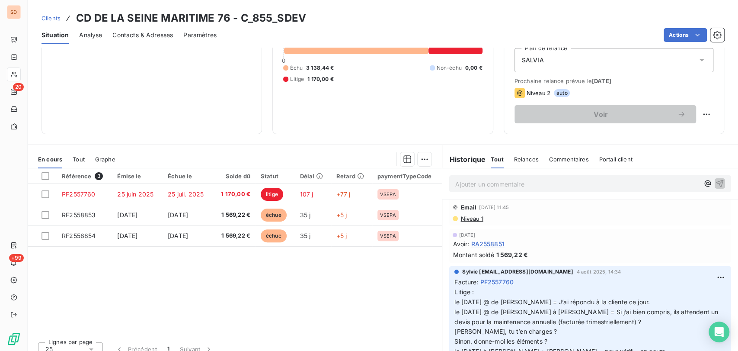
scroll to position [2, 0]
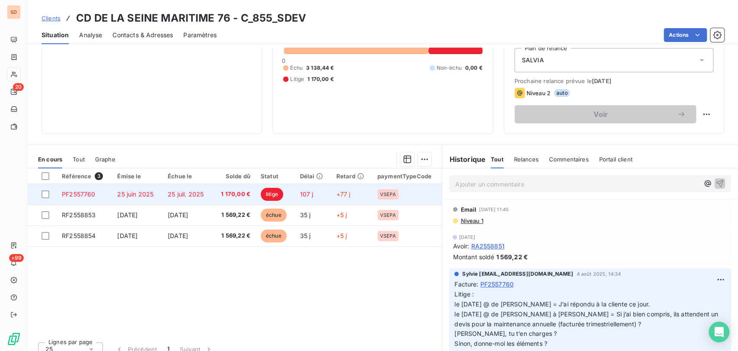
click at [83, 191] on span "PF2557760" at bounding box center [78, 193] width 33 height 7
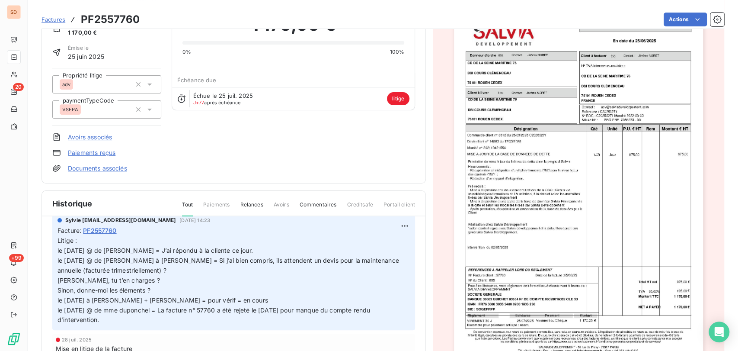
scroll to position [48, 0]
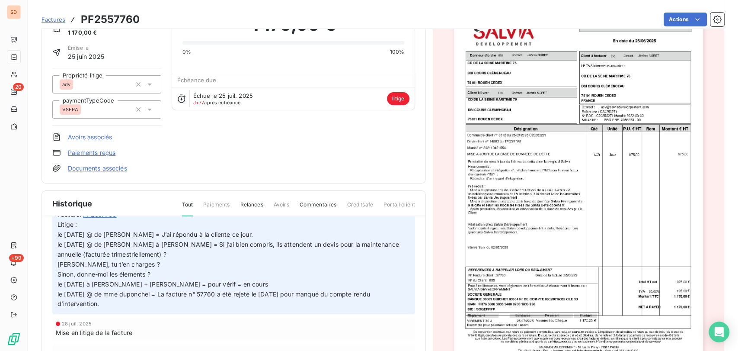
click at [150, 275] on span "Sinon, donne-moi les éléments ? le 28/07/25 à alex + patricia giraudeau = pour …" at bounding box center [215, 288] width 314 height 37
click at [87, 169] on link "Documents associés" at bounding box center [97, 168] width 59 height 9
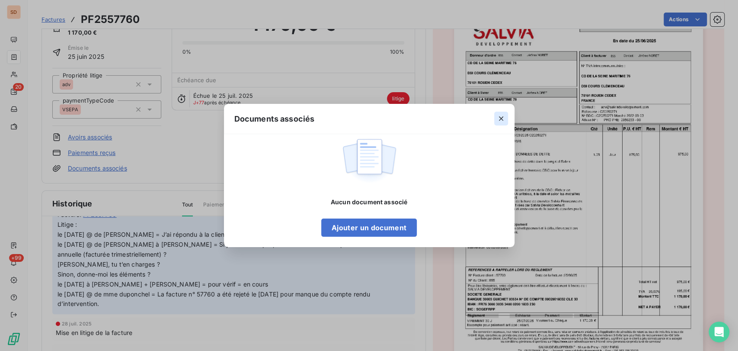
click at [502, 121] on icon "button" at bounding box center [501, 118] width 9 height 9
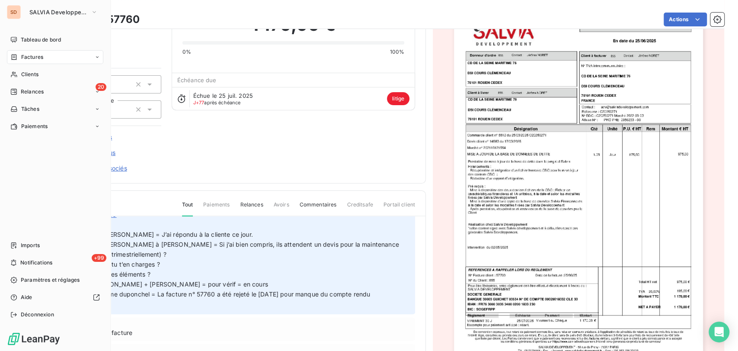
click at [24, 73] on span "Clients" at bounding box center [29, 74] width 17 height 8
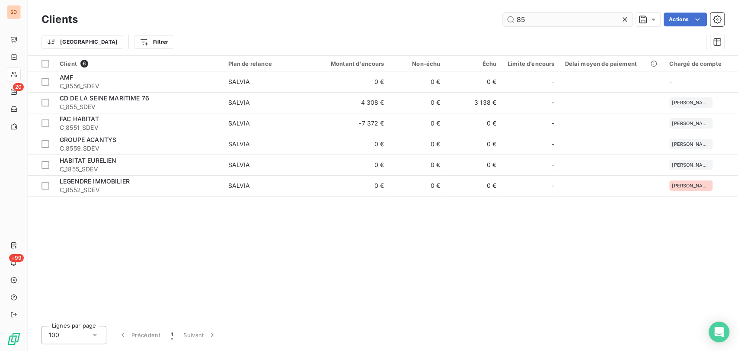
type input "8"
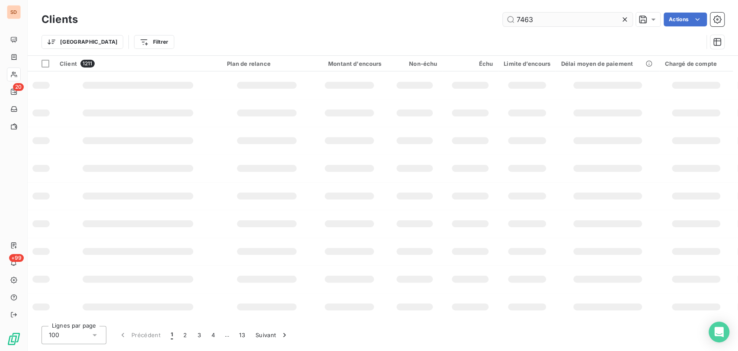
type input "7463"
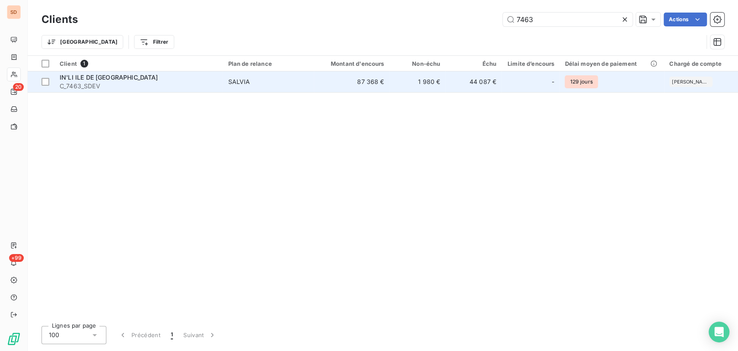
click at [95, 80] on div "IN'LI ILE DE [GEOGRAPHIC_DATA]" at bounding box center [139, 77] width 158 height 9
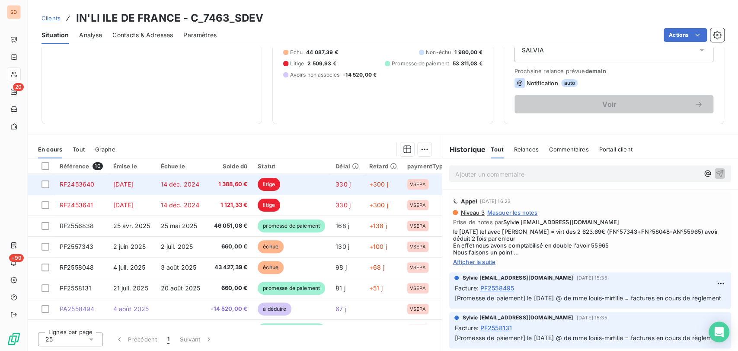
scroll to position [58, 0]
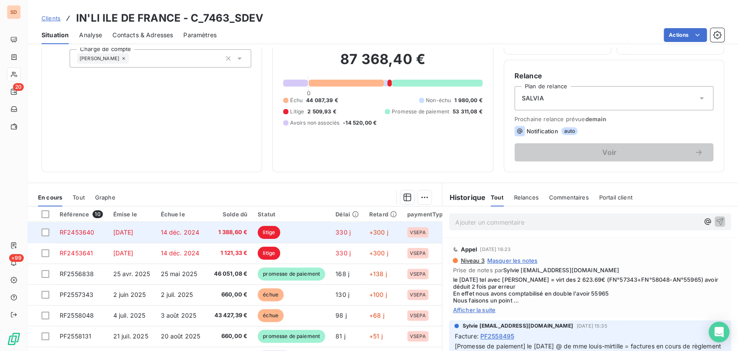
click at [84, 230] on span "RF2453640" at bounding box center [77, 231] width 35 height 7
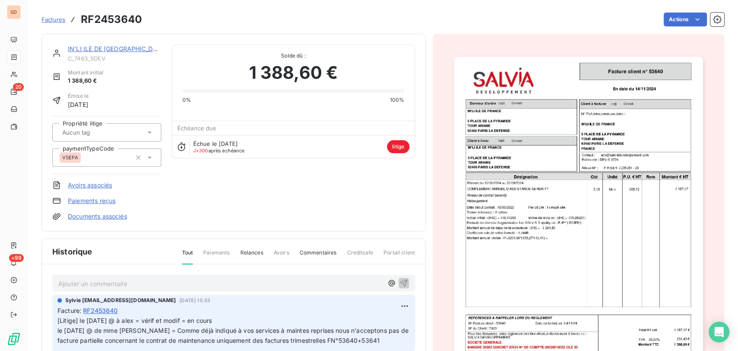
click at [107, 51] on link "IN'LI ILE DE [GEOGRAPHIC_DATA]" at bounding box center [117, 48] width 99 height 7
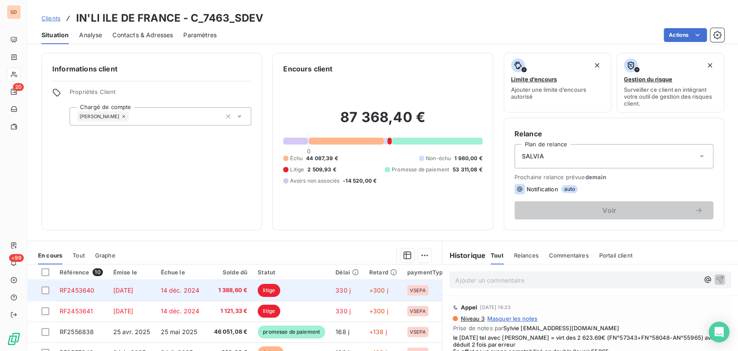
click at [85, 289] on span "RF2453640" at bounding box center [77, 289] width 35 height 7
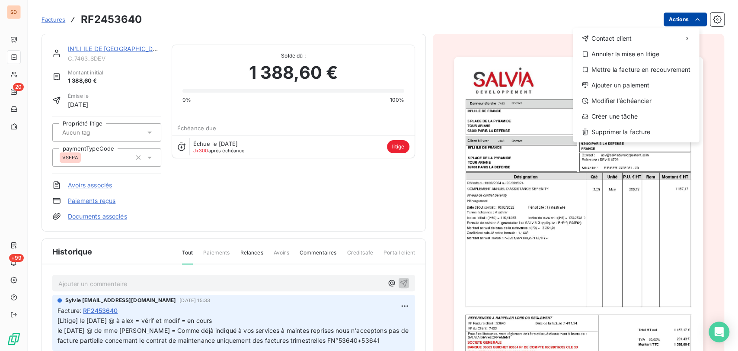
click at [660, 19] on html "SD 20 +99 Factures RF2453640 Actions Contact client Annuler la mise en litige M…" at bounding box center [369, 175] width 738 height 351
click at [625, 53] on div "Annuler la mise en litige" at bounding box center [636, 54] width 119 height 14
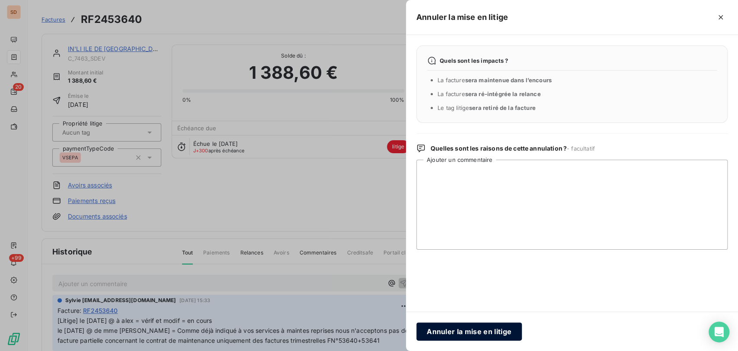
click at [486, 334] on button "Annuler la mise en litige" at bounding box center [469, 331] width 106 height 18
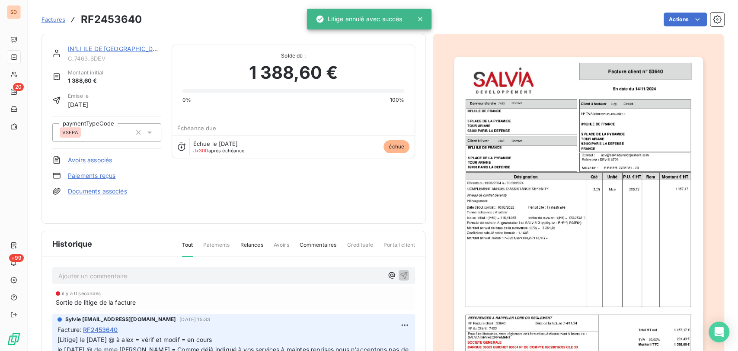
click at [98, 48] on link "IN'LI ILE DE [GEOGRAPHIC_DATA]" at bounding box center [117, 48] width 99 height 7
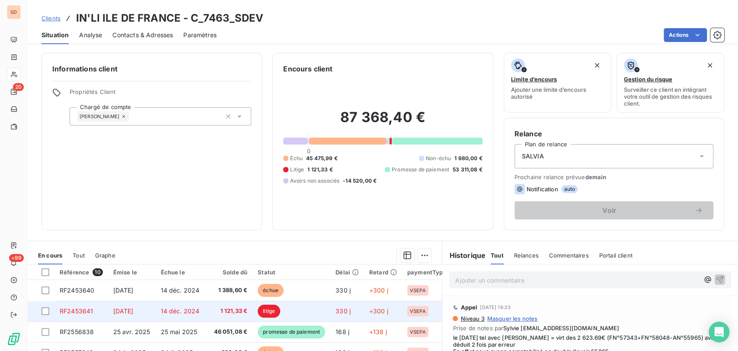
click at [93, 311] on td "RF2453641" at bounding box center [81, 311] width 54 height 21
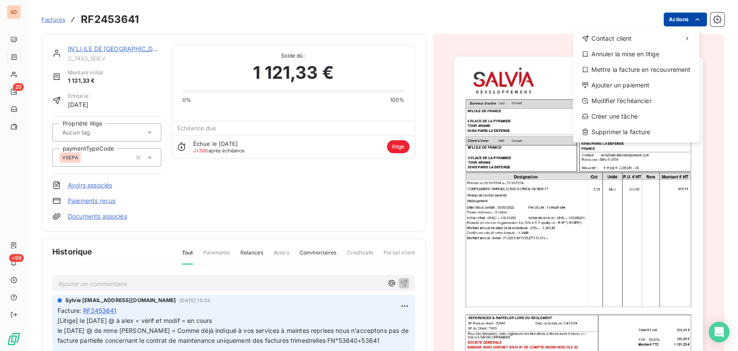
click at [678, 17] on html "SD 20 +99 Factures RF2453641 Actions Contact client Annuler la mise en litige M…" at bounding box center [369, 175] width 738 height 351
click at [608, 53] on div "Annuler la mise en litige" at bounding box center [636, 54] width 119 height 14
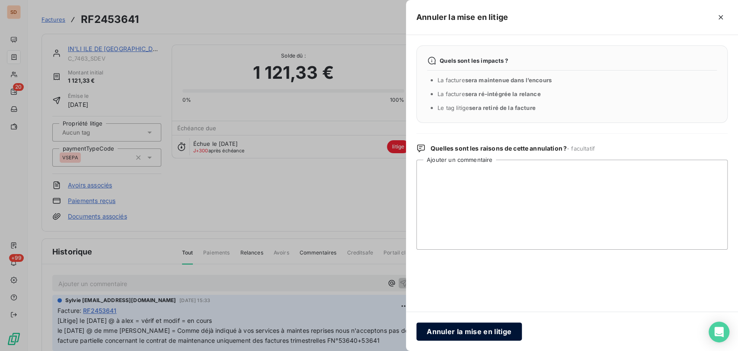
click at [486, 327] on button "Annuler la mise en litige" at bounding box center [469, 331] width 106 height 18
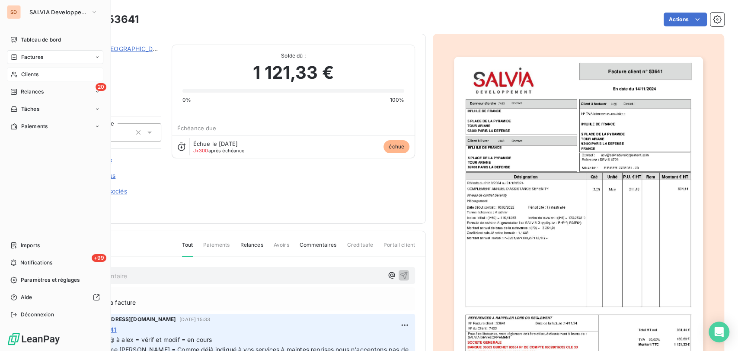
click at [30, 72] on span "Clients" at bounding box center [29, 74] width 17 height 8
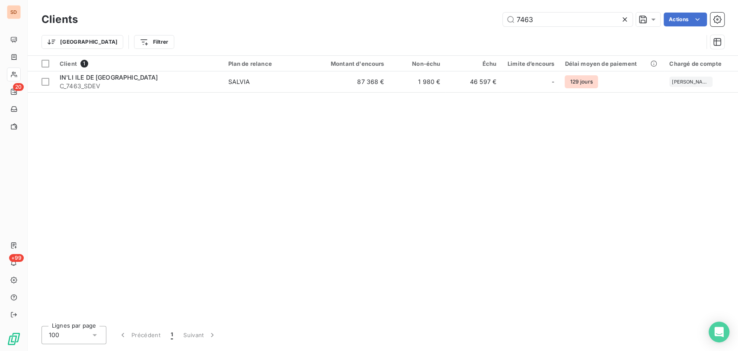
drag, startPoint x: 539, startPoint y: 14, endPoint x: 484, endPoint y: 20, distance: 55.6
click at [488, 19] on div "7463 Actions" at bounding box center [406, 20] width 636 height 14
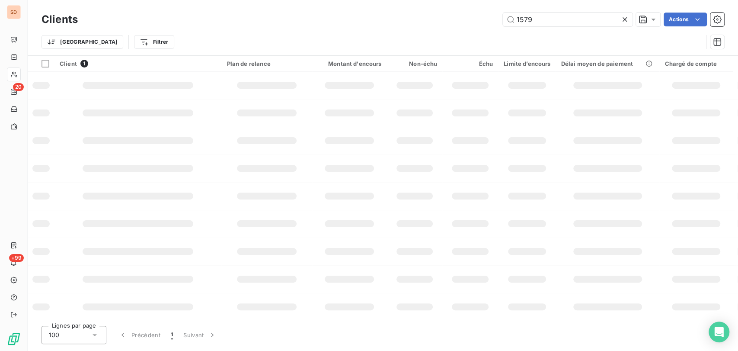
type input "1579"
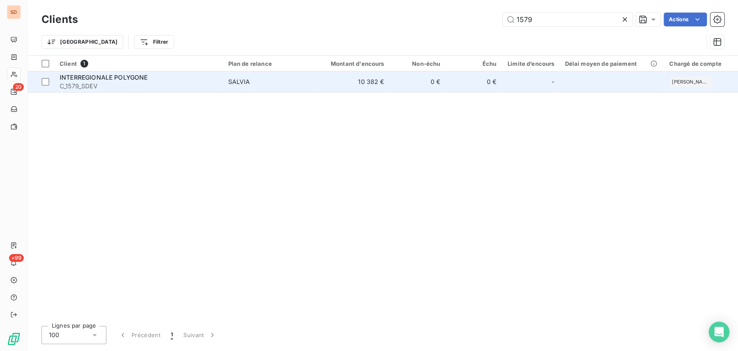
click at [82, 80] on span "INTERREGIONALE POLYGONE" at bounding box center [104, 77] width 88 height 7
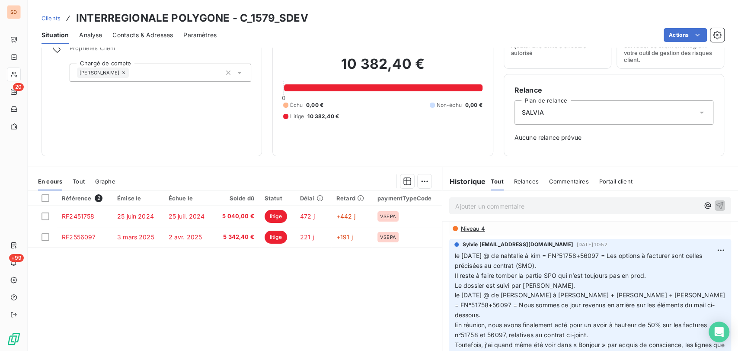
scroll to position [76, 0]
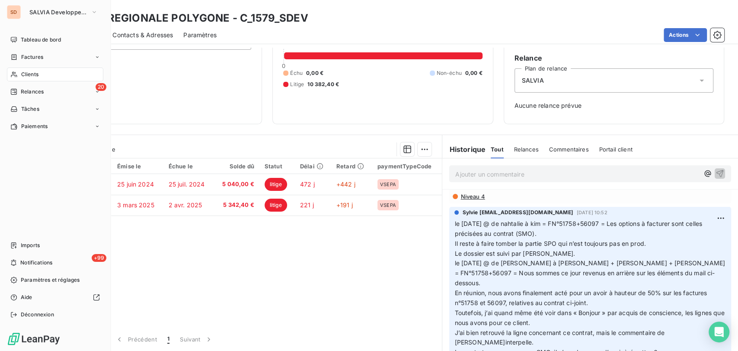
click at [29, 71] on span "Clients" at bounding box center [29, 74] width 17 height 8
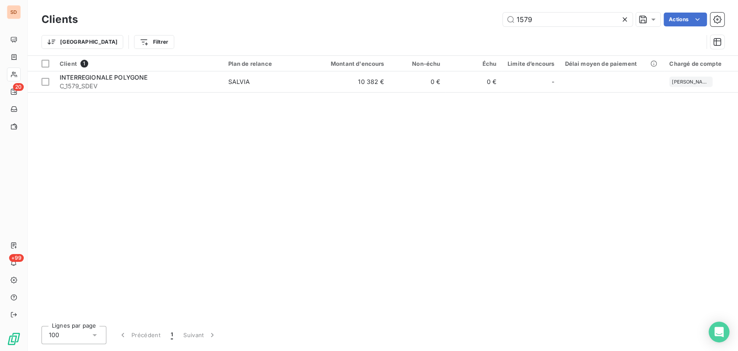
drag, startPoint x: 538, startPoint y: 15, endPoint x: 499, endPoint y: 23, distance: 39.8
click at [499, 23] on div "1579 Actions" at bounding box center [406, 20] width 636 height 14
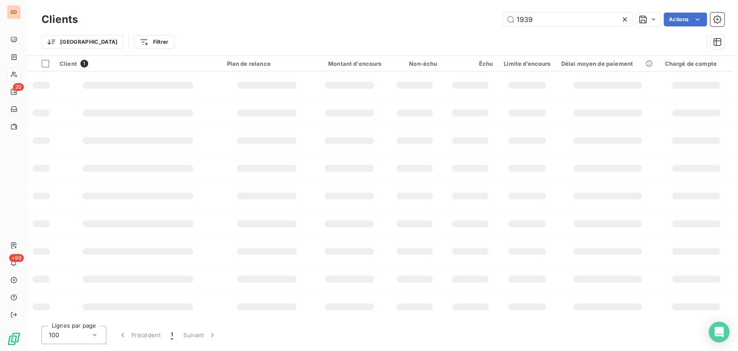
type input "1939"
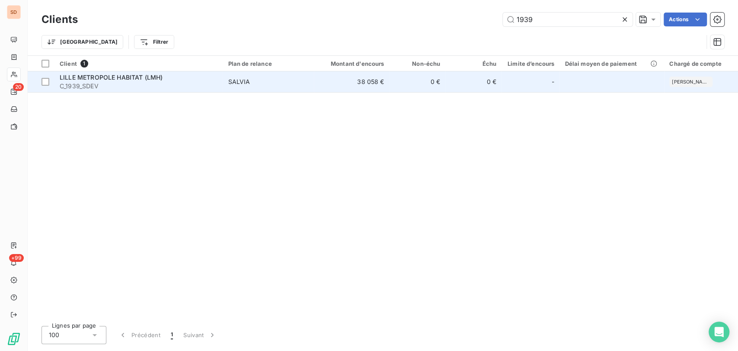
click at [77, 80] on span "LILLE METROPOLE HABITAT (LMH)" at bounding box center [111, 77] width 103 height 7
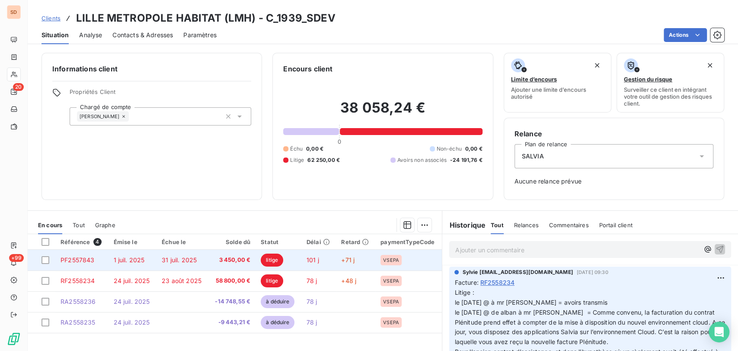
click at [75, 259] on span "PF2557843" at bounding box center [78, 259] width 34 height 7
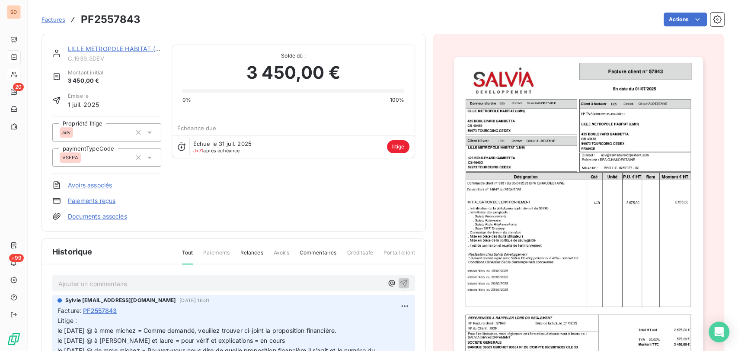
click at [98, 50] on link "LILLE METROPOLE HABITAT (LMH)" at bounding box center [119, 48] width 103 height 7
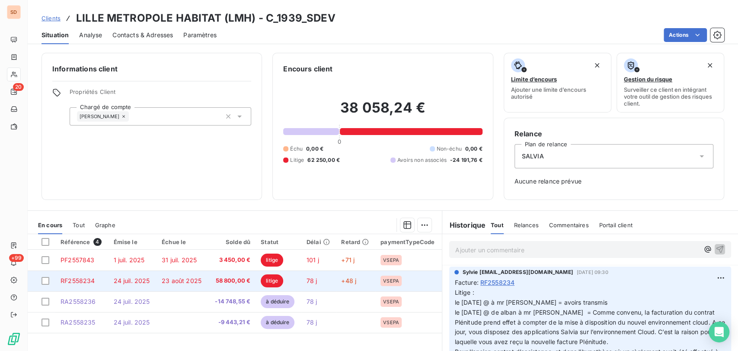
click at [86, 281] on span "RF2558234" at bounding box center [78, 280] width 34 height 7
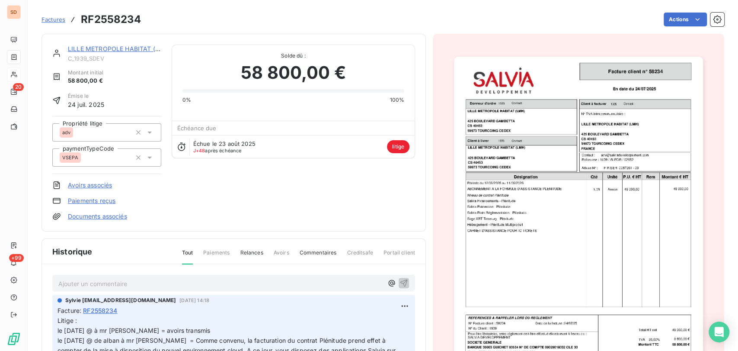
click at [86, 51] on link "LILLE METROPOLE HABITAT (LMH)" at bounding box center [119, 48] width 103 height 7
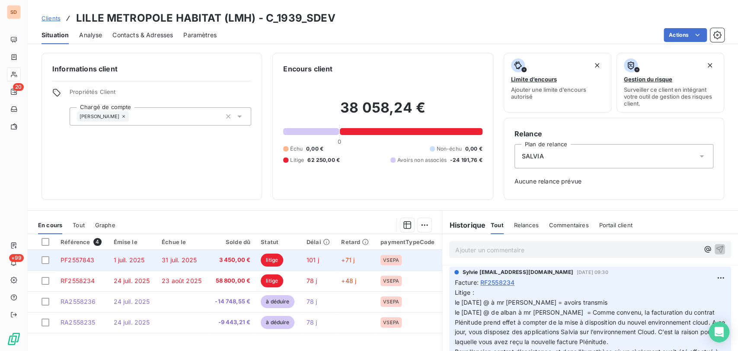
click at [77, 262] on span "PF2557843" at bounding box center [78, 259] width 34 height 7
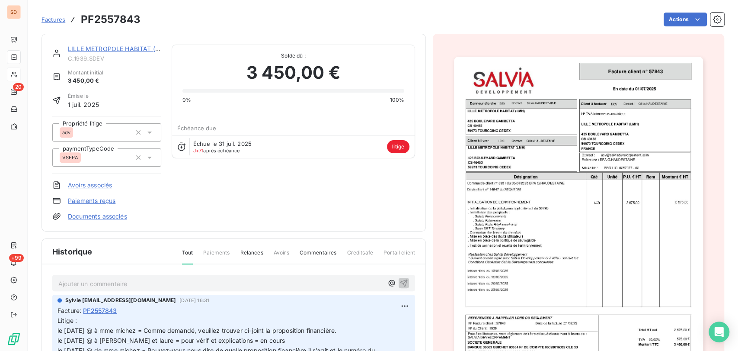
click at [83, 50] on link "LILLE METROPOLE HABITAT (LMH)" at bounding box center [119, 48] width 103 height 7
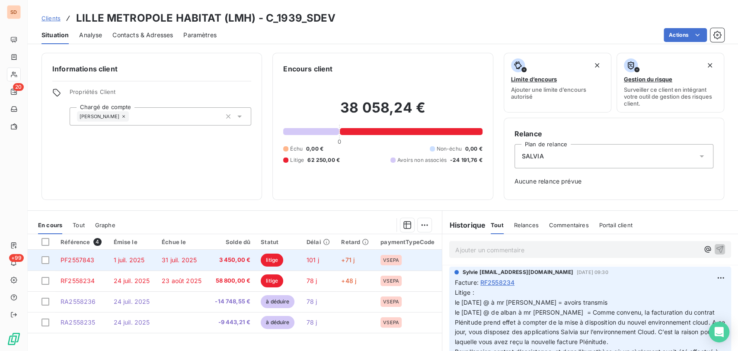
click at [78, 260] on span "PF2557843" at bounding box center [78, 259] width 34 height 7
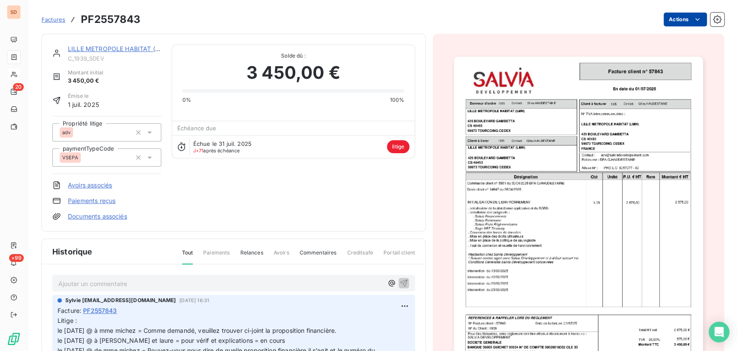
click at [665, 19] on html "SD 20 +99 Factures PF2557843 Actions LILLE METROPOLE HABITAT (LMH) C_1939_SDEV …" at bounding box center [369, 175] width 738 height 351
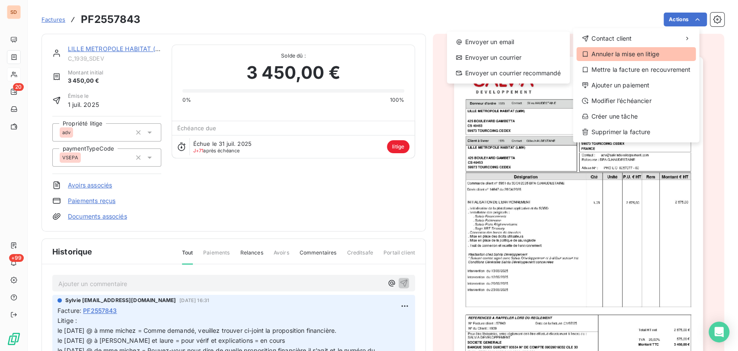
click at [611, 49] on div "Annuler la mise en litige" at bounding box center [636, 54] width 119 height 14
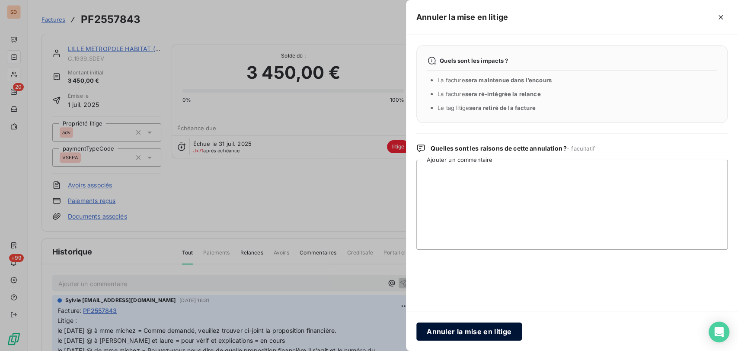
click at [488, 326] on button "Annuler la mise en litige" at bounding box center [469, 331] width 106 height 18
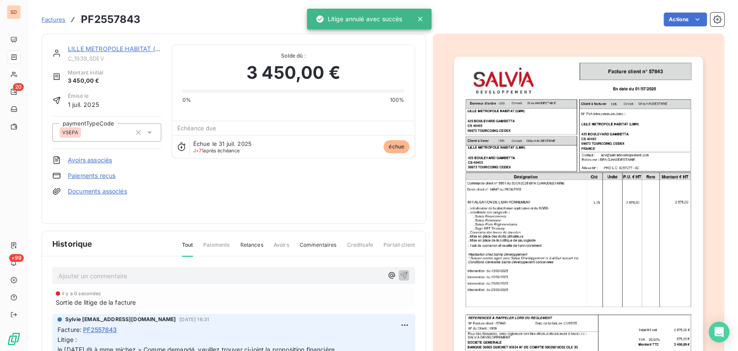
click at [132, 50] on link "LILLE METROPOLE HABITAT (LMH)" at bounding box center [119, 48] width 103 height 7
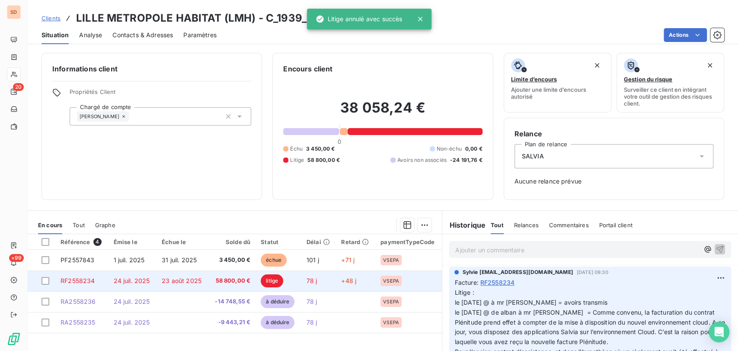
click at [90, 278] on span "RF2558234" at bounding box center [78, 280] width 34 height 7
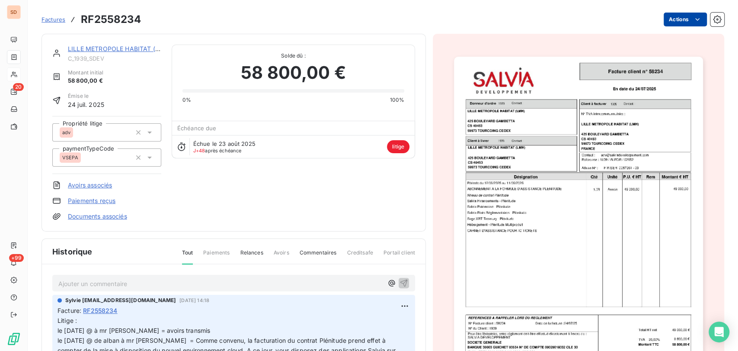
click at [664, 23] on html "SD 20 +99 Factures RF2558234 Actions LILLE METROPOLE HABITAT (LMH) C_1939_SDEV …" at bounding box center [369, 175] width 738 height 351
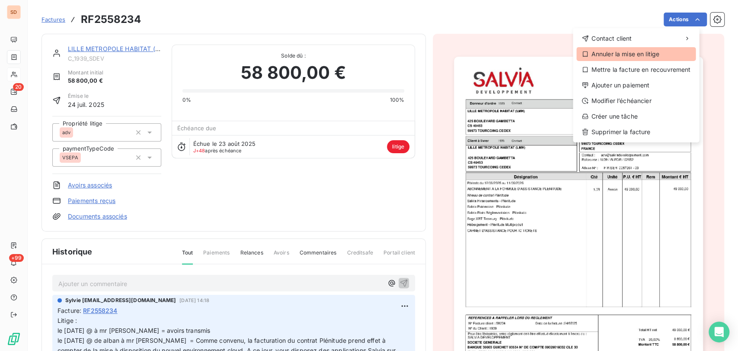
click at [627, 51] on div "Annuler la mise en litige" at bounding box center [636, 54] width 119 height 14
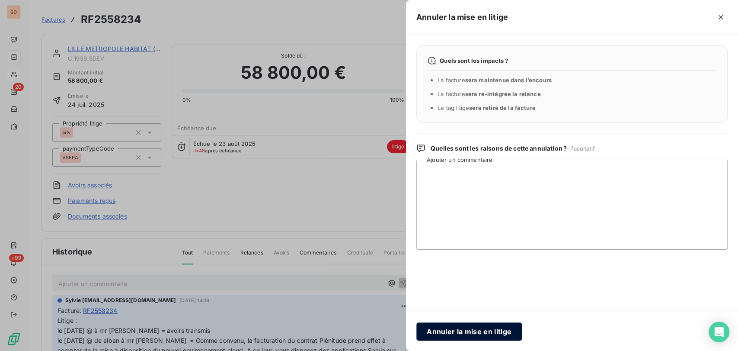
click at [479, 328] on button "Annuler la mise en litige" at bounding box center [469, 331] width 106 height 18
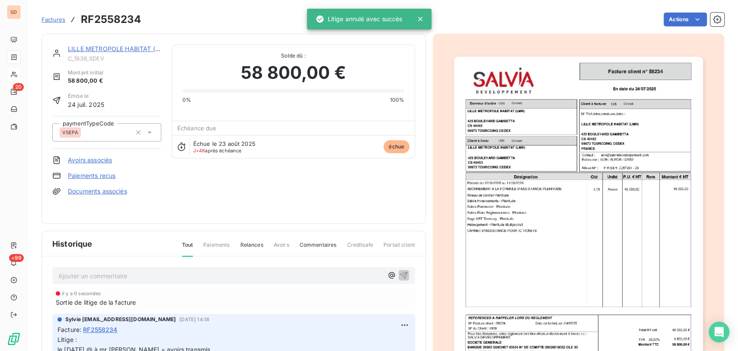
click at [109, 48] on link "LILLE METROPOLE HABITAT (LMH)" at bounding box center [119, 48] width 103 height 7
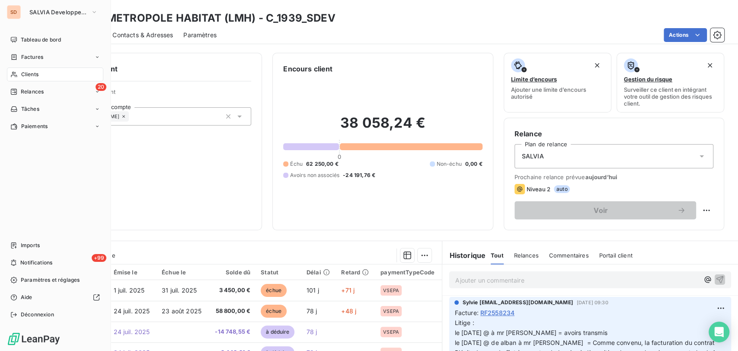
click at [38, 73] on span "Clients" at bounding box center [29, 74] width 17 height 8
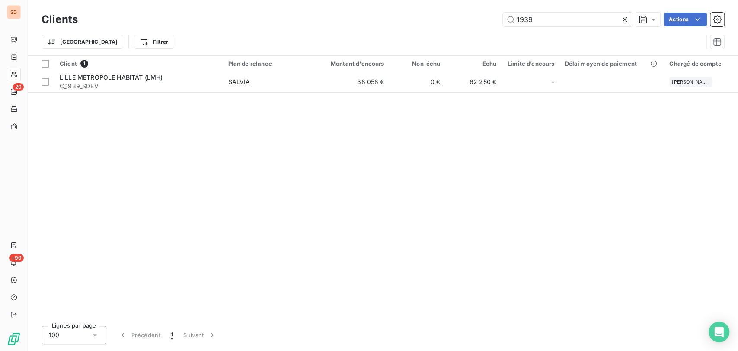
drag, startPoint x: 548, startPoint y: 20, endPoint x: 473, endPoint y: 15, distance: 74.6
click at [474, 15] on div "1939 Actions" at bounding box center [406, 20] width 636 height 14
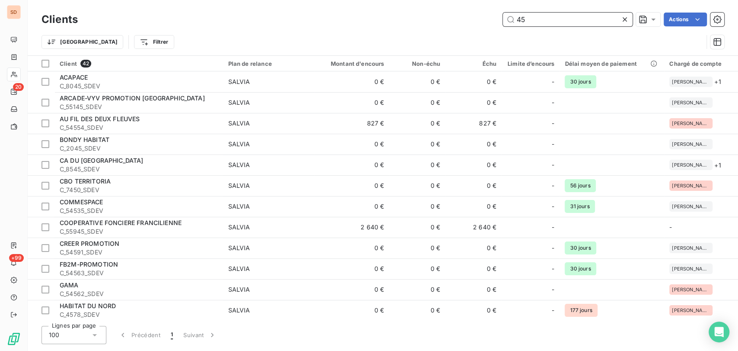
drag, startPoint x: 538, startPoint y: 21, endPoint x: 491, endPoint y: 22, distance: 46.7
click at [492, 20] on div "45 Actions" at bounding box center [406, 20] width 636 height 14
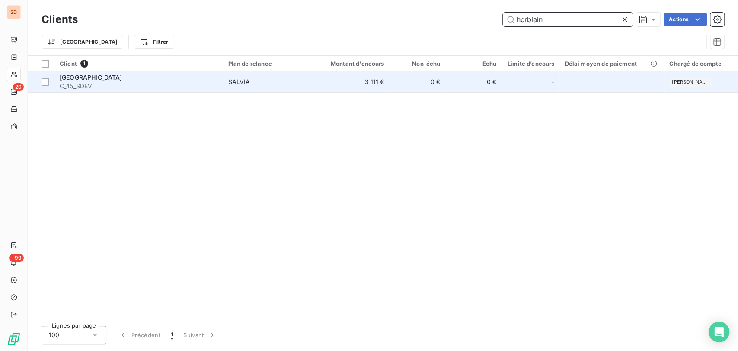
type input "herblain"
click at [102, 77] on span "MAIRIE DE SAINT HERBLAIN" at bounding box center [91, 77] width 63 height 7
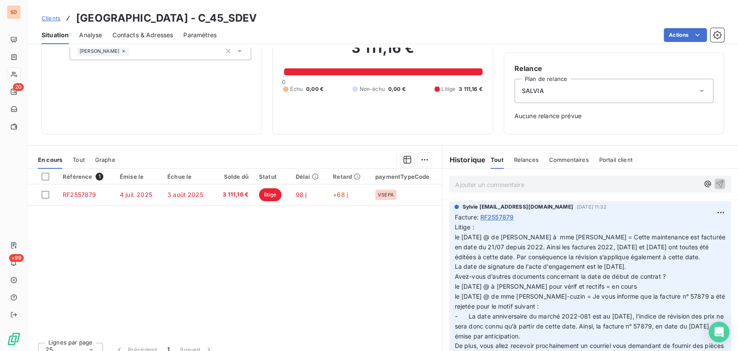
scroll to position [69, 0]
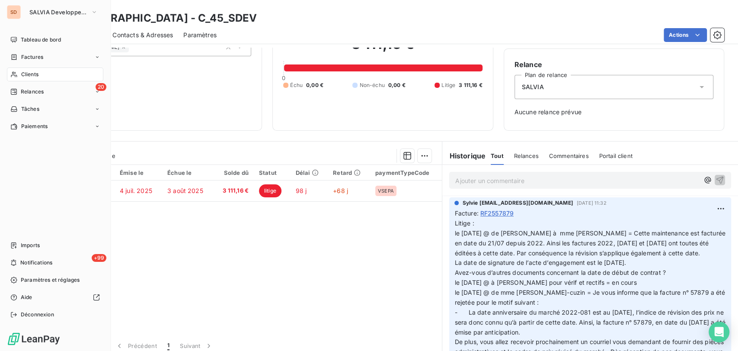
click at [23, 74] on span "Clients" at bounding box center [29, 74] width 17 height 8
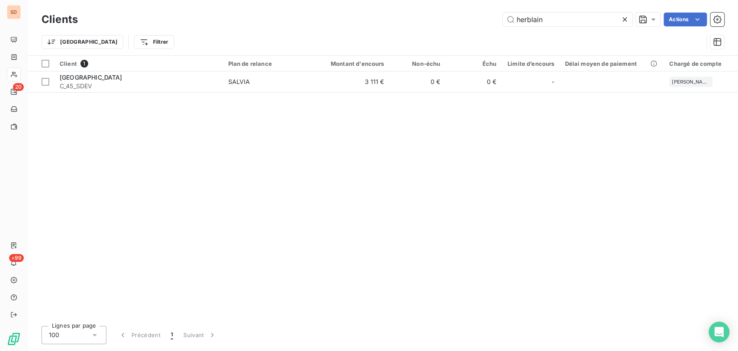
drag, startPoint x: 541, startPoint y: 19, endPoint x: 496, endPoint y: 21, distance: 45.5
click at [500, 21] on div "herblain Actions" at bounding box center [406, 20] width 636 height 14
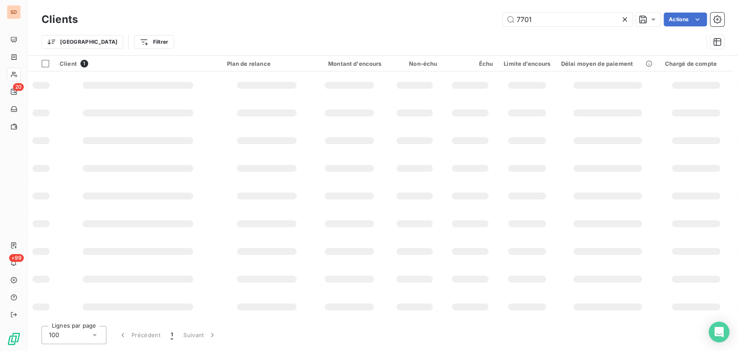
type input "7701"
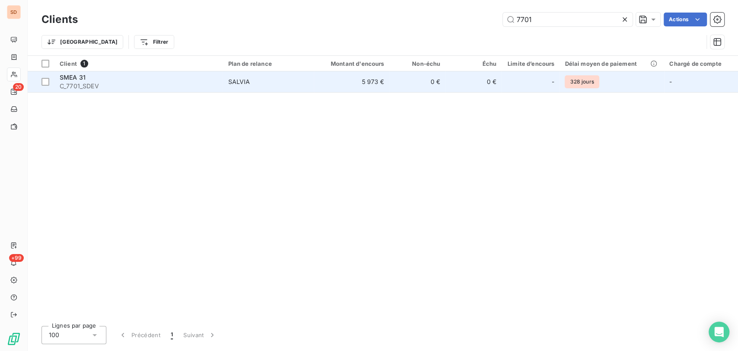
click at [77, 78] on span "SMEA 31" at bounding box center [73, 77] width 26 height 7
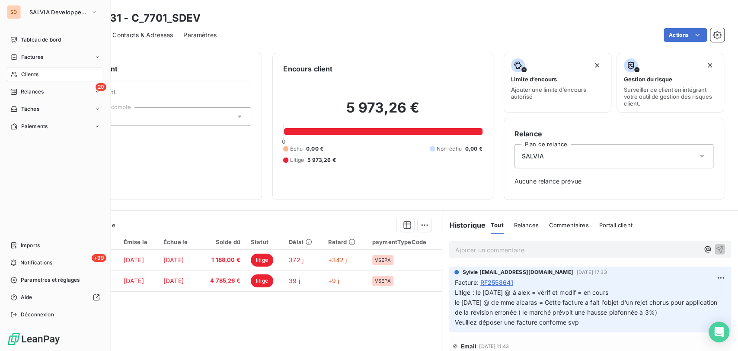
click at [18, 71] on div "Clients" at bounding box center [55, 74] width 96 height 14
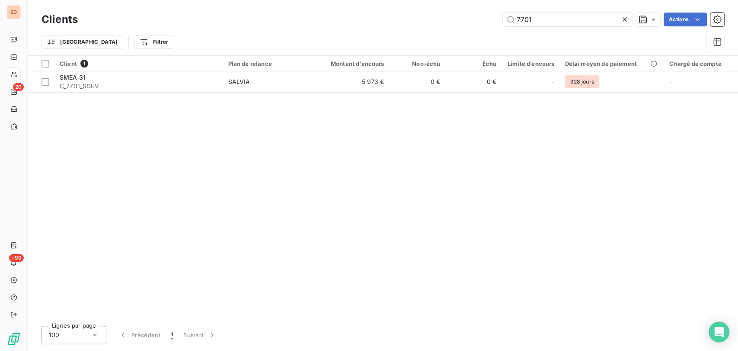
drag, startPoint x: 536, startPoint y: 17, endPoint x: 492, endPoint y: 15, distance: 44.2
click at [495, 16] on div "7701 Actions" at bounding box center [406, 20] width 636 height 14
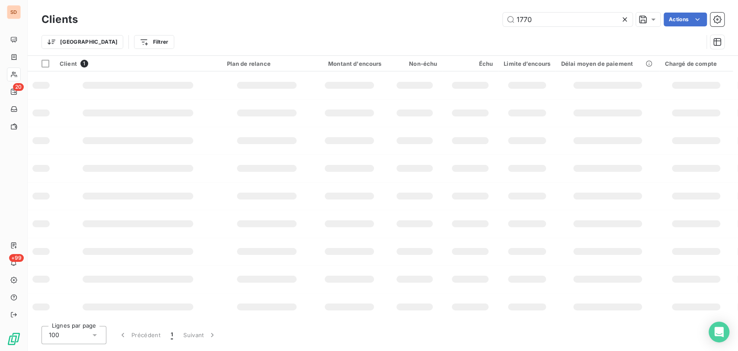
type input "1770"
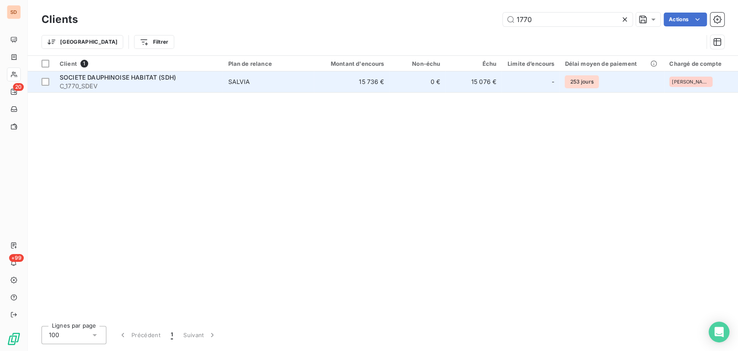
click at [66, 80] on span "SOCIETE DAUPHINOISE HABITAT (SDH)" at bounding box center [118, 77] width 116 height 7
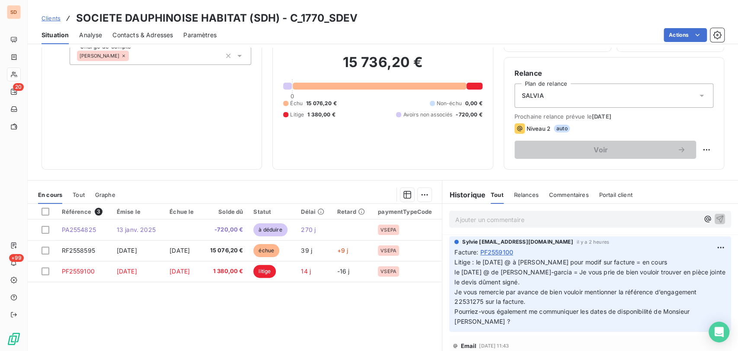
scroll to position [67, 0]
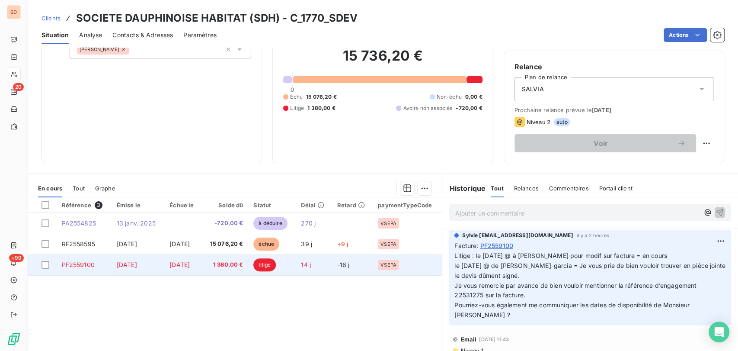
click at [80, 266] on span "PF2559100" at bounding box center [78, 264] width 33 height 7
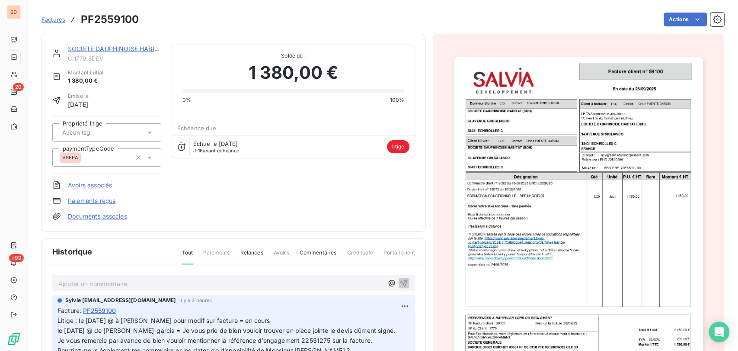
click at [537, 179] on img "button" at bounding box center [578, 233] width 249 height 352
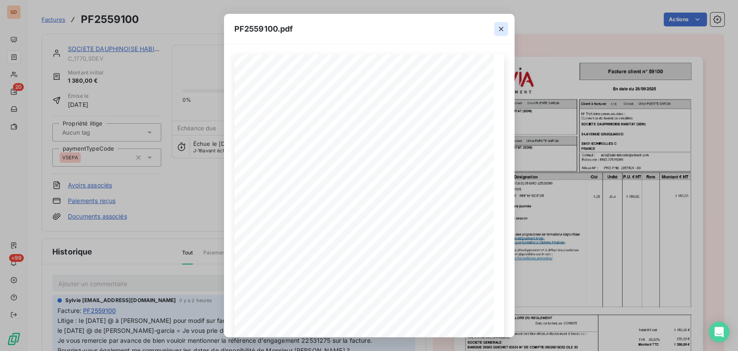
click at [502, 29] on icon "button" at bounding box center [501, 29] width 9 height 9
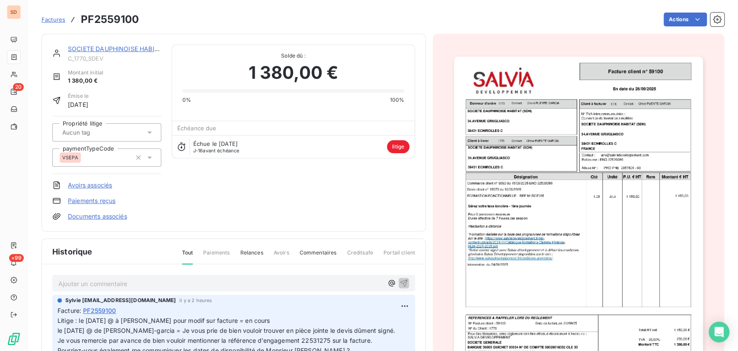
click at [106, 49] on link "SOCIETE DAUPHINOISE HABITAT (SDH)" at bounding box center [126, 48] width 117 height 7
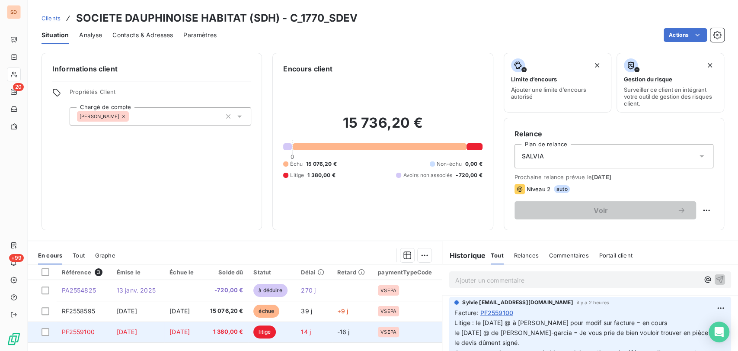
click at [87, 333] on span "PF2559100" at bounding box center [78, 331] width 33 height 7
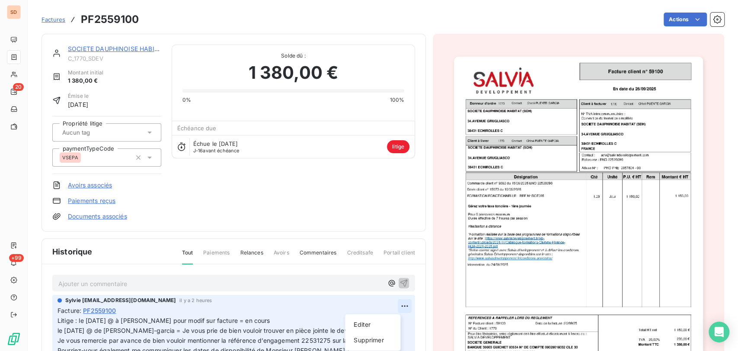
click at [391, 307] on html "SD 20 +99 Factures PF2559100 Actions SOCIETE DAUPHINOISE HABITAT (SDH) C_1770_S…" at bounding box center [369, 175] width 738 height 351
click at [366, 320] on div "Editer" at bounding box center [373, 324] width 48 height 14
click at [135, 320] on span "Litige : le [DATE] @ à [PERSON_NAME] pour modif sur facture = en cours le [DATE…" at bounding box center [227, 335] width 338 height 37
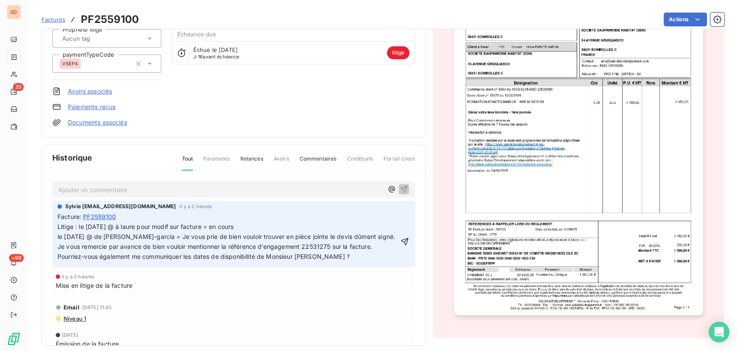
scroll to position [103, 0]
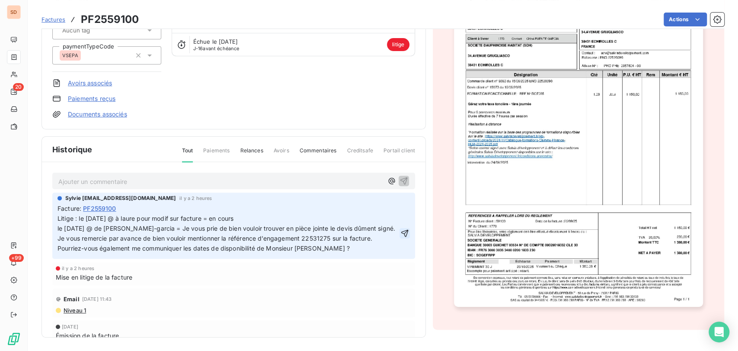
click at [400, 234] on icon "button" at bounding box center [404, 233] width 9 height 9
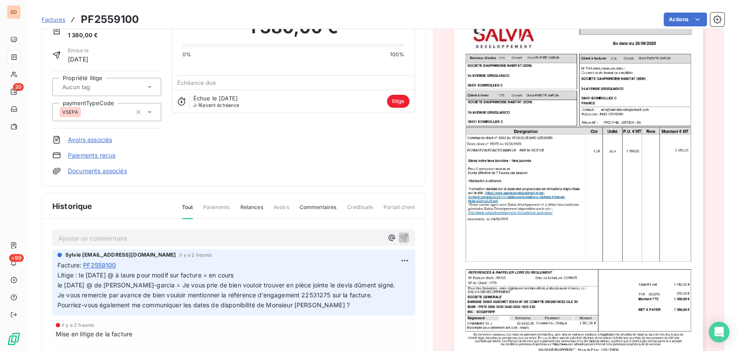
scroll to position [0, 0]
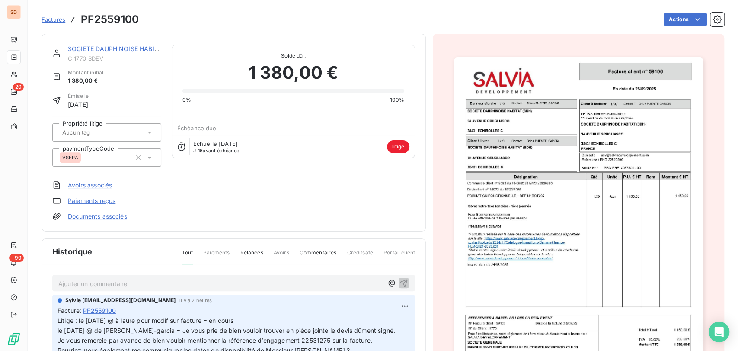
click at [147, 134] on icon at bounding box center [149, 132] width 9 height 9
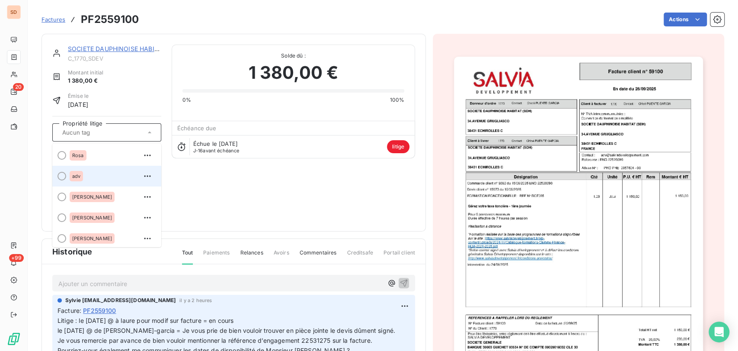
click at [63, 176] on div at bounding box center [62, 176] width 9 height 9
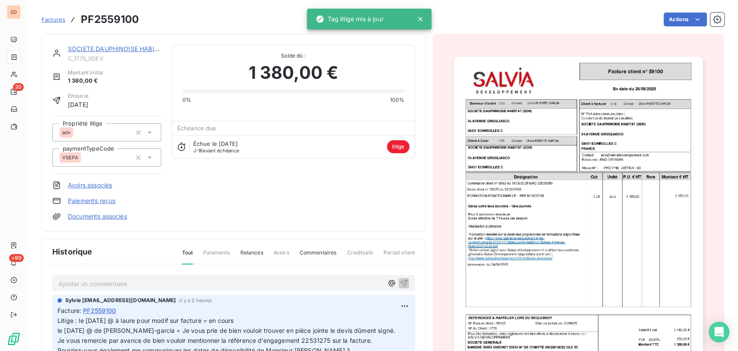
click at [276, 194] on div "SOCIETE DAUPHINOISE HABITAT (SDH) C_1770_SDEV Montant initial 1 380,00 € Émise …" at bounding box center [233, 133] width 363 height 176
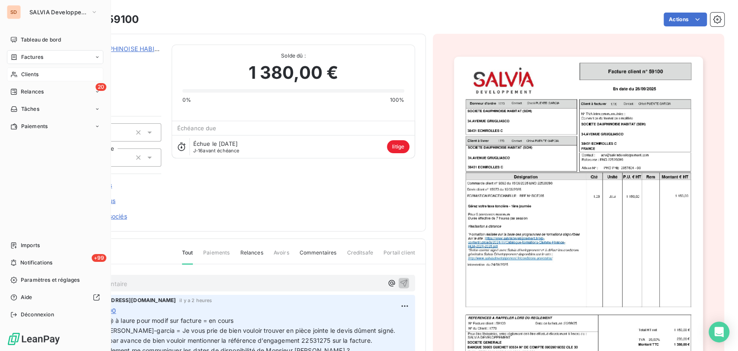
click at [29, 74] on span "Clients" at bounding box center [29, 74] width 17 height 8
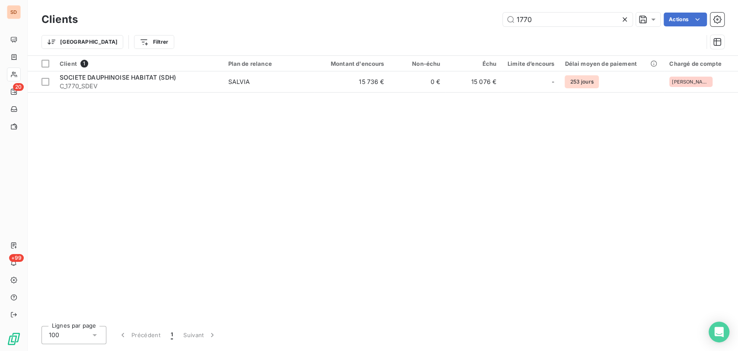
drag, startPoint x: 531, startPoint y: 19, endPoint x: 493, endPoint y: 23, distance: 38.3
click at [494, 23] on div "1770 Actions" at bounding box center [406, 20] width 636 height 14
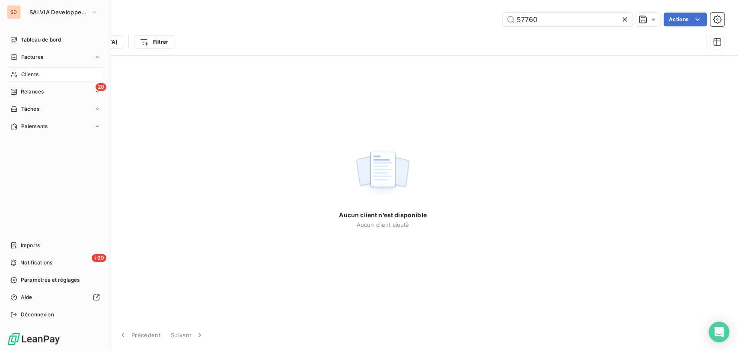
click at [22, 77] on span "Clients" at bounding box center [29, 74] width 17 height 8
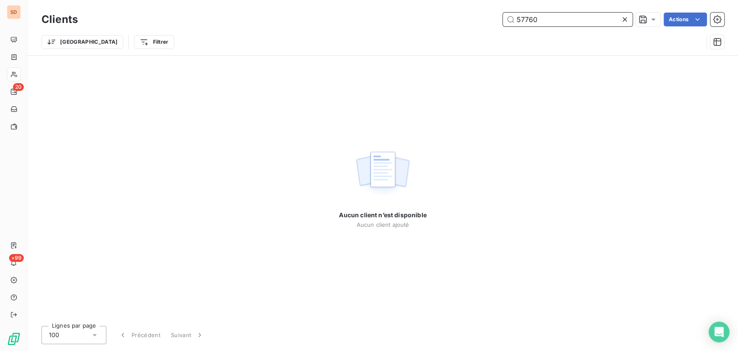
drag, startPoint x: 543, startPoint y: 22, endPoint x: 486, endPoint y: 25, distance: 56.7
click at [486, 25] on div "57760 Actions" at bounding box center [406, 20] width 636 height 14
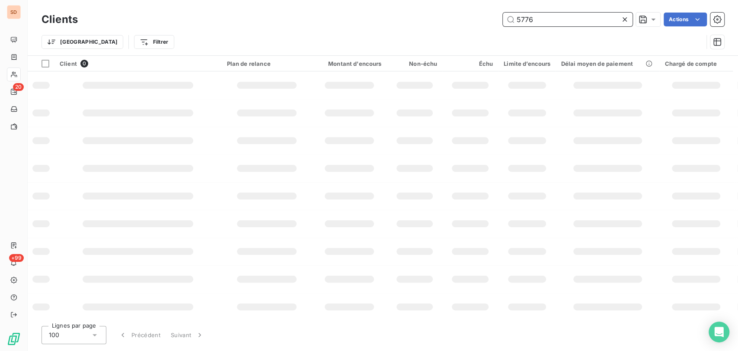
type input "57760"
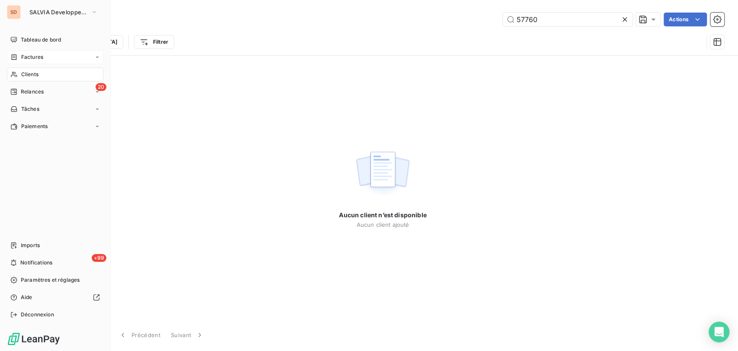
click at [18, 55] on div "Factures" at bounding box center [26, 57] width 33 height 8
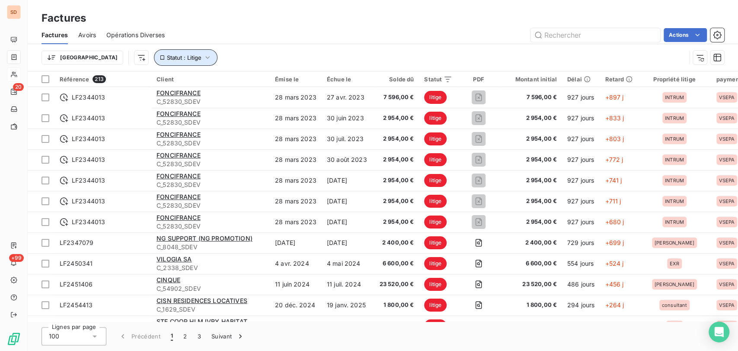
click at [203, 60] on icon "button" at bounding box center [207, 57] width 9 height 9
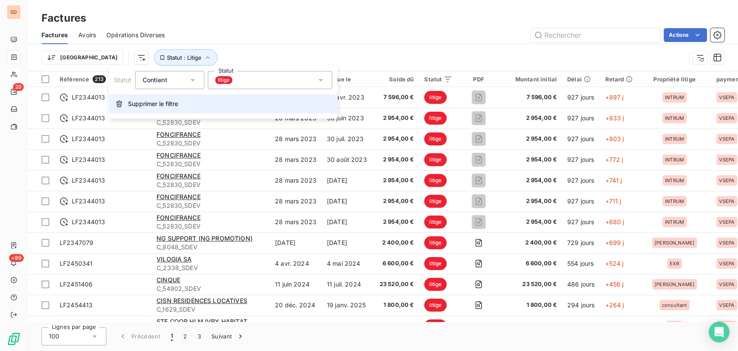
drag, startPoint x: 156, startPoint y: 104, endPoint x: 151, endPoint y: 104, distance: 4.8
click at [151, 104] on span "Supprimer le filtre" at bounding box center [153, 103] width 50 height 9
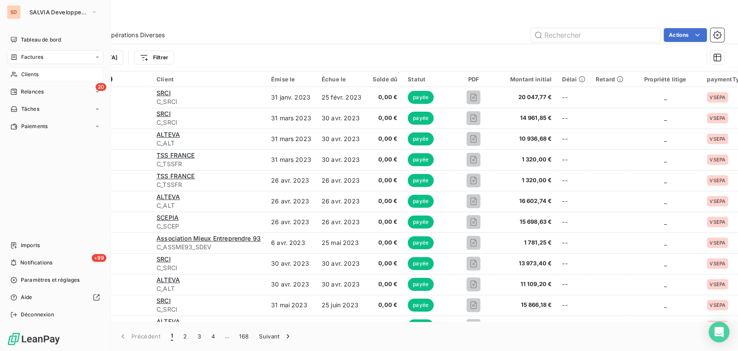
click at [28, 55] on span "Factures" at bounding box center [32, 57] width 22 height 8
drag, startPoint x: 35, startPoint y: 77, endPoint x: 49, endPoint y: 77, distance: 13.4
click at [36, 77] on span "Factures" at bounding box center [32, 74] width 22 height 8
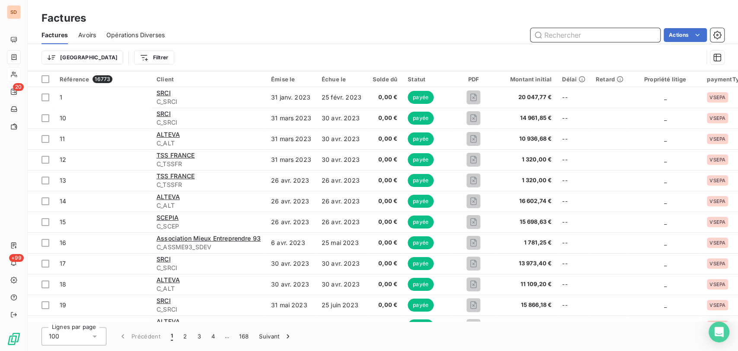
click at [567, 39] on input "text" at bounding box center [596, 35] width 130 height 14
type input "57760"
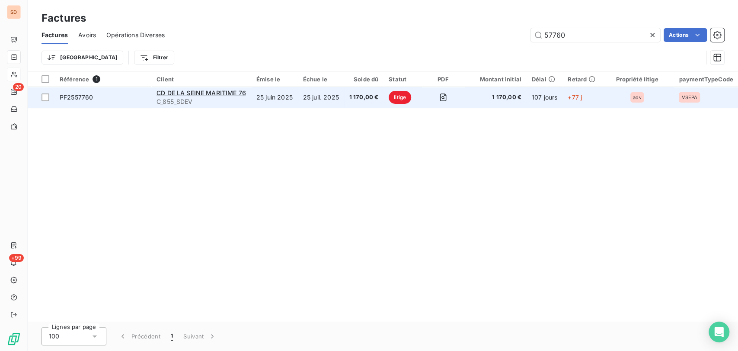
click at [75, 95] on span "PF2557760" at bounding box center [76, 96] width 33 height 7
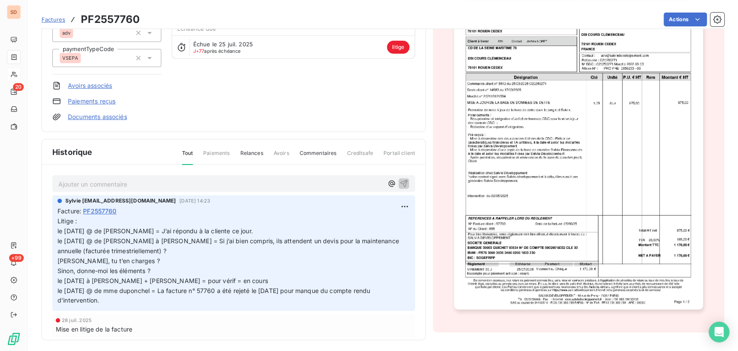
scroll to position [103, 0]
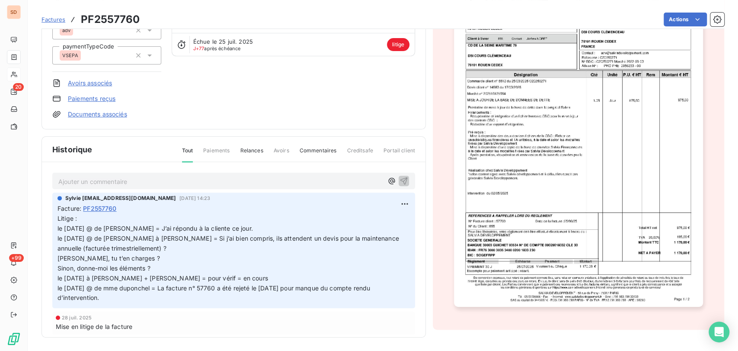
click at [246, 276] on p "Litige : le 31/07/25 @ de alex = J’ai répondu à la cliente ce jour. le 29/07/25…" at bounding box center [234, 258] width 352 height 89
click at [391, 202] on html "SD 20 +99 Factures PF2557760 Actions CD DE LA SEINE MARITIME 76 C_855_SDEV Mont…" at bounding box center [369, 175] width 738 height 351
click at [354, 225] on div "Editer" at bounding box center [373, 222] width 48 height 14
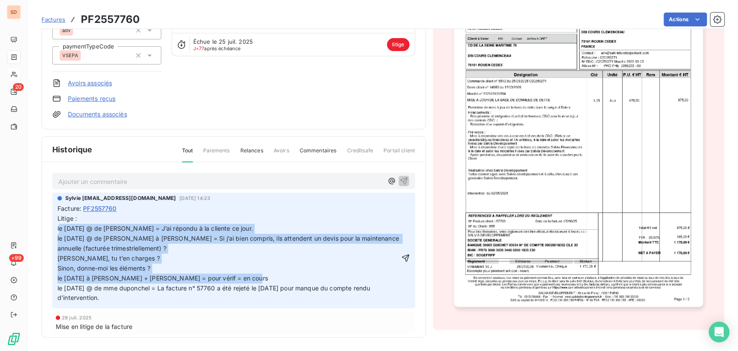
drag, startPoint x: 246, startPoint y: 275, endPoint x: 59, endPoint y: 225, distance: 193.3
click at [59, 225] on p "Litige : le 31/07/25 @ de alex = J’ai répondu à la cliente ce jour. le 29/07/25…" at bounding box center [229, 258] width 342 height 89
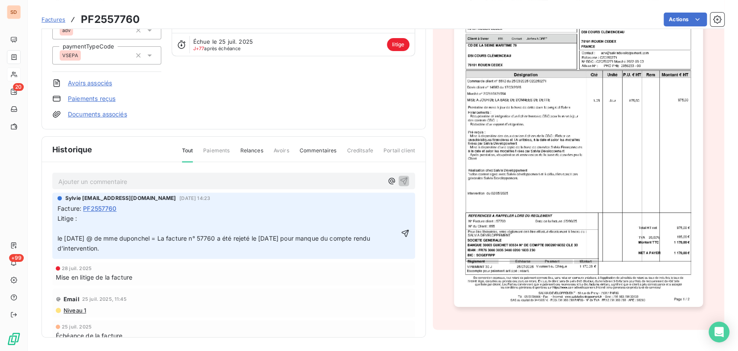
click at [66, 230] on p "Litige : le 28/07/25 @ de mme duponchel = La facture n° 57760 a été rejeté le 1…" at bounding box center [228, 234] width 341 height 40
click at [401, 230] on icon "button" at bounding box center [405, 233] width 9 height 9
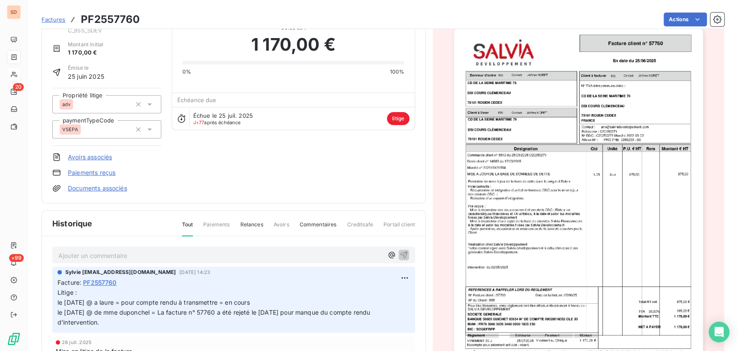
scroll to position [0, 0]
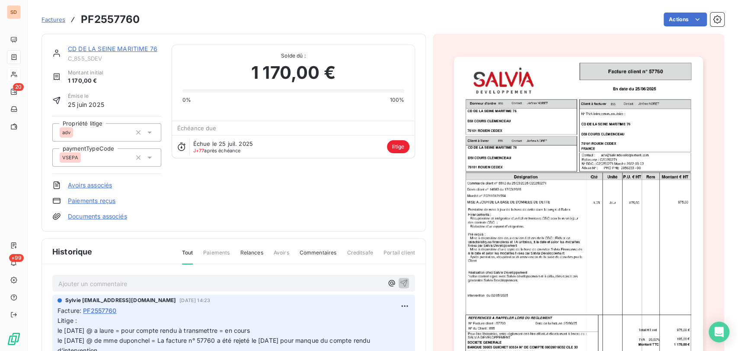
click at [109, 45] on link "CD DE LA SEINE MARITIME 76" at bounding box center [113, 48] width 90 height 7
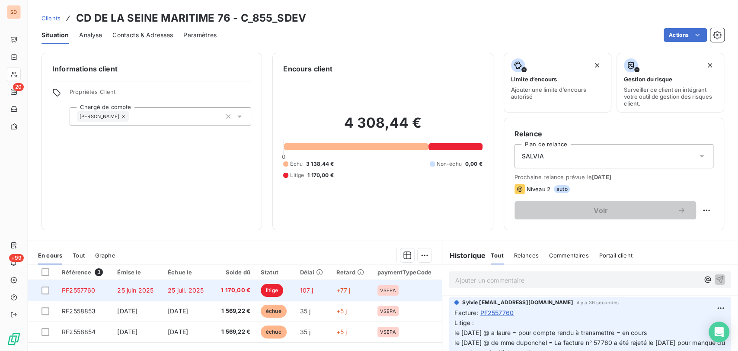
click at [77, 293] on span "PF2557760" at bounding box center [78, 289] width 33 height 7
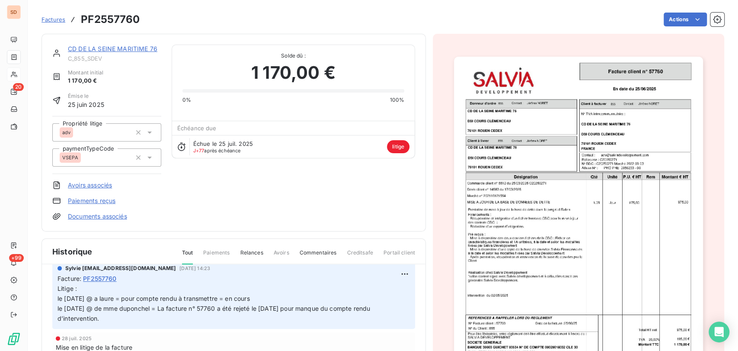
scroll to position [48, 0]
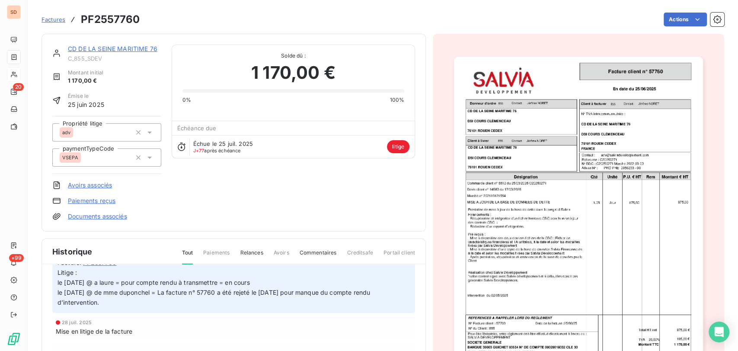
click at [122, 47] on link "CD DE LA SEINE MARITIME 76" at bounding box center [113, 48] width 90 height 7
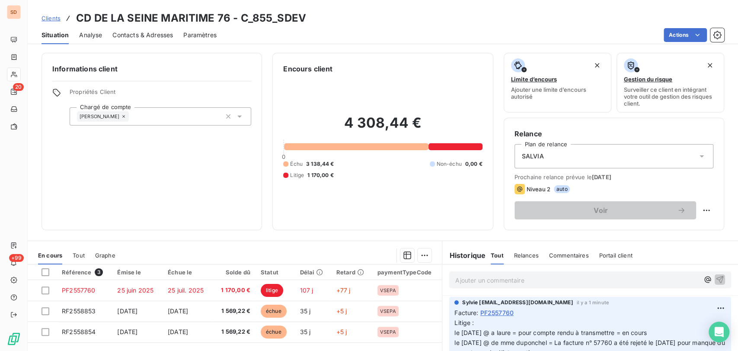
click at [144, 33] on span "Contacts & Adresses" at bounding box center [142, 35] width 61 height 9
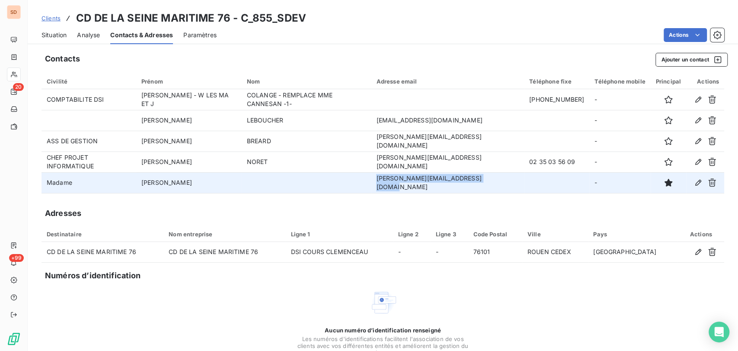
drag, startPoint x: 502, startPoint y: 182, endPoint x: 394, endPoint y: 183, distance: 107.7
click at [394, 183] on td "adeline.duponchel@seinemaritime.fr" at bounding box center [447, 182] width 153 height 21
copy td "adeline.duponchel@seinemaritime.fr"
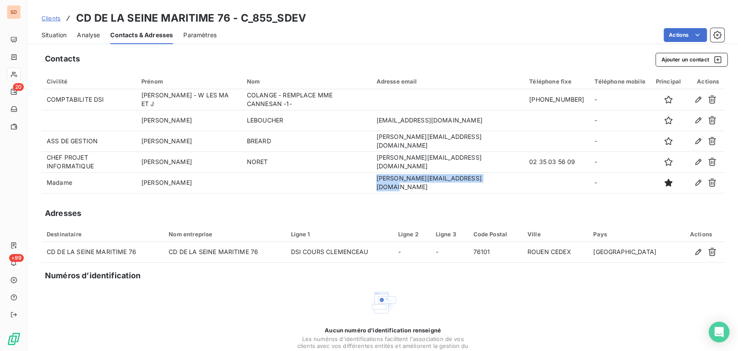
drag, startPoint x: 55, startPoint y: 35, endPoint x: 58, endPoint y: 39, distance: 5.3
click at [58, 39] on div "Situation" at bounding box center [54, 35] width 25 height 18
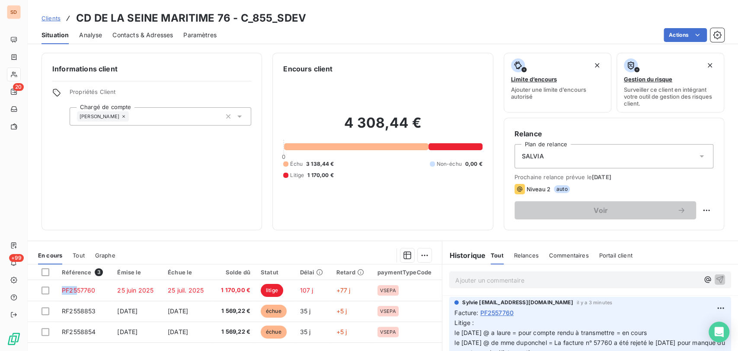
drag, startPoint x: 78, startPoint y: 291, endPoint x: 76, endPoint y: 263, distance: 27.8
click at [76, 268] on table "Référence 3 Émise le Échue le Solde dû Statut Délai Retard paymentTypeCode PF25…" at bounding box center [235, 303] width 414 height 78
click at [333, 235] on div "Informations client Propriétés Client Chargé de compte Sylvie Encours client 4 …" at bounding box center [383, 199] width 711 height 303
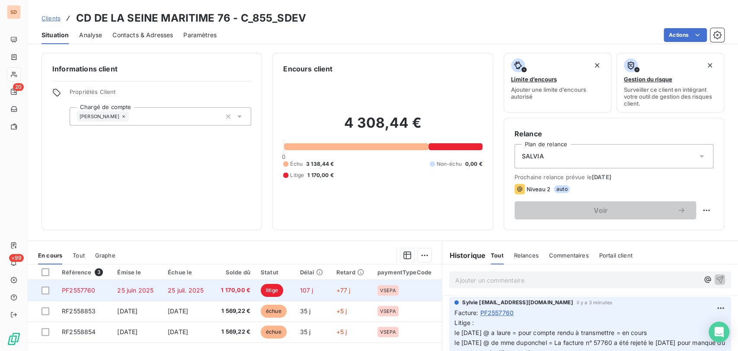
click at [89, 290] on span "PF2557760" at bounding box center [78, 289] width 33 height 7
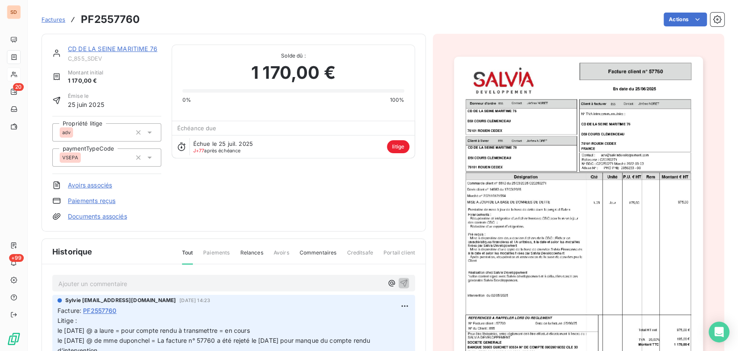
click at [120, 49] on link "CD DE LA SEINE MARITIME 76" at bounding box center [113, 48] width 90 height 7
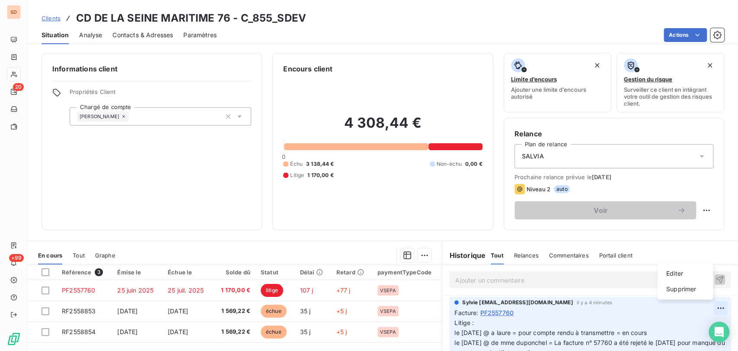
click at [706, 308] on html "SD 20 +99 Clients CD DE LA SEINE MARITIME 76 - C_855_SDEV Situation Analyse Con…" at bounding box center [369, 175] width 738 height 351
click at [679, 268] on div "Editer" at bounding box center [685, 273] width 48 height 14
click at [496, 333] on span "Litige : le 10/10/25 @ a laure = pour compte rendu à transmettre = en cours le …" at bounding box center [574, 337] width 238 height 37
click at [718, 339] on icon "button" at bounding box center [721, 336] width 7 height 7
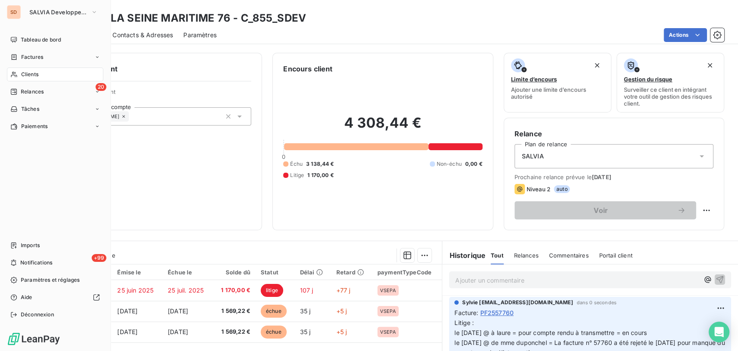
click at [24, 74] on span "Clients" at bounding box center [29, 74] width 17 height 8
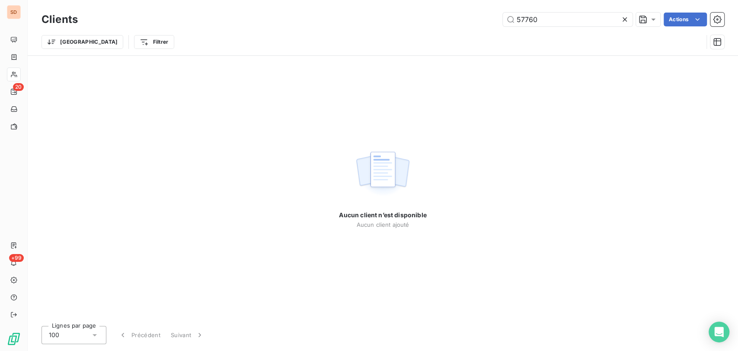
drag, startPoint x: 540, startPoint y: 20, endPoint x: 491, endPoint y: 25, distance: 49.1
click at [495, 25] on div "57760 Actions" at bounding box center [406, 20] width 636 height 14
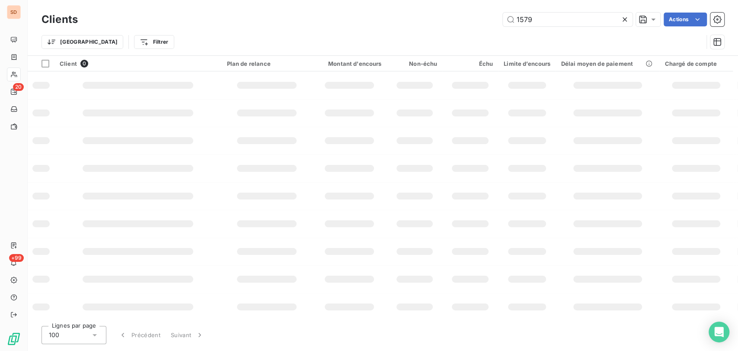
type input "1579"
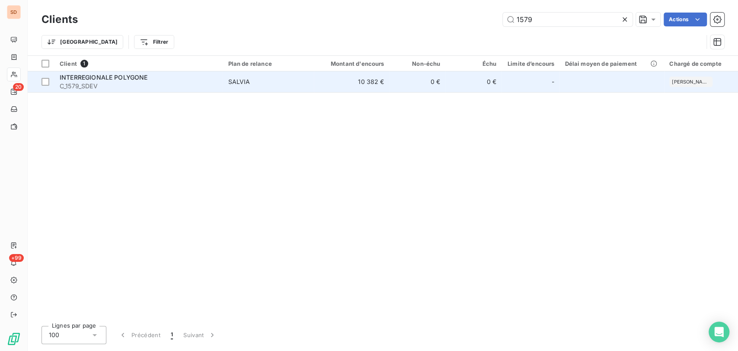
click at [87, 78] on span "INTERREGIONALE POLYGONE" at bounding box center [104, 77] width 88 height 7
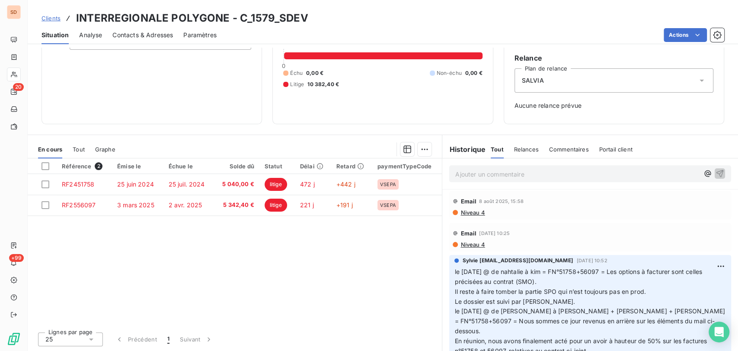
scroll to position [48, 0]
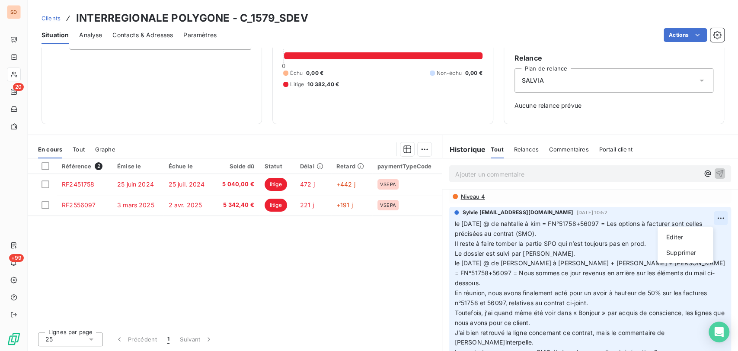
click at [700, 219] on html "SD 20 +99 Clients INTERREGIONALE POLYGONE - C_1579_SDEV Situation Analyse Conta…" at bounding box center [369, 175] width 738 height 351
click at [684, 236] on div "Editer" at bounding box center [685, 237] width 48 height 14
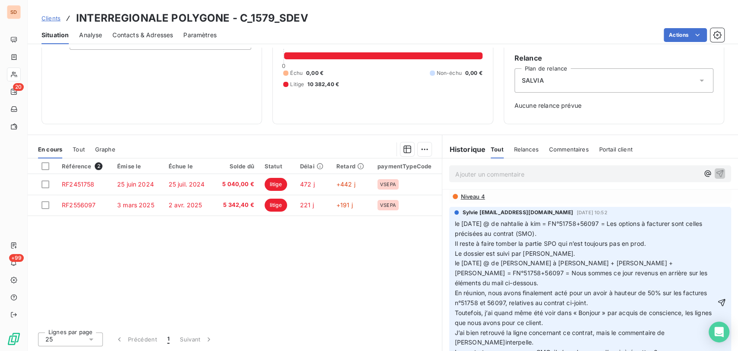
click at [455, 223] on span "le 02/06/25 @ de nahtalie à kim = FN°51758+56097 = Les options à facturer sont …" at bounding box center [580, 228] width 250 height 17
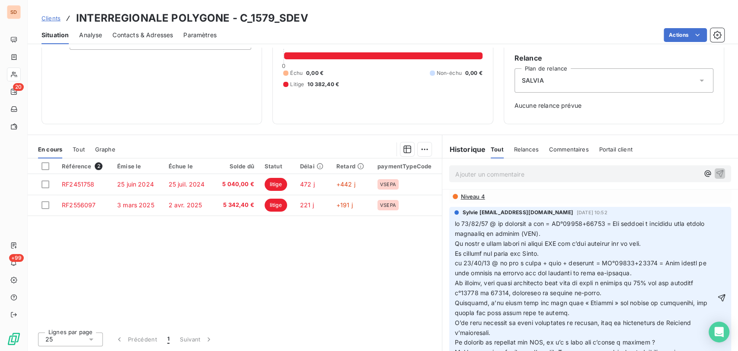
click at [460, 227] on p at bounding box center [585, 298] width 261 height 158
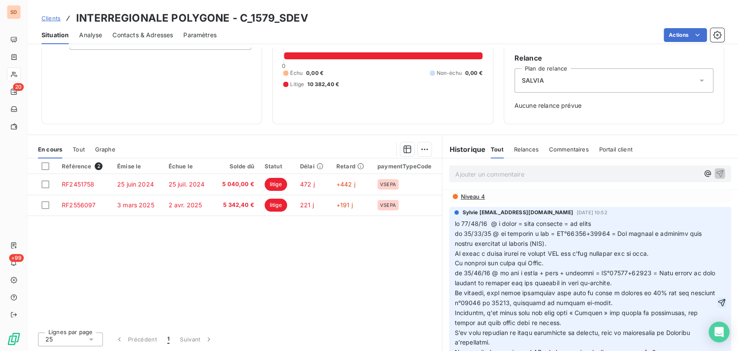
click at [718, 301] on icon "button" at bounding box center [722, 302] width 9 height 9
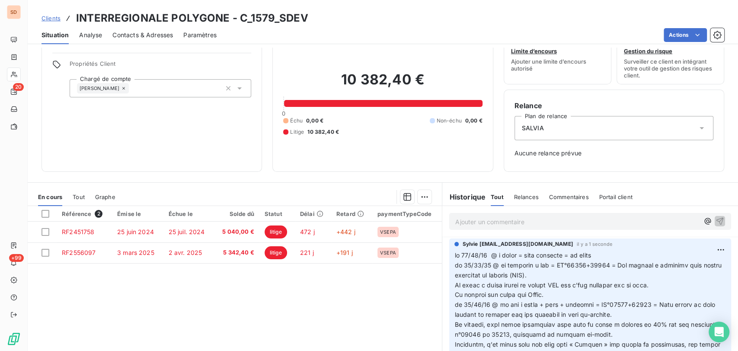
scroll to position [0, 0]
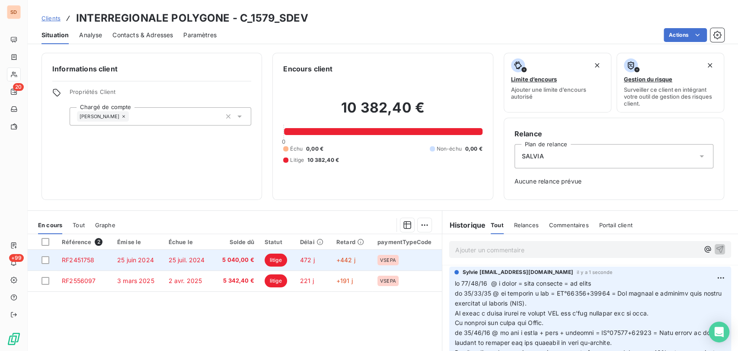
click at [86, 258] on span "RF2451758" at bounding box center [78, 259] width 32 height 7
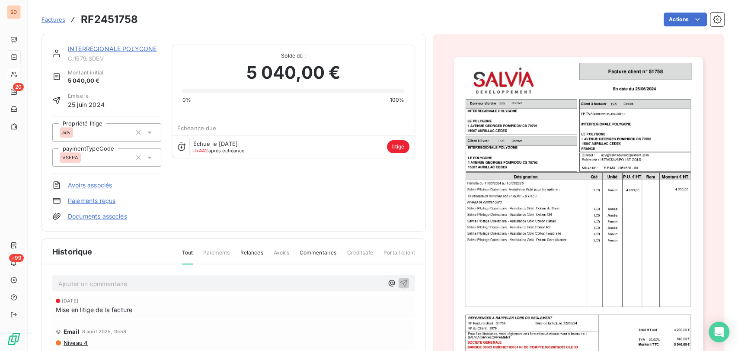
click at [516, 190] on img "button" at bounding box center [578, 233] width 249 height 352
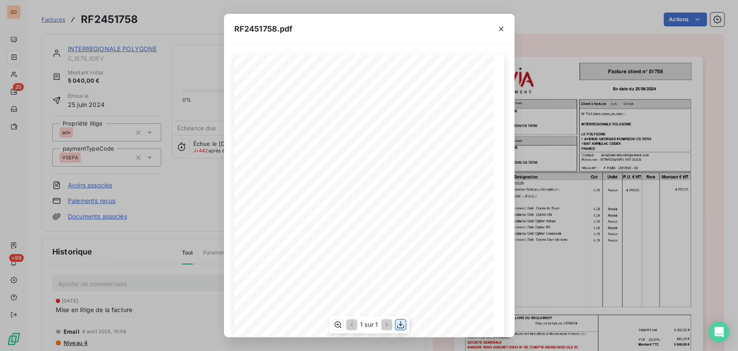
click at [402, 325] on icon "button" at bounding box center [400, 324] width 9 height 9
click at [505, 28] on button "button" at bounding box center [501, 29] width 14 height 14
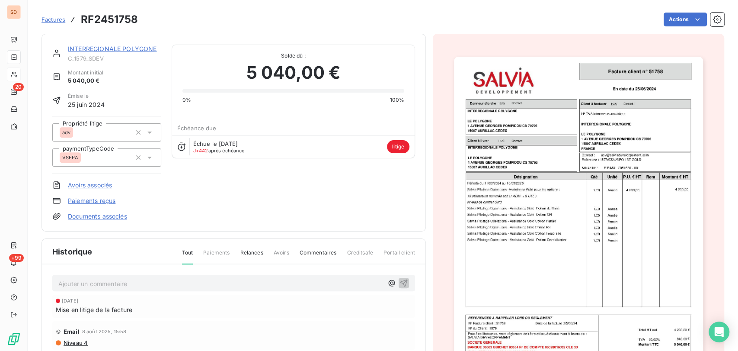
click at [99, 48] on link "INTERREGIONALE POLYGONE" at bounding box center [112, 48] width 89 height 7
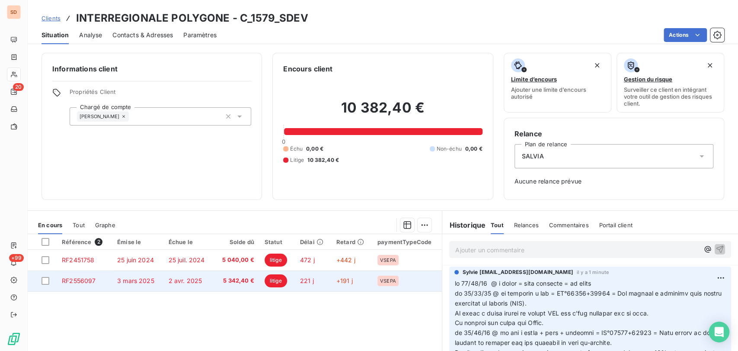
click at [83, 278] on span "RF2556097" at bounding box center [79, 280] width 34 height 7
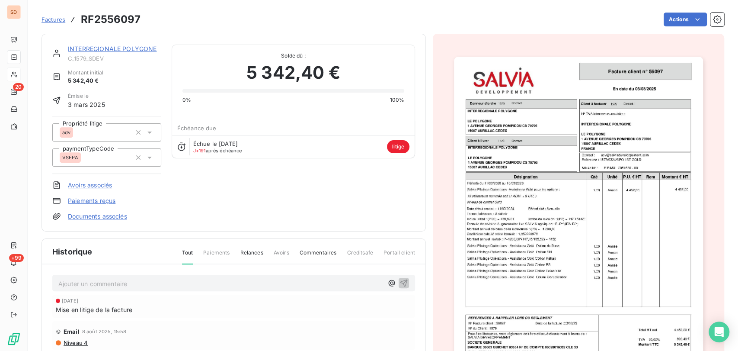
click at [597, 179] on img "button" at bounding box center [578, 233] width 249 height 352
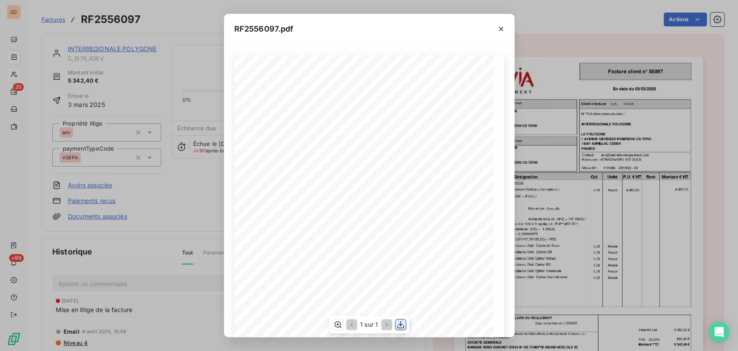
click at [401, 325] on icon "button" at bounding box center [400, 324] width 7 height 7
click at [500, 29] on icon "button" at bounding box center [501, 29] width 9 height 9
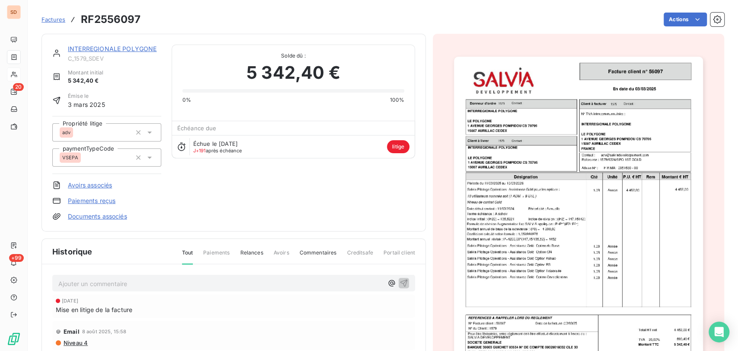
click at [123, 46] on link "INTERREGIONALE POLYGONE" at bounding box center [112, 48] width 89 height 7
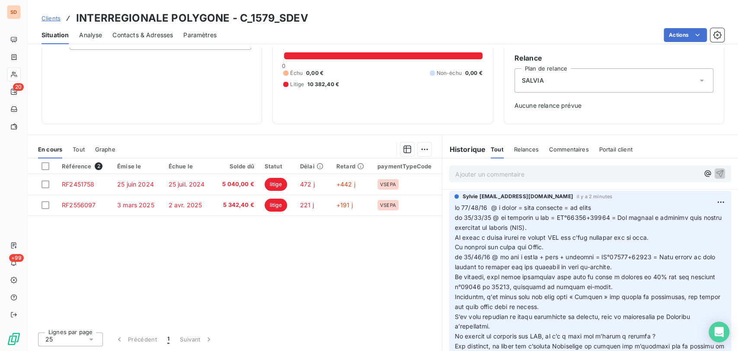
click at [135, 38] on span "Contacts & Adresses" at bounding box center [142, 35] width 61 height 9
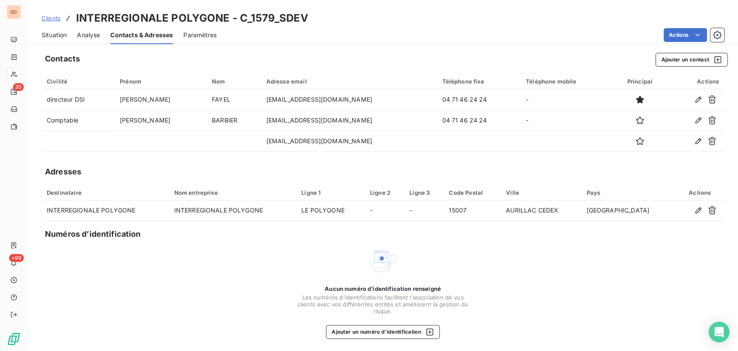
click at [48, 35] on span "Situation" at bounding box center [54, 35] width 25 height 9
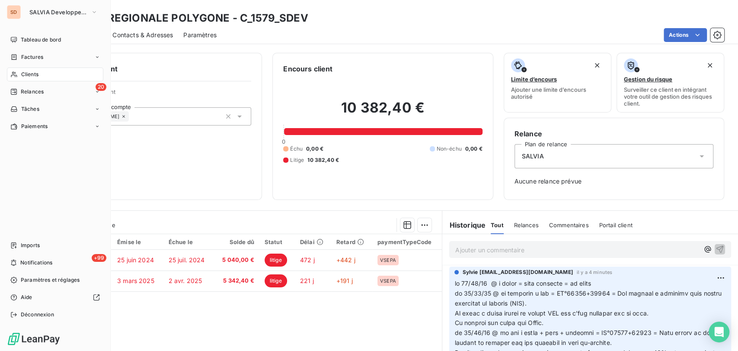
drag, startPoint x: 29, startPoint y: 75, endPoint x: 58, endPoint y: 76, distance: 29.0
click at [29, 76] on span "Clients" at bounding box center [29, 74] width 17 height 8
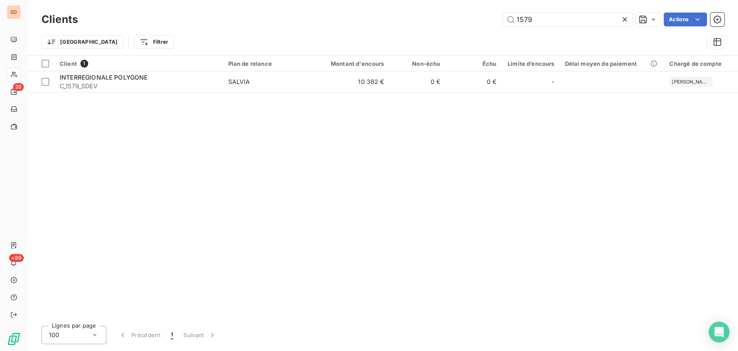
drag, startPoint x: 538, startPoint y: 16, endPoint x: 494, endPoint y: 23, distance: 44.2
click at [496, 23] on div "1579 Actions" at bounding box center [406, 20] width 636 height 14
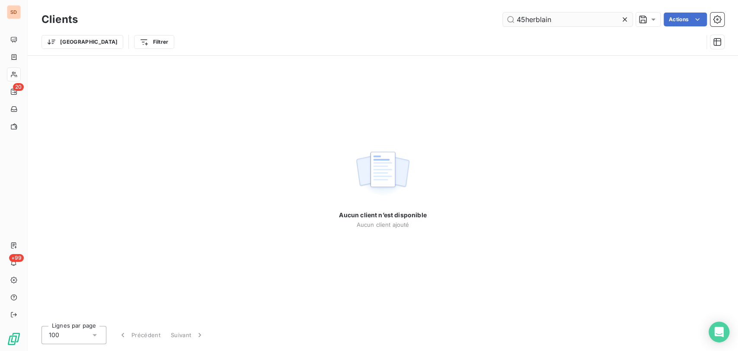
click at [526, 18] on input "45herblain" at bounding box center [568, 20] width 130 height 14
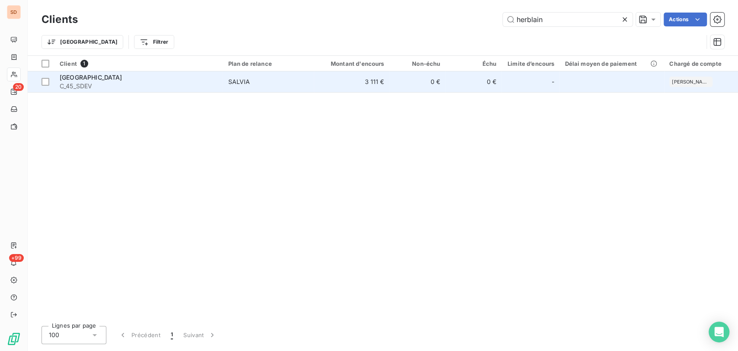
type input "herblain"
click at [73, 80] on div "MAIRIE DE SAINT HERBLAIN" at bounding box center [139, 77] width 158 height 9
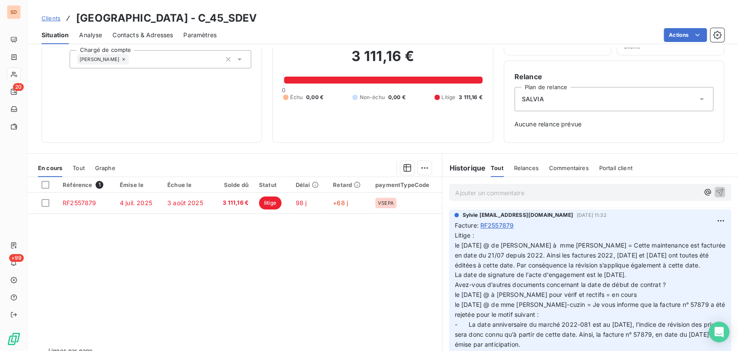
scroll to position [59, 0]
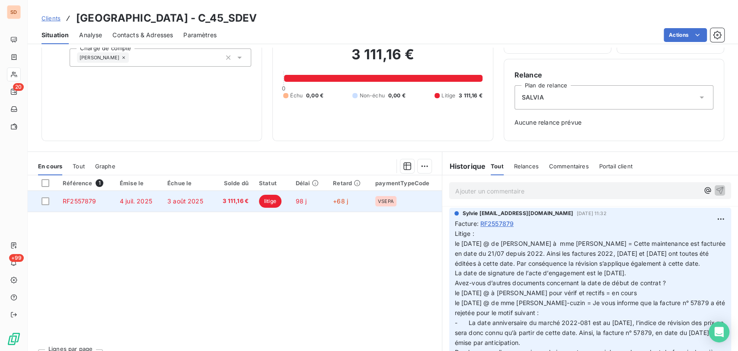
click at [79, 202] on span "RF2557879" at bounding box center [79, 200] width 33 height 7
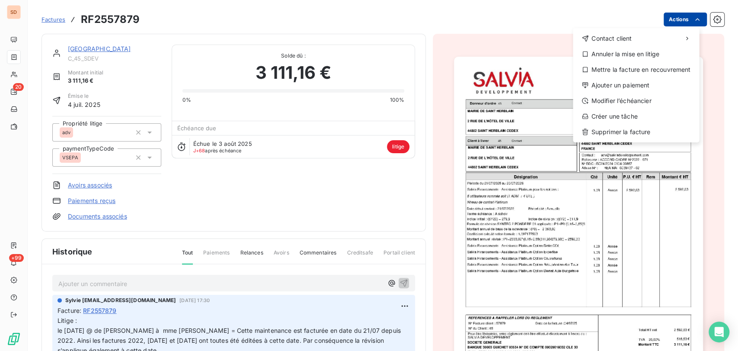
click at [673, 21] on html "SD 20 +99 Factures RF2557879 Actions Contact client Annuler la mise en litige M…" at bounding box center [369, 175] width 738 height 351
click at [632, 56] on div "Annuler la mise en litige" at bounding box center [636, 54] width 119 height 14
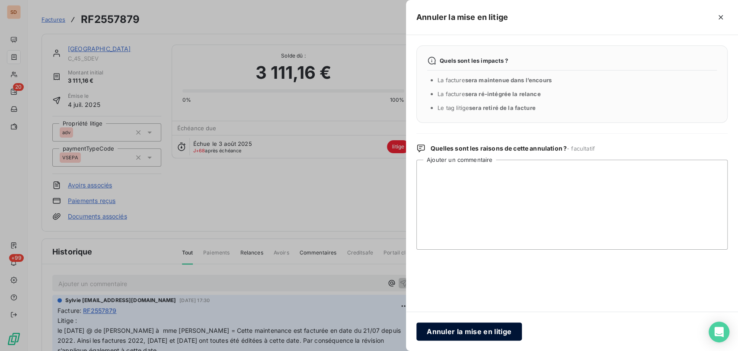
click at [472, 334] on button "Annuler la mise en litige" at bounding box center [469, 331] width 106 height 18
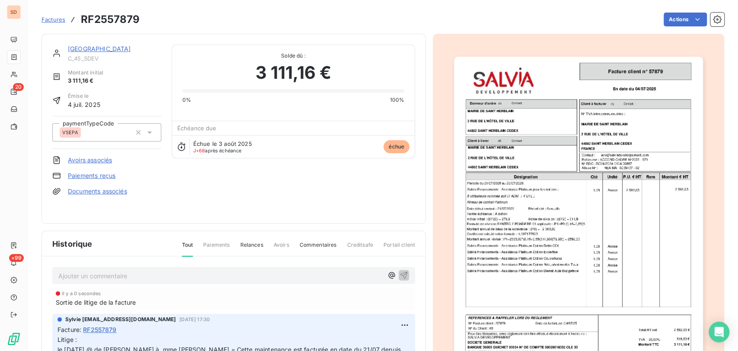
click at [113, 46] on link "MAIRIE DE SAINT HERBLAIN" at bounding box center [99, 48] width 63 height 7
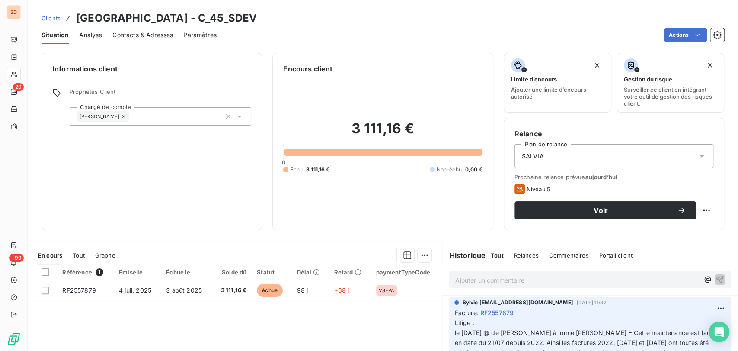
click at [131, 35] on span "Contacts & Adresses" at bounding box center [142, 35] width 61 height 9
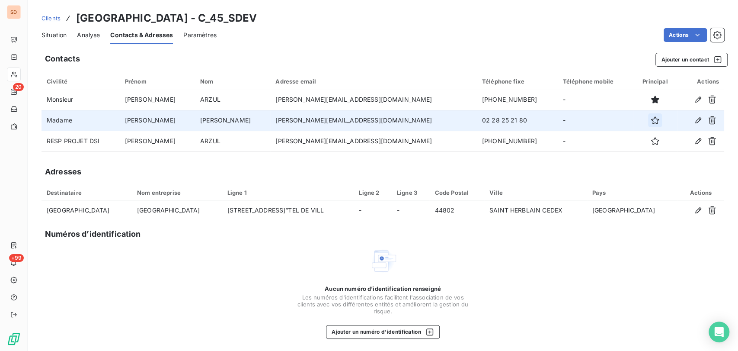
click at [651, 119] on icon "button" at bounding box center [655, 120] width 9 height 9
click at [54, 32] on span "Situation" at bounding box center [54, 35] width 25 height 9
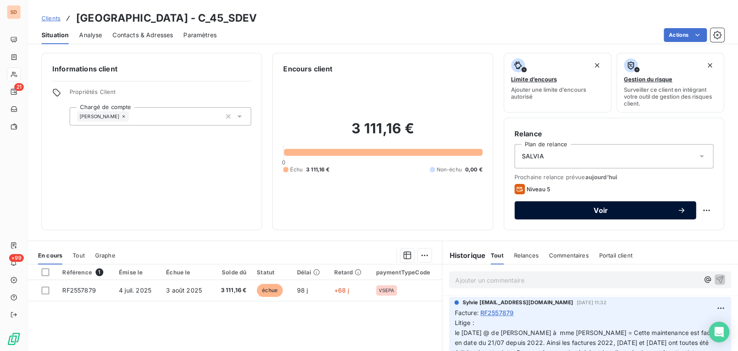
click at [626, 215] on button "Voir" at bounding box center [606, 210] width 182 height 18
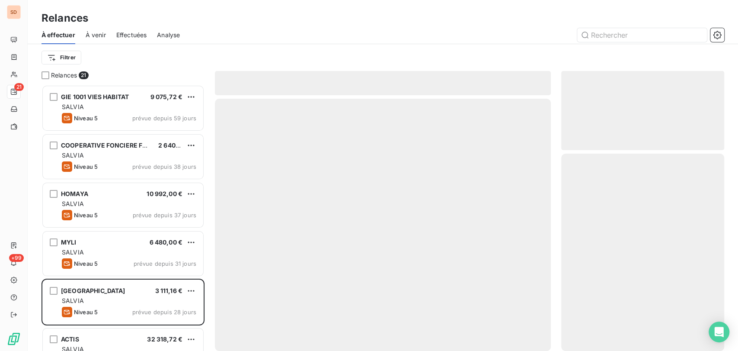
scroll to position [258, 156]
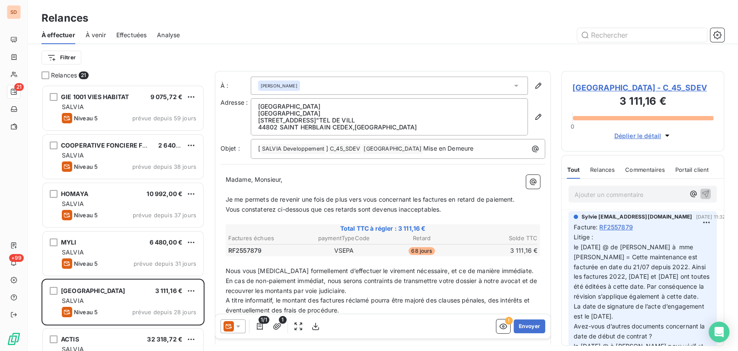
click at [240, 326] on icon at bounding box center [238, 326] width 9 height 9
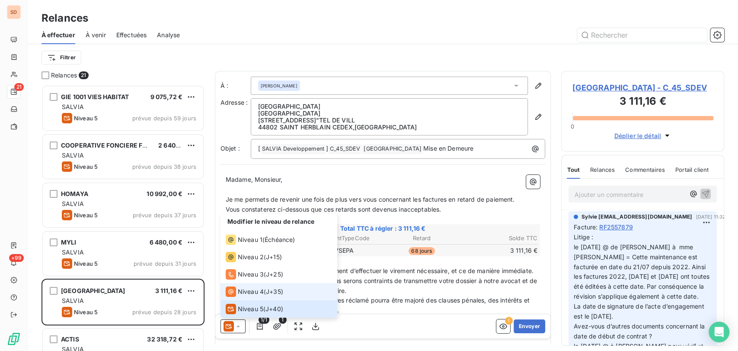
click at [244, 292] on span "Niveau 4" at bounding box center [251, 291] width 26 height 9
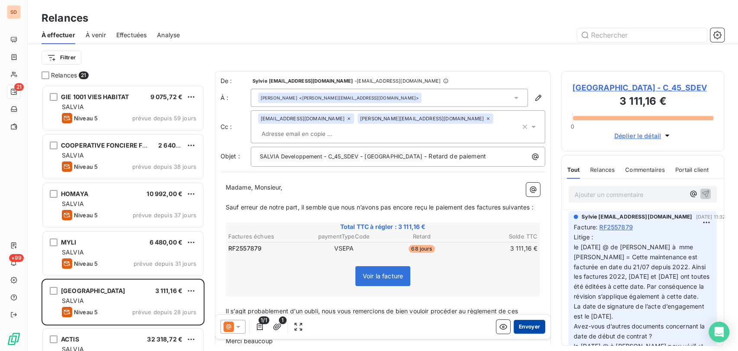
click at [521, 320] on button "Envoyer" at bounding box center [530, 326] width 32 height 14
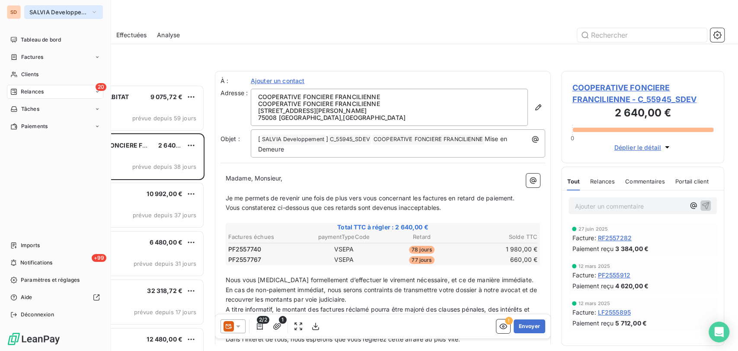
click at [94, 12] on icon "button" at bounding box center [94, 12] width 3 height 2
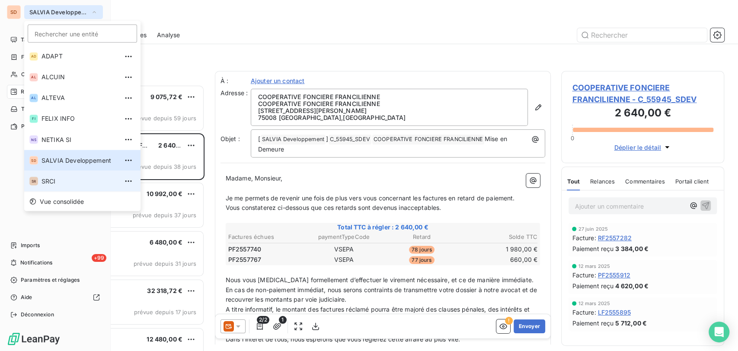
click at [56, 178] on span "SRCI" at bounding box center [80, 180] width 77 height 9
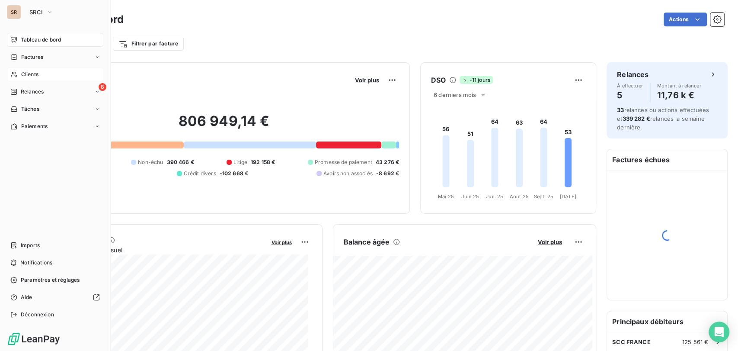
click at [28, 75] on span "Clients" at bounding box center [29, 74] width 17 height 8
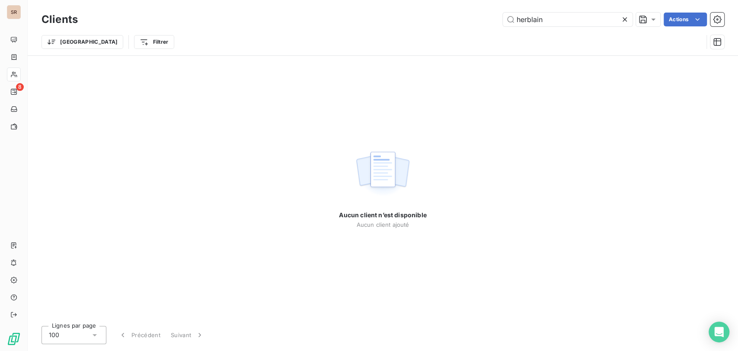
drag, startPoint x: 497, startPoint y: 23, endPoint x: 475, endPoint y: 23, distance: 22.1
click at [476, 24] on div "herblain Actions" at bounding box center [406, 20] width 636 height 14
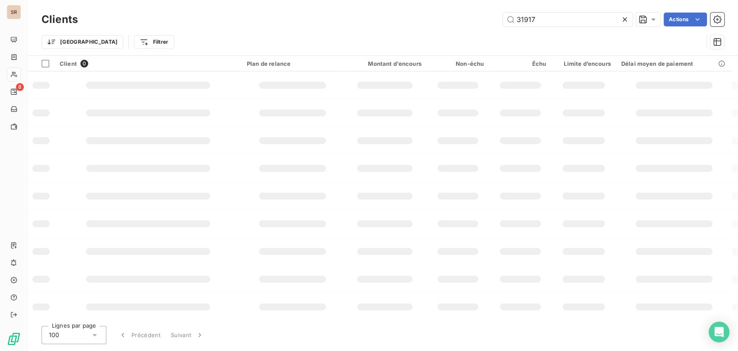
type input "31917"
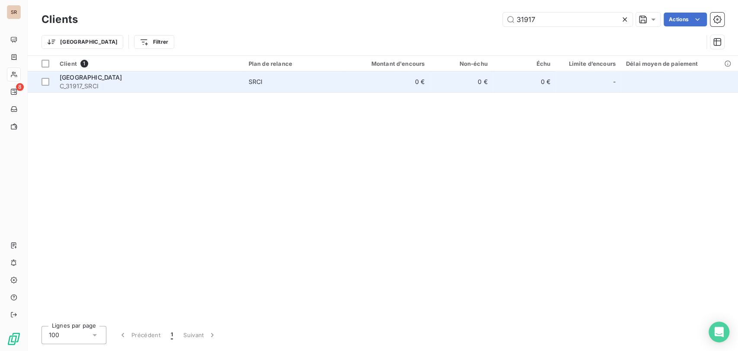
click at [70, 79] on span "MAIRIE DE VELLES" at bounding box center [91, 77] width 63 height 7
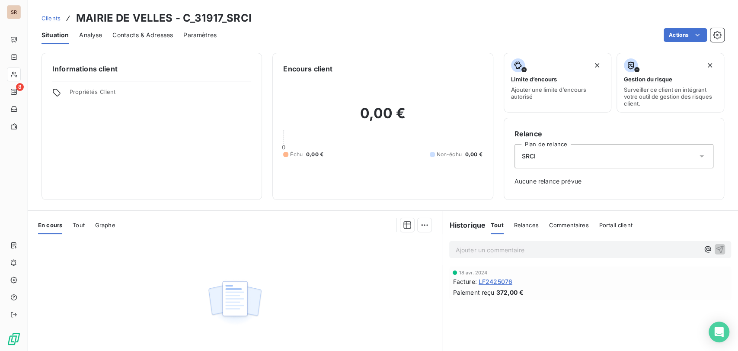
click at [493, 280] on span "LF2425076" at bounding box center [496, 281] width 34 height 9
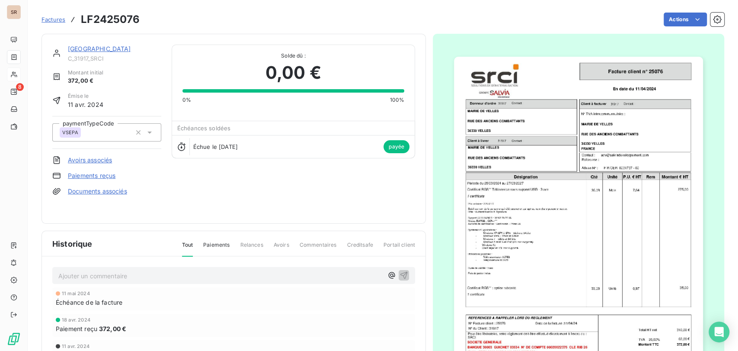
click at [539, 237] on img "button" at bounding box center [578, 233] width 249 height 352
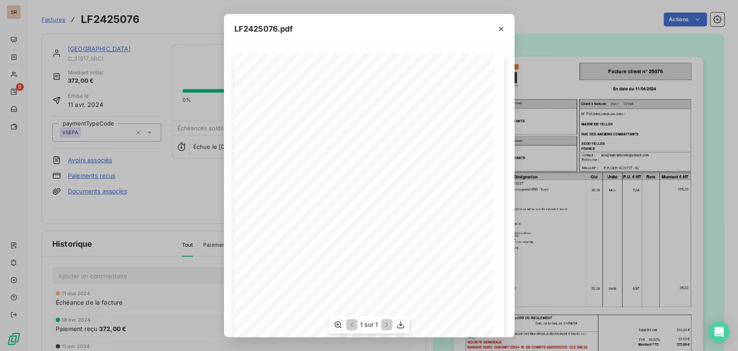
scroll to position [99, 0]
click at [337, 324] on icon "button" at bounding box center [337, 324] width 7 height 6
click at [498, 27] on icon "button" at bounding box center [501, 29] width 9 height 9
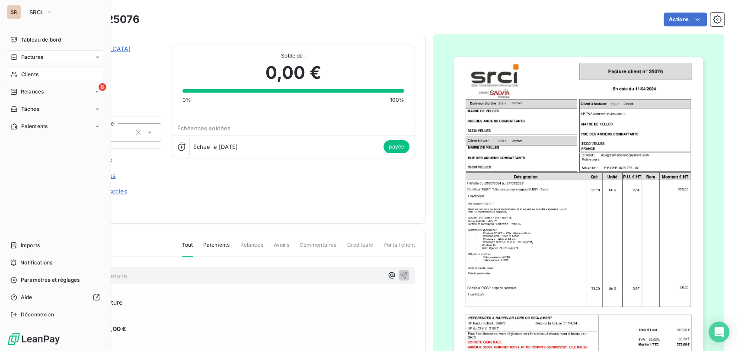
click at [31, 76] on span "Clients" at bounding box center [29, 74] width 17 height 8
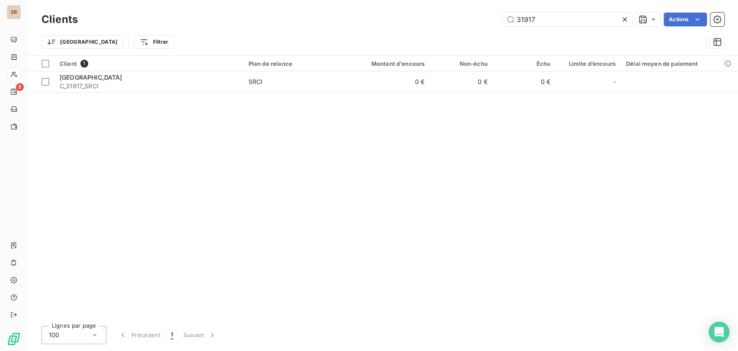
drag, startPoint x: 543, startPoint y: 19, endPoint x: 461, endPoint y: 18, distance: 81.7
click at [461, 18] on div "31917 Actions" at bounding box center [406, 20] width 636 height 14
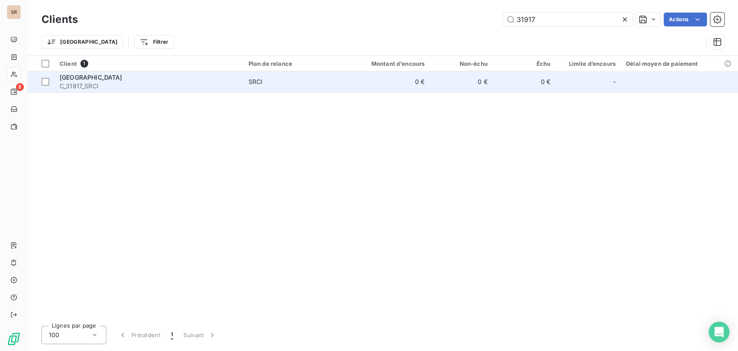
click at [68, 85] on span "C_31917_SRCI" at bounding box center [149, 86] width 179 height 9
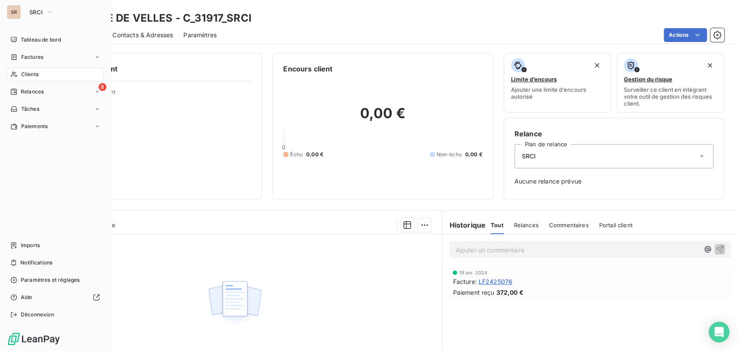
click at [20, 75] on div "Clients" at bounding box center [55, 74] width 96 height 14
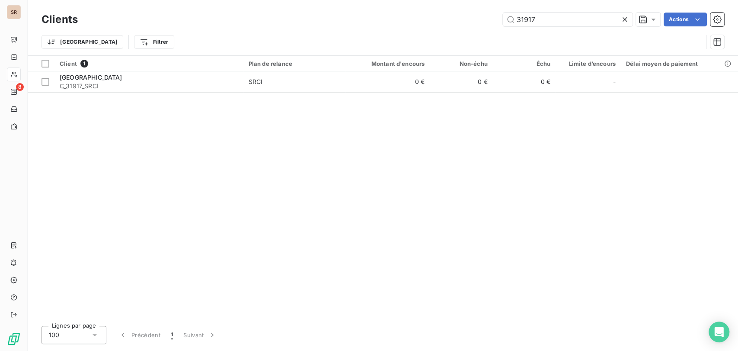
drag, startPoint x: 541, startPoint y: 21, endPoint x: 477, endPoint y: 16, distance: 64.2
click at [480, 18] on div "31917 Actions" at bounding box center [406, 20] width 636 height 14
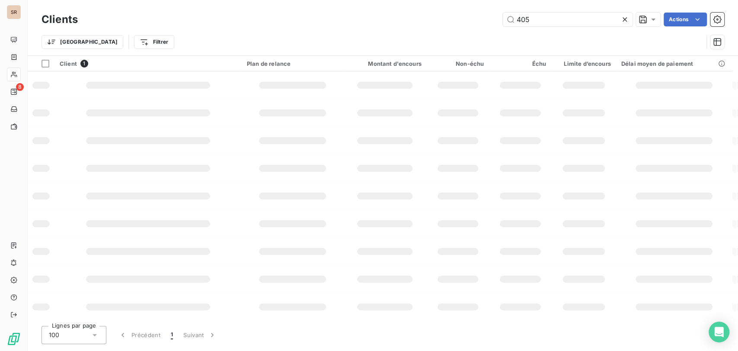
type input "405"
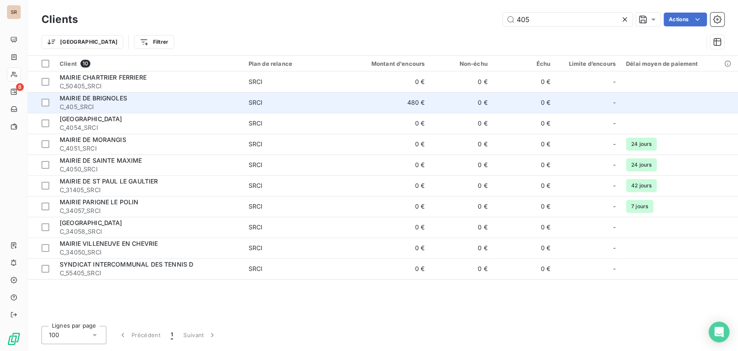
click at [77, 98] on span "MAIRIE DE BRIGNOLES" at bounding box center [93, 97] width 67 height 7
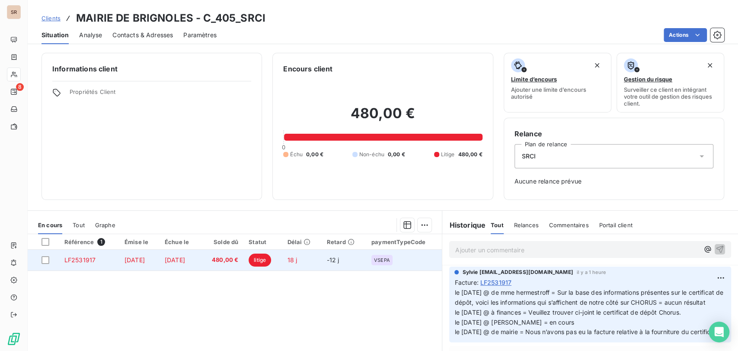
click at [75, 261] on span "LF2531917" at bounding box center [79, 259] width 31 height 7
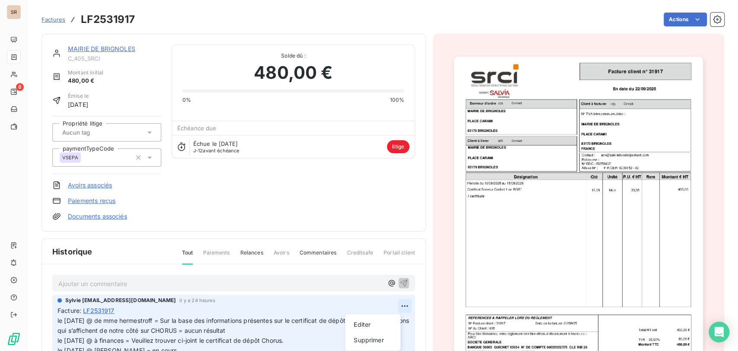
click at [393, 306] on html "SR 8 Factures LF2531917 Actions MAIRIE DE BRIGNOLES C_405_SRCI Montant initial …" at bounding box center [369, 175] width 738 height 351
click at [365, 325] on div "Editer" at bounding box center [373, 324] width 48 height 14
click at [129, 309] on div "Facture : LF2531917" at bounding box center [234, 310] width 352 height 9
drag, startPoint x: 122, startPoint y: 309, endPoint x: 119, endPoint y: 314, distance: 5.6
click at [120, 313] on div "Facture : LF2531917" at bounding box center [234, 310] width 352 height 9
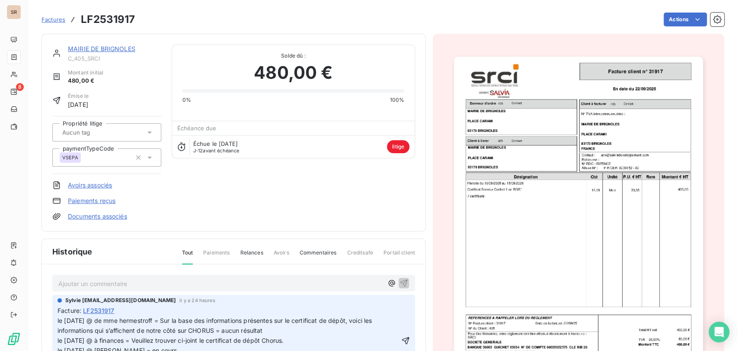
click at [60, 319] on span "le [DATE] @ de mme hermestroff = Sur la base des informations présentes sur le …" at bounding box center [216, 340] width 317 height 47
click at [67, 319] on p "le [DATE] @ de mme hermestroff = Sur la base des informations présentes sur le …" at bounding box center [229, 340] width 342 height 49
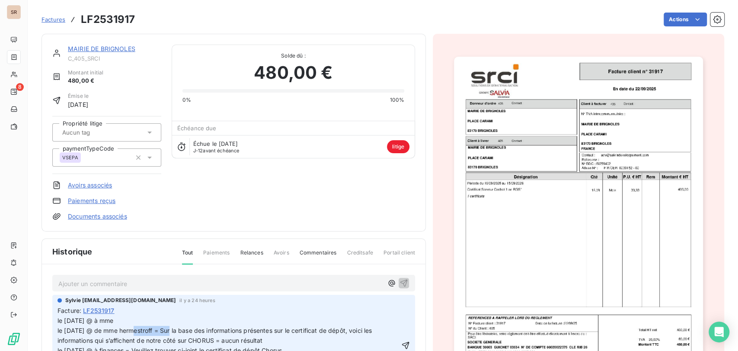
drag, startPoint x: 163, startPoint y: 330, endPoint x: 124, endPoint y: 327, distance: 39.9
click at [124, 327] on span "le 10/10/25 @ à mme le 10/10/25 @ de mme hermestroff = Sur la base des informat…" at bounding box center [216, 345] width 317 height 57
copy span "hermestroff ="
click at [128, 316] on p "le 10/10/25 @ à mme le 10/10/25 @ de mme hermestroff = Sur la base des informat…" at bounding box center [229, 345] width 342 height 59
click at [186, 321] on p "le 10/10/25 @ à mme hermestroff = le 10/10/25 @ de mme hermestroff = Sur la bas…" at bounding box center [229, 345] width 342 height 59
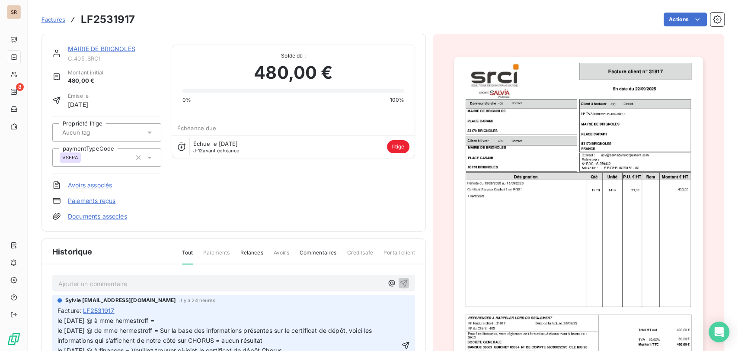
click at [183, 319] on p "le 10/10/25 @ à mme hermestroff =" at bounding box center [229, 321] width 342 height 10
click at [79, 334] on p "le [DATE] @ de mme hermestroff = Sur la base des informations présentes sur le …" at bounding box center [229, 350] width 342 height 49
click at [67, 331] on p "le [DATE] @ de mme hermestroff = Sur la base des informations présentes sur le …" at bounding box center [229, 350] width 342 height 49
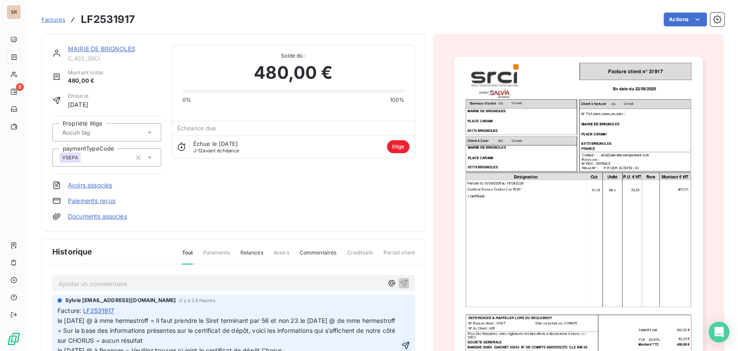
click at [401, 344] on icon "button" at bounding box center [405, 345] width 9 height 9
click at [391, 305] on html "SR 8 Factures LF2531917 Actions MAIRIE DE BRIGNOLES C_405_SRCI Montant initial …" at bounding box center [369, 175] width 738 height 351
click at [363, 321] on div "Editer" at bounding box center [373, 324] width 48 height 14
click at [306, 319] on span "le 10/10/25 @ à mme hermestroff = Il faut prendre le Siret terminant par 56 et …" at bounding box center [228, 345] width 340 height 57
click at [401, 343] on icon "button" at bounding box center [405, 345] width 9 height 9
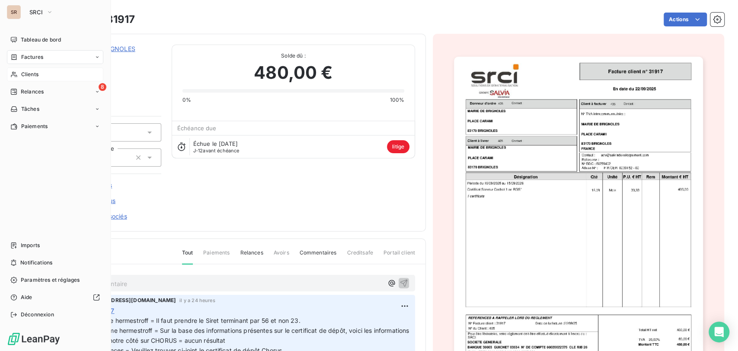
drag, startPoint x: 24, startPoint y: 74, endPoint x: 38, endPoint y: 72, distance: 14.4
click at [23, 74] on span "Clients" at bounding box center [29, 74] width 17 height 8
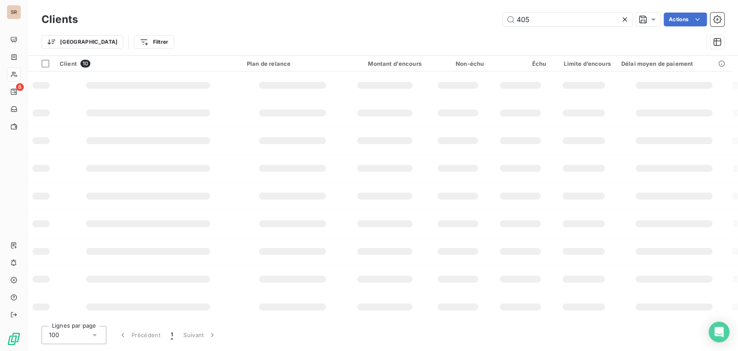
drag, startPoint x: 541, startPoint y: 26, endPoint x: 498, endPoint y: 18, distance: 43.1
click at [505, 22] on input "405" at bounding box center [568, 20] width 130 height 14
type input "7166"
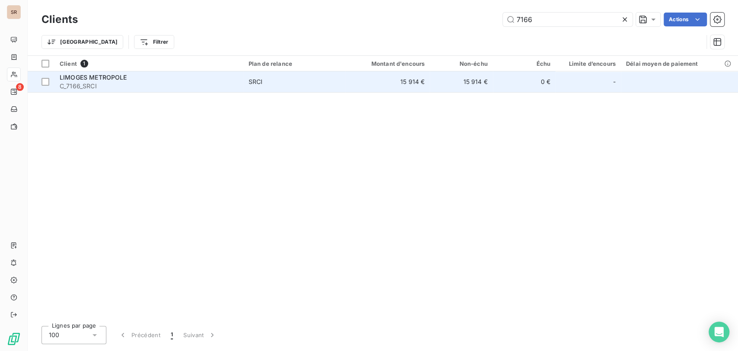
click at [84, 84] on span "C_7166_SRCI" at bounding box center [149, 86] width 179 height 9
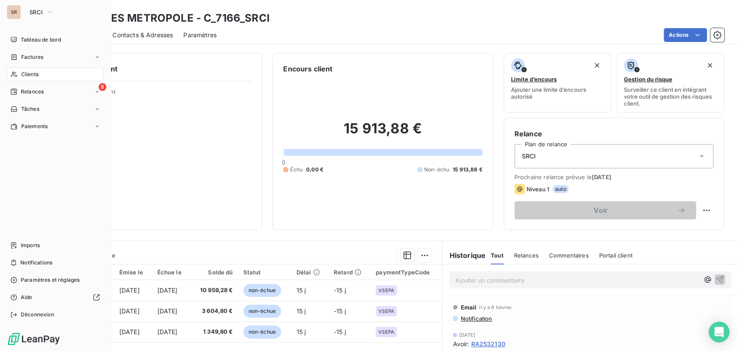
click at [29, 75] on span "Clients" at bounding box center [29, 74] width 17 height 8
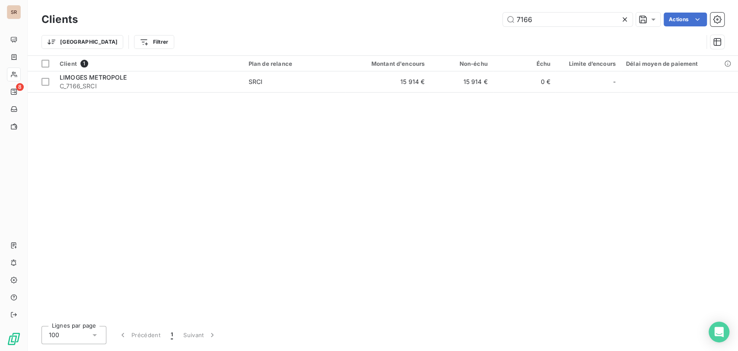
drag, startPoint x: 543, startPoint y: 14, endPoint x: 493, endPoint y: 15, distance: 50.2
click at [496, 15] on div "7166 Actions" at bounding box center [406, 20] width 636 height 14
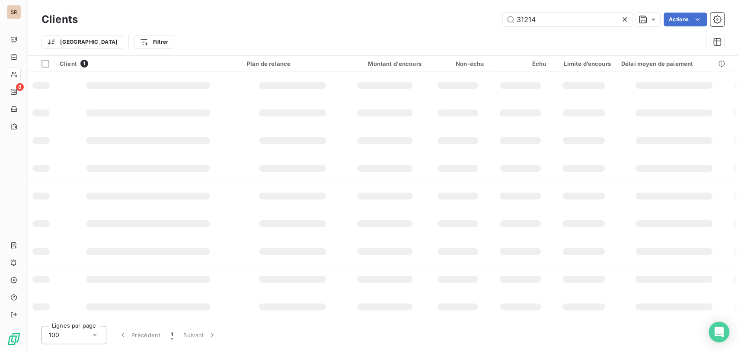
type input "31214"
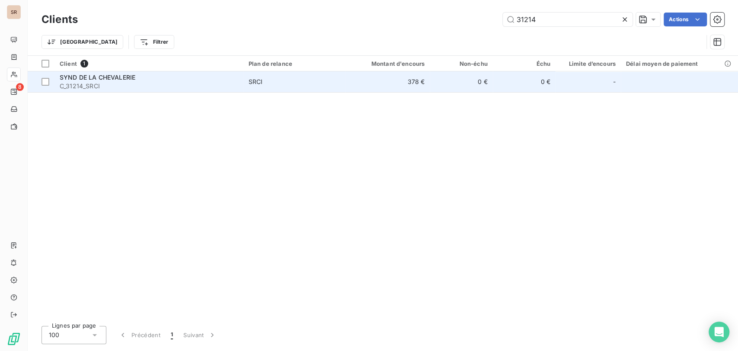
click at [120, 77] on span "SYND DE LA CHEVALERIE" at bounding box center [98, 77] width 76 height 7
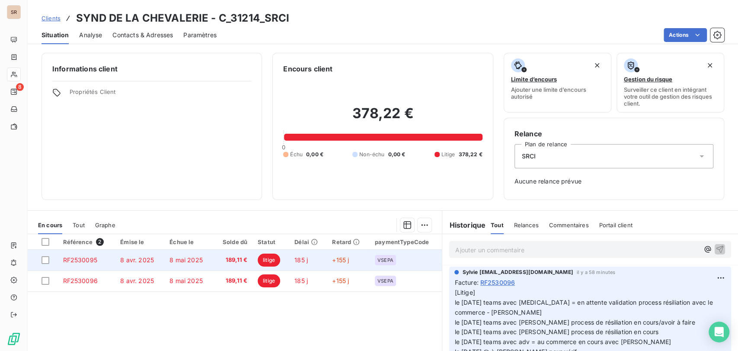
click at [90, 259] on span "RF2530095" at bounding box center [80, 259] width 34 height 7
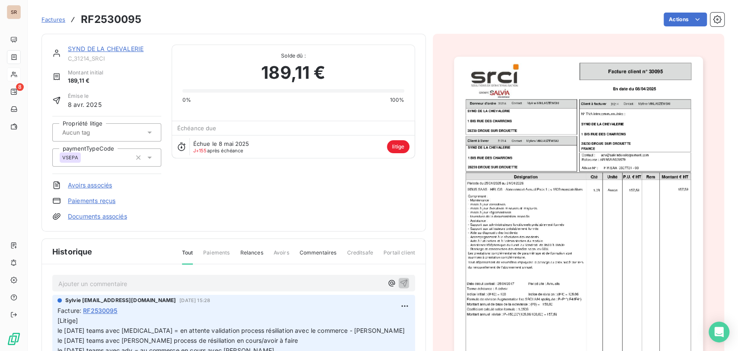
click at [113, 50] on link "SYND DE LA CHEVALERIE" at bounding box center [106, 48] width 76 height 7
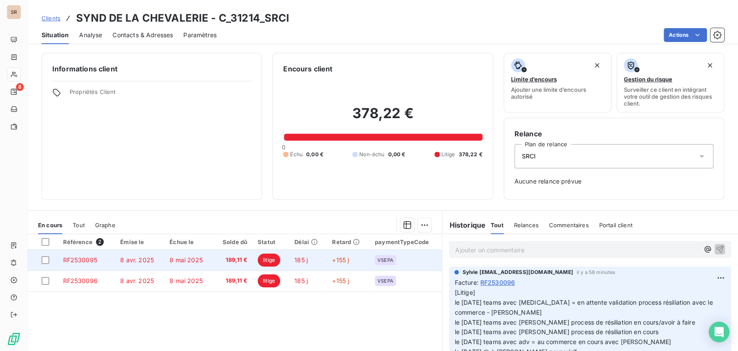
click at [80, 258] on span "RF2530095" at bounding box center [80, 259] width 34 height 7
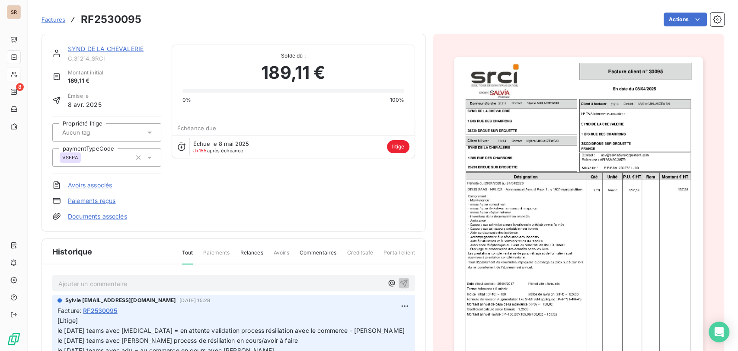
click at [101, 51] on link "SYND DE LA CHEVALERIE" at bounding box center [106, 48] width 76 height 7
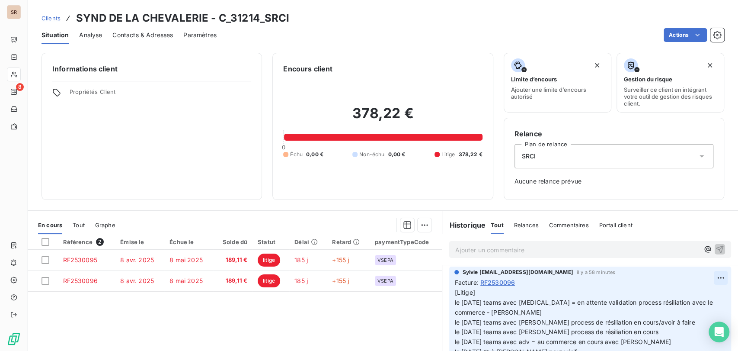
click at [705, 278] on html "SR 8 Clients SYND DE LA CHEVALERIE - C_31214_SRCI Situation Analyse Contacts & …" at bounding box center [369, 175] width 738 height 351
click at [676, 297] on div "Editer" at bounding box center [685, 297] width 48 height 14
click at [526, 302] on span "[Litige] le [DATE] teams avec [MEDICAL_DATA] = en attente validation process ré…" at bounding box center [586, 331] width 263 height 86
click at [718, 330] on icon "button" at bounding box center [722, 331] width 9 height 9
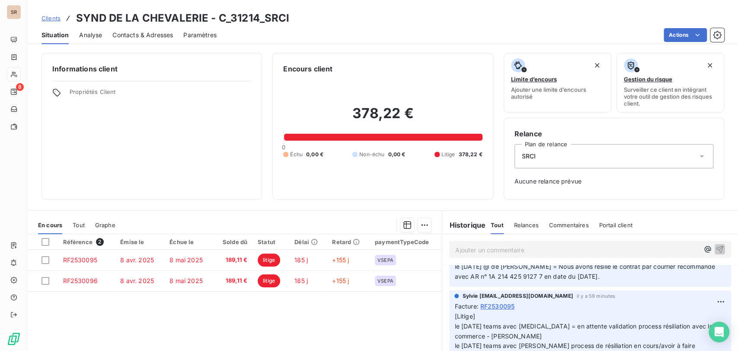
scroll to position [99, 0]
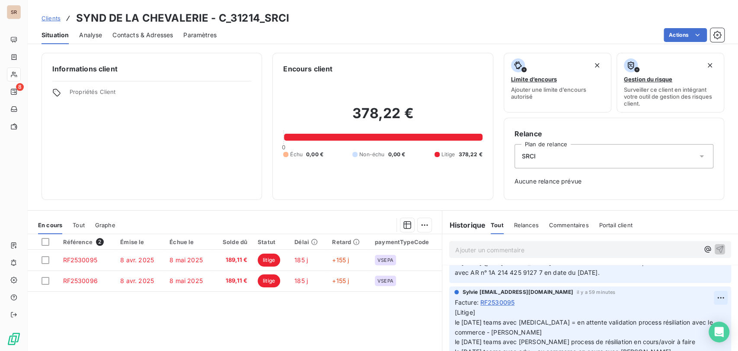
click at [708, 296] on html "SR 8 Clients SYND DE LA CHEVALERIE - C_31214_SRCI Situation Analyse Contacts & …" at bounding box center [369, 175] width 738 height 351
click at [671, 316] on div "Editer" at bounding box center [685, 317] width 48 height 14
click at [527, 323] on span "[Litige] le [DATE] teams avec [MEDICAL_DATA] = en attente validation process ré…" at bounding box center [586, 346] width 263 height 77
click at [718, 346] on icon "button" at bounding box center [722, 346] width 9 height 9
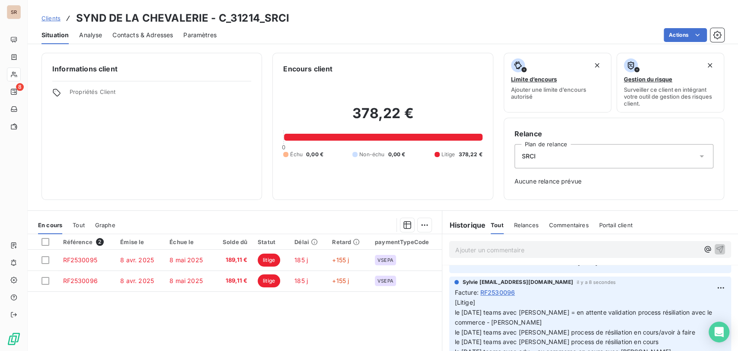
scroll to position [0, 0]
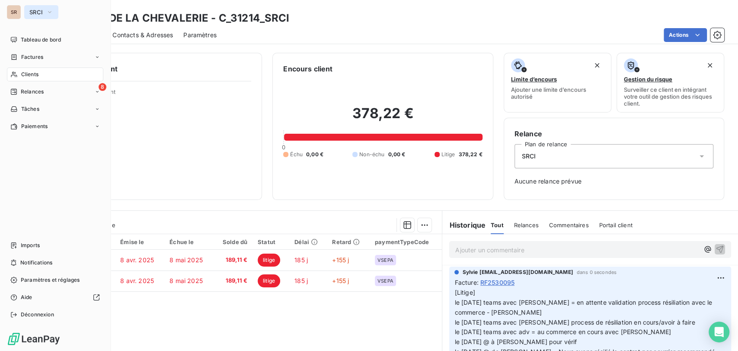
click at [46, 11] on icon "button" at bounding box center [49, 12] width 7 height 9
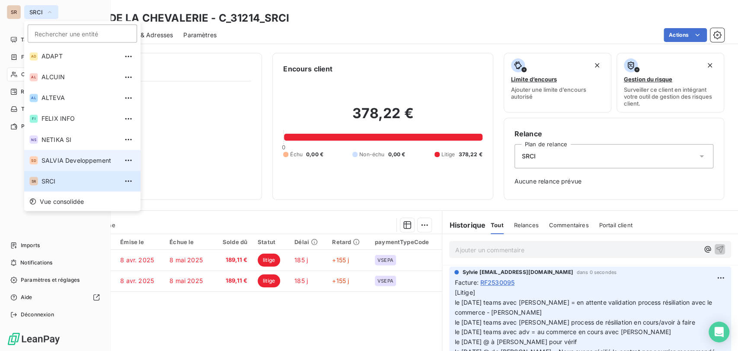
click at [46, 163] on span "SALVIA Developpement" at bounding box center [80, 160] width 77 height 9
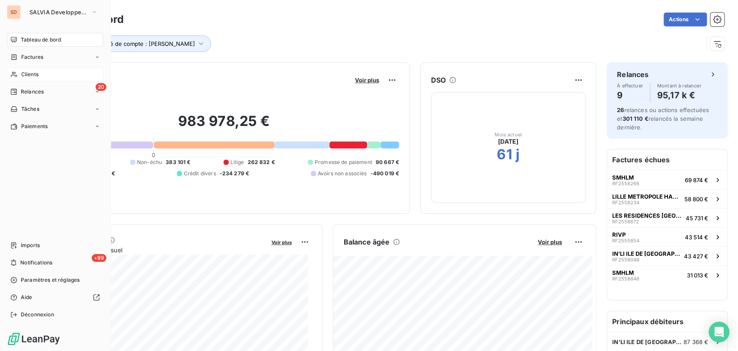
click at [39, 76] on div "Clients" at bounding box center [55, 74] width 96 height 14
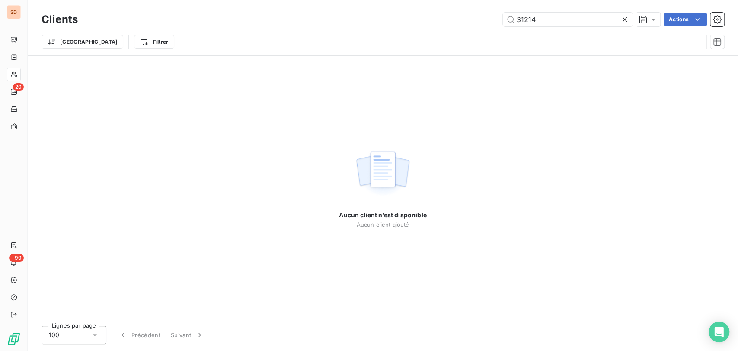
drag, startPoint x: 537, startPoint y: 24, endPoint x: 500, endPoint y: 23, distance: 36.3
click at [500, 23] on div "31214 Actions" at bounding box center [406, 20] width 636 height 14
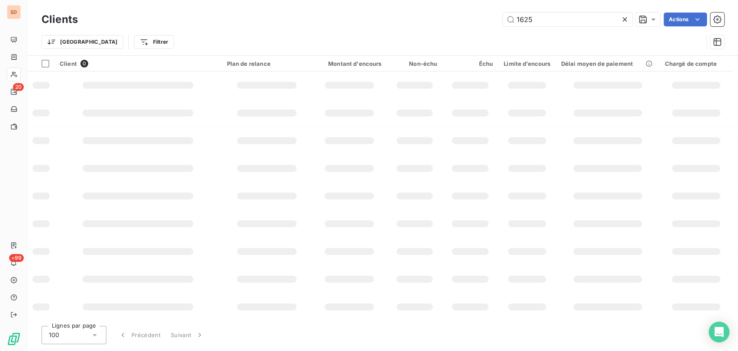
type input "1625"
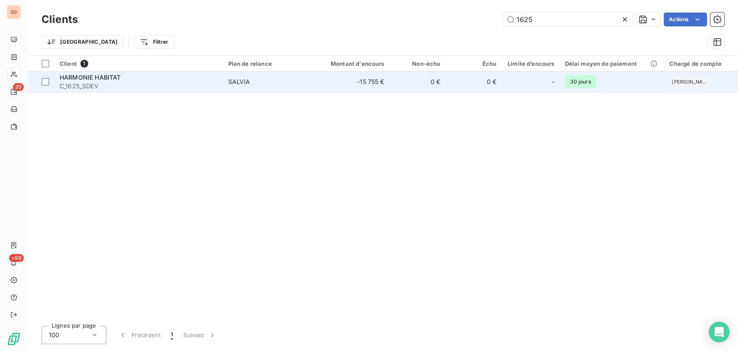
click at [74, 80] on div "HARMONIE HABITAT" at bounding box center [139, 77] width 158 height 9
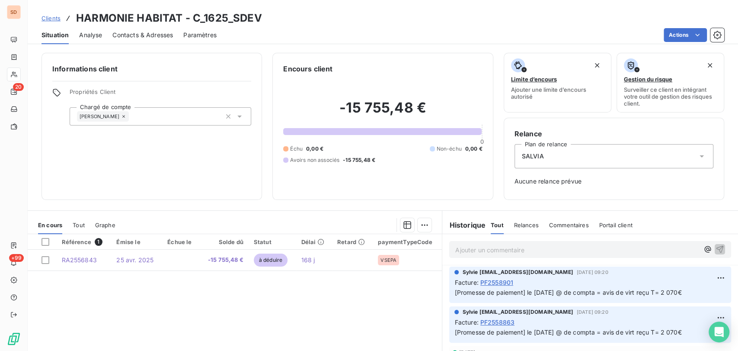
click at [472, 252] on p "Ajouter un commentaire ﻿" at bounding box center [577, 249] width 244 height 11
drag, startPoint x: 567, startPoint y: 246, endPoint x: 491, endPoint y: 250, distance: 75.4
click at [491, 250] on p "le 30/04/25 CESATION D EPAIEMENT" at bounding box center [577, 249] width 244 height 10
click at [534, 250] on span "le 30/04/25 CESSATION D EPAIEMENT" at bounding box center [508, 248] width 107 height 7
drag, startPoint x: 567, startPoint y: 248, endPoint x: 428, endPoint y: 239, distance: 139.1
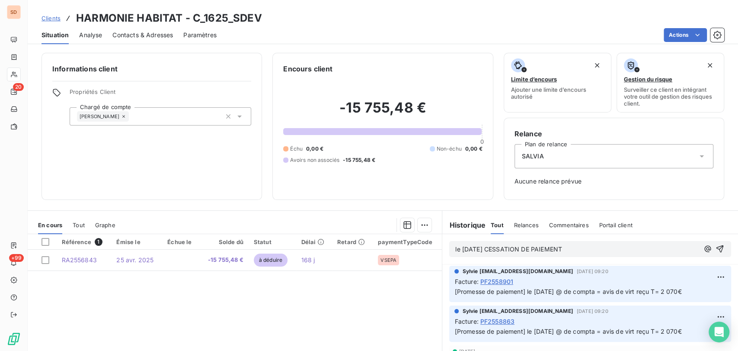
click at [428, 239] on div "En cours Tout Graphe Référence 1 Émise le Échue le Solde dû Statut Délai Retard…" at bounding box center [383, 318] width 711 height 216
copy span "le 30/04/25 CESSATION DE PAIEMENT"
click at [716, 248] on icon "button" at bounding box center [720, 248] width 9 height 9
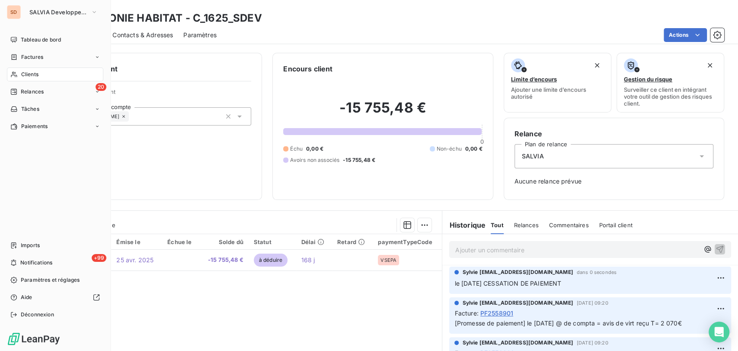
click at [34, 75] on span "Clients" at bounding box center [29, 74] width 17 height 8
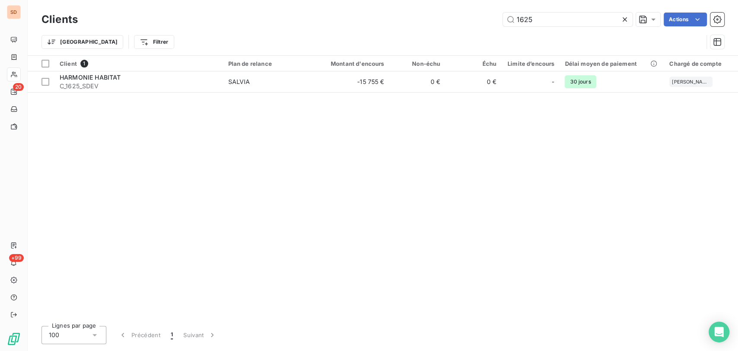
drag, startPoint x: 520, startPoint y: 18, endPoint x: 481, endPoint y: 22, distance: 39.5
click at [481, 21] on div "1625 Actions" at bounding box center [406, 20] width 636 height 14
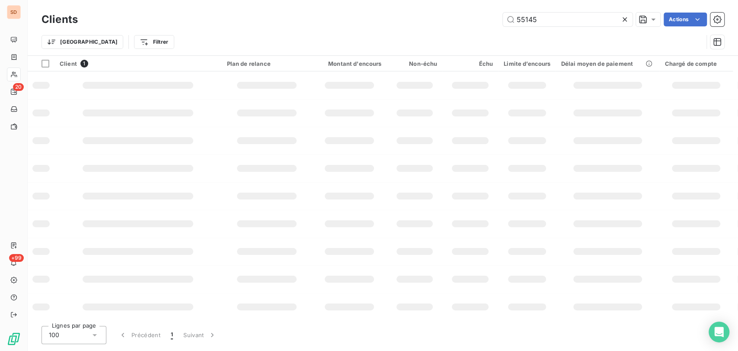
type input "55145"
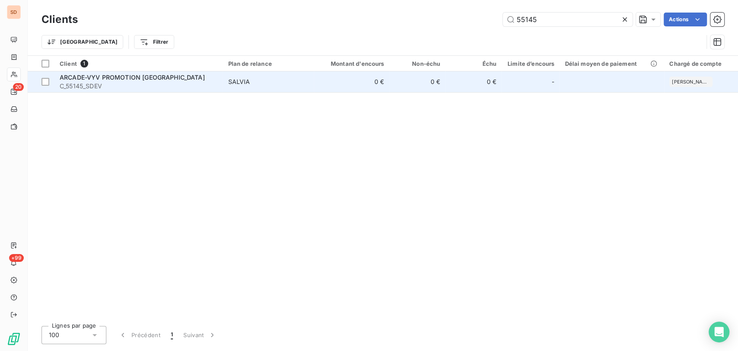
click at [80, 78] on span "ARCADE-VYV PROMOTION PAYS DE LOIRE" at bounding box center [132, 77] width 145 height 7
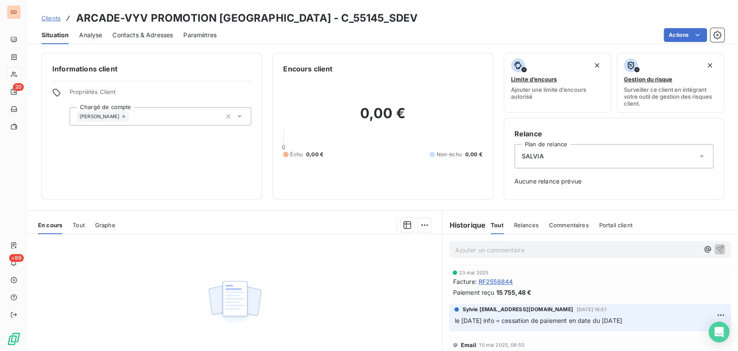
click at [468, 252] on p "Ajouter un commentaire ﻿" at bounding box center [577, 249] width 244 height 11
click at [717, 248] on icon "button" at bounding box center [720, 248] width 7 height 7
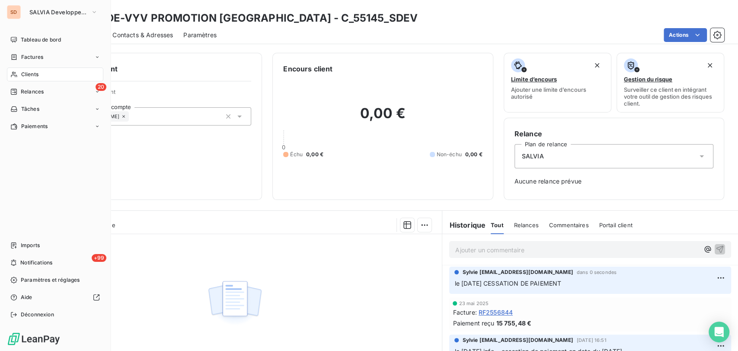
drag, startPoint x: 28, startPoint y: 76, endPoint x: 79, endPoint y: 76, distance: 51.0
click at [29, 77] on span "Clients" at bounding box center [29, 74] width 17 height 8
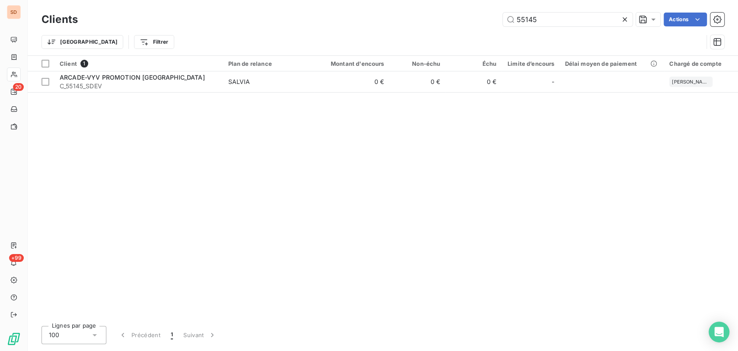
drag, startPoint x: 537, startPoint y: 19, endPoint x: 465, endPoint y: 22, distance: 71.4
click at [471, 23] on div "55145 Actions" at bounding box center [406, 20] width 636 height 14
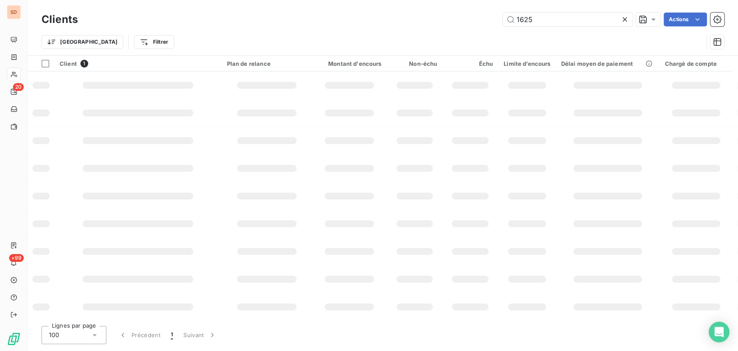
type input "1625"
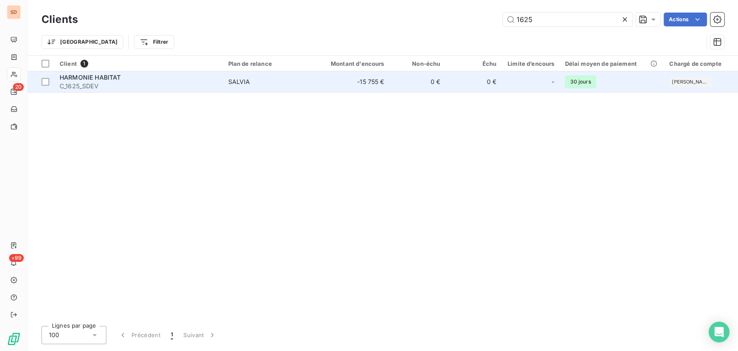
click at [89, 80] on div "HARMONIE HABITAT" at bounding box center [139, 77] width 158 height 9
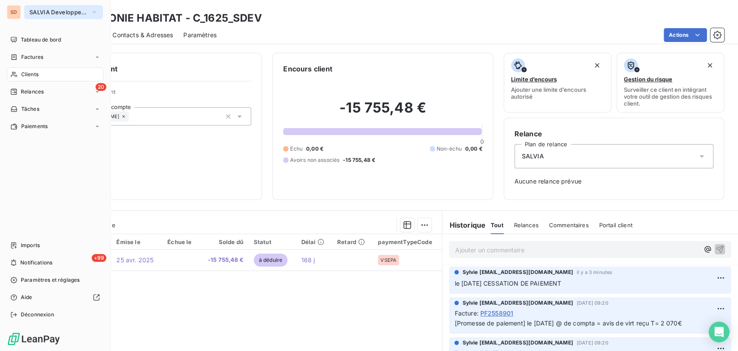
click at [98, 11] on button "SALVIA Developpement" at bounding box center [63, 12] width 79 height 14
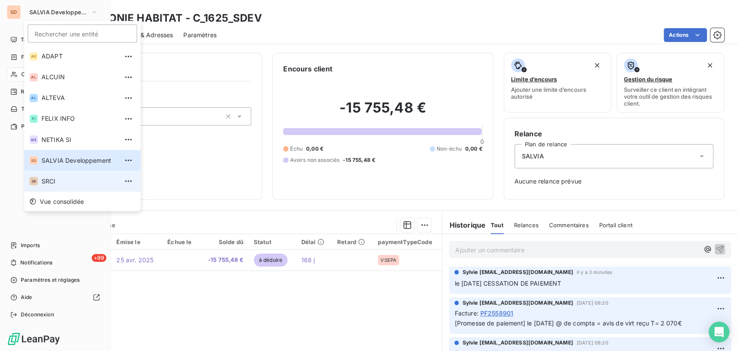
click at [50, 179] on span "SRCI" at bounding box center [80, 180] width 77 height 9
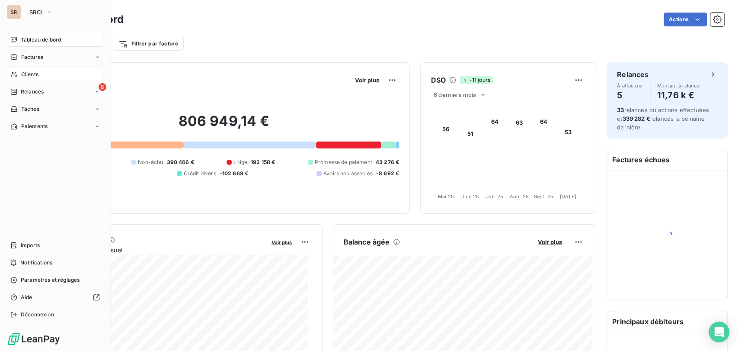
click at [30, 76] on span "Clients" at bounding box center [29, 74] width 17 height 8
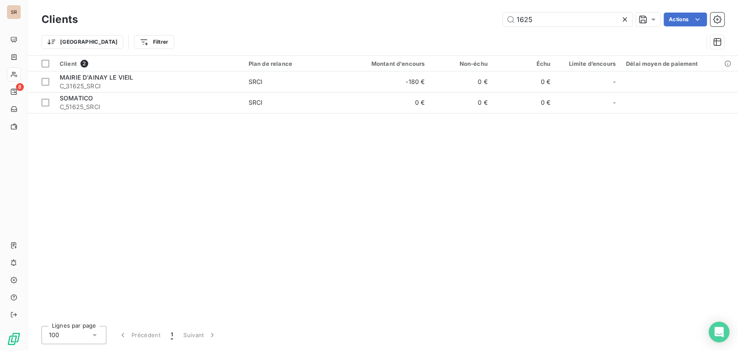
drag, startPoint x: 481, startPoint y: 26, endPoint x: 469, endPoint y: 27, distance: 12.2
click at [474, 27] on div "Clients 1625 Actions" at bounding box center [383, 19] width 683 height 18
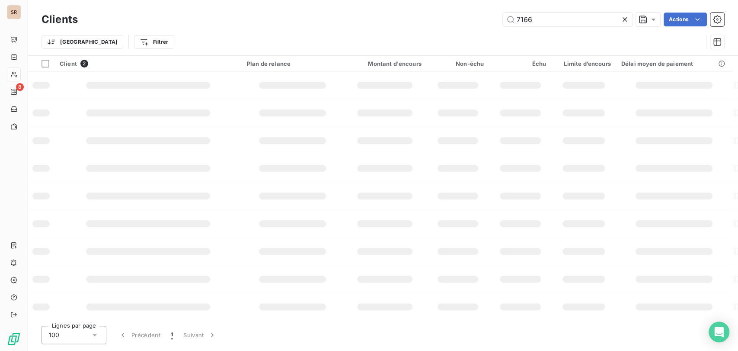
type input "7166"
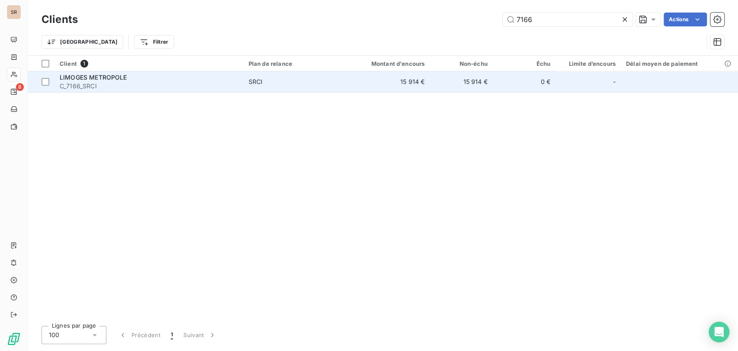
click at [63, 78] on span "LIMOGES METROPOLE" at bounding box center [93, 77] width 67 height 7
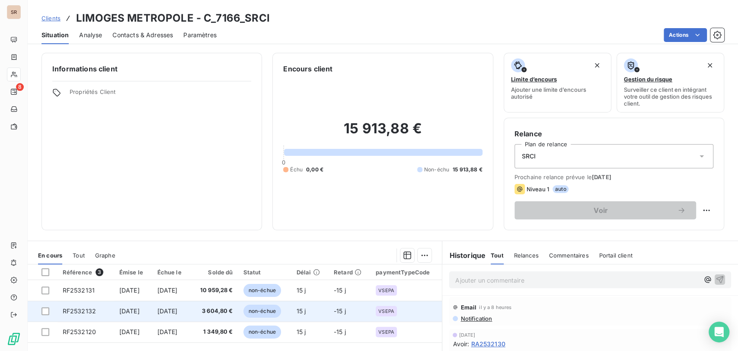
click at [80, 311] on span "RF2532132" at bounding box center [79, 310] width 33 height 7
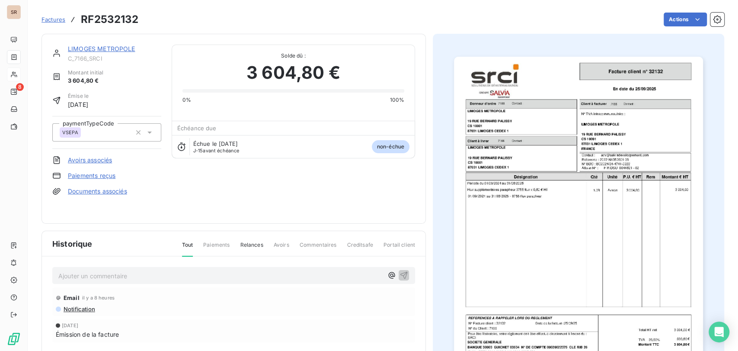
click at [89, 191] on link "Documents associés" at bounding box center [97, 191] width 59 height 9
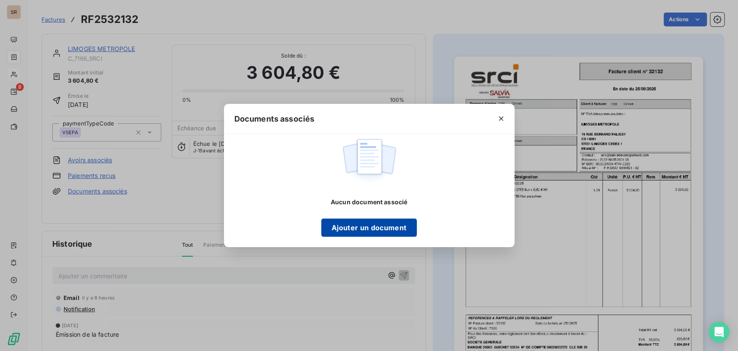
click at [349, 226] on button "Ajouter un document" at bounding box center [369, 227] width 96 height 18
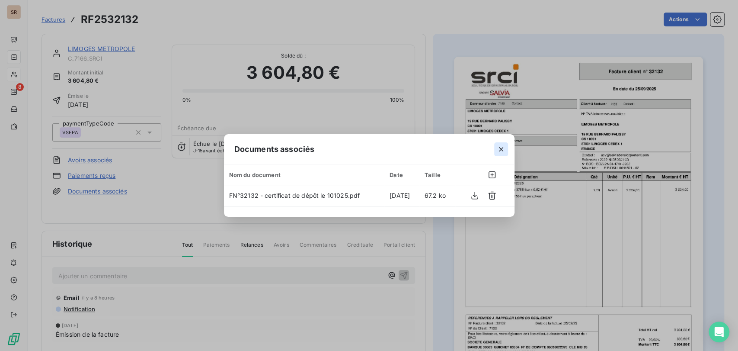
click at [499, 148] on icon "button" at bounding box center [501, 149] width 9 height 9
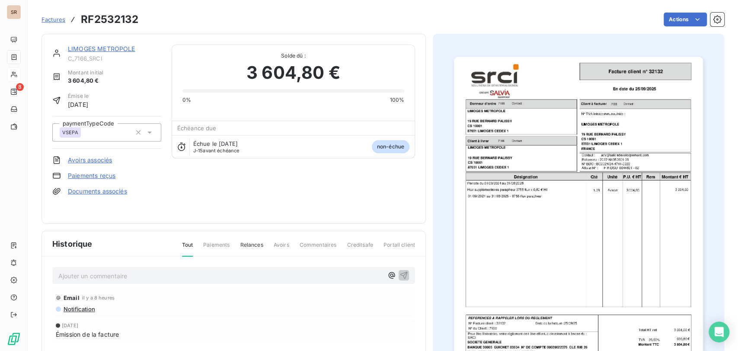
click at [83, 51] on link "LIMOGES METROPOLE" at bounding box center [101, 48] width 67 height 7
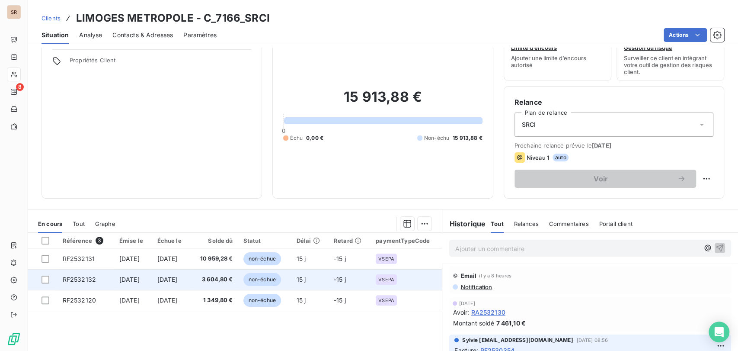
scroll to position [48, 0]
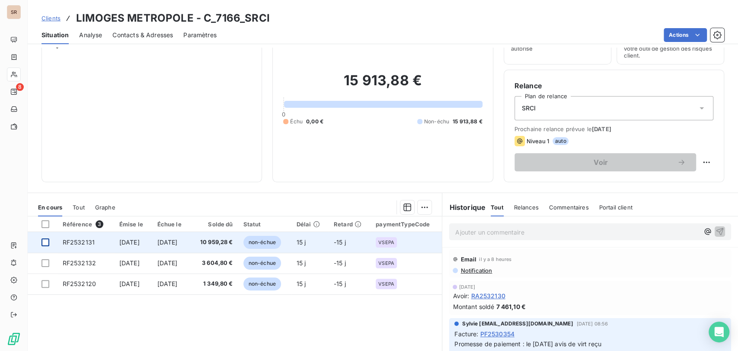
click at [46, 240] on div at bounding box center [46, 242] width 8 height 8
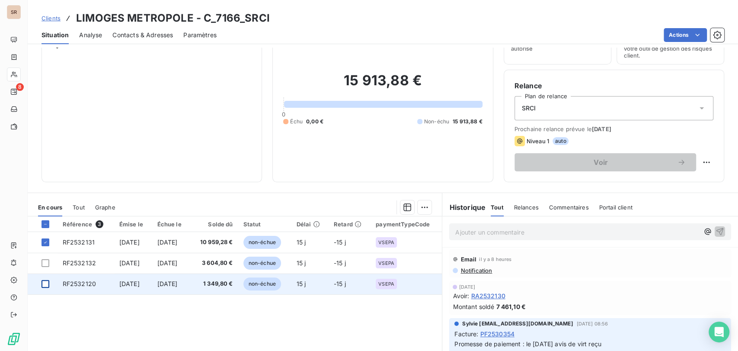
click at [45, 283] on div at bounding box center [46, 284] width 8 height 8
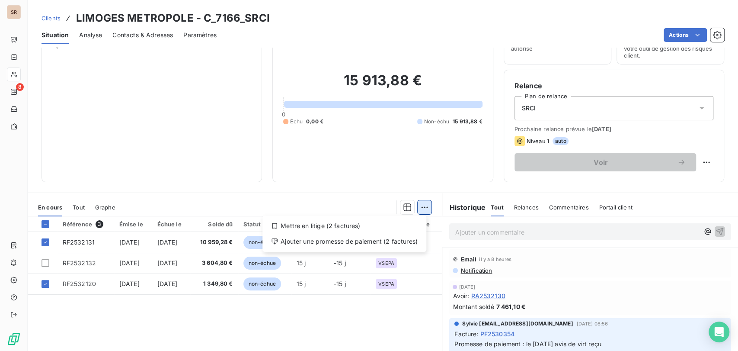
click at [423, 211] on html "SR 8 Clients LIMOGES METROPOLE - C_7166_SRCI Situation Analyse Contacts & Adres…" at bounding box center [369, 175] width 738 height 351
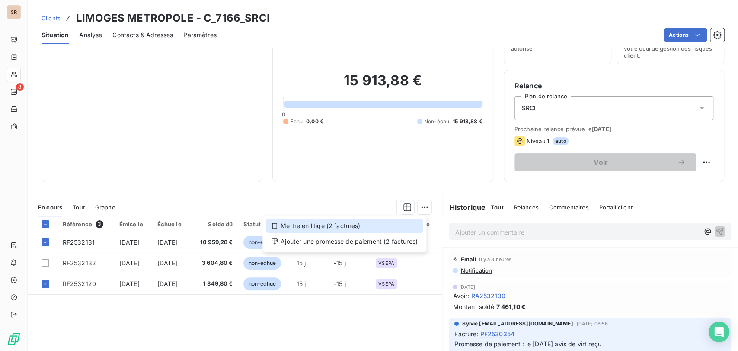
click at [308, 229] on div "Mettre en litige (2 factures)" at bounding box center [344, 226] width 157 height 14
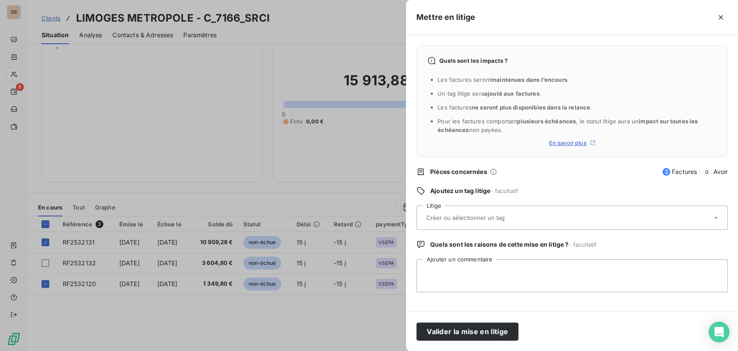
click at [716, 214] on icon at bounding box center [716, 217] width 9 height 9
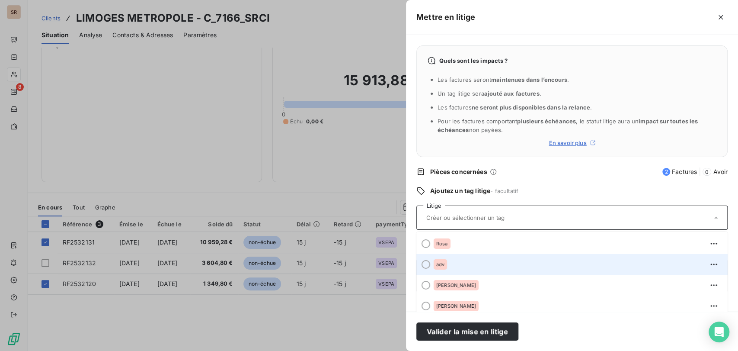
click at [429, 262] on div at bounding box center [426, 264] width 9 height 9
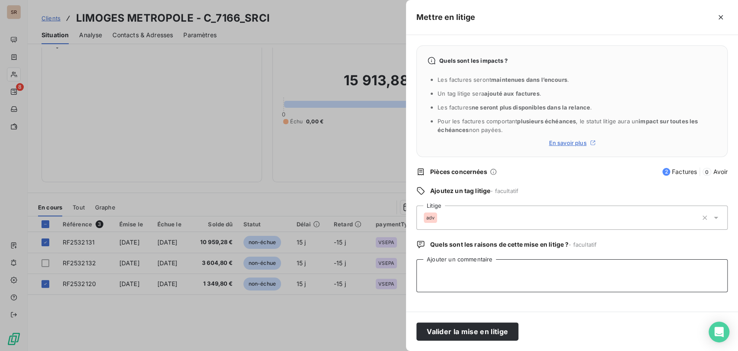
click at [444, 260] on textarea "Ajouter un commentaire" at bounding box center [571, 275] width 311 height 33
click at [573, 274] on textarea "le 10/10/25 @ a alex = rejet dans chorus motif =" at bounding box center [571, 275] width 311 height 33
paste textarea "= MERCI DE BIEN VOULOIR REFAIRE ET REDEPOSER VOTRE FACTURE CONFORME AU BON DE C…"
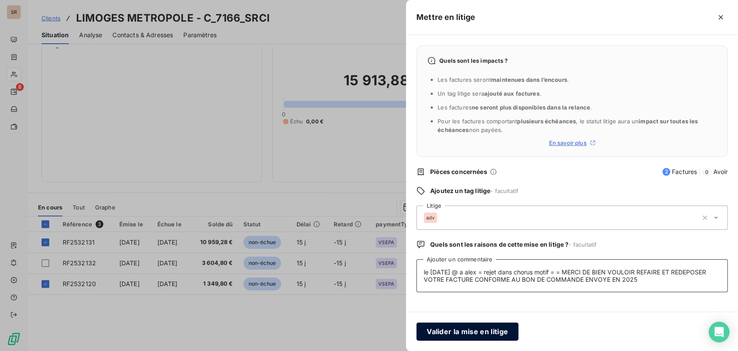
type textarea "le 10/10/25 @ a alex = rejet dans chorus motif = = MERCI DE BIEN VOULOIR REFAIR…"
click at [506, 330] on button "Valider la mise en litige" at bounding box center [467, 331] width 102 height 18
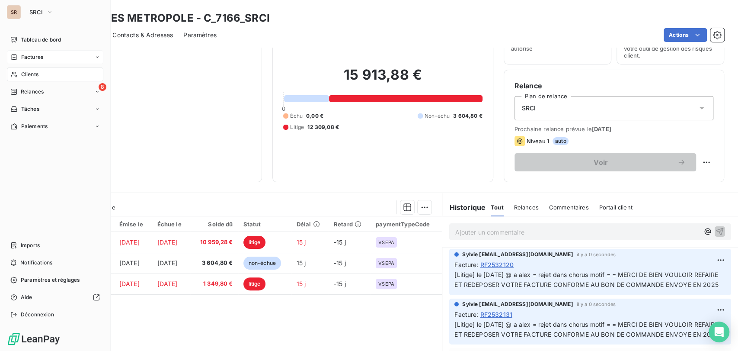
click at [24, 58] on span "Factures" at bounding box center [32, 57] width 22 height 8
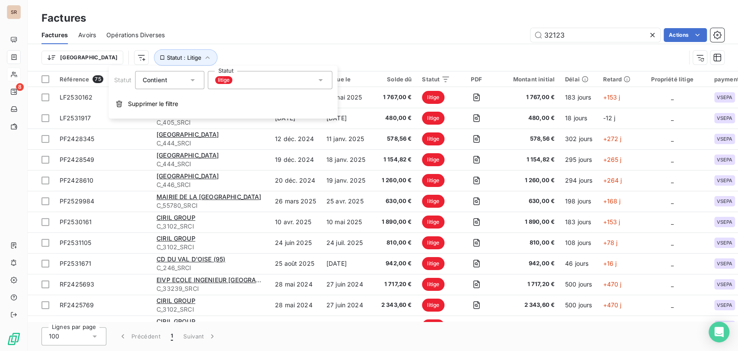
type input "32123"
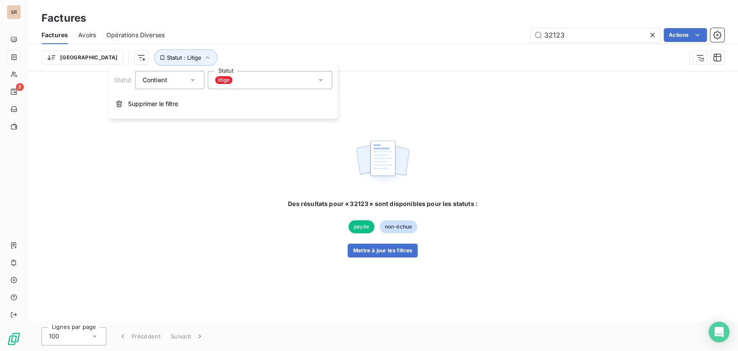
drag, startPoint x: 129, startPoint y: 102, endPoint x: 291, endPoint y: 180, distance: 179.5
click at [290, 178] on body "SR 8 Factures Factures Avoirs Opérations Diverses 32123 Actions Trier Statut : …" at bounding box center [369, 175] width 738 height 351
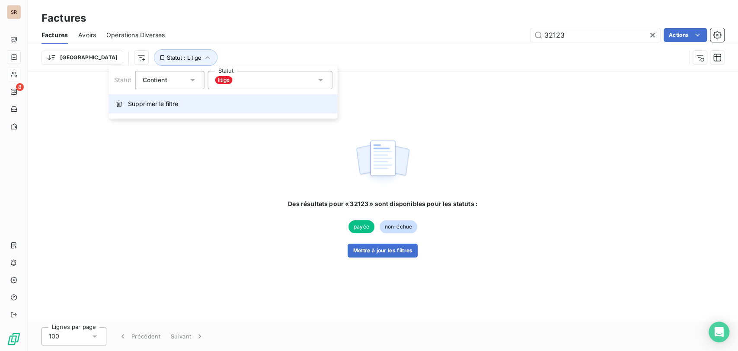
click at [129, 101] on span "Supprimer le filtre" at bounding box center [153, 103] width 50 height 9
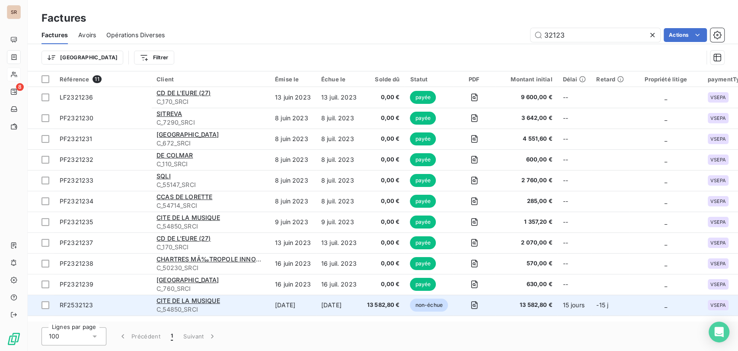
click at [79, 304] on span "RF2532123" at bounding box center [76, 304] width 33 height 7
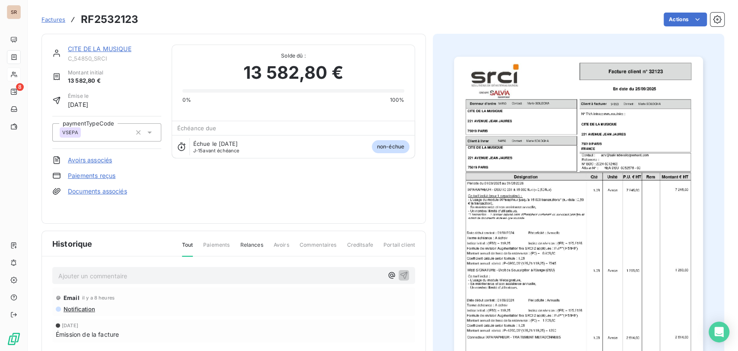
click at [58, 270] on p "Ajouter un commentaire ﻿" at bounding box center [220, 275] width 325 height 11
click at [194, 270] on p "le 10/10/25 @ de mme charpentier =" at bounding box center [220, 275] width 325 height 10
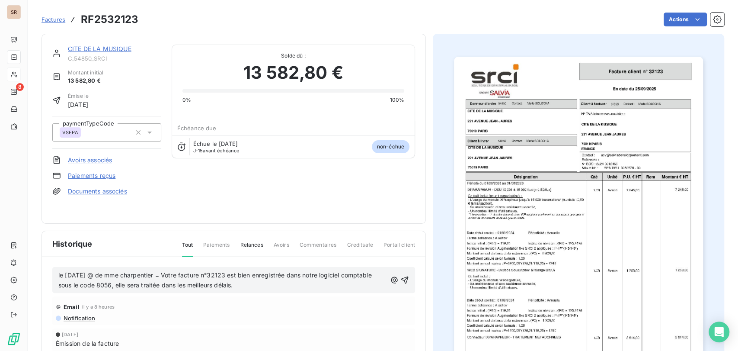
click at [403, 276] on icon "button" at bounding box center [404, 279] width 7 height 7
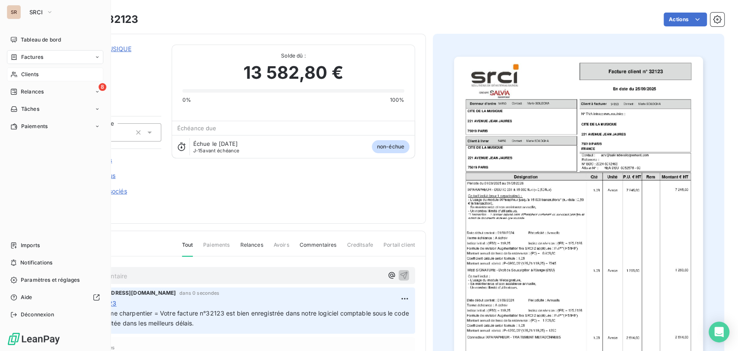
click at [26, 76] on span "Clients" at bounding box center [29, 74] width 17 height 8
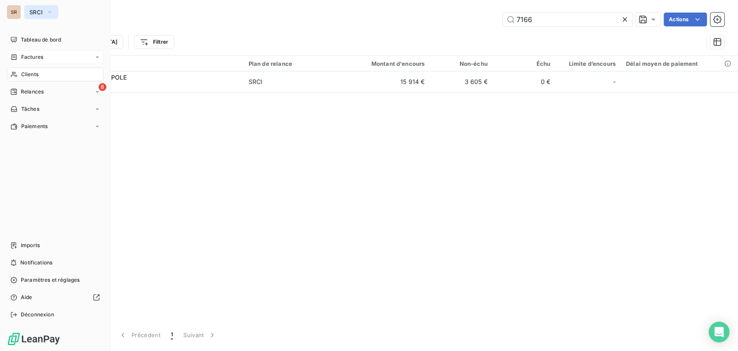
click at [50, 12] on icon "button" at bounding box center [49, 12] width 7 height 9
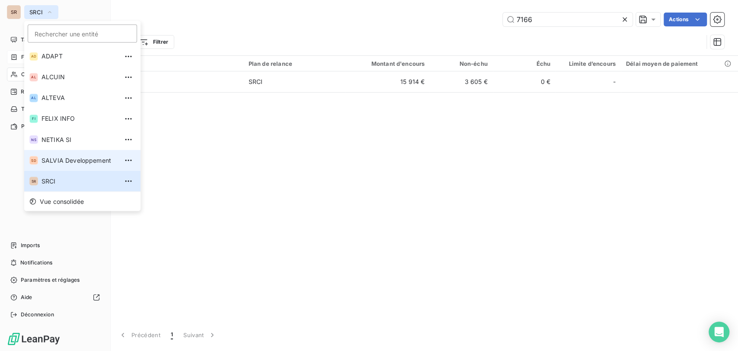
click at [53, 157] on span "SALVIA Developpement" at bounding box center [80, 160] width 77 height 9
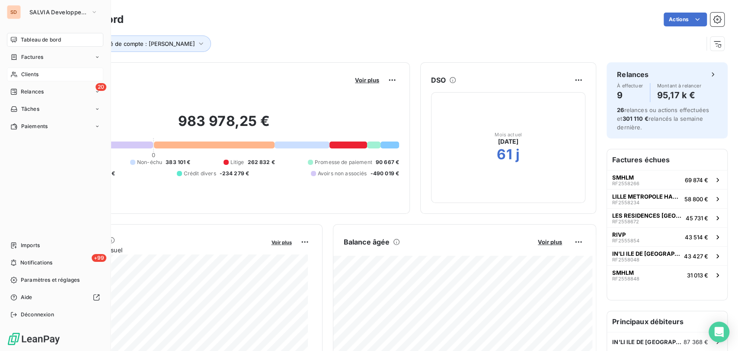
click at [20, 76] on div "Clients" at bounding box center [55, 74] width 96 height 14
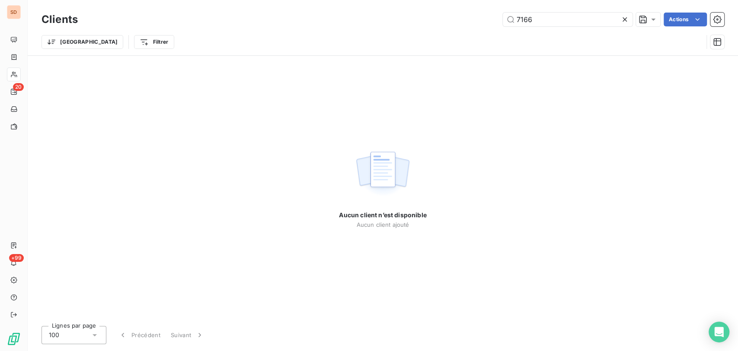
drag, startPoint x: 522, startPoint y: 20, endPoint x: 481, endPoint y: 16, distance: 41.7
click at [483, 18] on div "7166 Actions" at bounding box center [406, 20] width 636 height 14
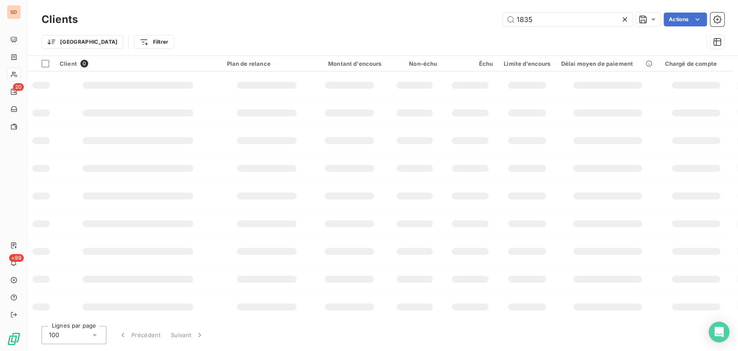
type input "1835"
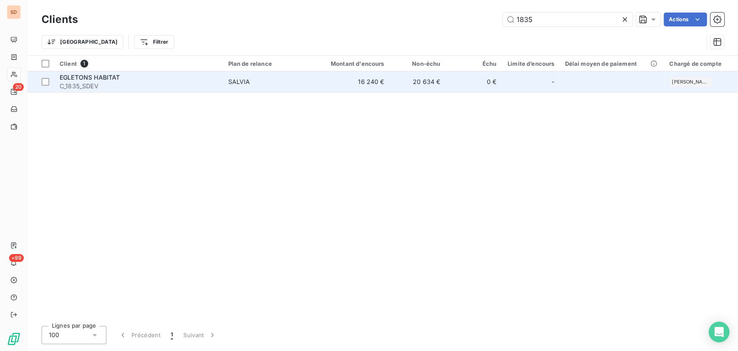
click at [80, 85] on span "C_1835_SDEV" at bounding box center [139, 86] width 158 height 9
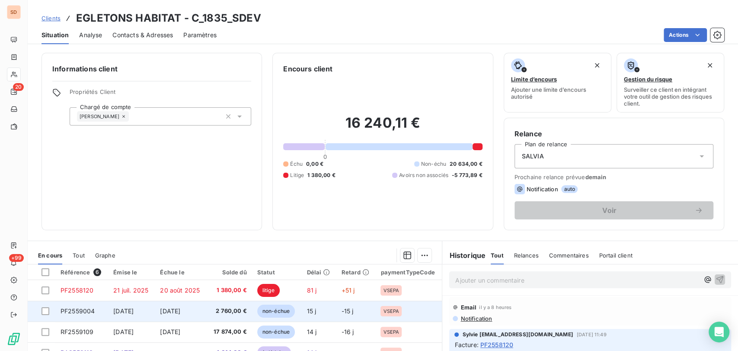
click at [67, 309] on span "PF2559004" at bounding box center [78, 310] width 34 height 7
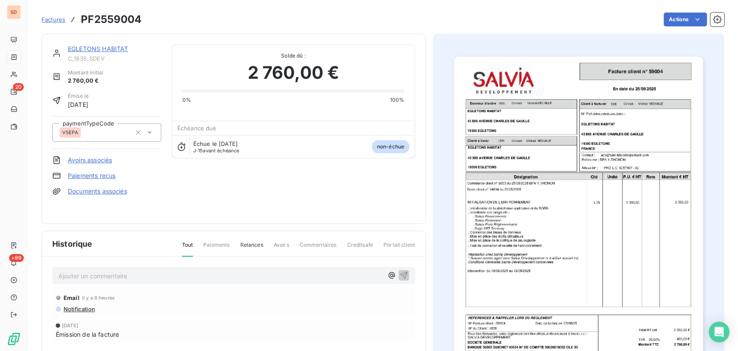
click at [77, 271] on p "Ajouter un commentaire ﻿" at bounding box center [220, 275] width 325 height 11
click at [163, 270] on p "le 10/10/25 @ de mr neuville =" at bounding box center [220, 275] width 325 height 10
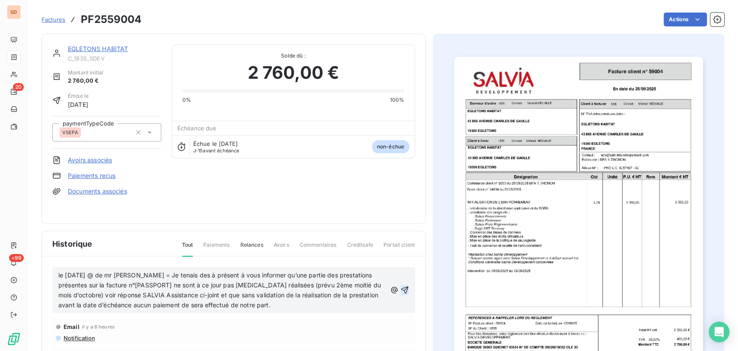
click at [403, 285] on icon "button" at bounding box center [404, 289] width 9 height 9
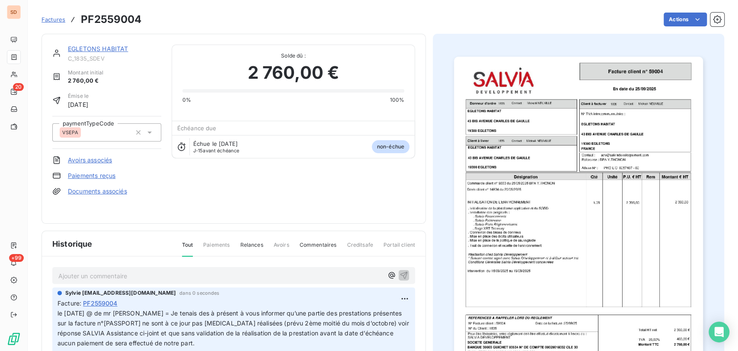
click at [99, 49] on link "EGLETONS HABITAT" at bounding box center [98, 48] width 60 height 7
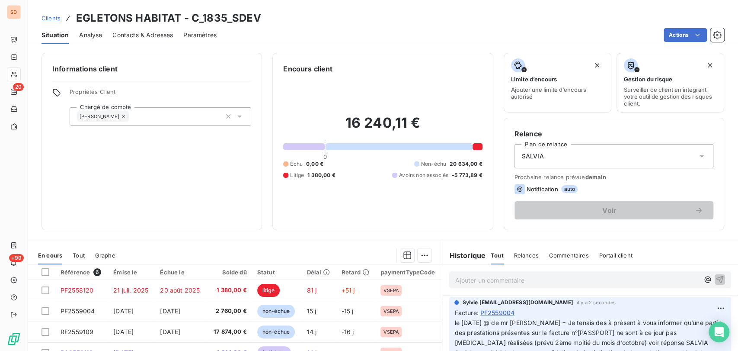
click at [163, 35] on span "Contacts & Adresses" at bounding box center [142, 35] width 61 height 9
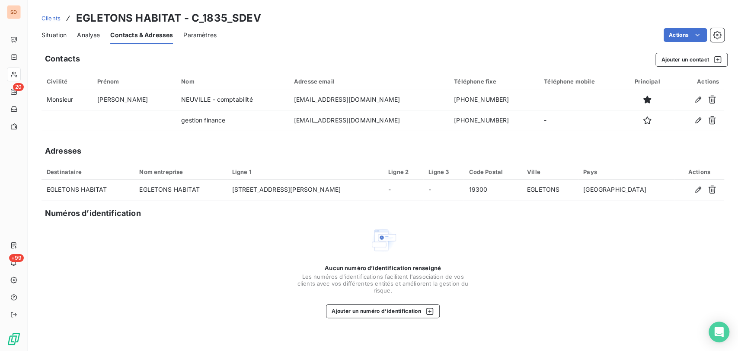
click at [56, 38] on span "Situation" at bounding box center [54, 35] width 25 height 9
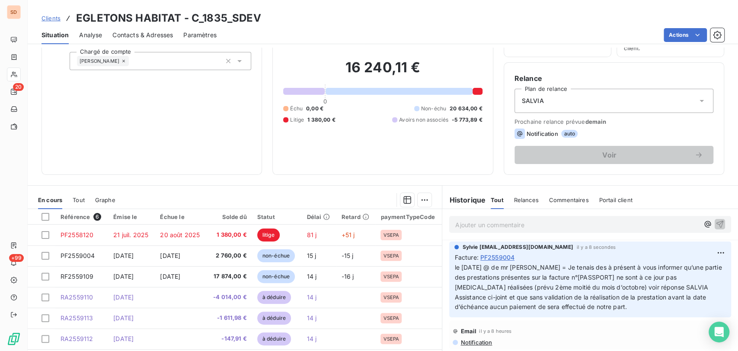
scroll to position [58, 0]
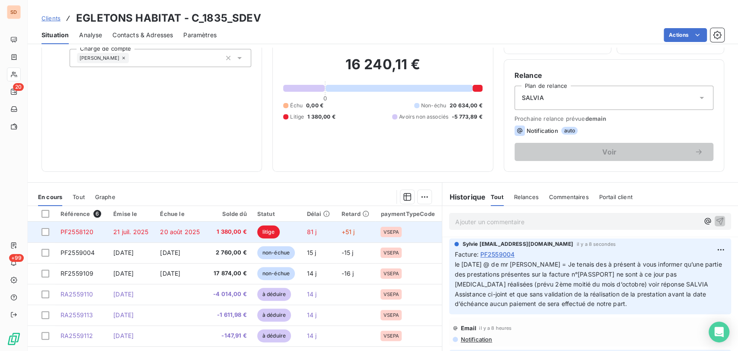
click at [72, 232] on span "PF2558120" at bounding box center [77, 231] width 33 height 7
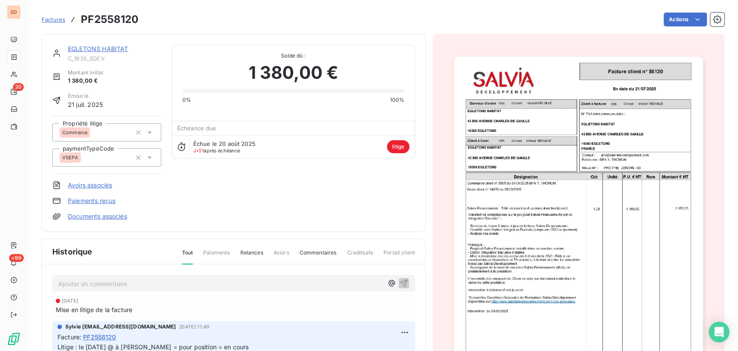
click at [98, 51] on link "EGLETONS HABITAT" at bounding box center [98, 48] width 60 height 7
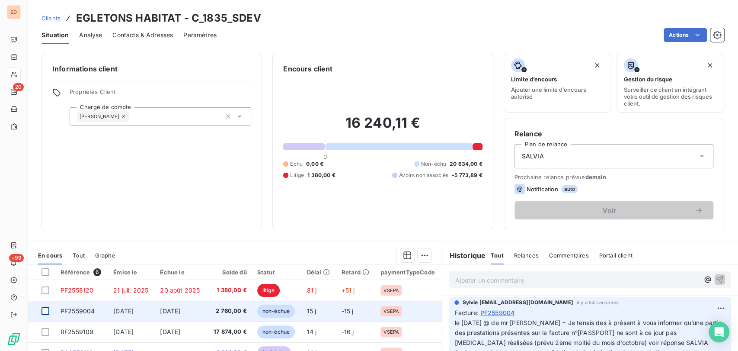
click at [45, 310] on div at bounding box center [46, 311] width 8 height 8
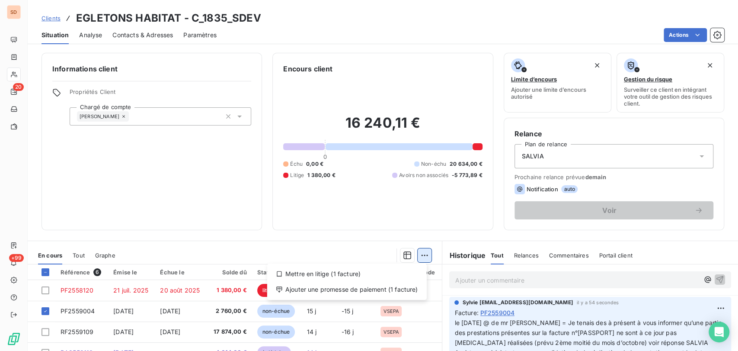
click at [419, 259] on html "SD 20 +99 Clients EGLETONS HABITAT - C_1835_SDEV Situation Analyse Contacts & A…" at bounding box center [369, 175] width 738 height 351
click at [315, 273] on div "Mettre en litige (1 facture)" at bounding box center [347, 274] width 153 height 14
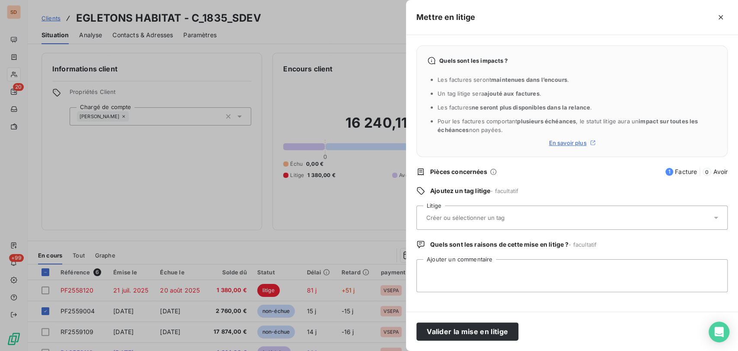
click at [720, 214] on icon at bounding box center [716, 217] width 9 height 9
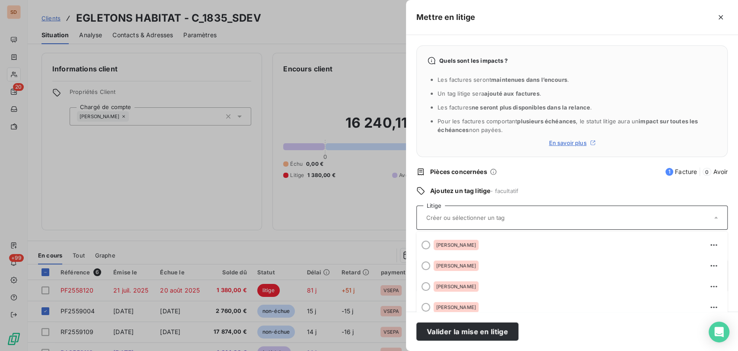
scroll to position [96, 0]
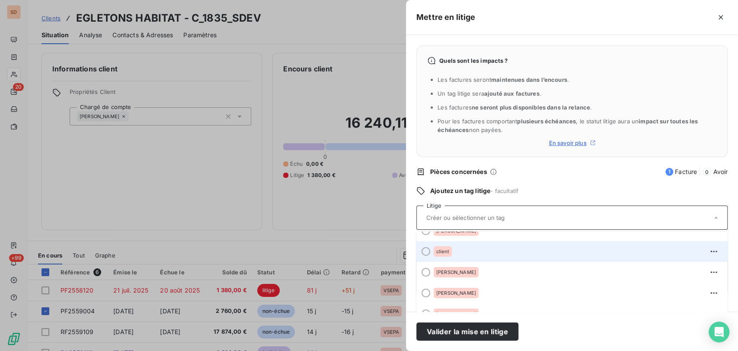
click at [420, 247] on span at bounding box center [423, 251] width 14 height 21
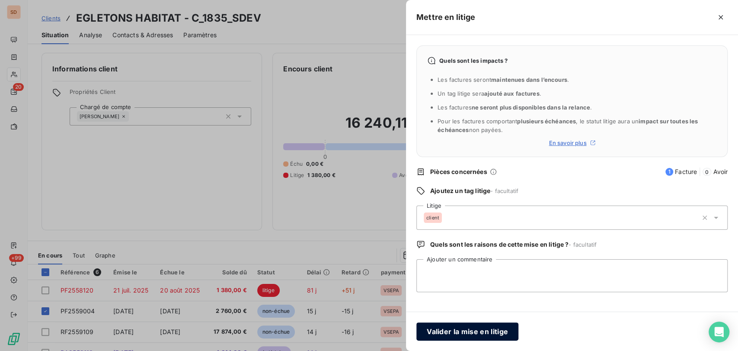
click at [446, 329] on button "Valider la mise en litige" at bounding box center [467, 331] width 102 height 18
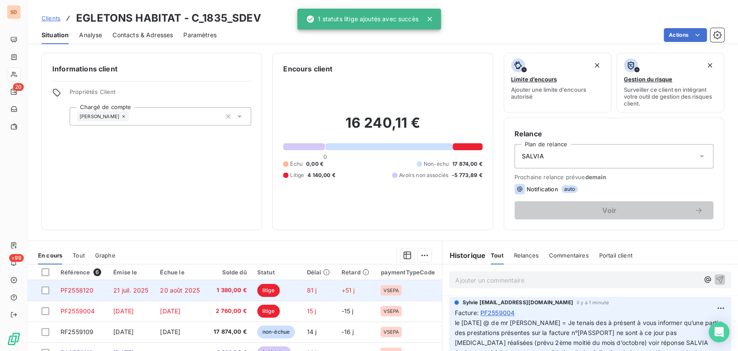
click at [133, 292] on span "21 juil. 2025" at bounding box center [130, 289] width 35 height 7
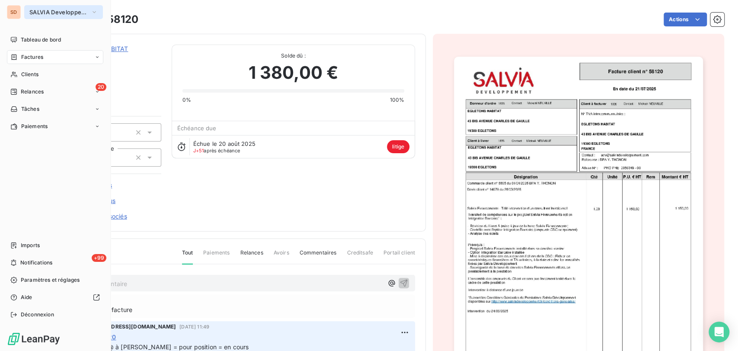
click at [97, 13] on icon "button" at bounding box center [94, 12] width 7 height 9
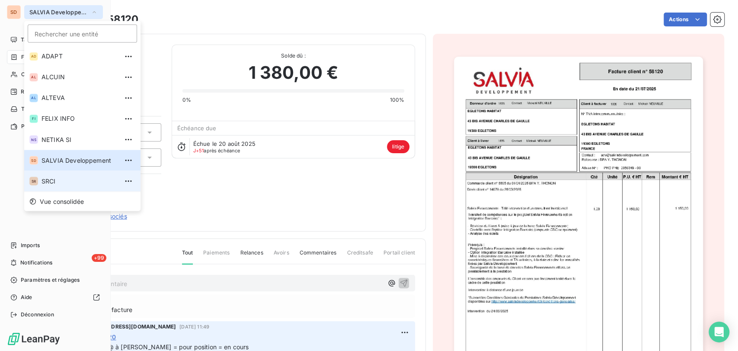
click at [45, 183] on span "SRCI" at bounding box center [80, 180] width 77 height 9
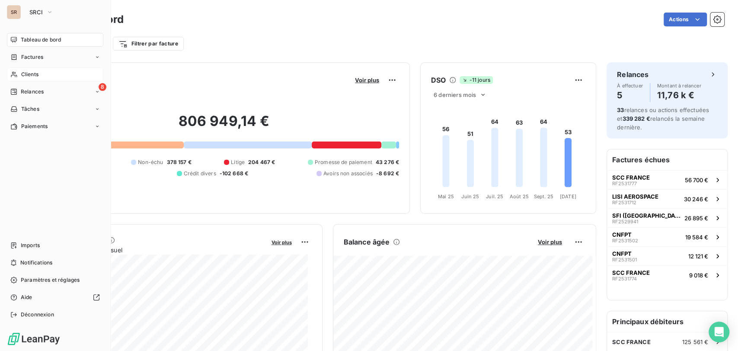
click at [26, 77] on span "Clients" at bounding box center [29, 74] width 17 height 8
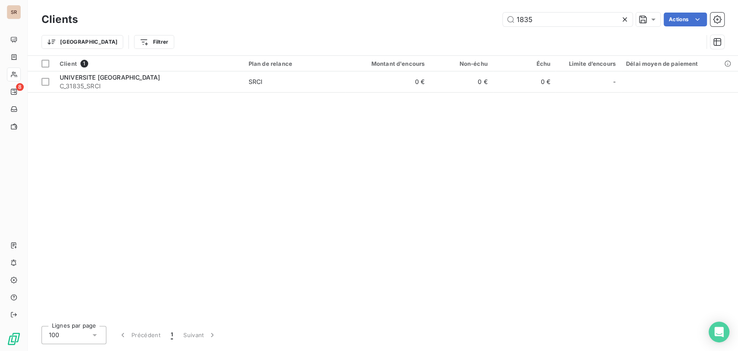
drag, startPoint x: 498, startPoint y: 18, endPoint x: 469, endPoint y: 18, distance: 28.5
click at [474, 19] on div "1835 Actions" at bounding box center [406, 20] width 636 height 14
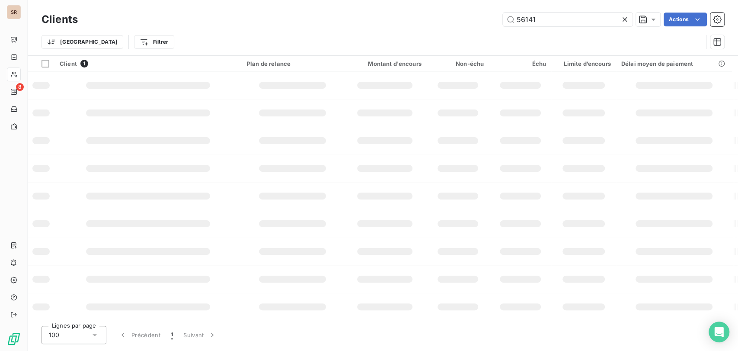
type input "56141"
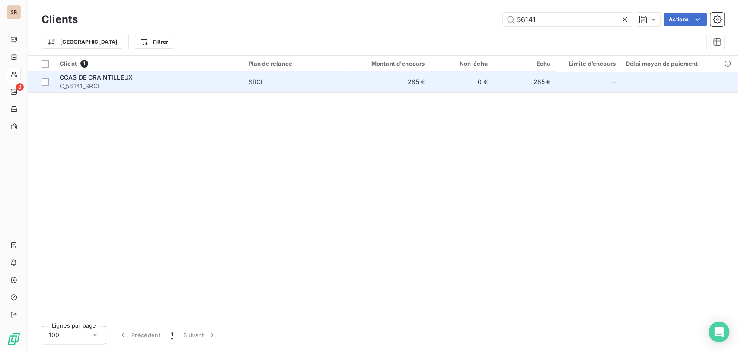
click at [83, 77] on span "CCAS DE CRAINTILLEUX" at bounding box center [96, 77] width 73 height 7
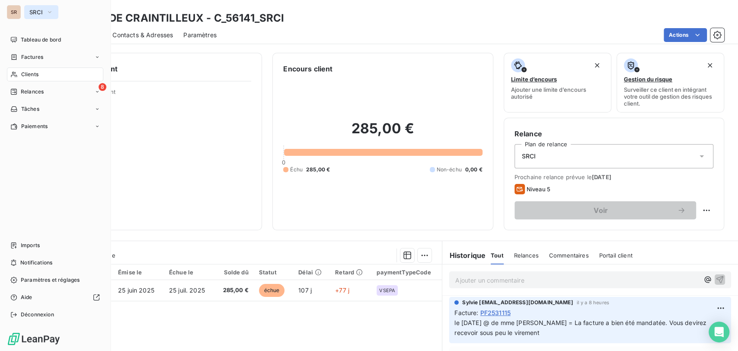
click at [51, 10] on icon "button" at bounding box center [49, 12] width 7 height 9
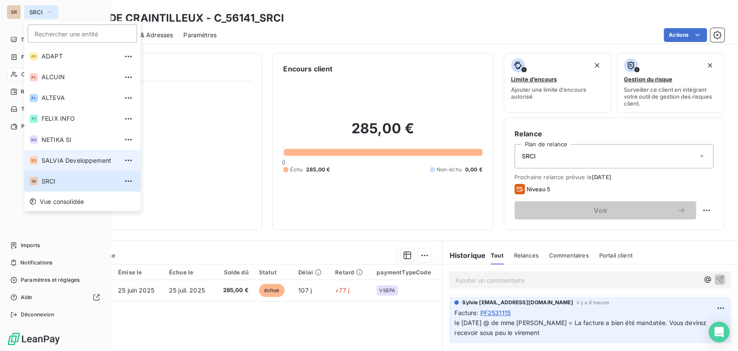
click at [53, 160] on span "SALVIA Developpement" at bounding box center [80, 160] width 77 height 9
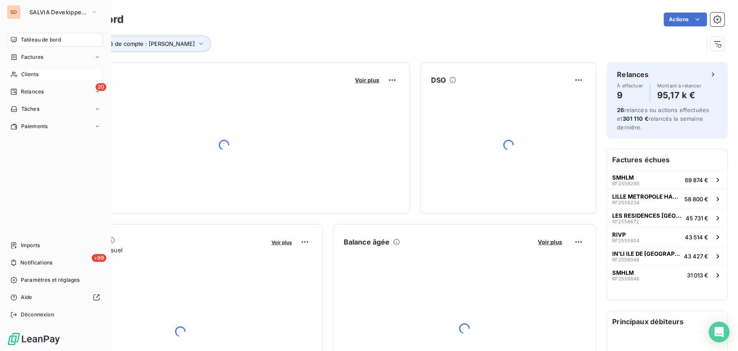
drag, startPoint x: 24, startPoint y: 72, endPoint x: 46, endPoint y: 74, distance: 22.6
click at [23, 74] on span "Clients" at bounding box center [29, 74] width 17 height 8
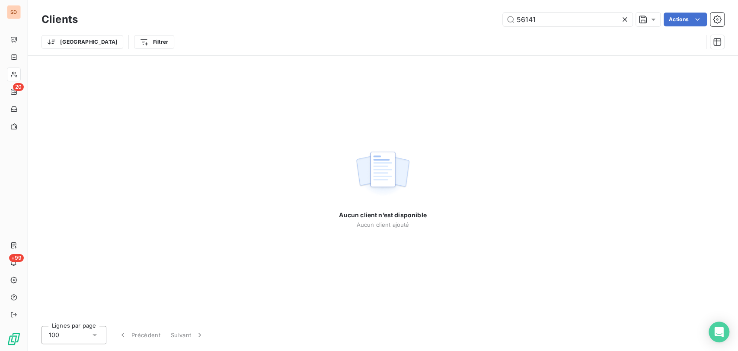
drag, startPoint x: 545, startPoint y: 18, endPoint x: 459, endPoint y: 21, distance: 85.3
click at [463, 22] on div "56141 Actions" at bounding box center [406, 20] width 636 height 14
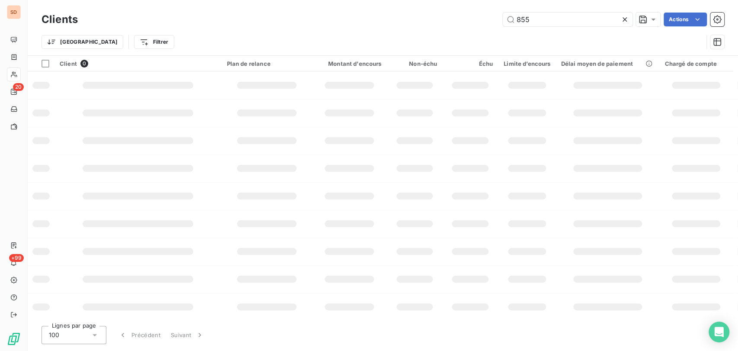
type input "855"
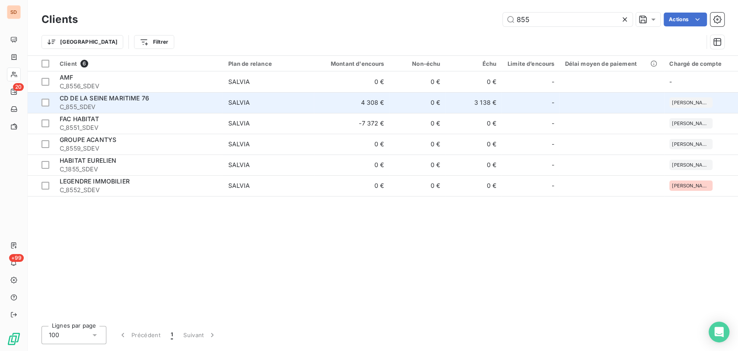
click at [73, 100] on span "CD DE LA SEINE MARITIME 76" at bounding box center [105, 97] width 90 height 7
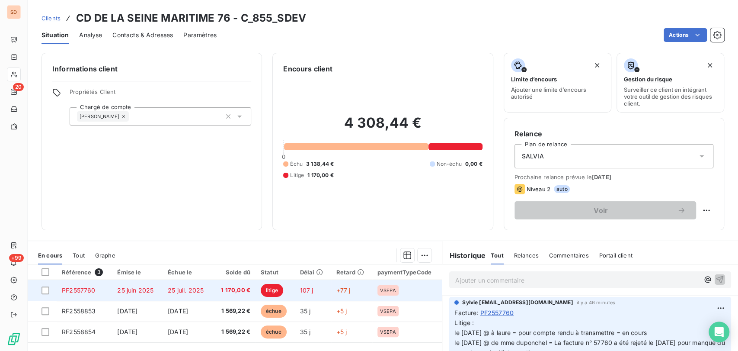
click at [83, 288] on span "PF2557760" at bounding box center [78, 289] width 33 height 7
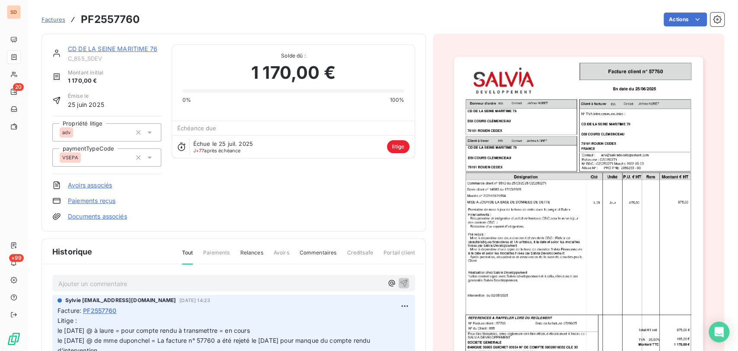
click at [96, 215] on link "Documents associés" at bounding box center [97, 216] width 59 height 9
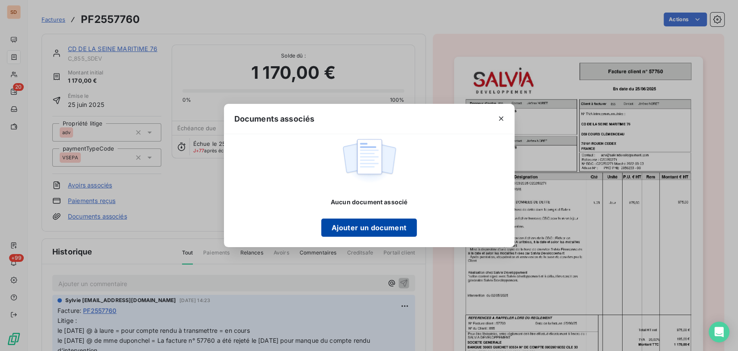
click at [367, 230] on button "Ajouter un document" at bounding box center [369, 227] width 96 height 18
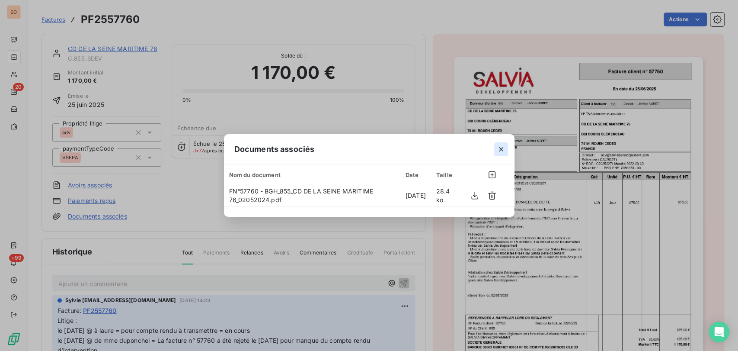
click at [503, 146] on icon "button" at bounding box center [501, 149] width 9 height 9
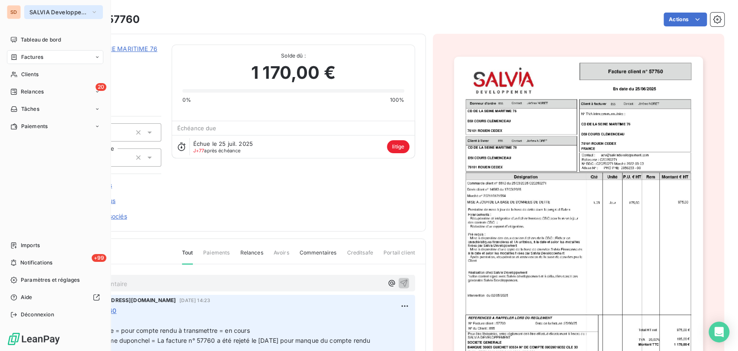
click at [96, 10] on icon "button" at bounding box center [94, 12] width 7 height 9
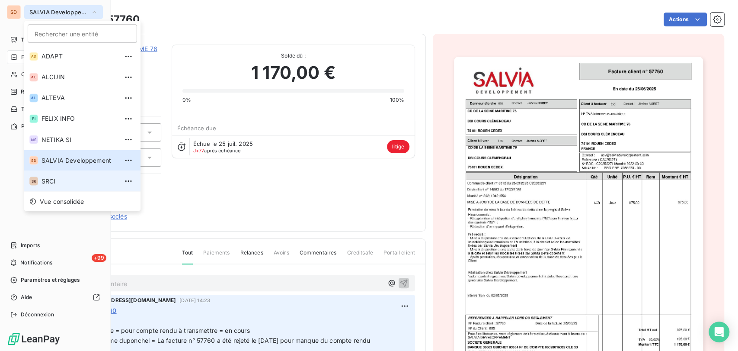
click at [55, 183] on span "SRCI" at bounding box center [80, 180] width 77 height 9
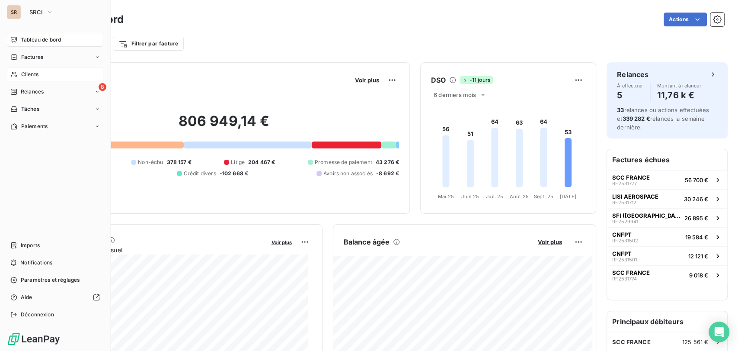
click at [32, 75] on span "Clients" at bounding box center [29, 74] width 17 height 8
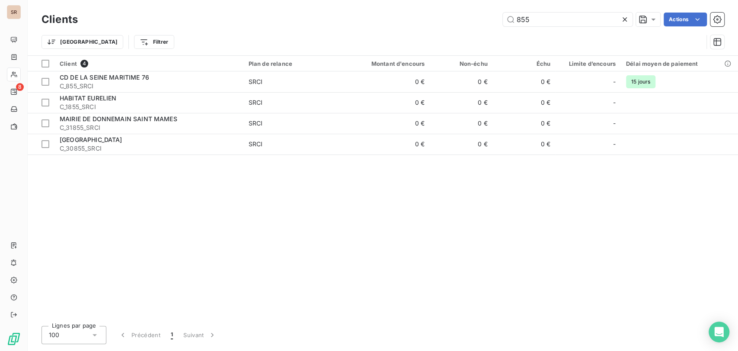
drag, startPoint x: 537, startPoint y: 17, endPoint x: 481, endPoint y: 22, distance: 56.5
click at [484, 23] on div "855 Actions" at bounding box center [406, 20] width 636 height 14
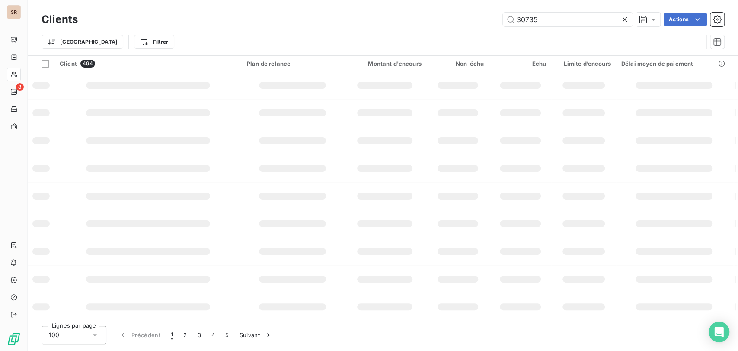
type input "30735"
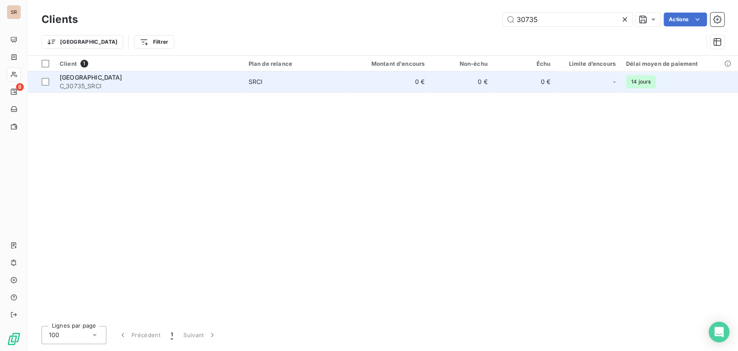
click at [92, 80] on span "[GEOGRAPHIC_DATA]" at bounding box center [91, 77] width 63 height 7
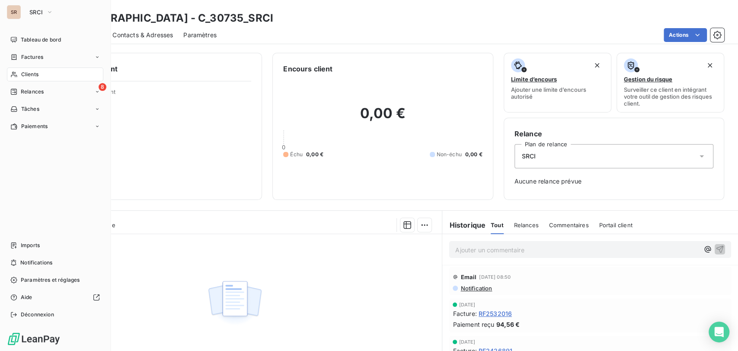
drag, startPoint x: 22, startPoint y: 77, endPoint x: 42, endPoint y: 75, distance: 20.4
click at [22, 77] on span "Clients" at bounding box center [29, 74] width 17 height 8
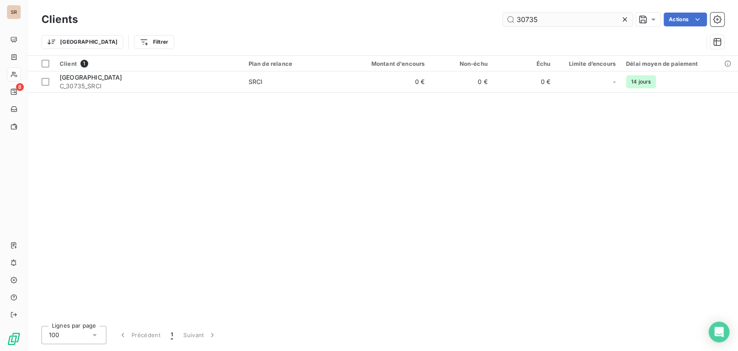
drag, startPoint x: 535, startPoint y: 19, endPoint x: 507, endPoint y: 22, distance: 27.8
click at [513, 19] on input "30735" at bounding box center [568, 20] width 130 height 14
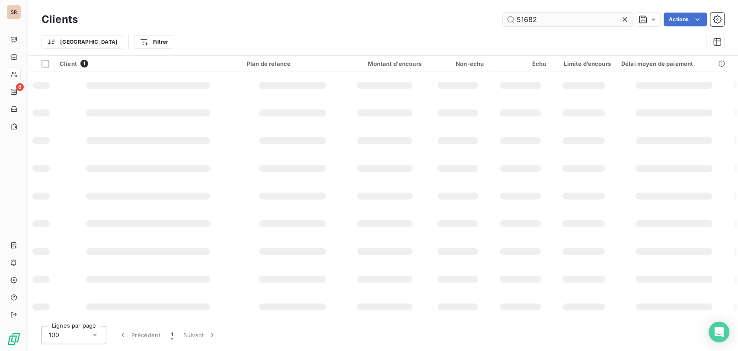
type input "51682"
